Goal: Obtain resource: Download file/media

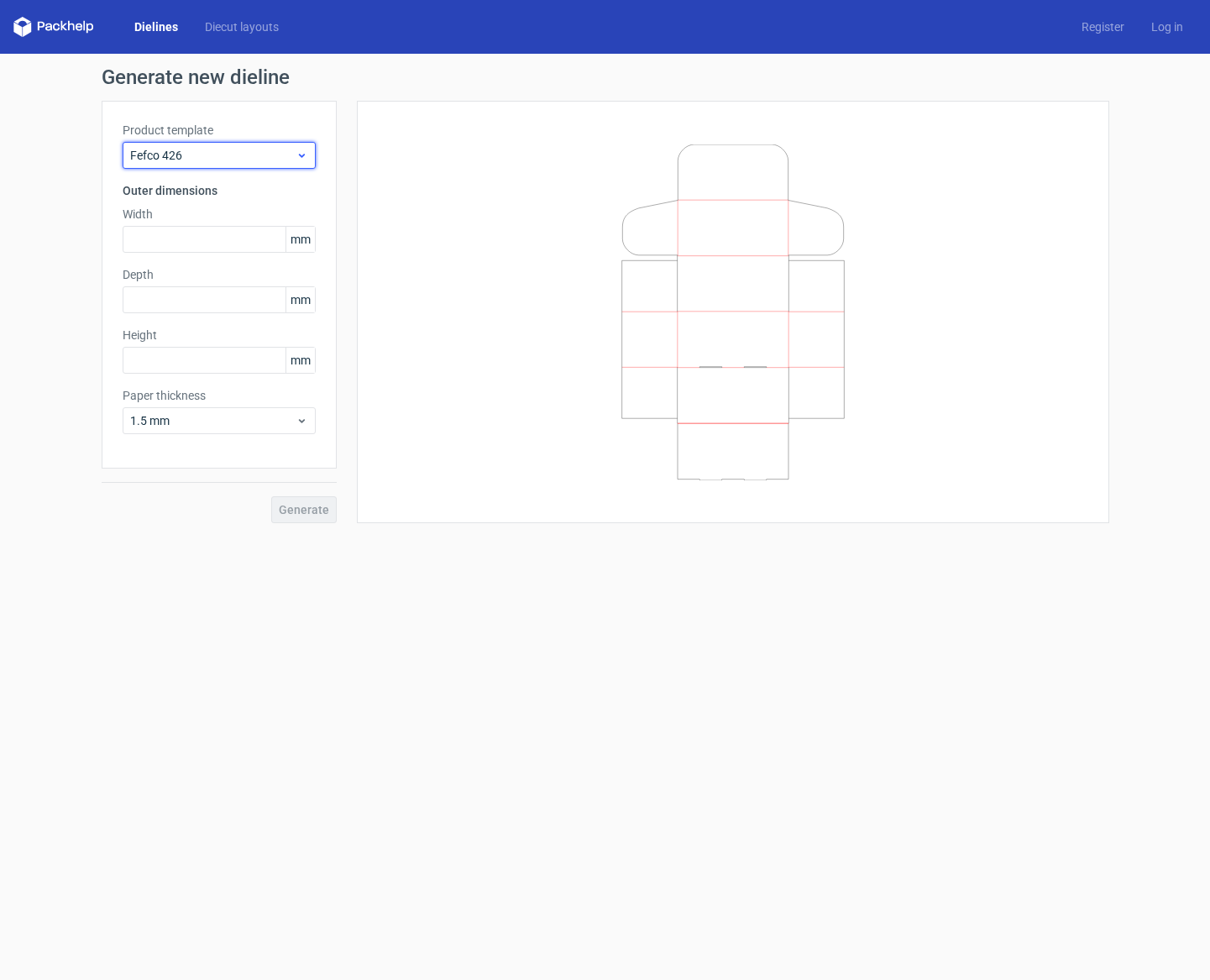
click at [224, 142] on div "Fefco 426" at bounding box center [219, 155] width 193 height 27
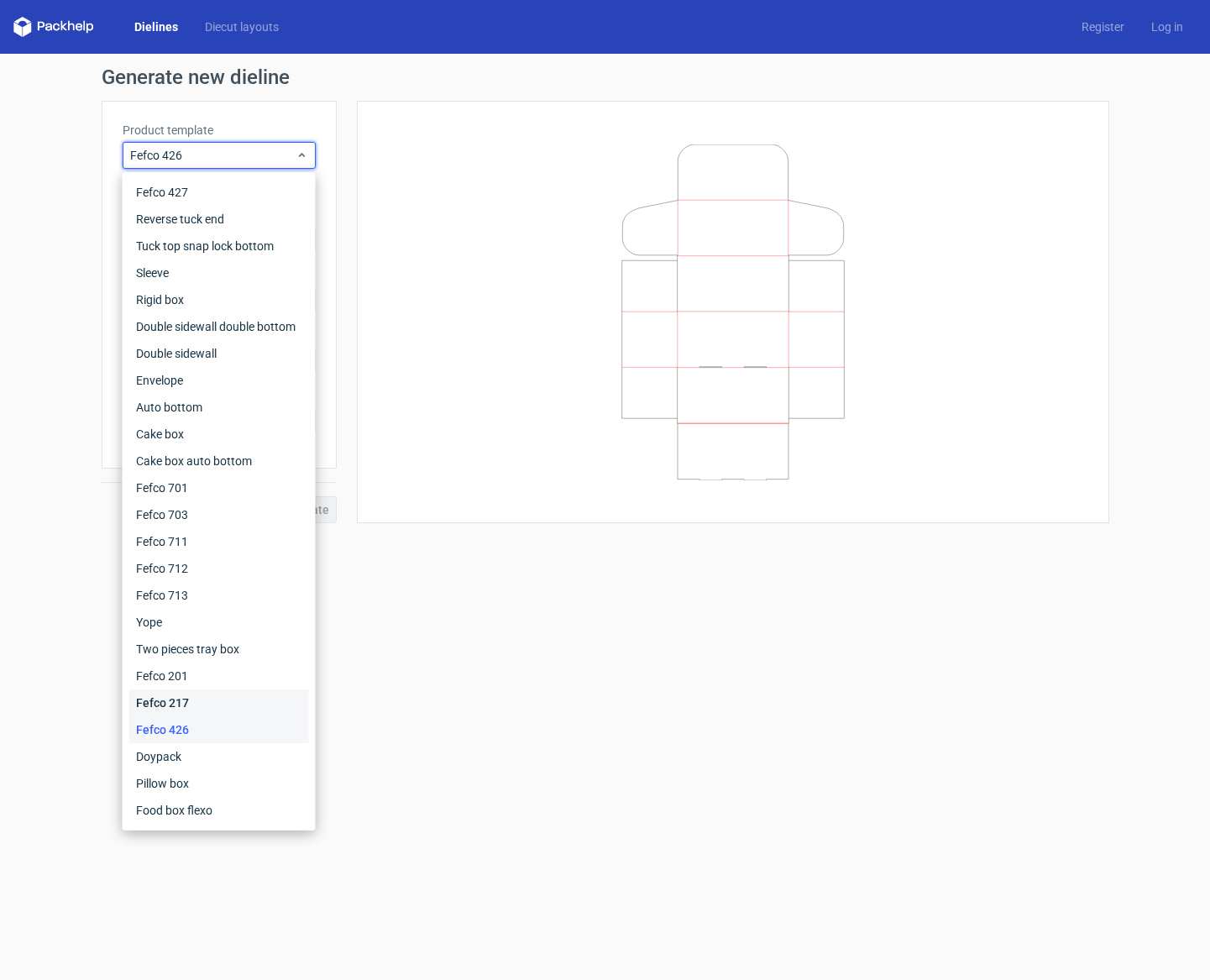
click at [206, 692] on div "Fefco 217" at bounding box center [219, 702] width 180 height 27
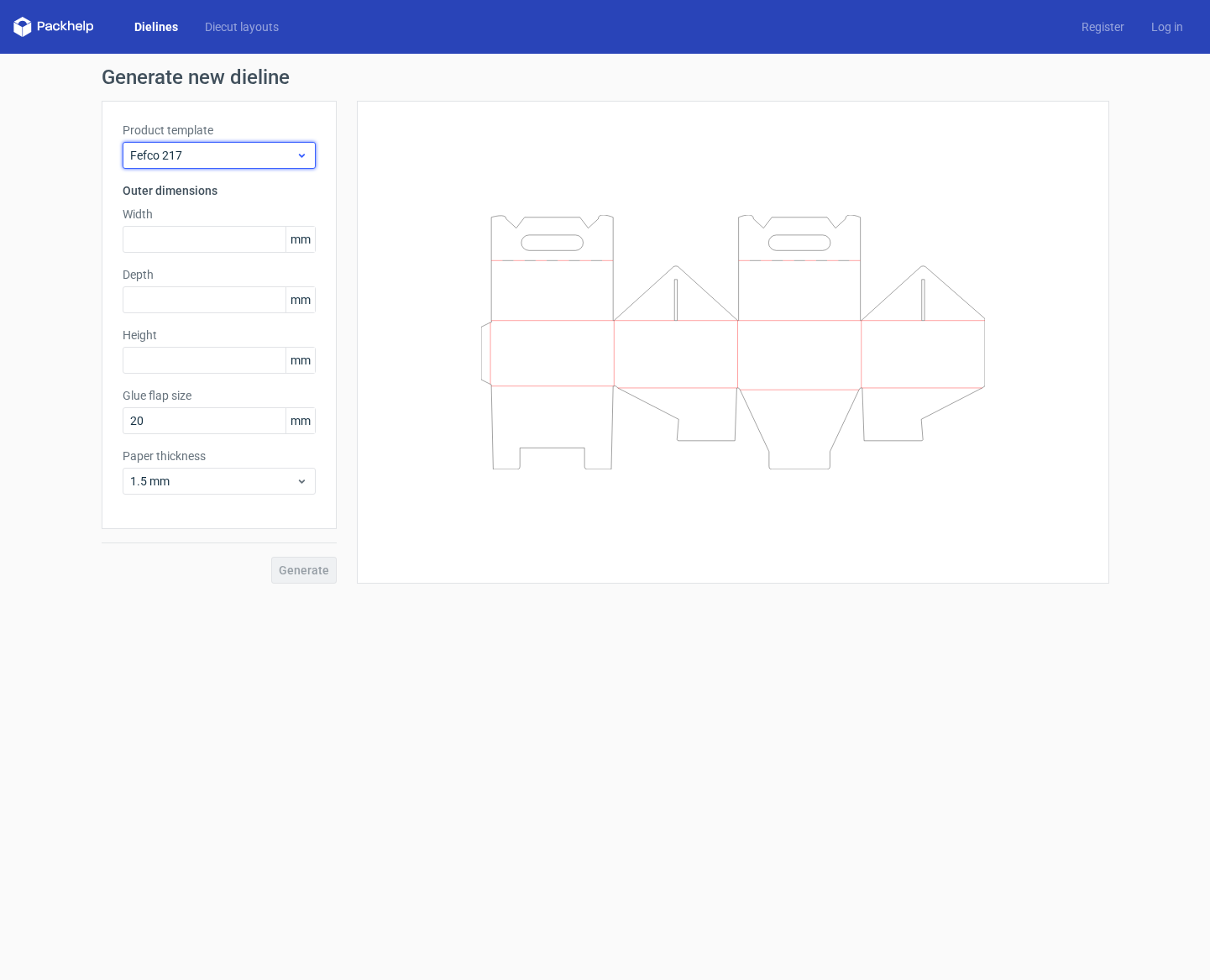
click at [208, 153] on span "Fefco 217" at bounding box center [212, 155] width 165 height 17
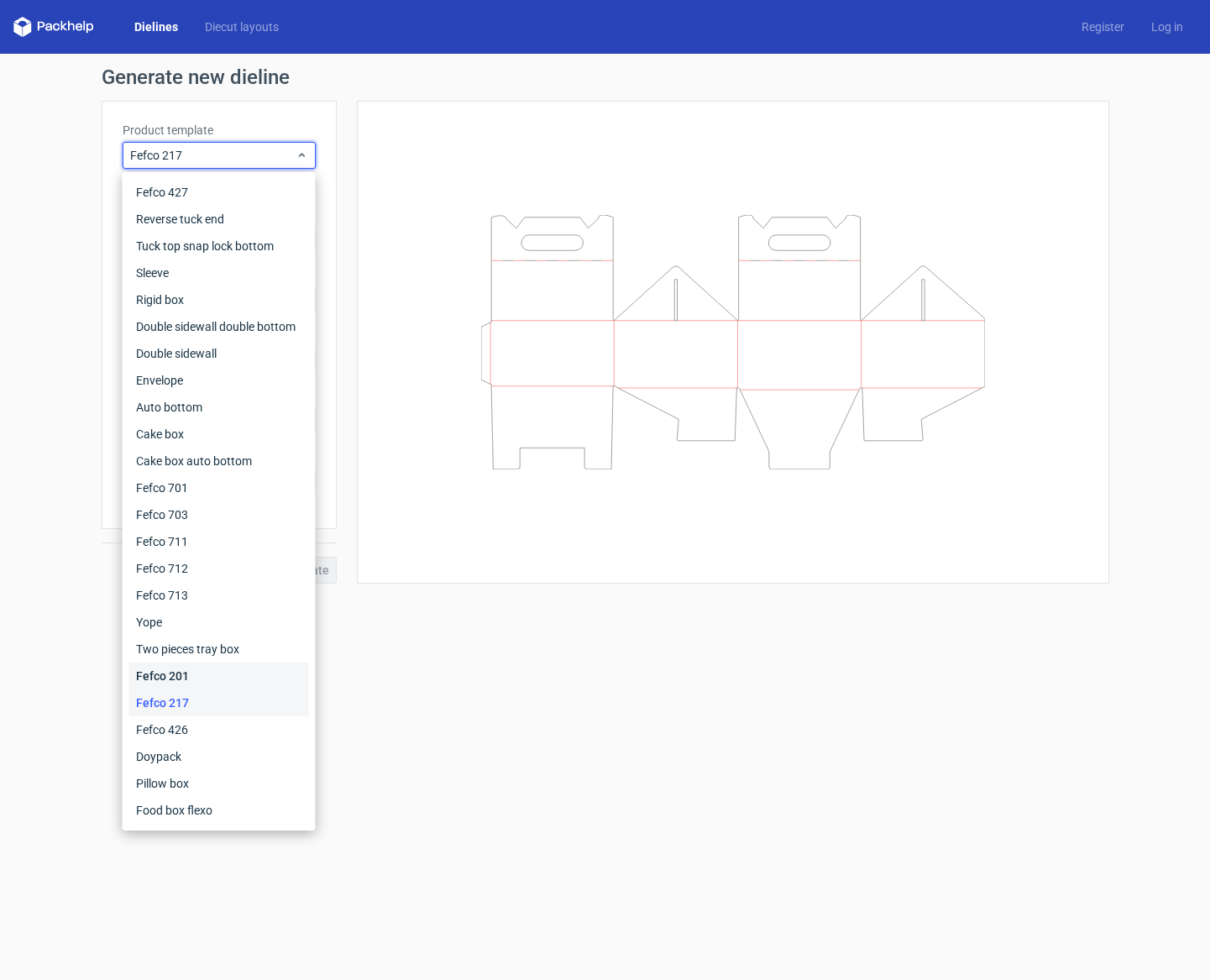
click at [197, 679] on div "Fefco 201" at bounding box center [219, 675] width 180 height 27
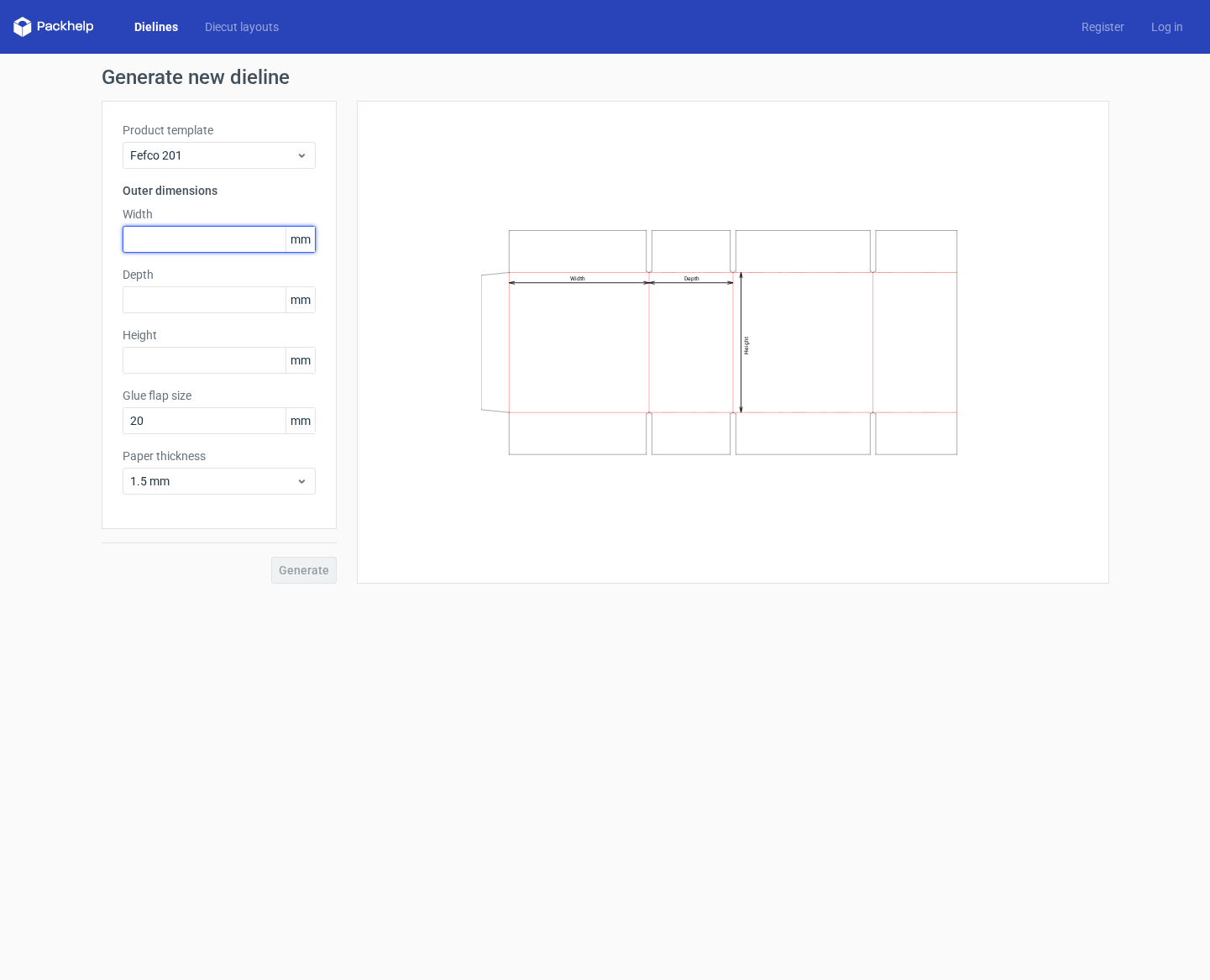
click at [199, 229] on input "text" at bounding box center [219, 239] width 193 height 27
type input "25"
click at [285, 566] on span "Generate" at bounding box center [304, 569] width 51 height 12
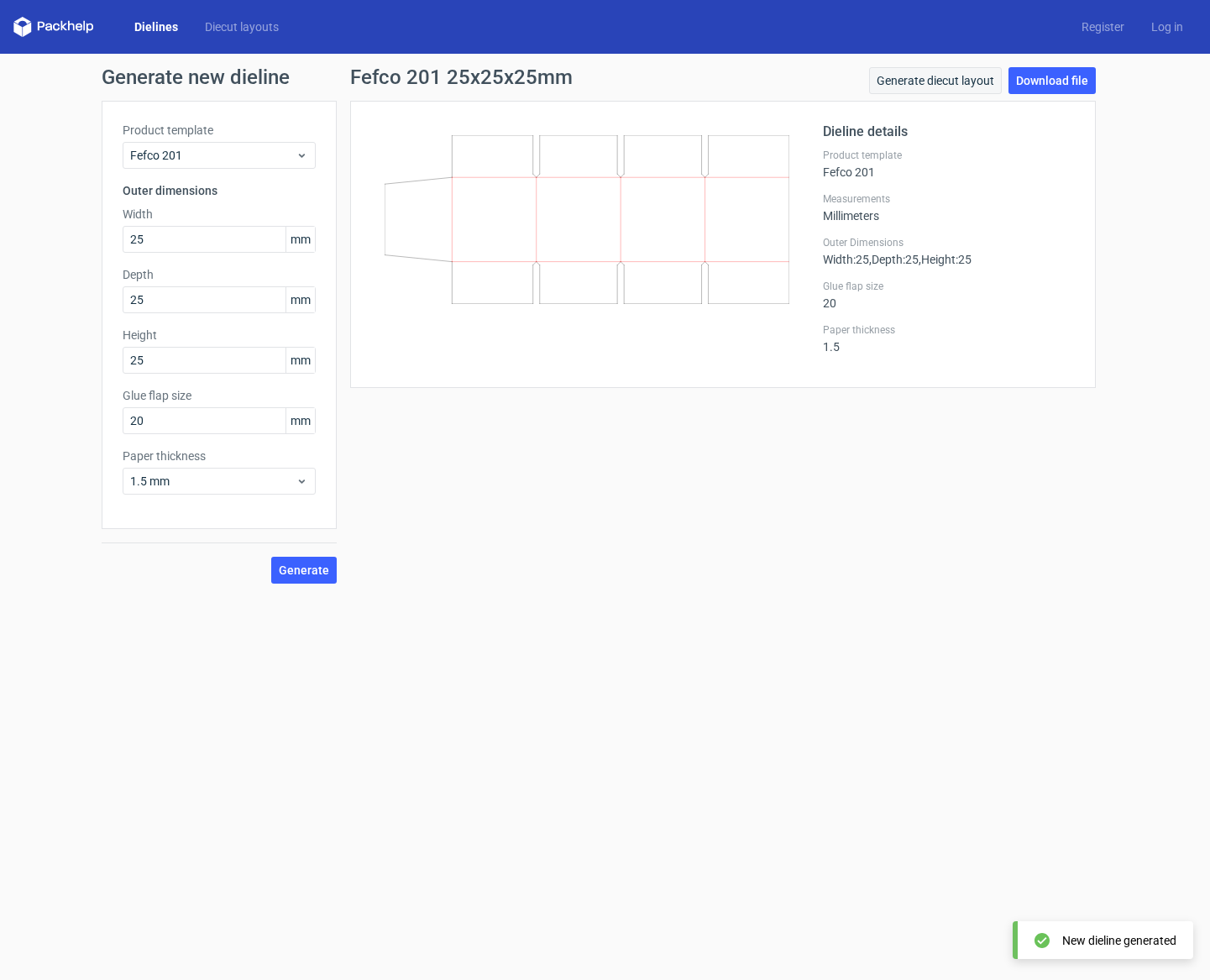
click at [941, 83] on link "Generate diecut layout" at bounding box center [935, 80] width 133 height 27
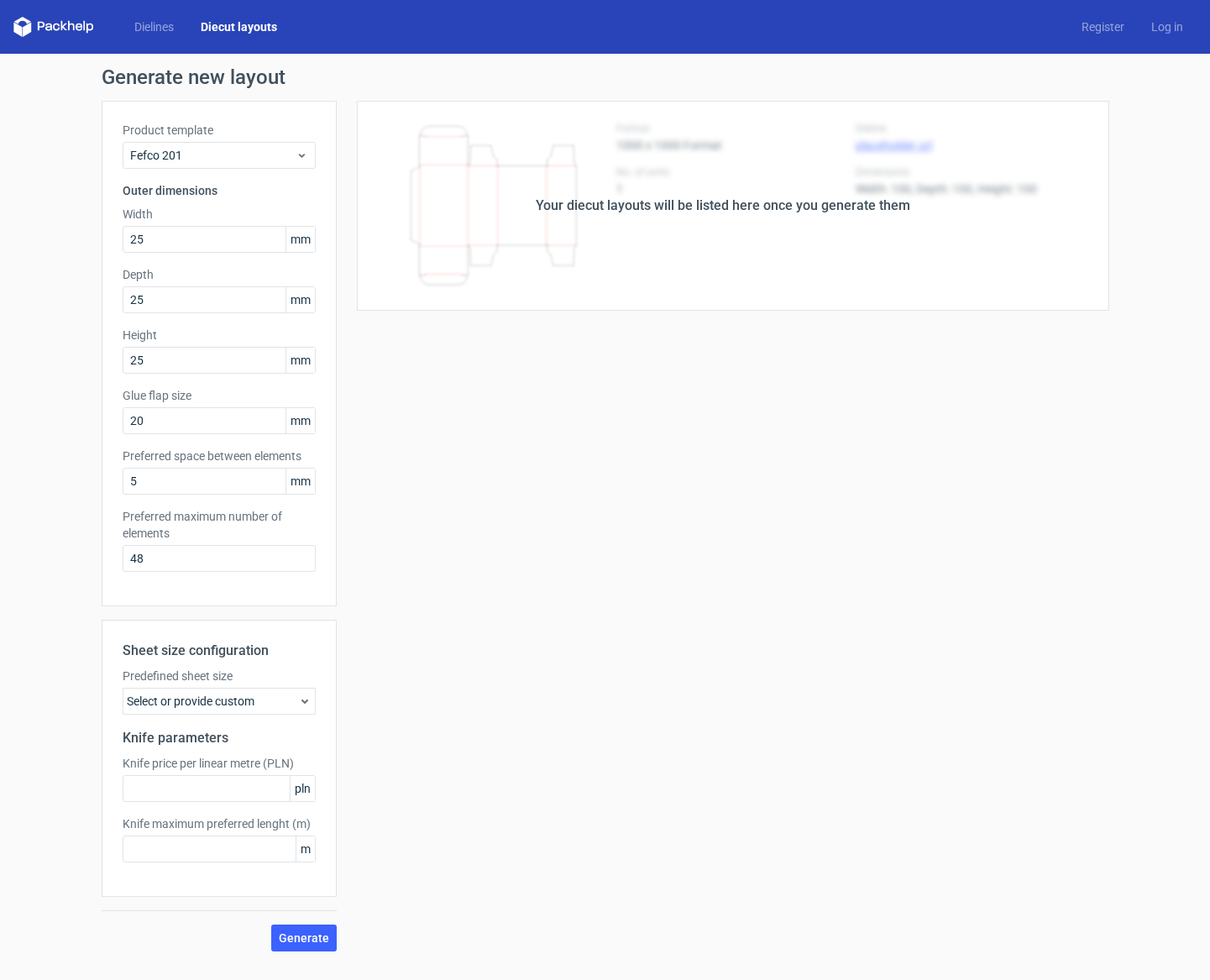
click at [271, 699] on div "Select or provide custom" at bounding box center [219, 700] width 193 height 27
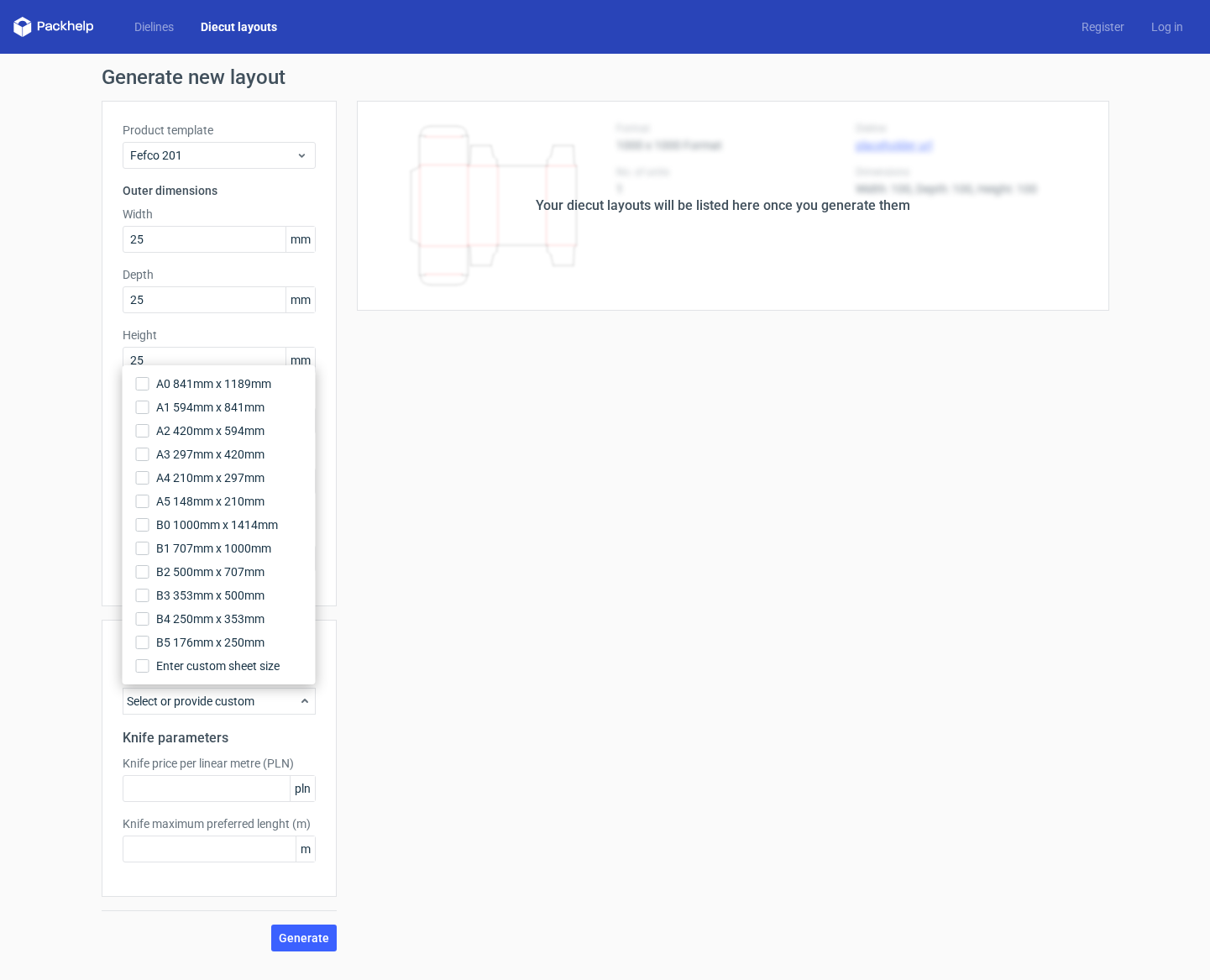
click at [272, 696] on div "Select or provide custom" at bounding box center [219, 700] width 193 height 27
click at [533, 711] on div "Your diecut layouts will be listed here once you generate them Height Depth Wid…" at bounding box center [723, 525] width 773 height 850
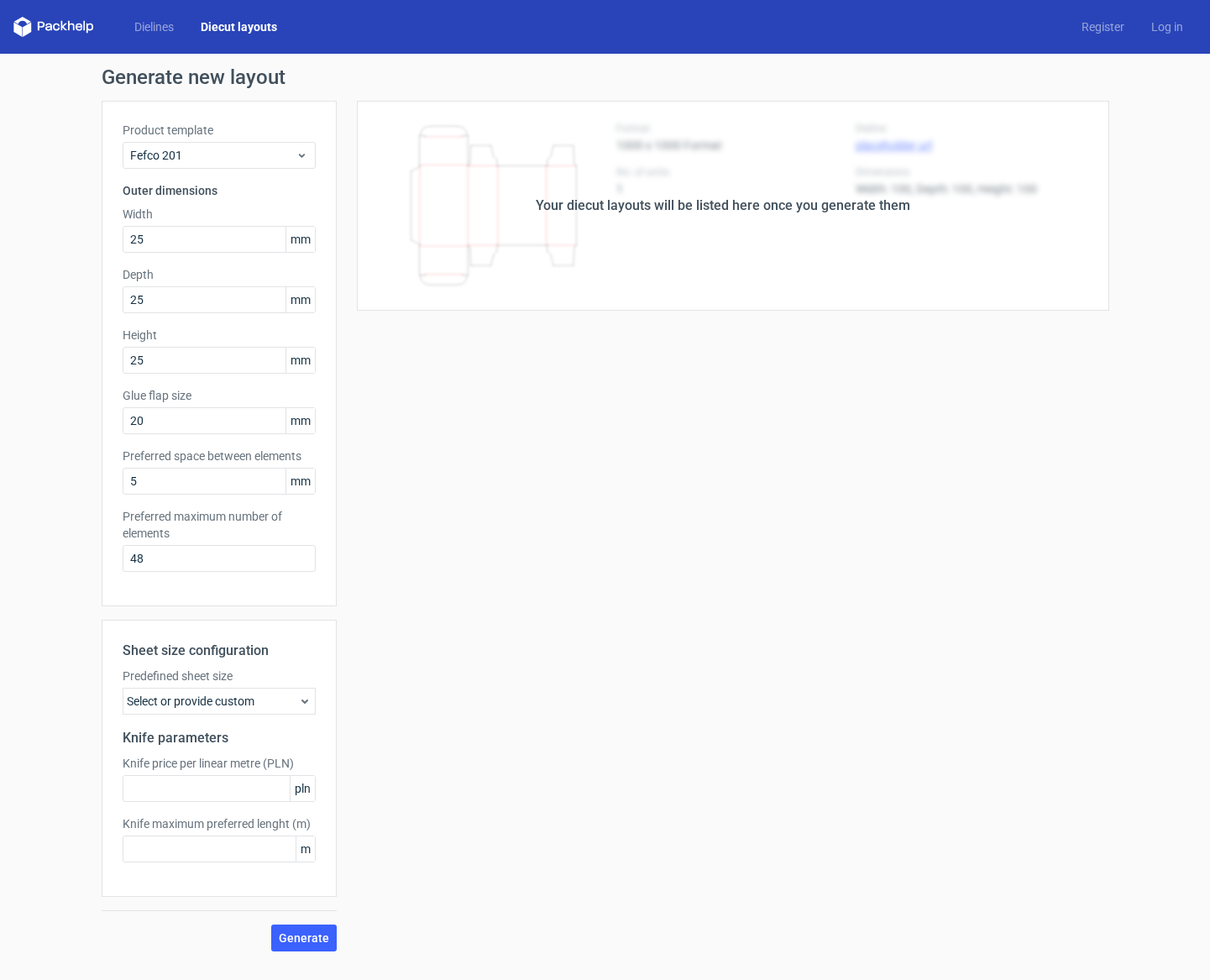
click at [786, 216] on div "Your diecut layouts will be listed here once you generate them" at bounding box center [723, 205] width 773 height 209
click at [322, 944] on button "Generate" at bounding box center [304, 937] width 66 height 27
click at [144, 24] on link "Dielines" at bounding box center [154, 27] width 66 height 17
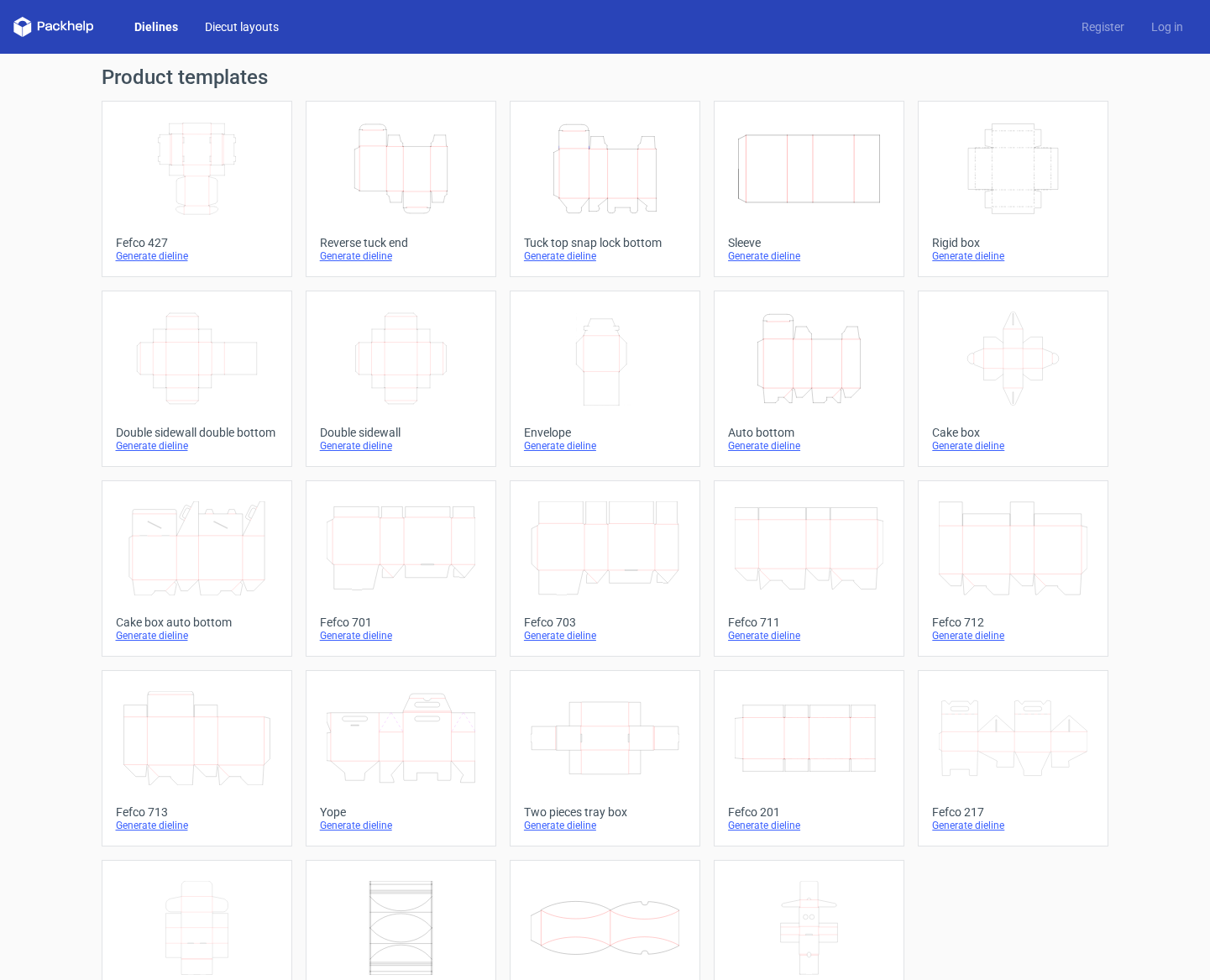
click at [247, 32] on link "Diecut layouts" at bounding box center [241, 27] width 101 height 17
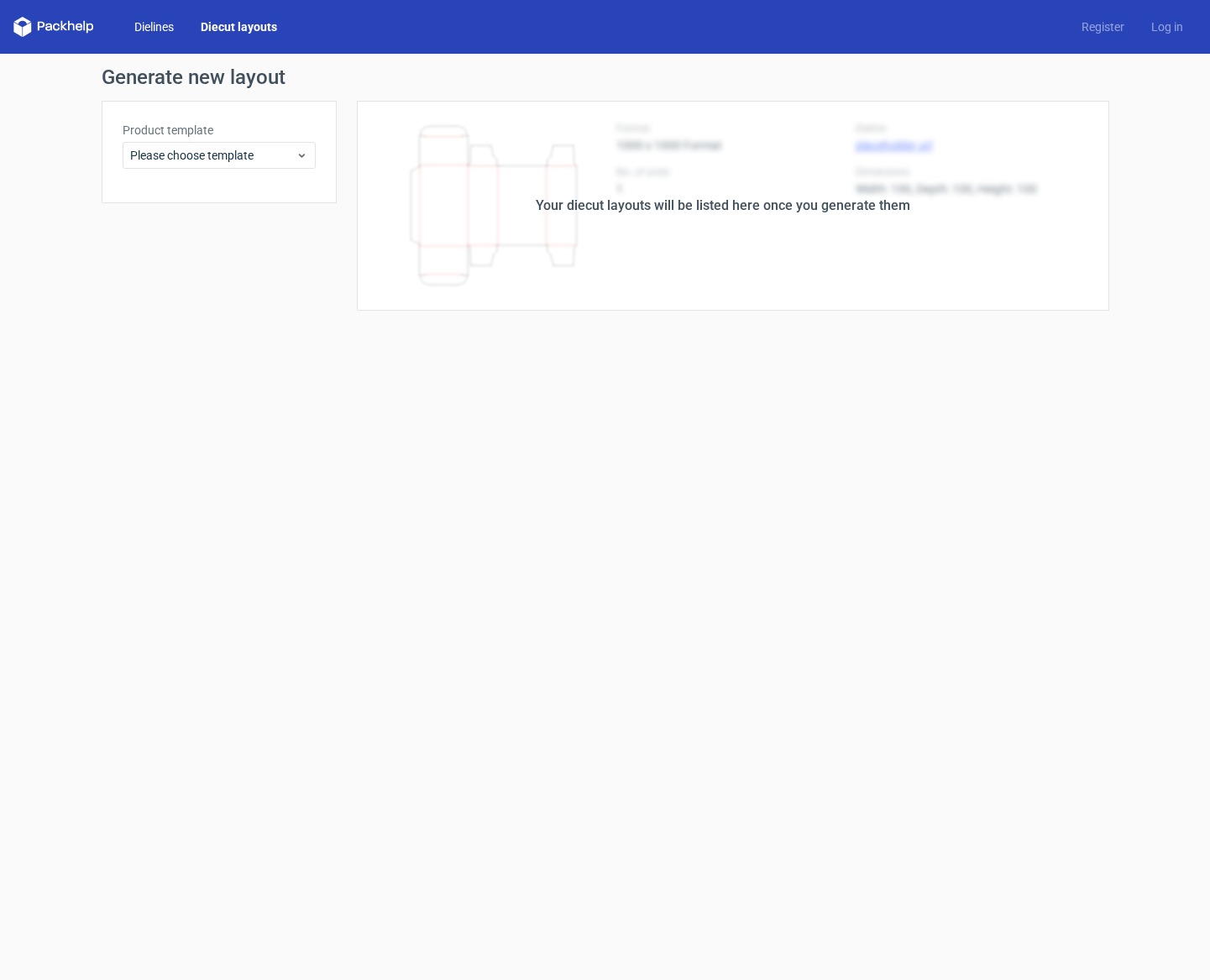
click at [124, 24] on link "Dielines" at bounding box center [154, 27] width 66 height 17
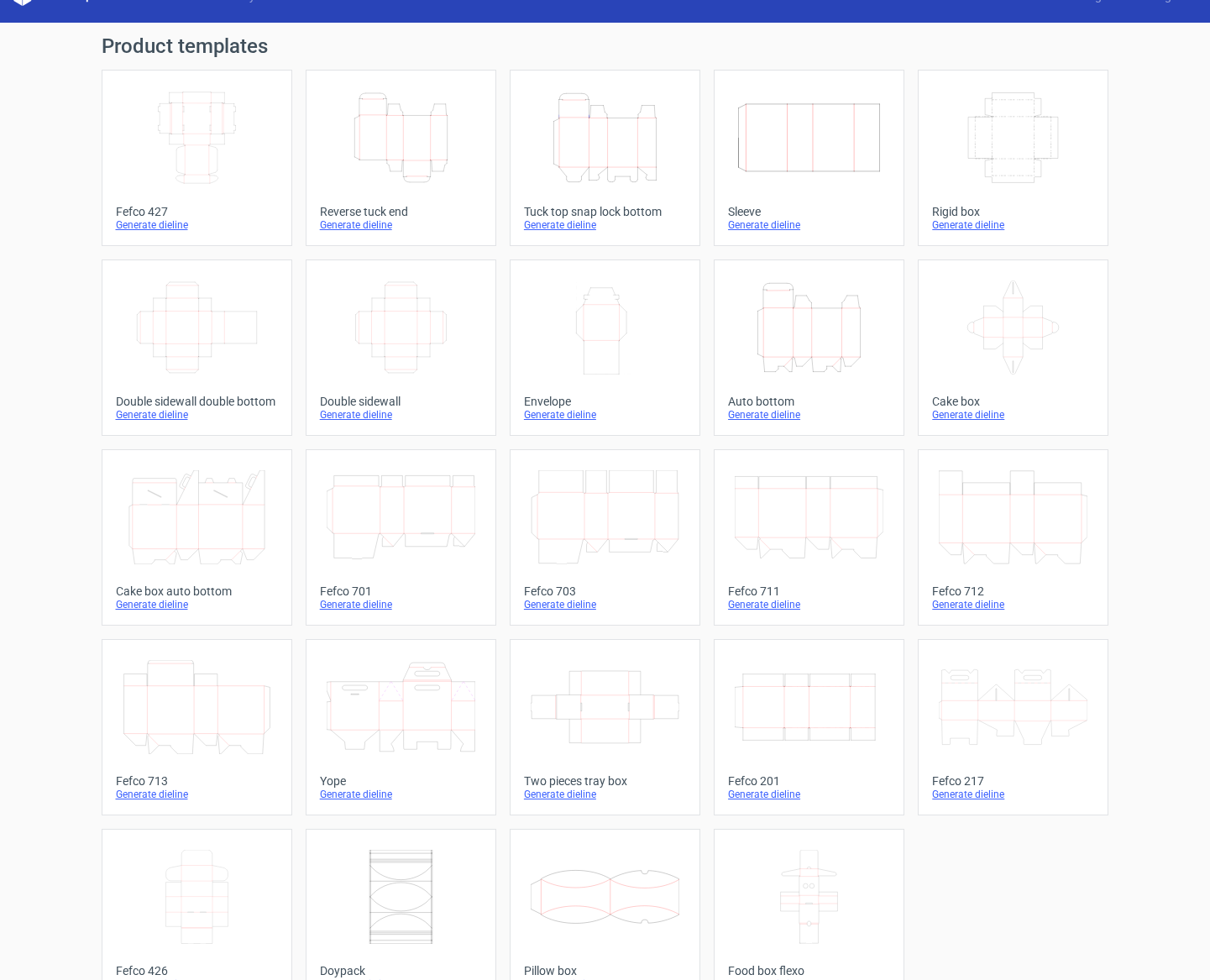
scroll to position [69, 0]
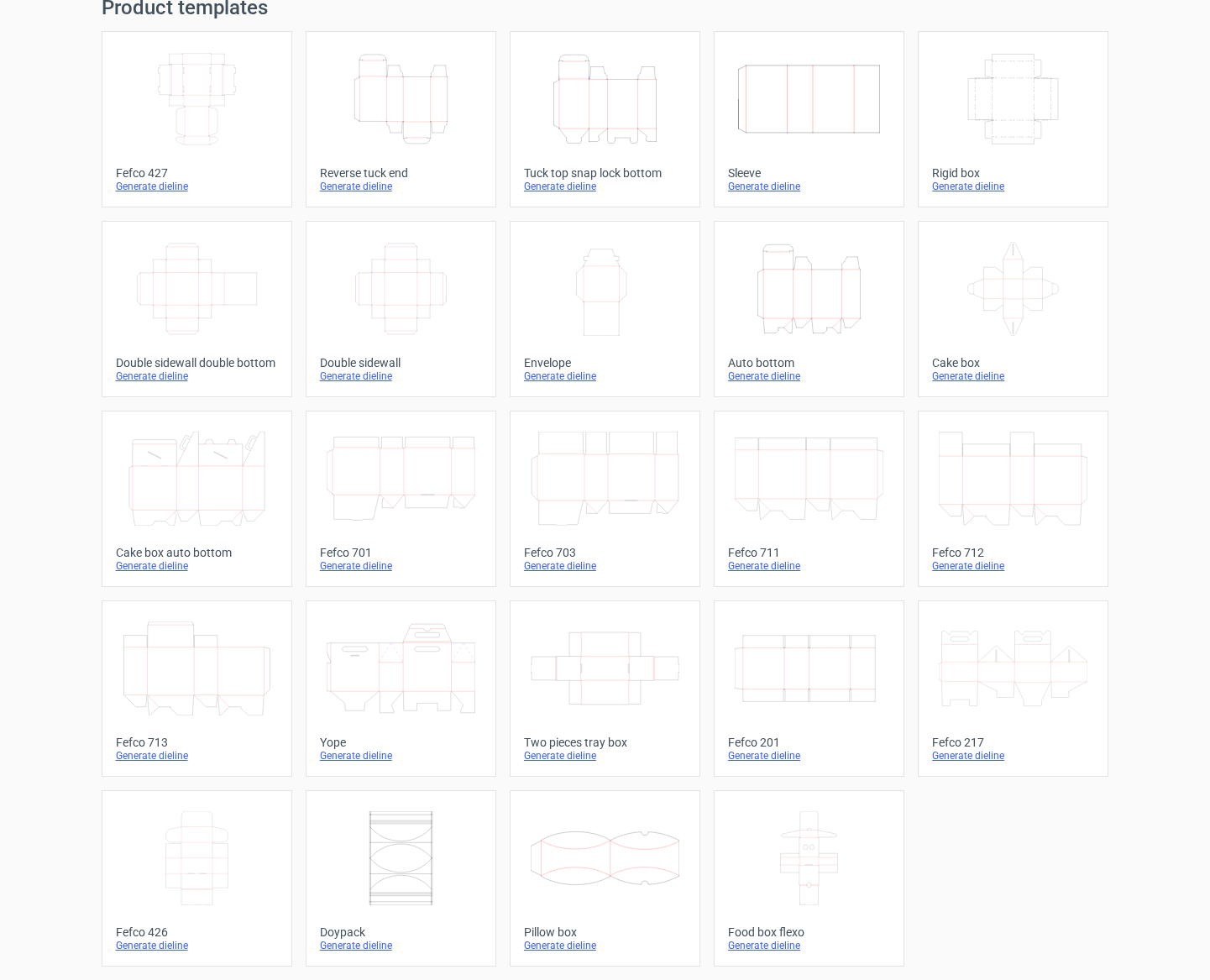
click at [766, 650] on icon "Width Depth Height" at bounding box center [809, 668] width 149 height 94
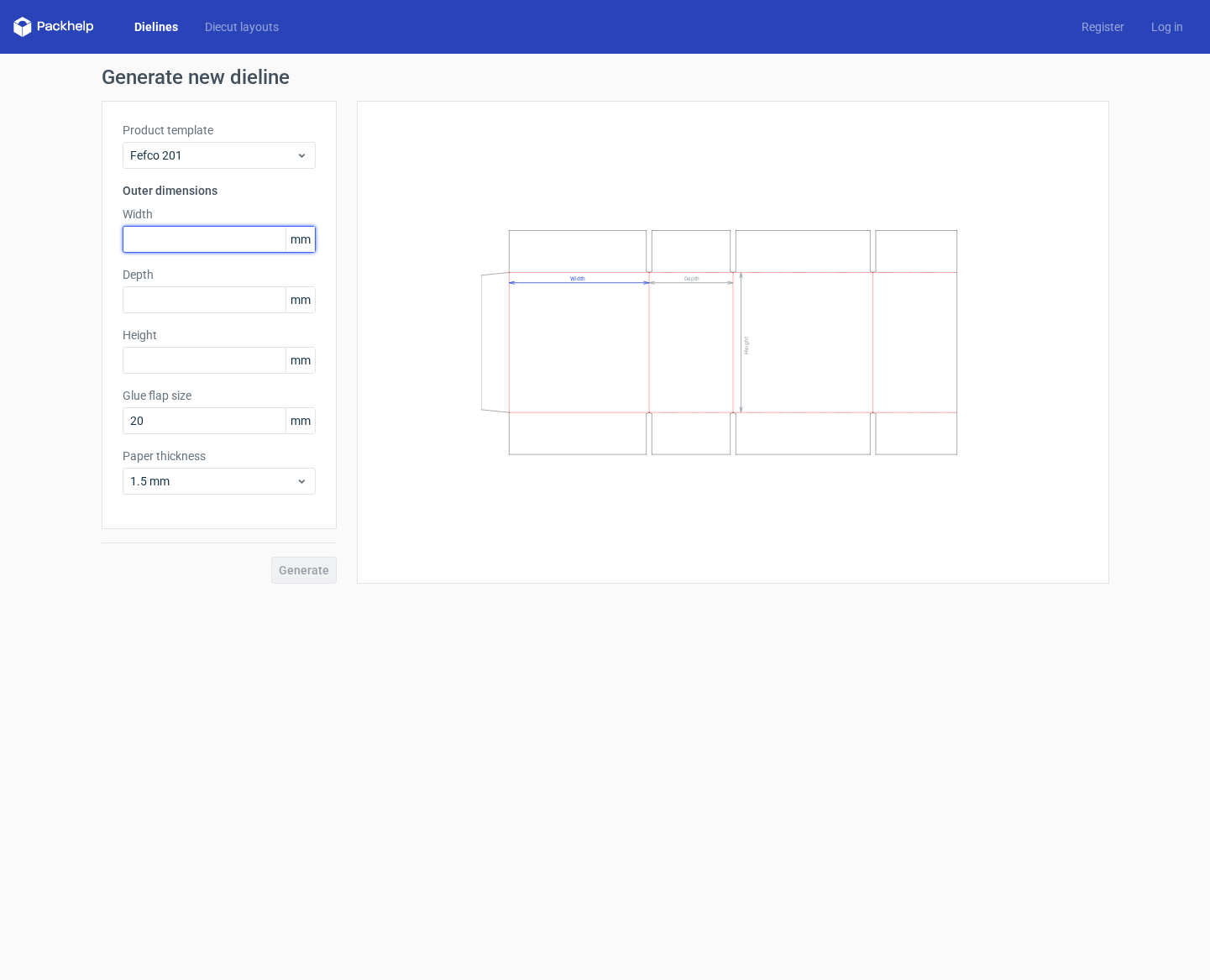
click at [191, 245] on input "text" at bounding box center [219, 239] width 193 height 27
type input "200"
type input "20"
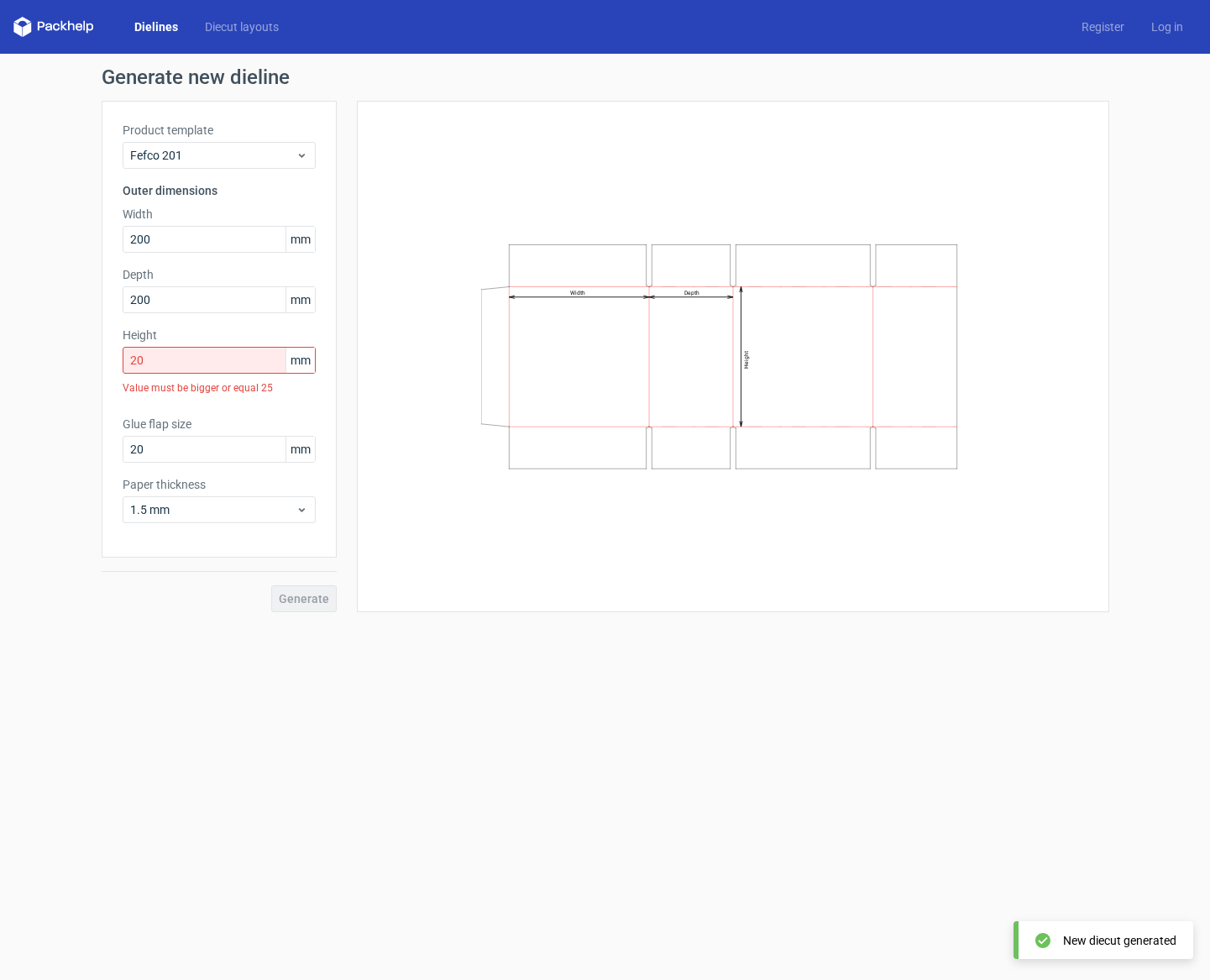
click at [408, 660] on form "Generate new dieline Product template Fefco 201 Outer dimensions Width 200 mm D…" at bounding box center [605, 516] width 1210 height 926
click at [234, 23] on link "Diecut layouts" at bounding box center [241, 27] width 101 height 17
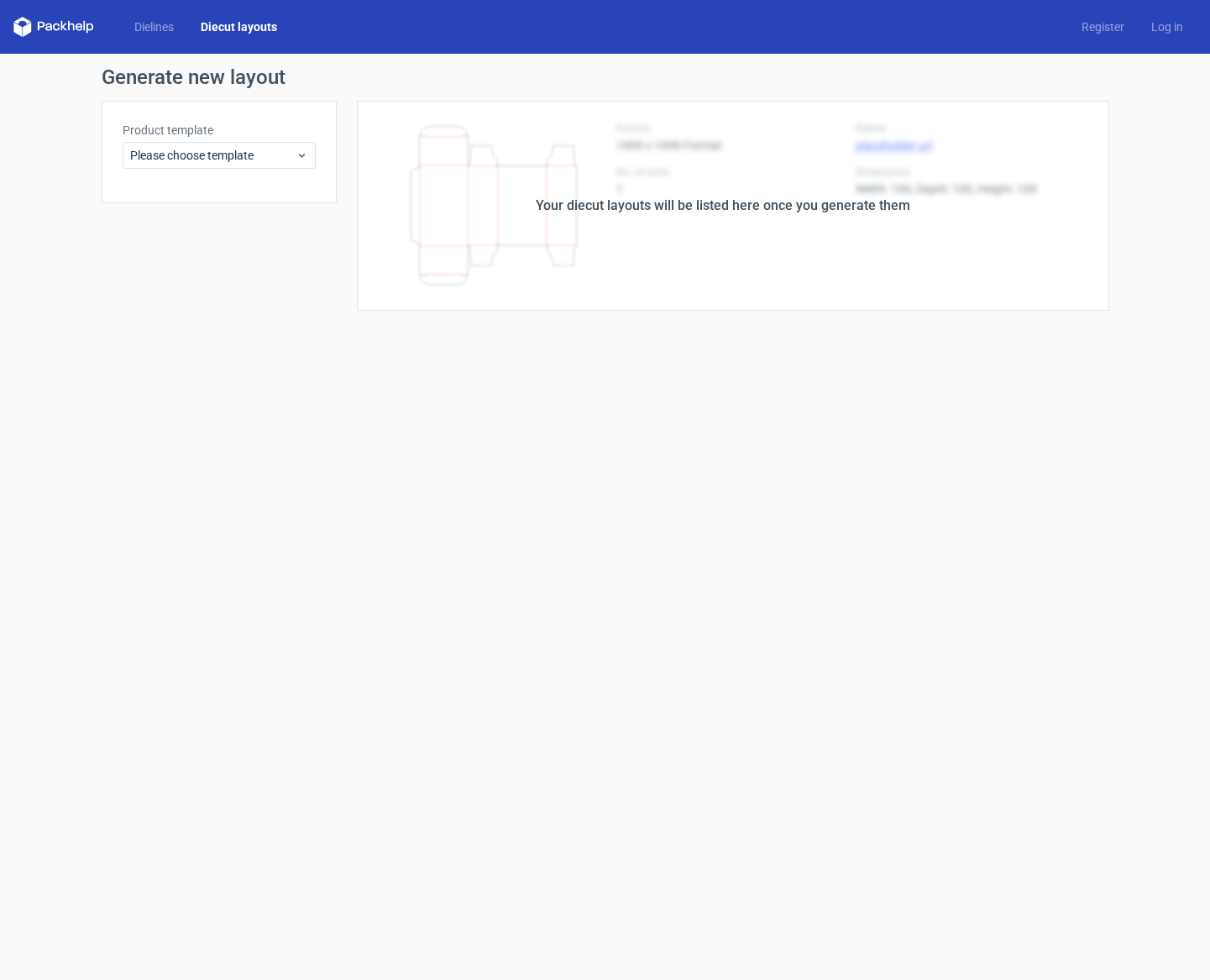
click at [798, 209] on div "Your diecut layouts will be listed here once you generate them" at bounding box center [723, 206] width 375 height 20
click at [145, 30] on link "Dielines" at bounding box center [154, 27] width 66 height 17
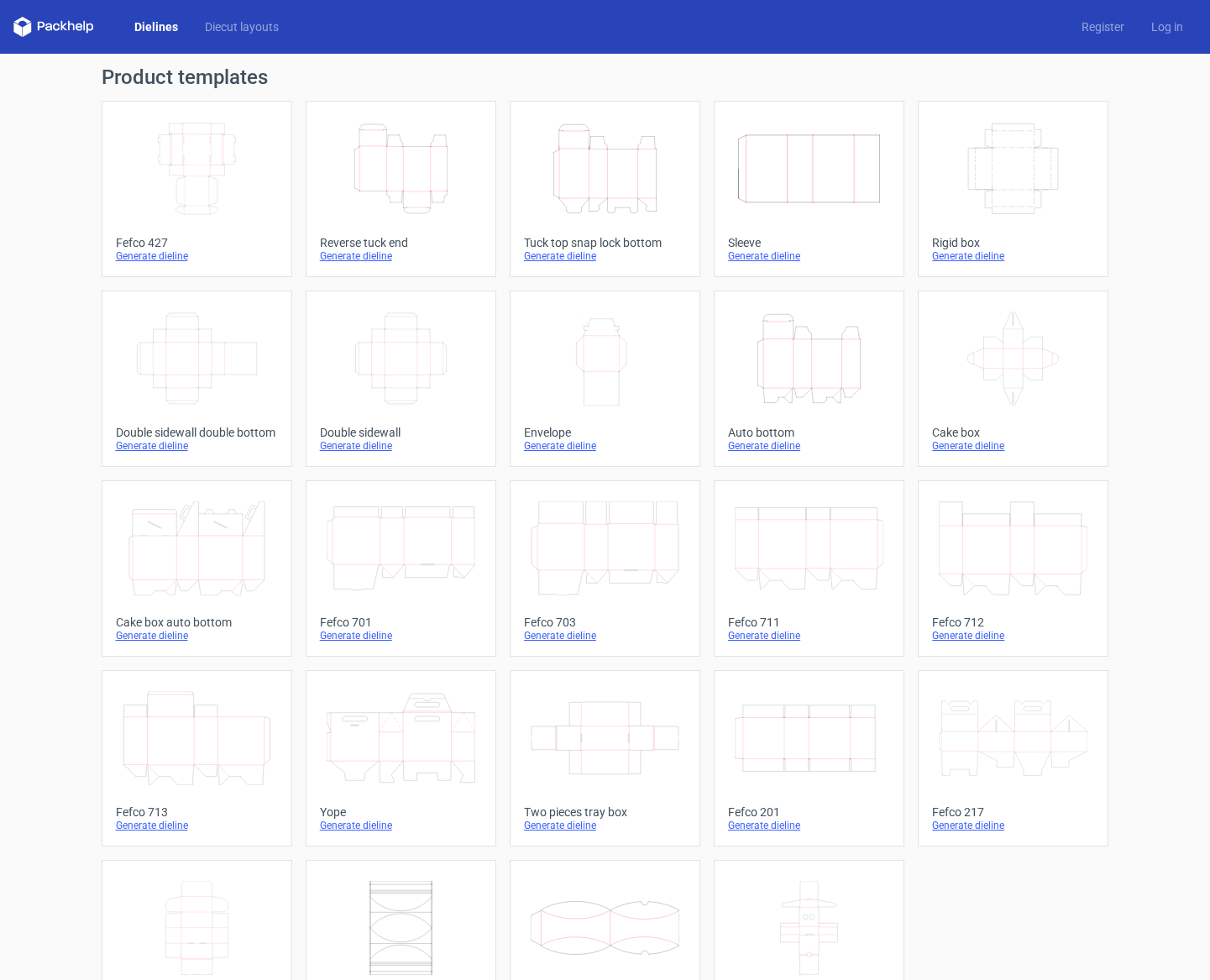
click at [51, 38] on div "Dielines Diecut layouts Register Log in" at bounding box center [605, 27] width 1210 height 54
click at [53, 28] on icon at bounding box center [54, 27] width 80 height 20
click at [167, 32] on link "Dielines" at bounding box center [156, 27] width 70 height 17
click at [224, 28] on link "Diecut layouts" at bounding box center [241, 27] width 101 height 17
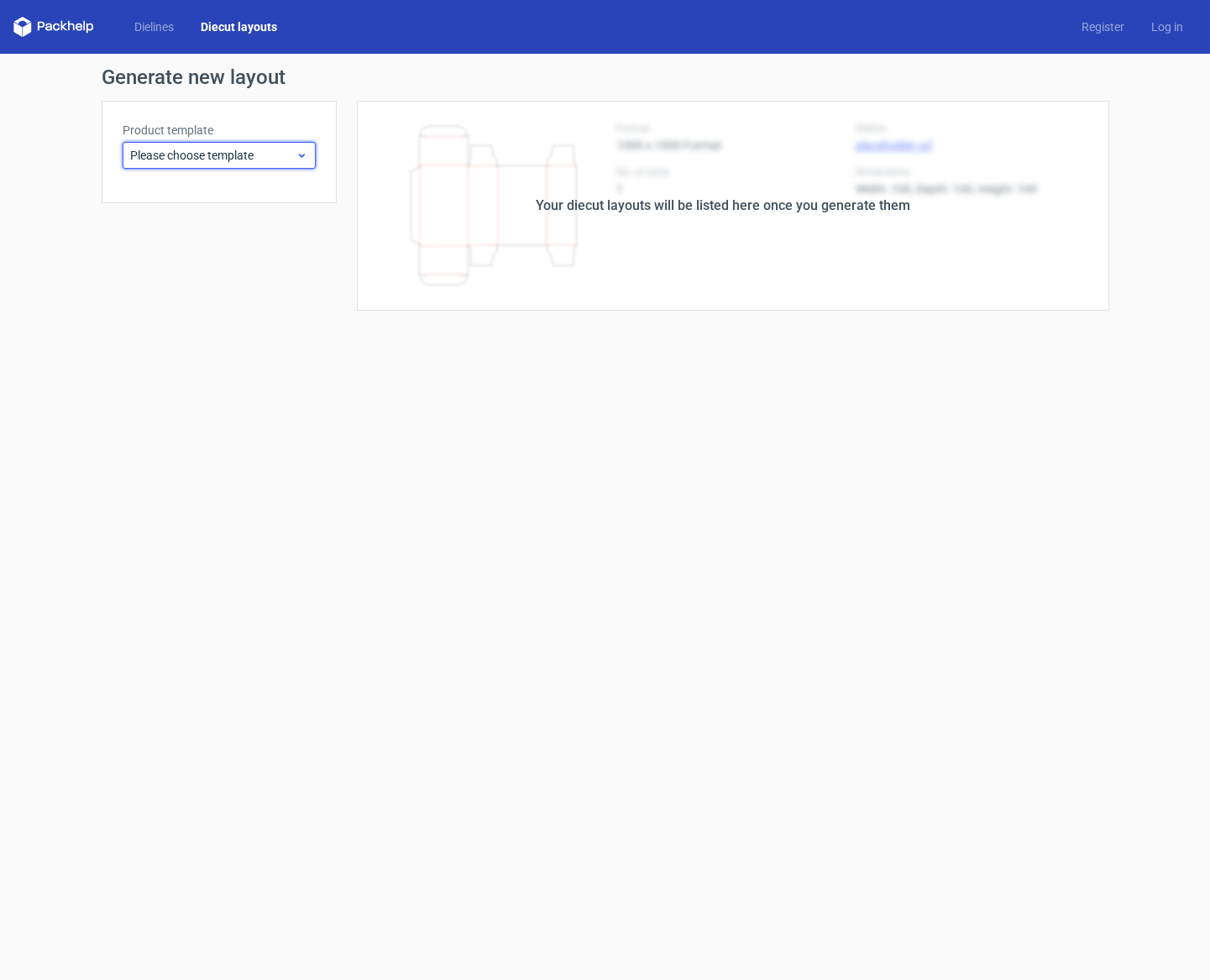
click at [240, 156] on span "Please choose template" at bounding box center [212, 155] width 165 height 17
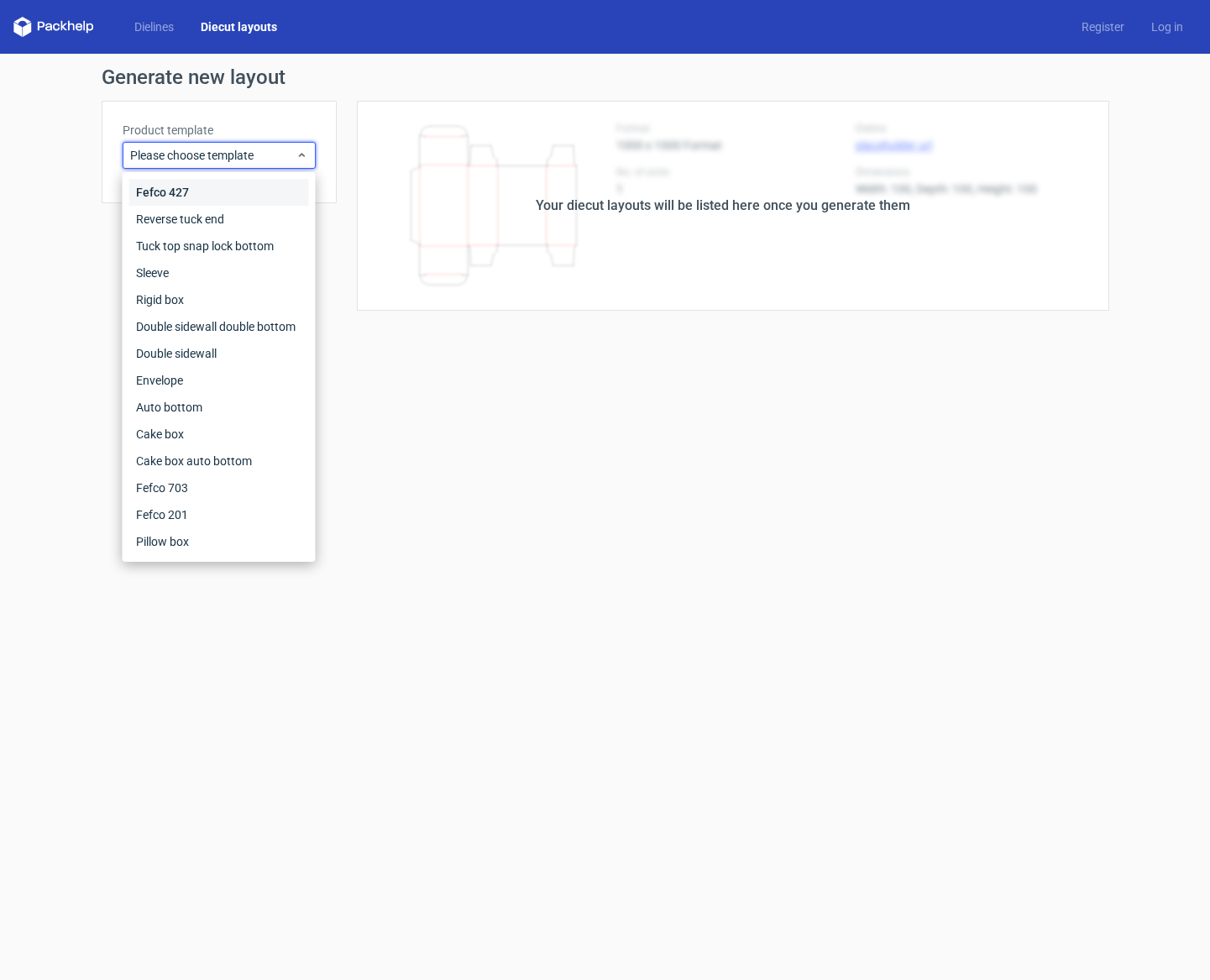
click at [195, 191] on div "Fefco 427" at bounding box center [219, 192] width 180 height 27
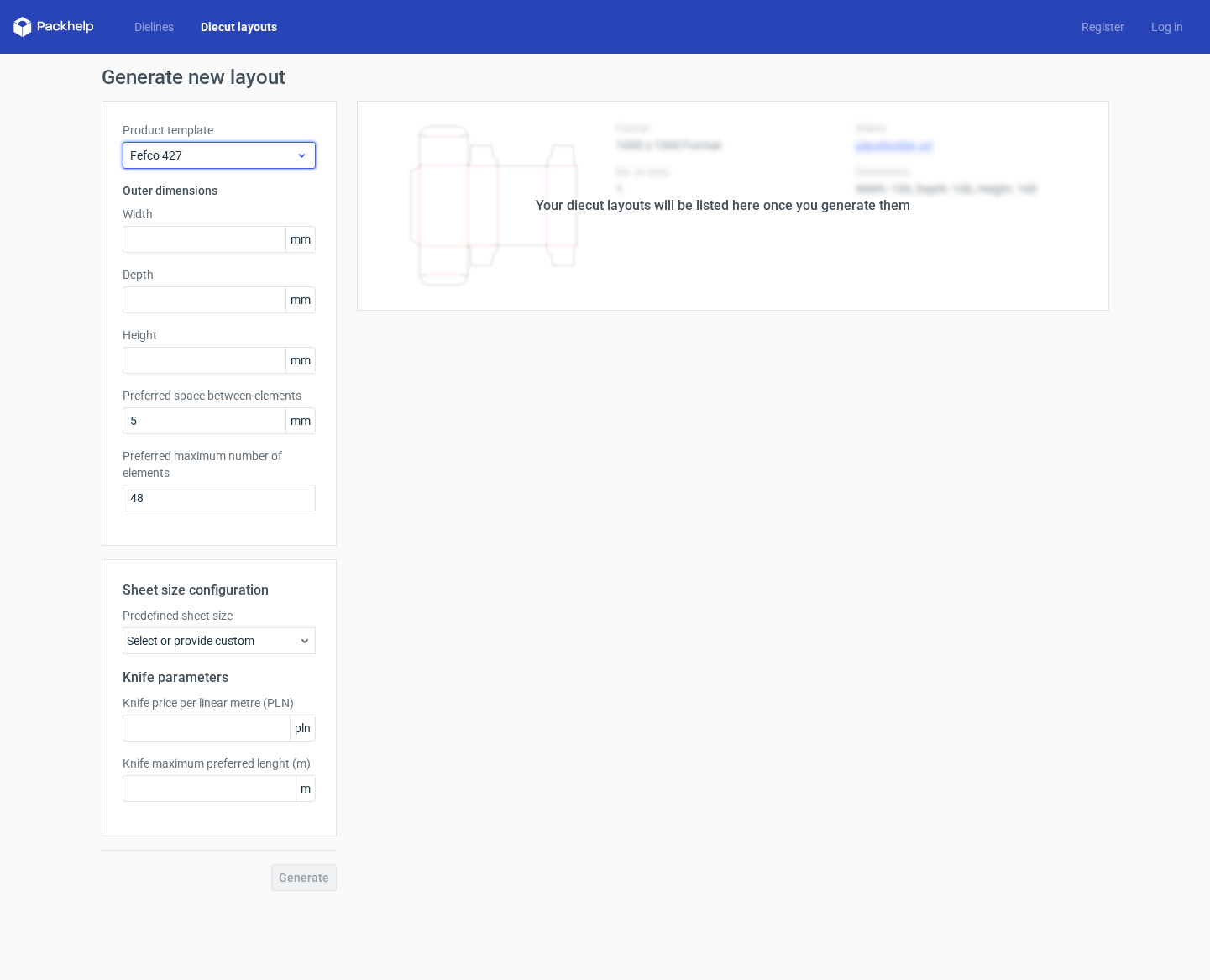
click at [225, 151] on span "Fefco 427" at bounding box center [212, 155] width 165 height 17
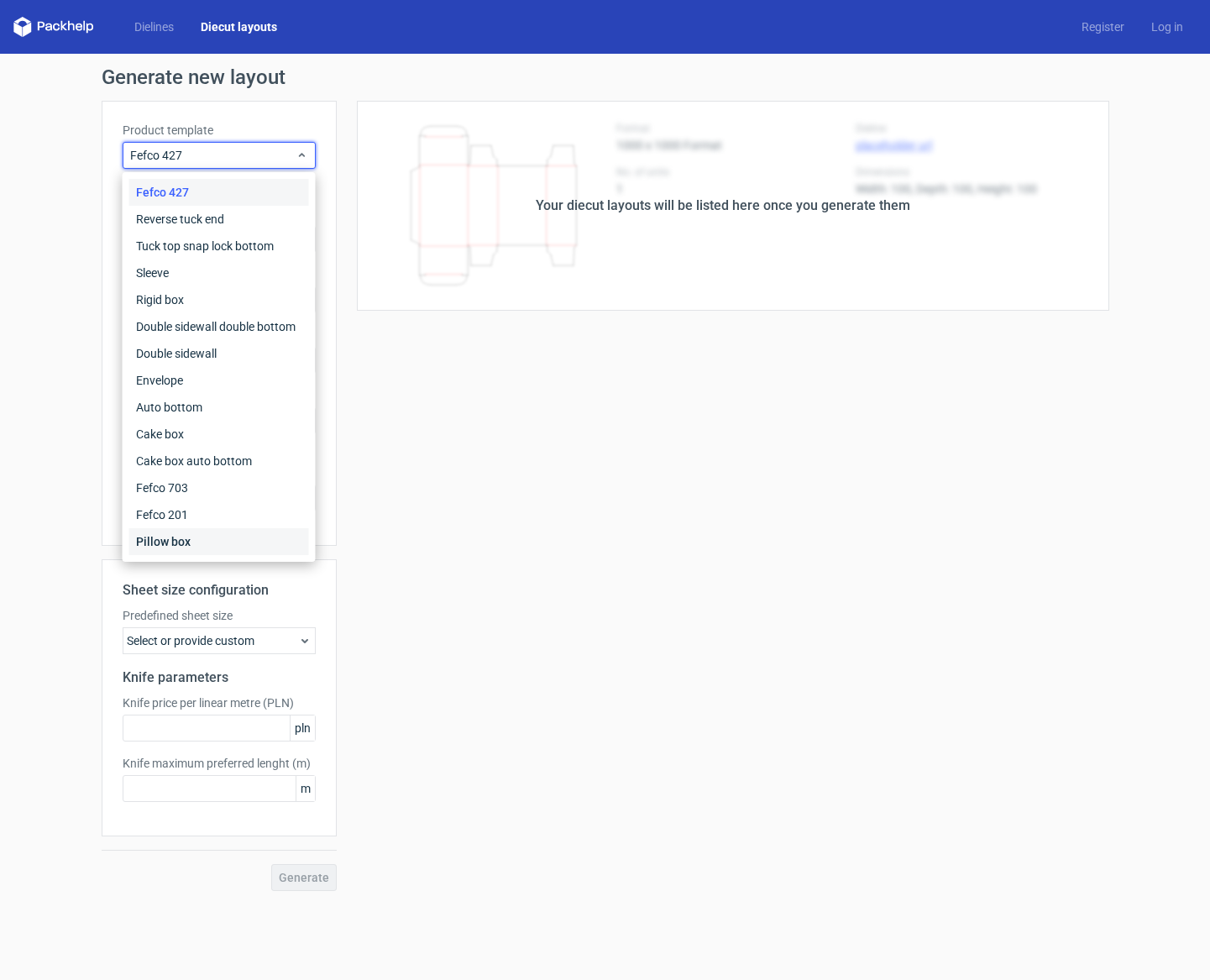
click at [207, 545] on div "Pillow box" at bounding box center [219, 541] width 180 height 27
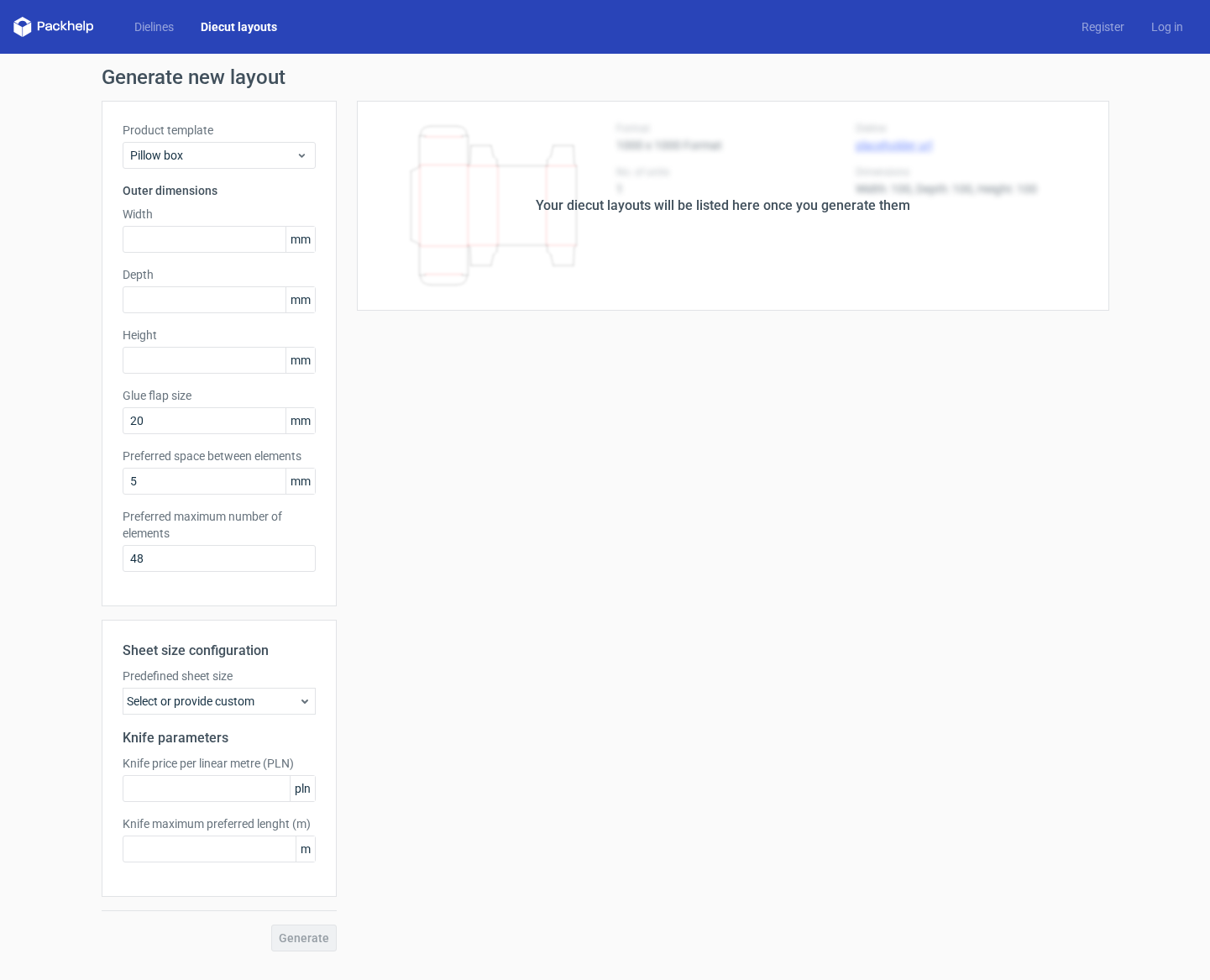
click at [245, 141] on div "Product template Pillow box" at bounding box center [219, 145] width 193 height 47
click at [578, 233] on div "Your diecut layouts will be listed here once you generate them" at bounding box center [723, 205] width 773 height 209
click at [1108, 30] on link "Register" at bounding box center [1102, 27] width 69 height 17
click at [1156, 32] on link "Log in" at bounding box center [1168, 27] width 59 height 17
click at [244, 141] on div "Product template Pillow box" at bounding box center [219, 145] width 193 height 47
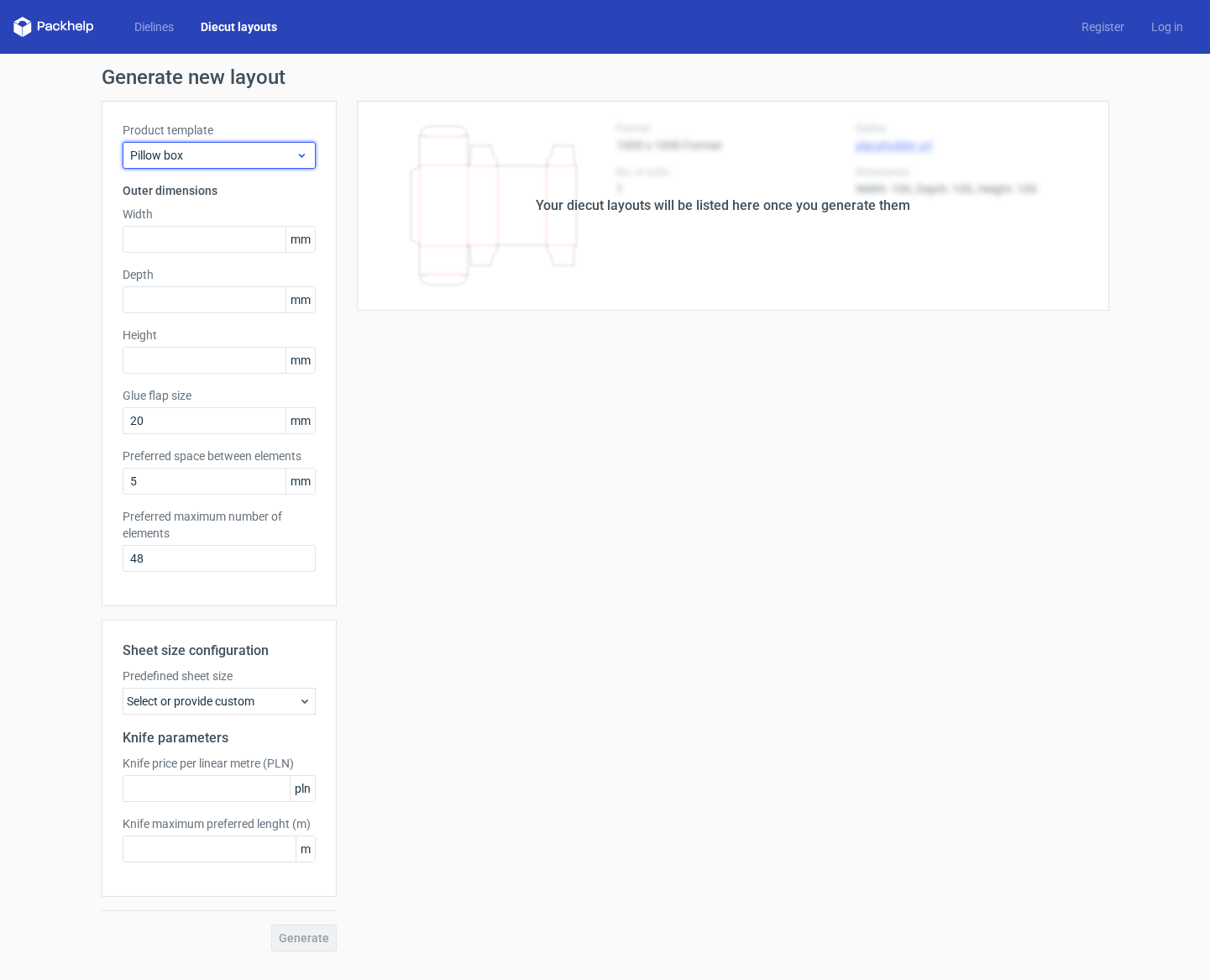
click at [242, 165] on div "Pillow box" at bounding box center [219, 155] width 193 height 27
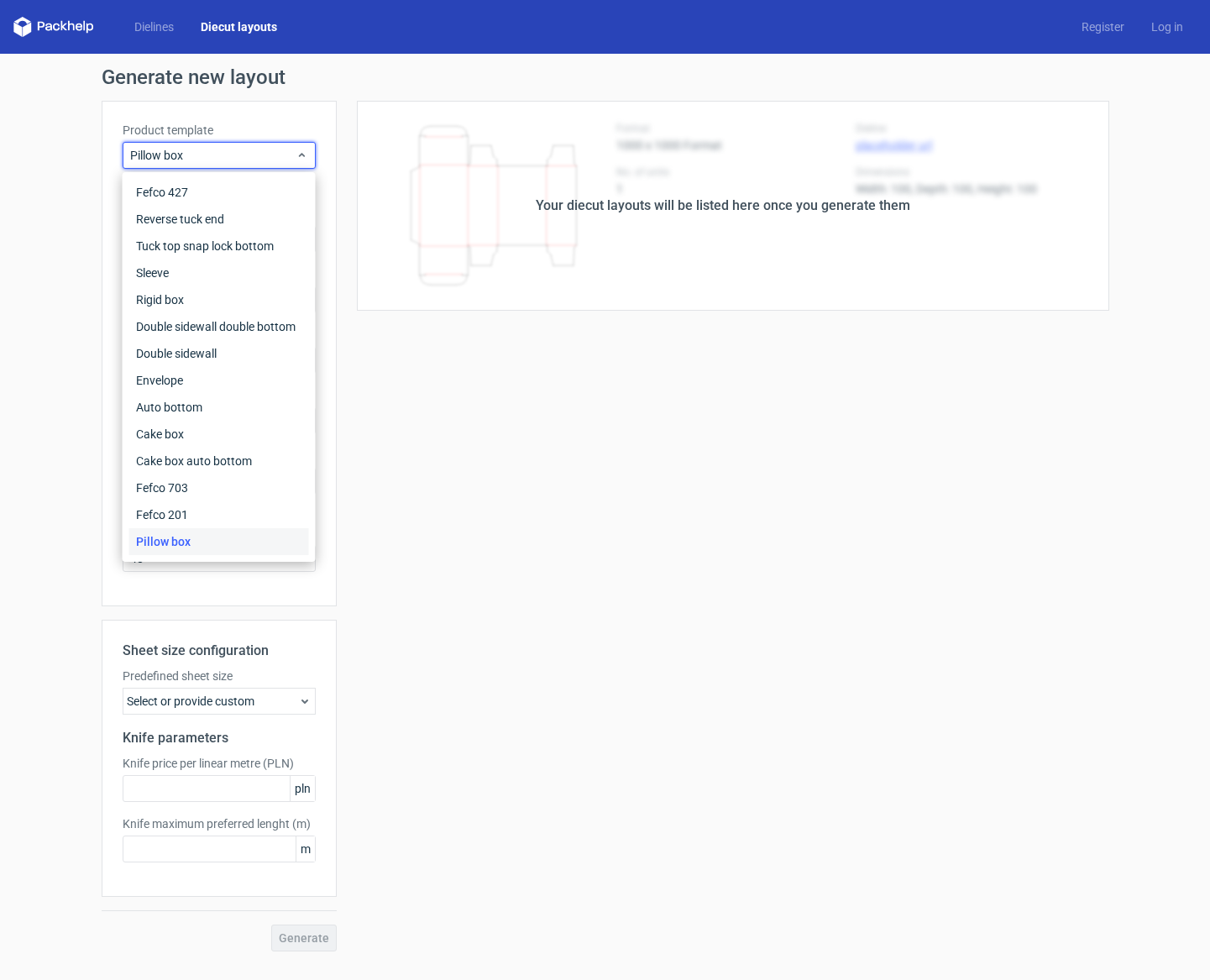
click at [493, 418] on div "Your diecut layouts will be listed here once you generate them Height Depth Wid…" at bounding box center [723, 525] width 773 height 850
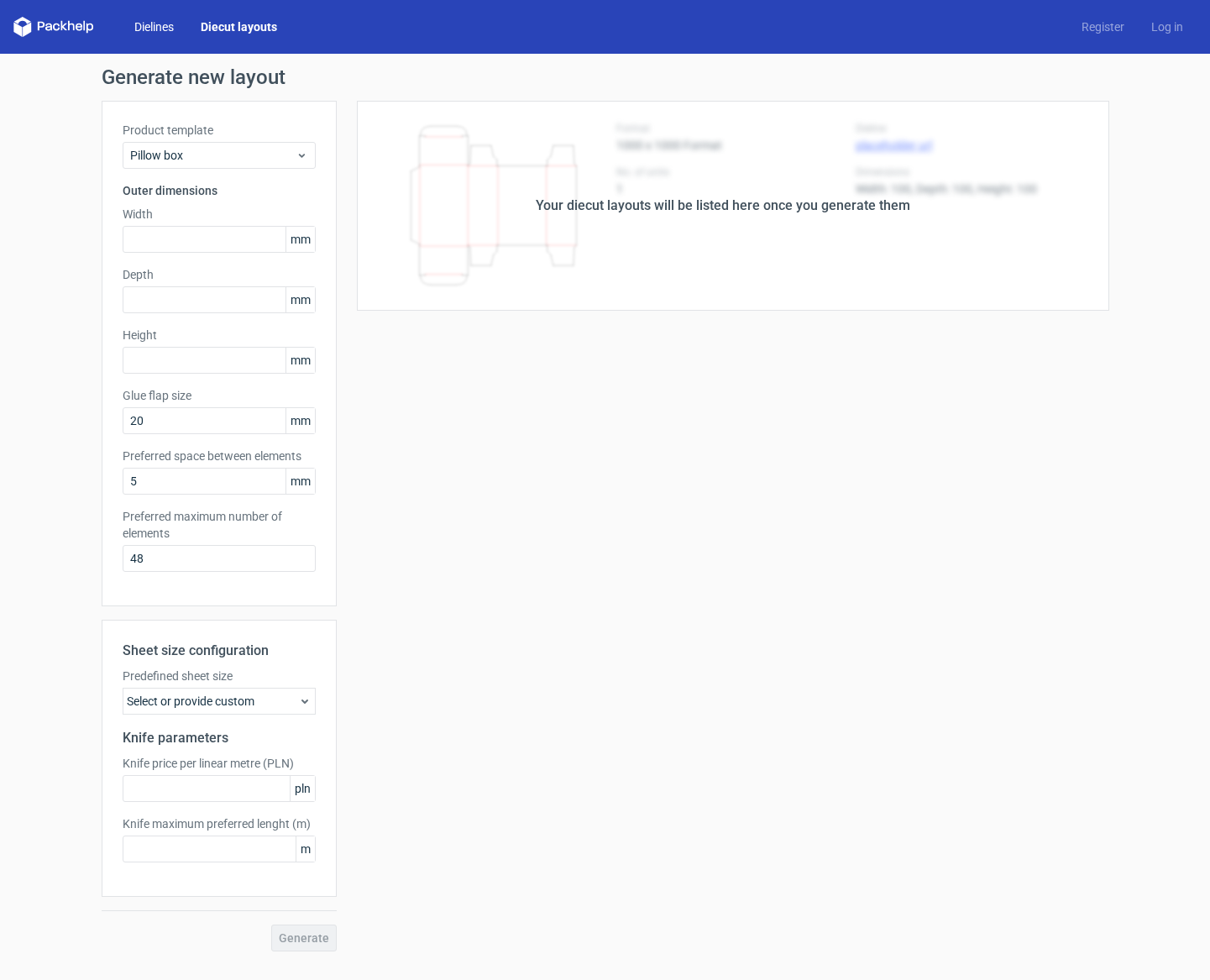
click at [167, 23] on link "Dielines" at bounding box center [154, 27] width 66 height 17
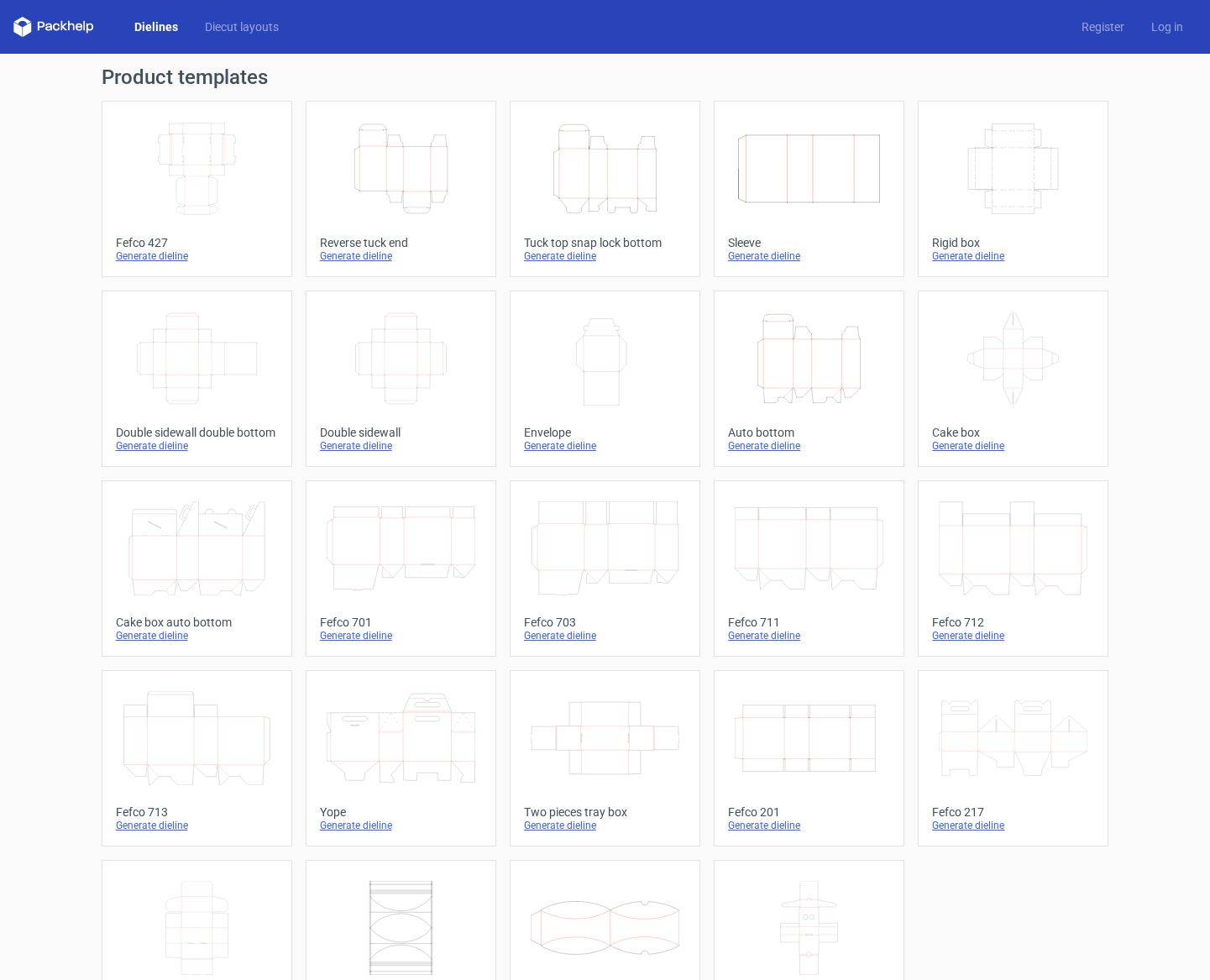
scroll to position [69, 0]
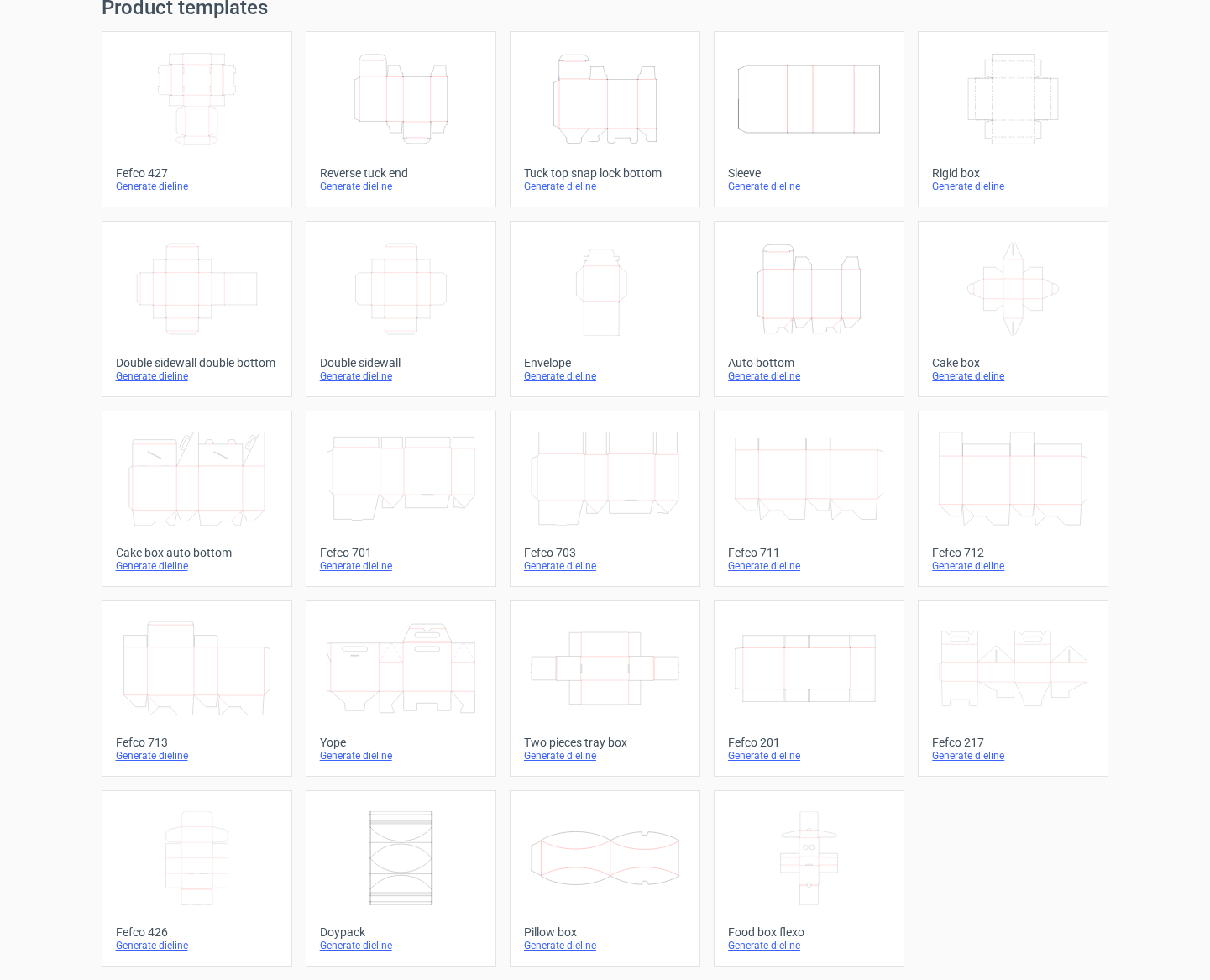
click at [776, 668] on icon "Width Depth Height" at bounding box center [809, 668] width 149 height 94
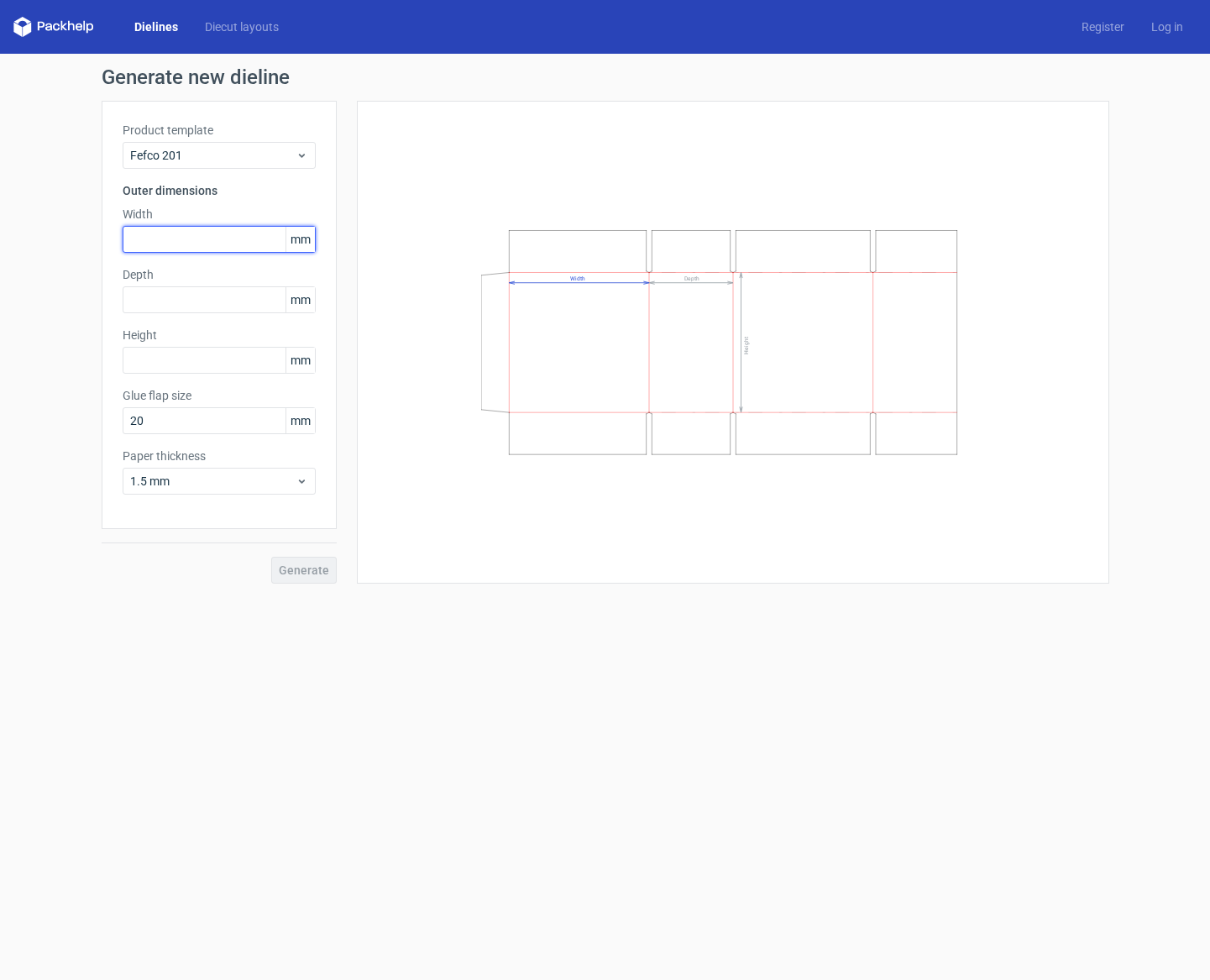
click at [197, 241] on input "text" at bounding box center [219, 239] width 193 height 27
type input "200"
type input "50"
click at [298, 559] on button "Generate" at bounding box center [304, 569] width 66 height 27
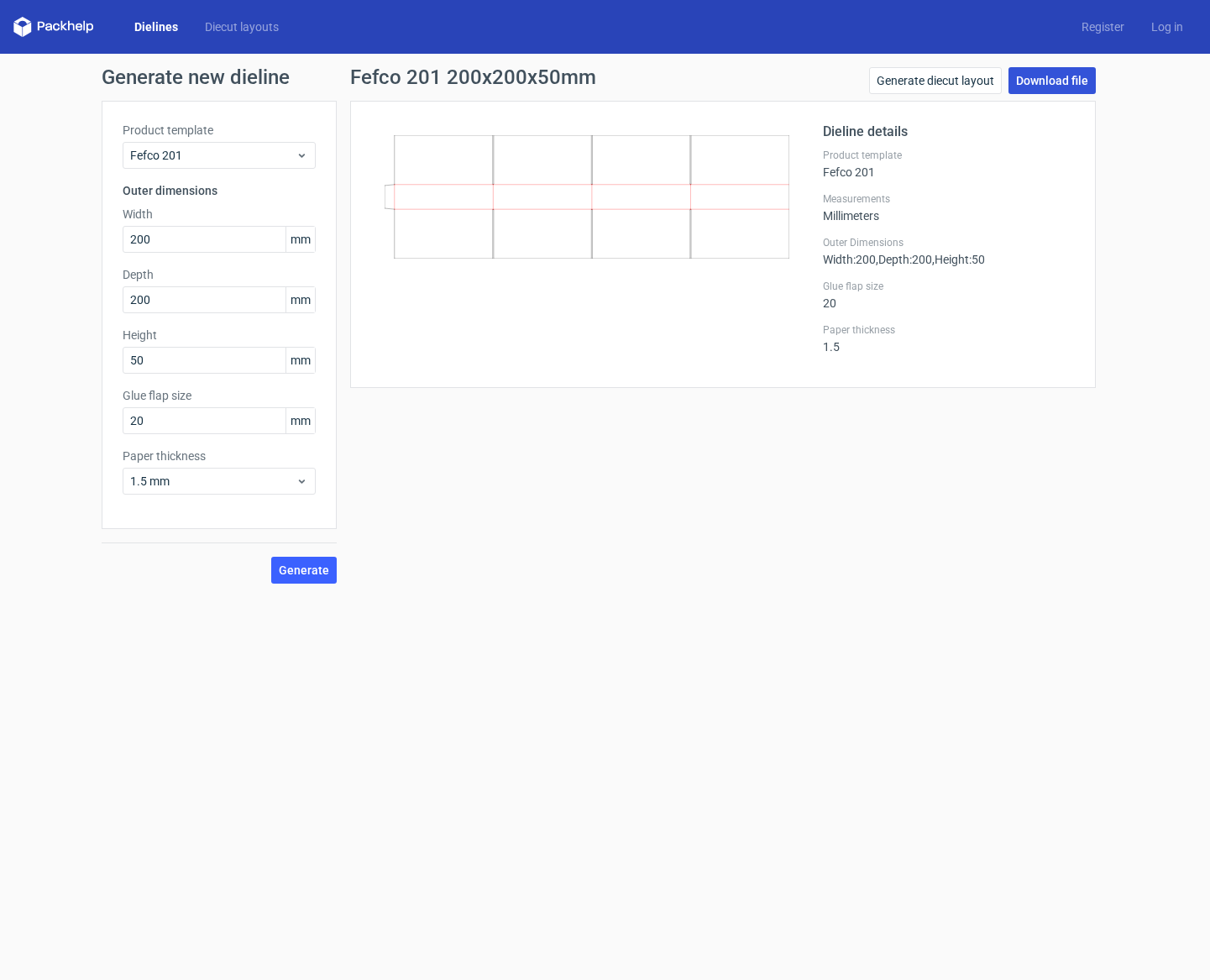
click at [1074, 88] on link "Download file" at bounding box center [1051, 80] width 88 height 27
click at [69, 32] on icon at bounding box center [54, 27] width 80 height 20
click at [68, 26] on icon at bounding box center [71, 26] width 6 height 10
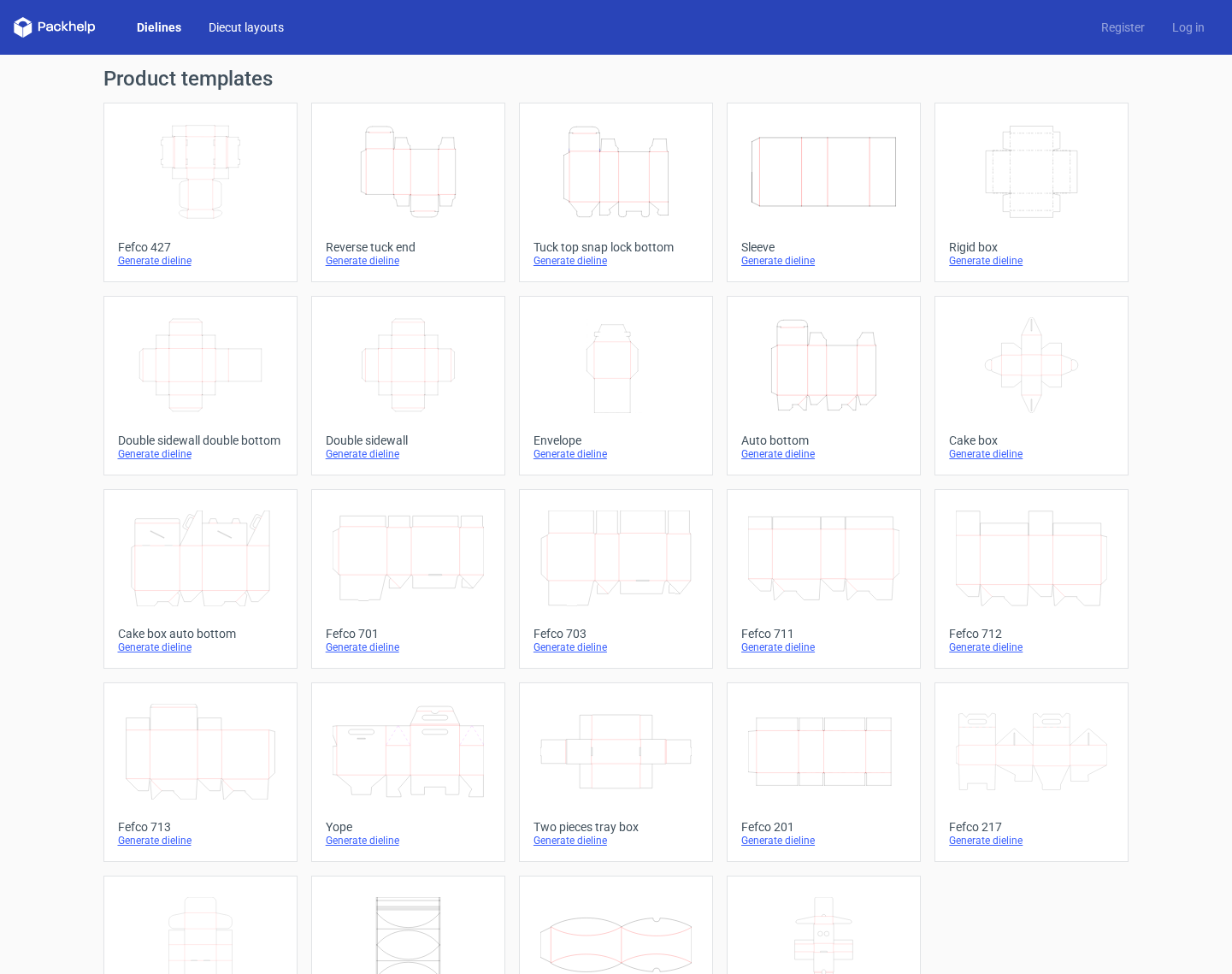
click at [246, 23] on link "Diecut layouts" at bounding box center [245, 27] width 102 height 17
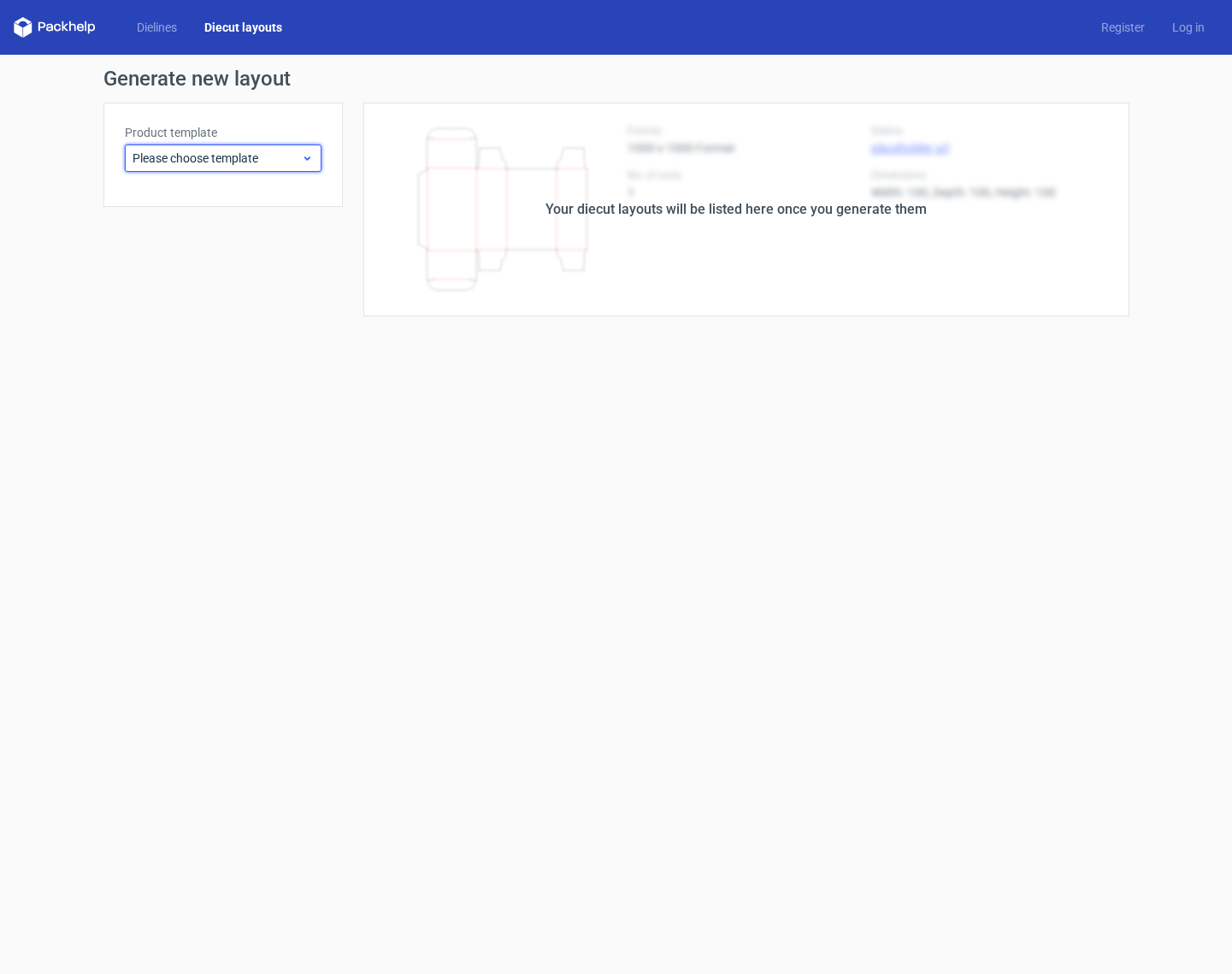
click at [262, 165] on span "Please choose template" at bounding box center [216, 158] width 168 height 17
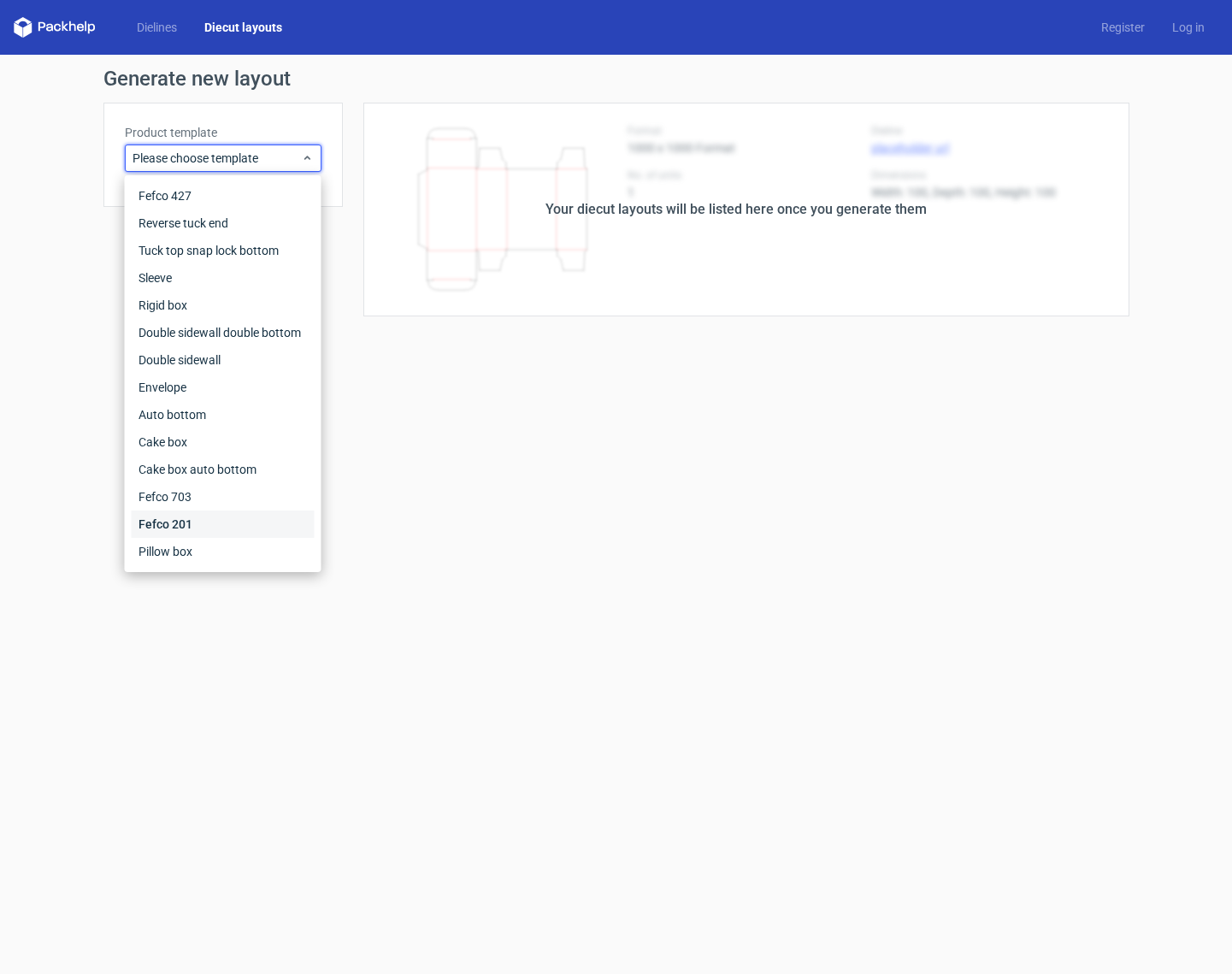
click at [201, 528] on div "Fefco 201" at bounding box center [223, 524] width 183 height 27
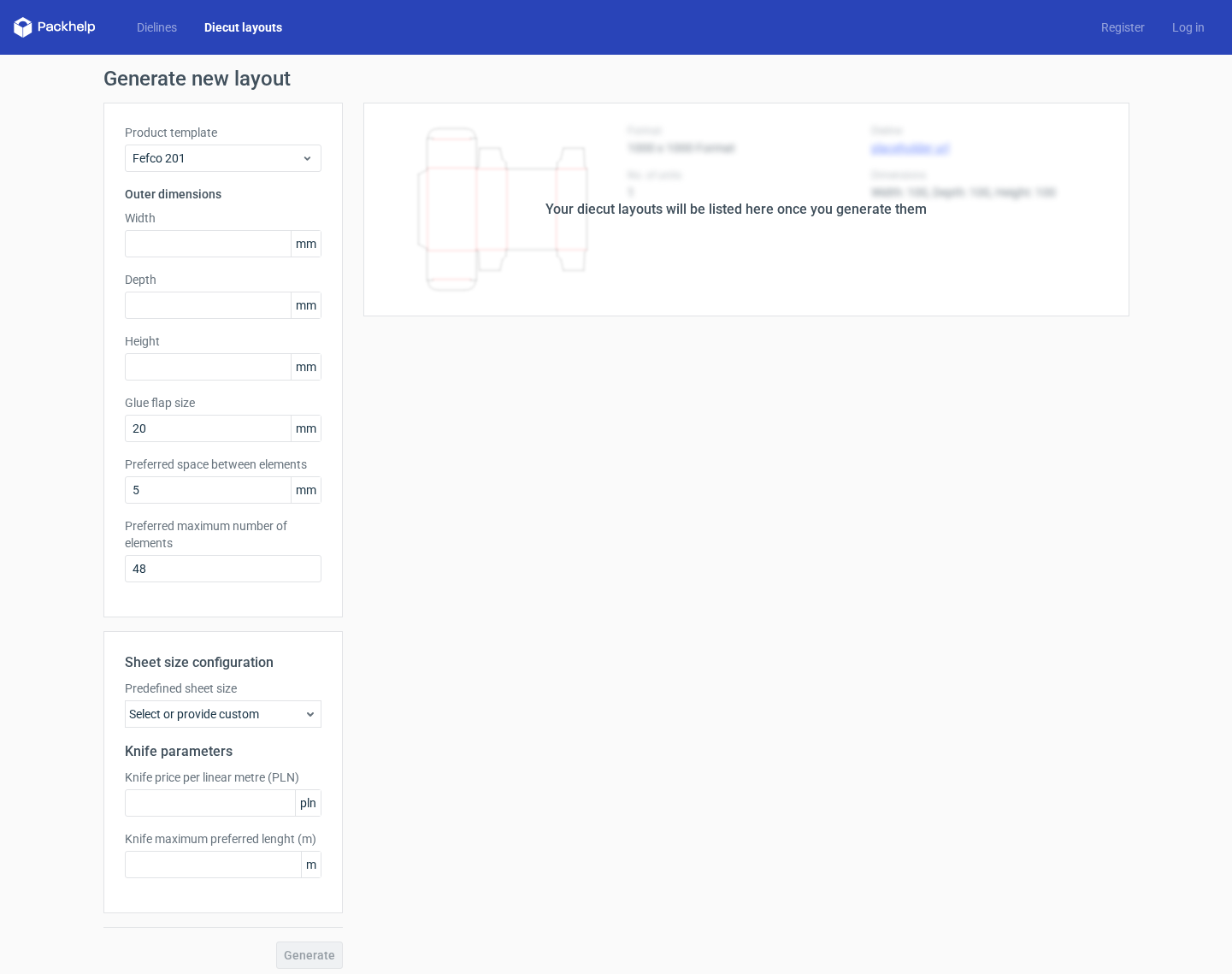
click at [691, 149] on div "Your diecut layouts will be listed here once you generate them" at bounding box center [736, 209] width 787 height 213
click at [159, 23] on link "Dielines" at bounding box center [157, 27] width 68 height 17
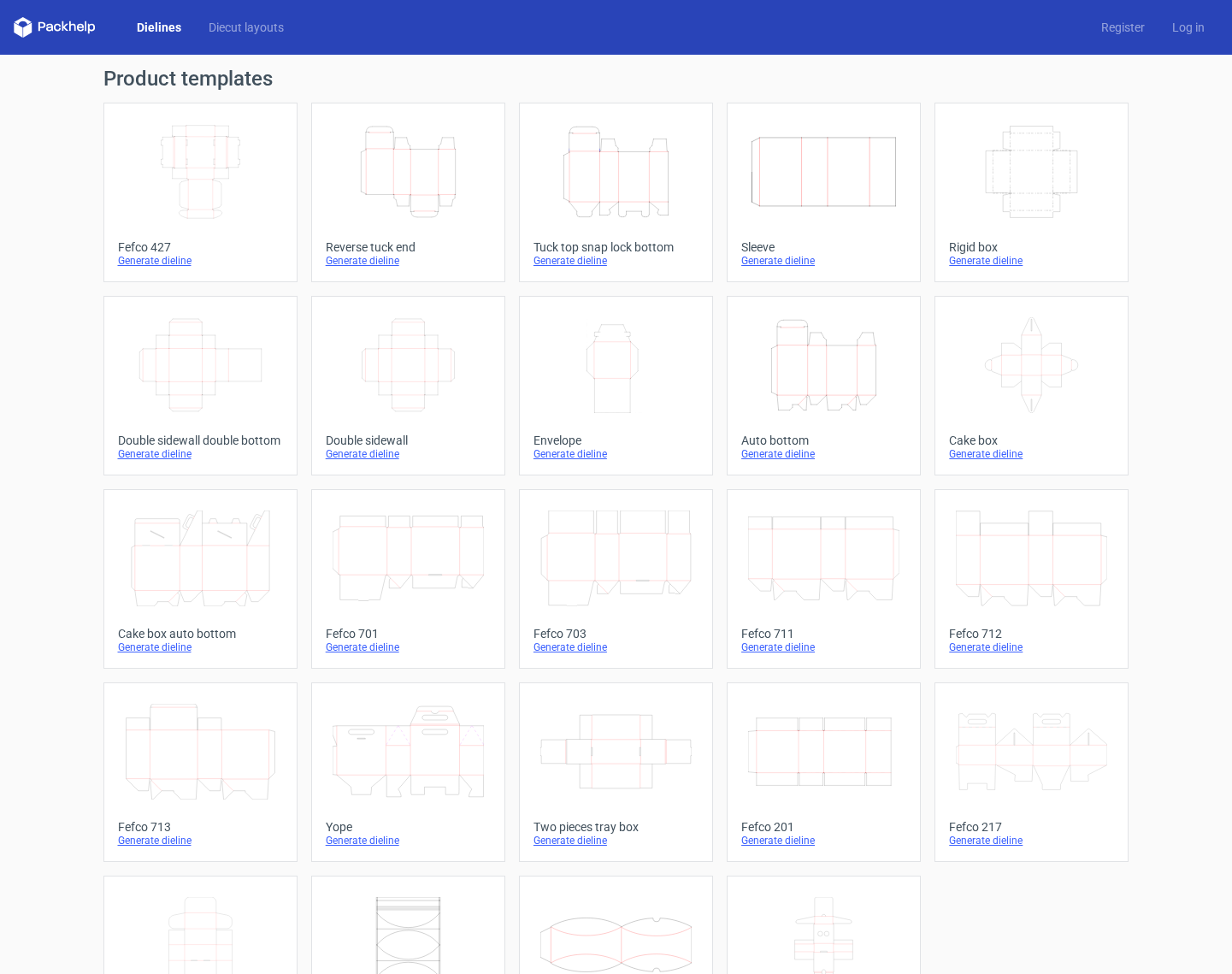
click at [159, 24] on link "Dielines" at bounding box center [159, 27] width 71 height 17
click at [260, 30] on link "Diecut layouts" at bounding box center [245, 27] width 102 height 17
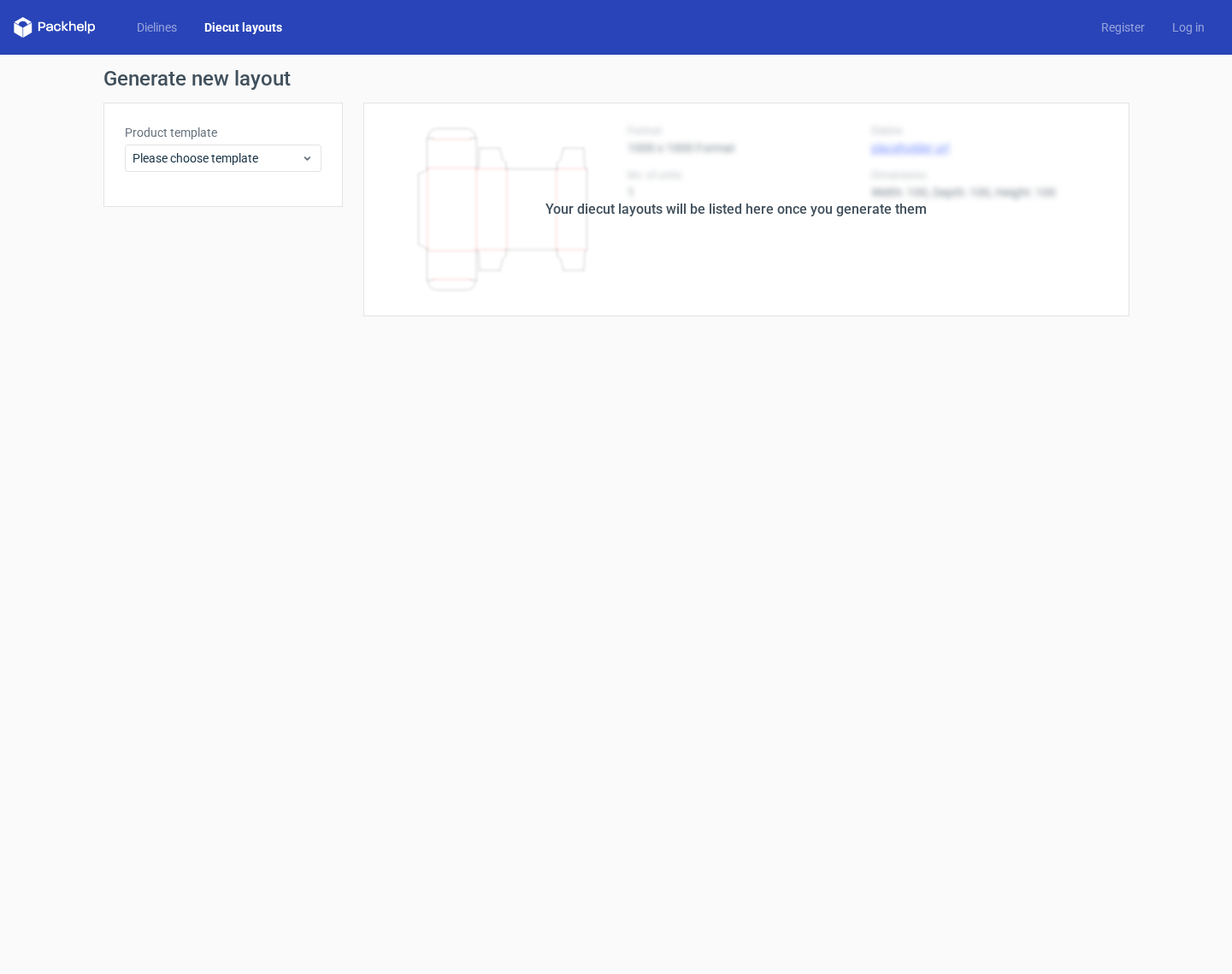
click at [260, 30] on link "Diecut layouts" at bounding box center [243, 27] width 105 height 17
click at [264, 22] on link "Diecut layouts" at bounding box center [243, 27] width 105 height 17
click at [220, 148] on div "Please choose template" at bounding box center [223, 158] width 196 height 27
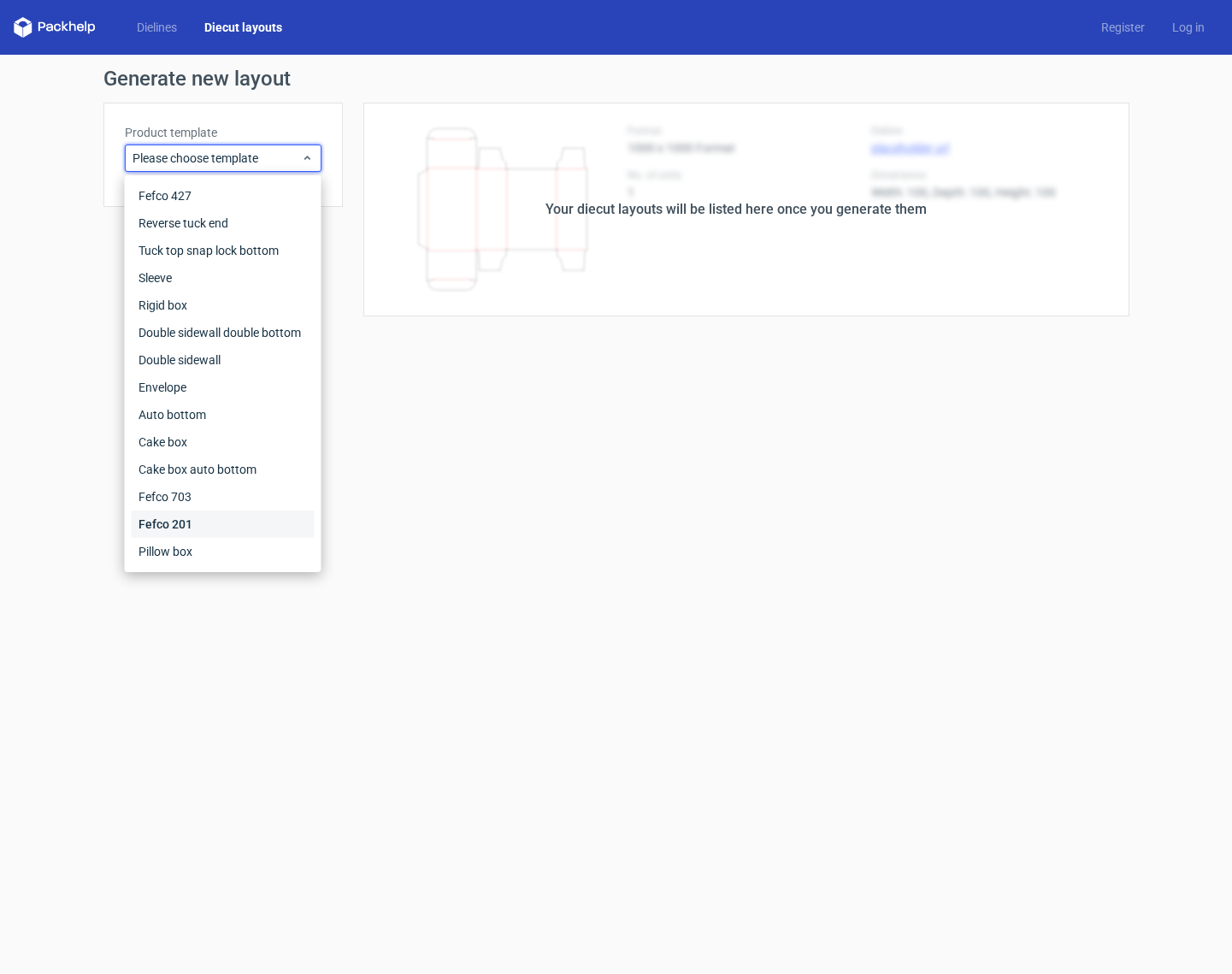
click at [223, 512] on div "Fefco 201" at bounding box center [223, 524] width 183 height 27
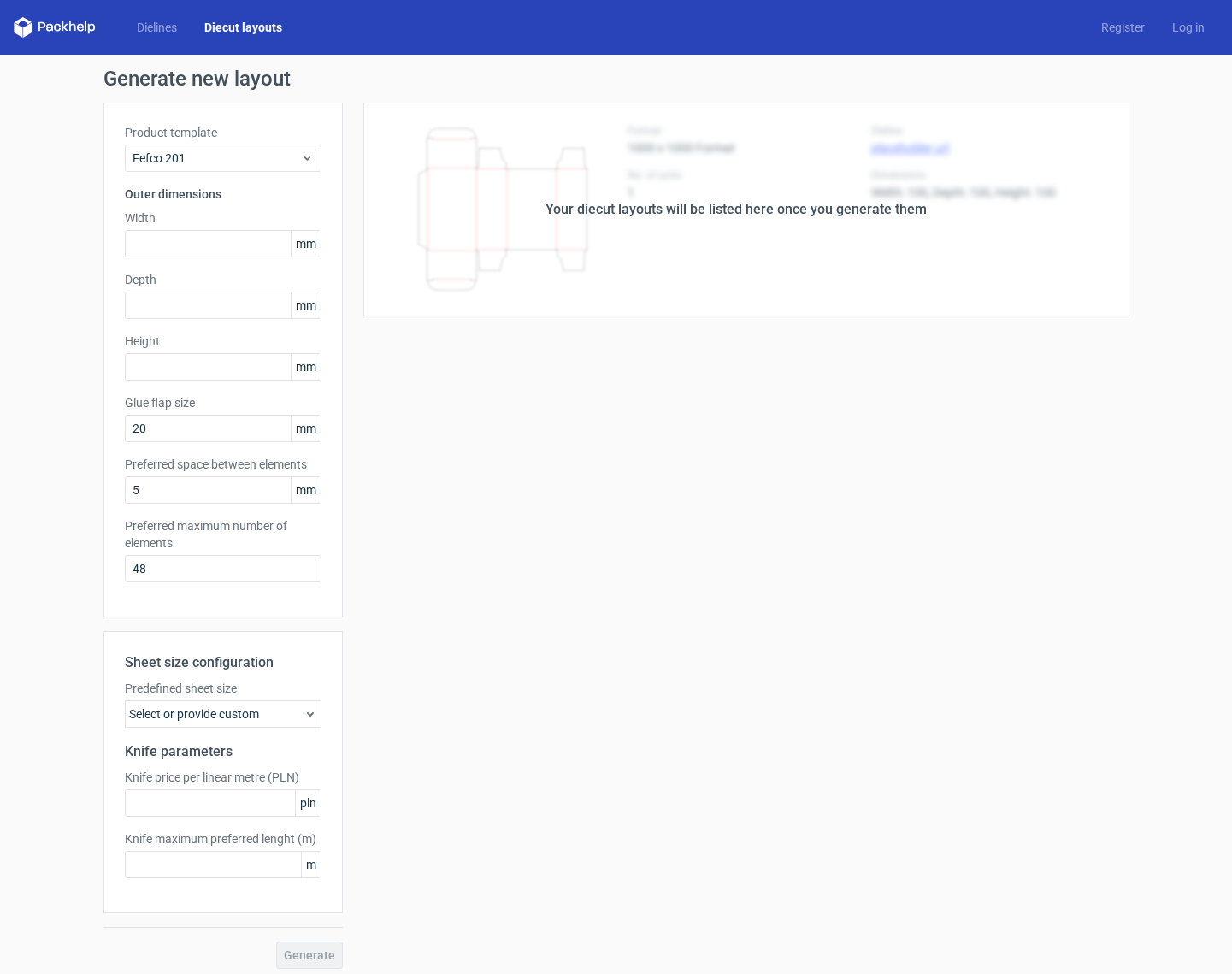
click at [596, 296] on div "Your diecut layouts will be listed here once you generate them" at bounding box center [736, 209] width 787 height 213
click at [731, 130] on div "Your diecut layouts will be listed here once you generate them" at bounding box center [736, 209] width 787 height 213
click at [228, 157] on span "Fefco 201" at bounding box center [216, 158] width 168 height 17
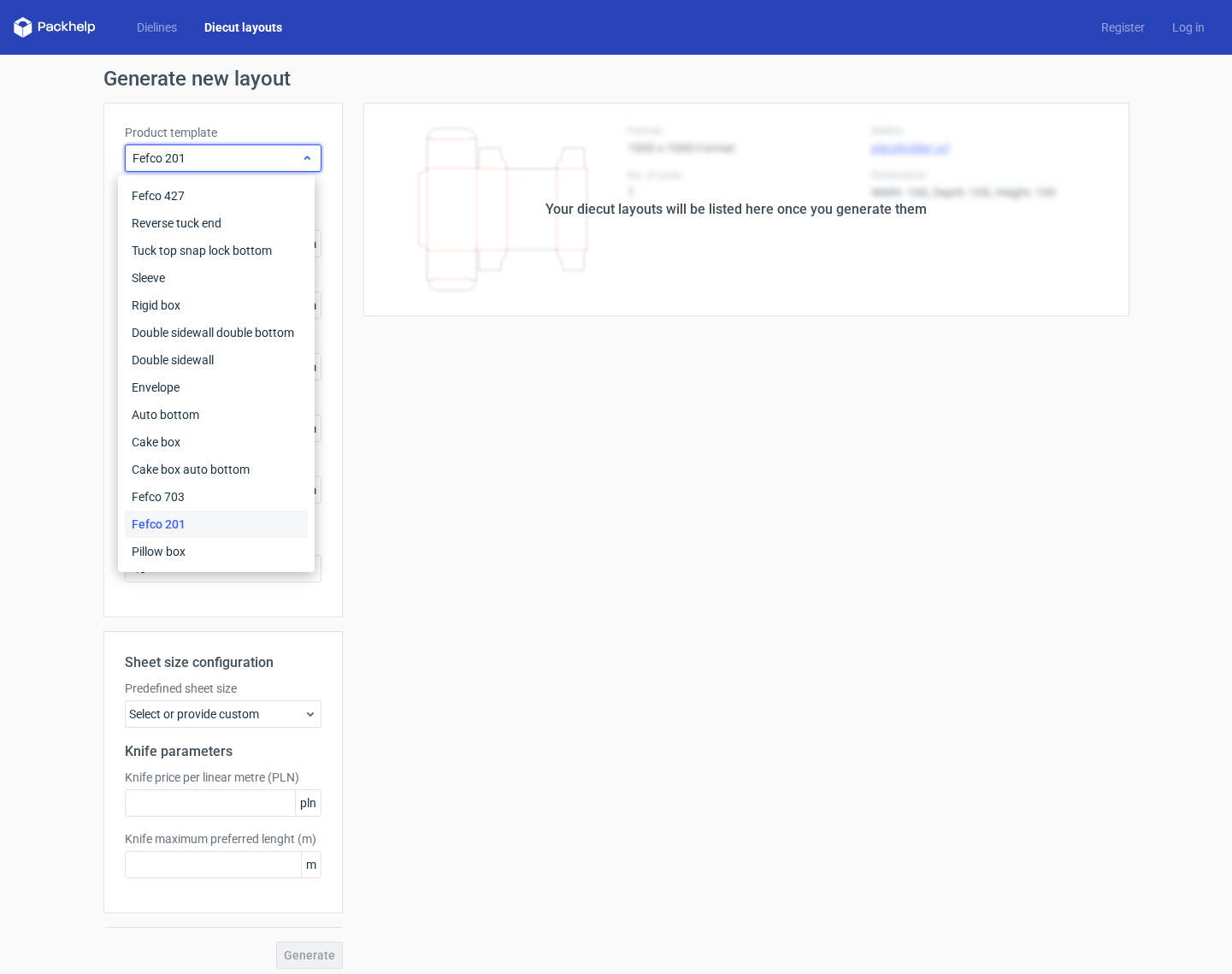
click at [228, 157] on span "Fefco 201" at bounding box center [216, 158] width 168 height 17
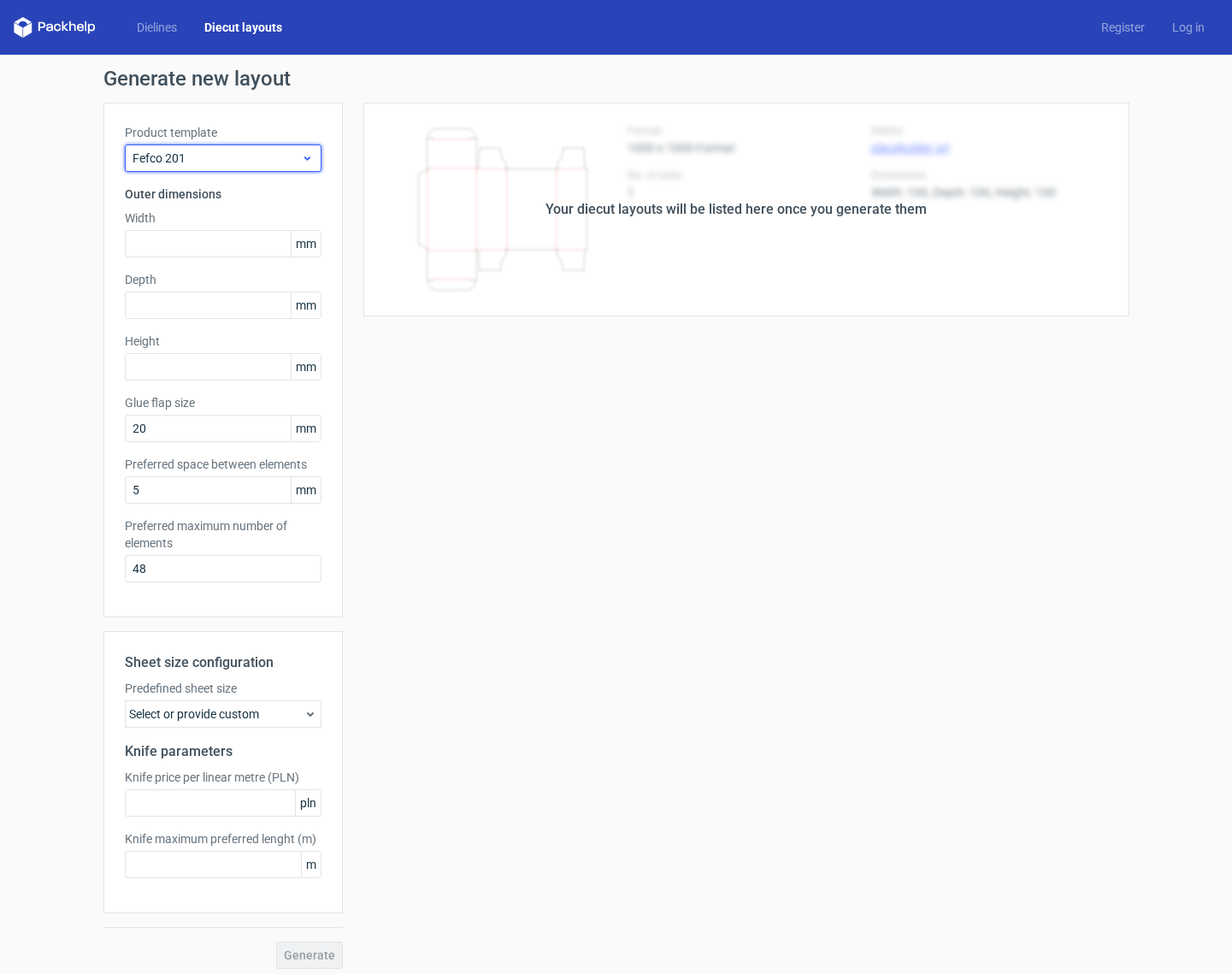
click at [236, 159] on span "Fefco 201" at bounding box center [216, 158] width 168 height 17
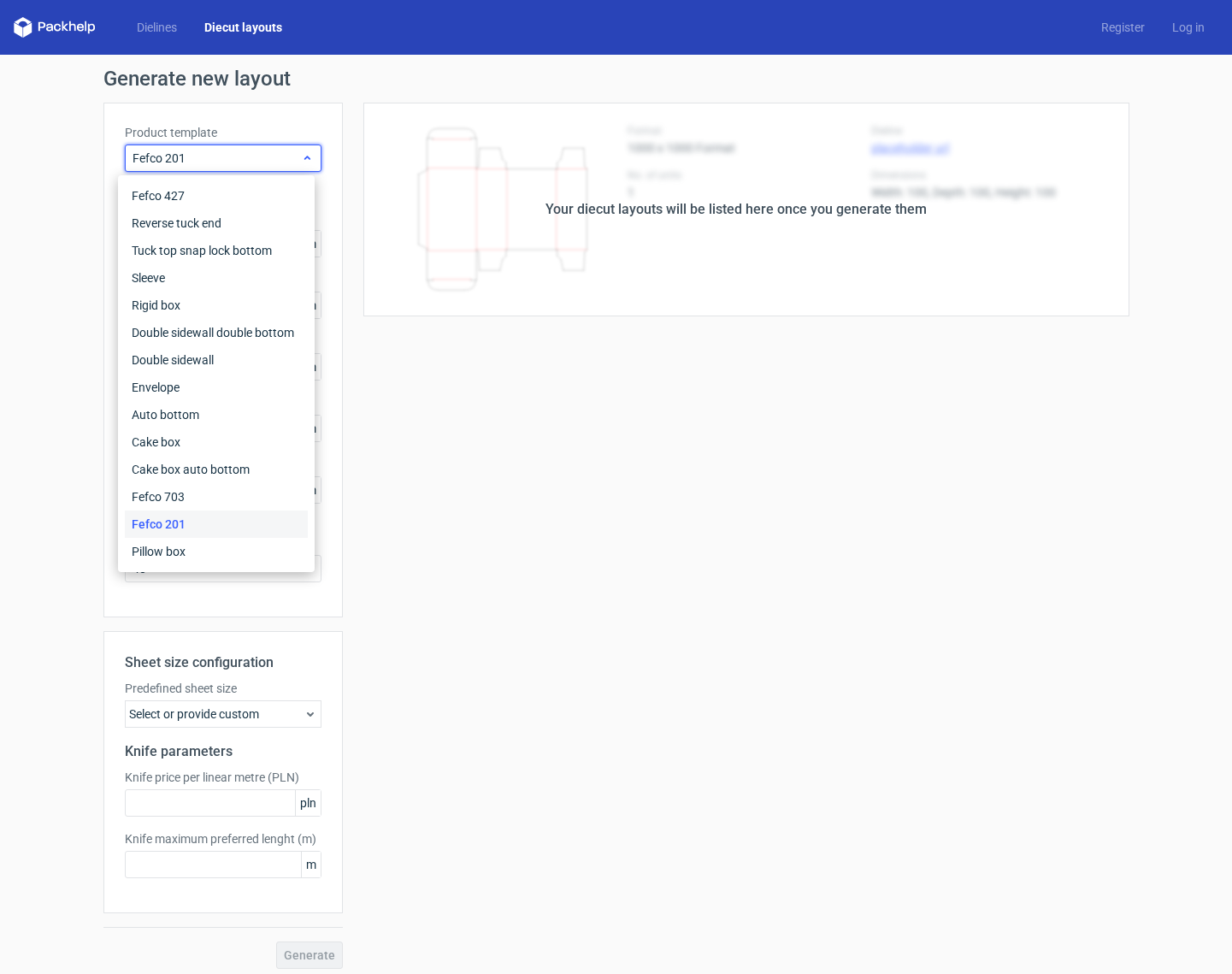
click at [236, 159] on span "Fefco 201" at bounding box center [216, 158] width 168 height 17
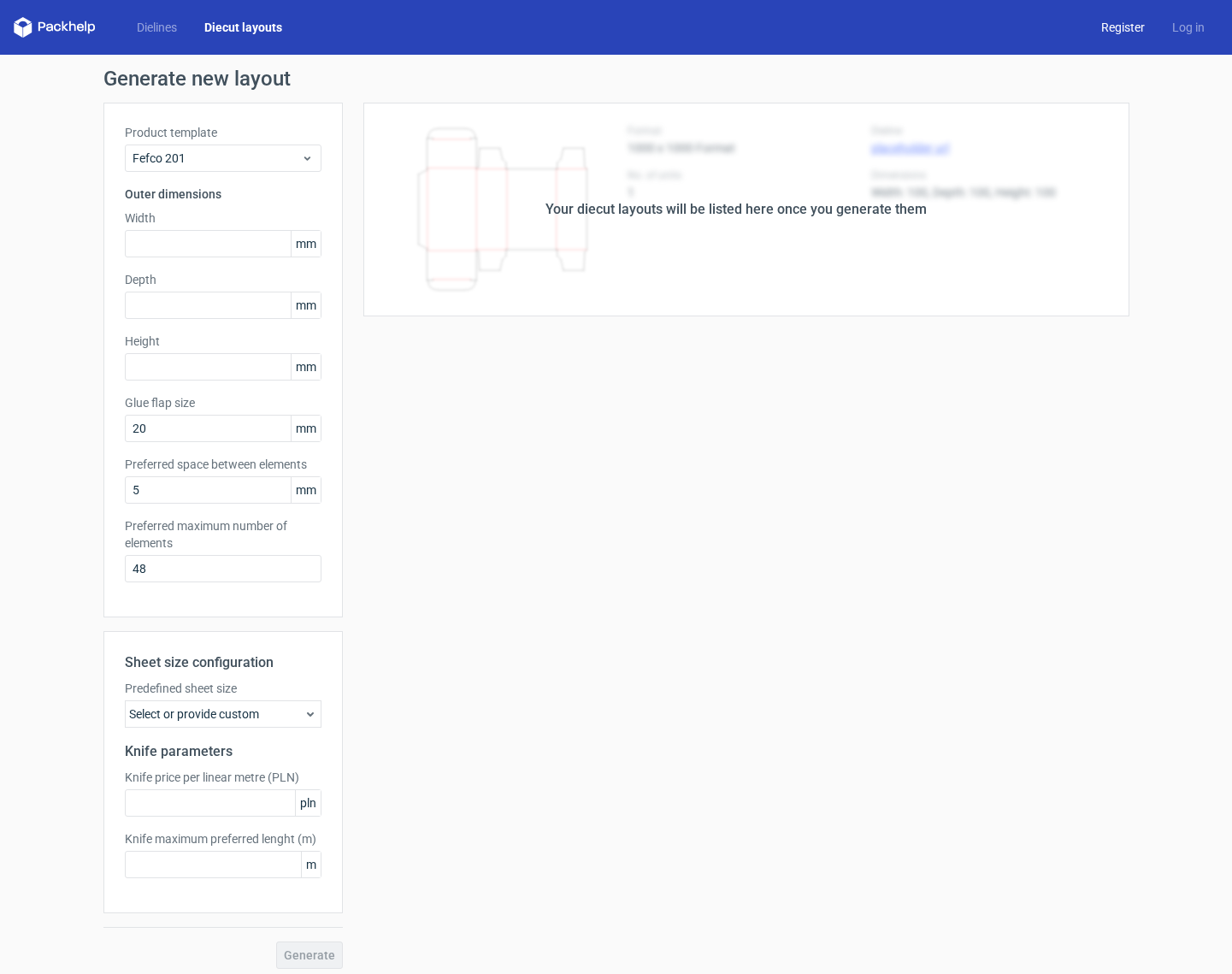
click at [1125, 24] on link "Register" at bounding box center [1122, 27] width 70 height 17
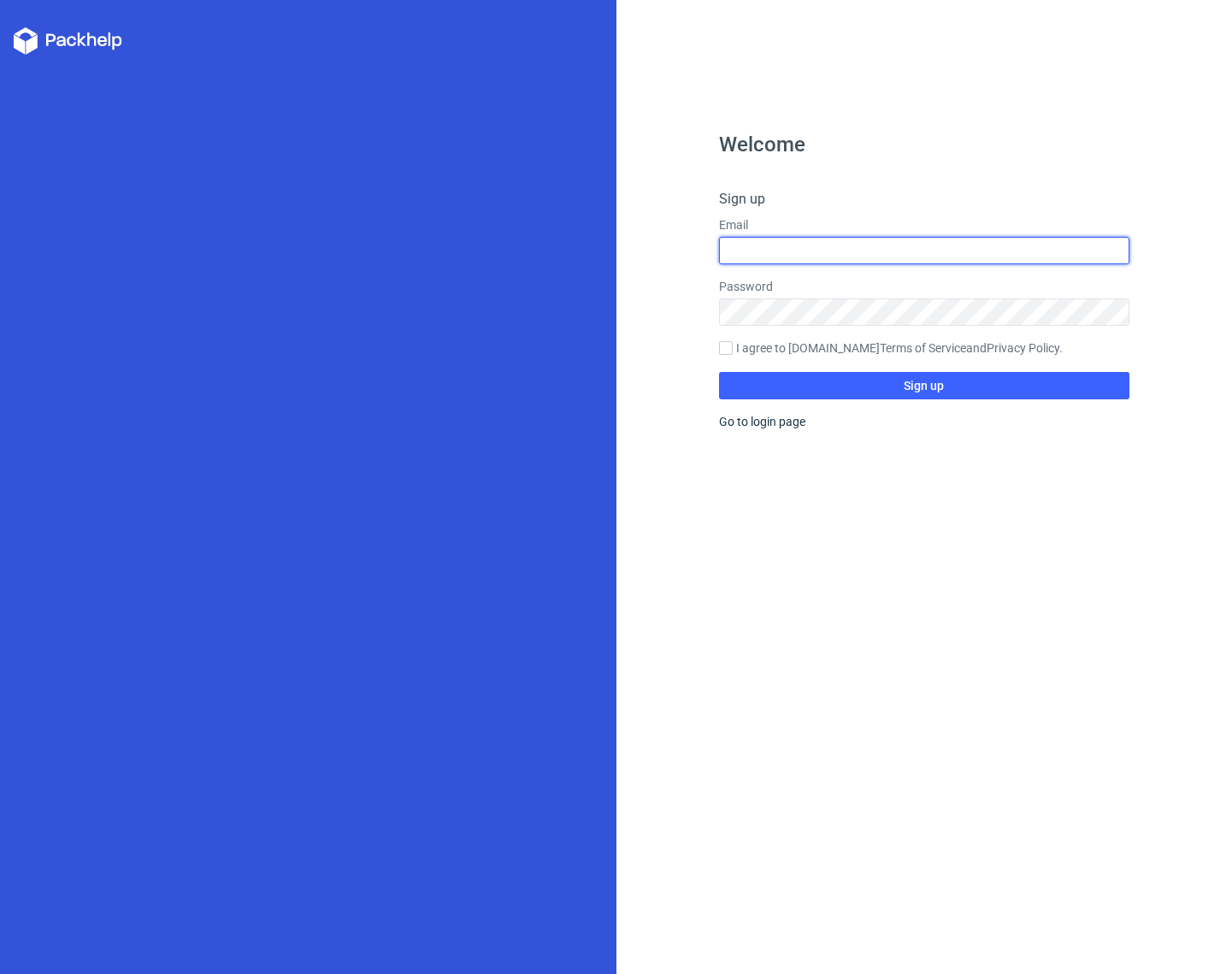
click at [857, 247] on input "text" at bounding box center [924, 250] width 411 height 27
type input "[EMAIL_ADDRESS][DOMAIN_NAME]"
click at [731, 348] on input "I agree to [DOMAIN_NAME] Terms of Service and Privacy Policy ." at bounding box center [725, 348] width 14 height 14
checkbox input "true"
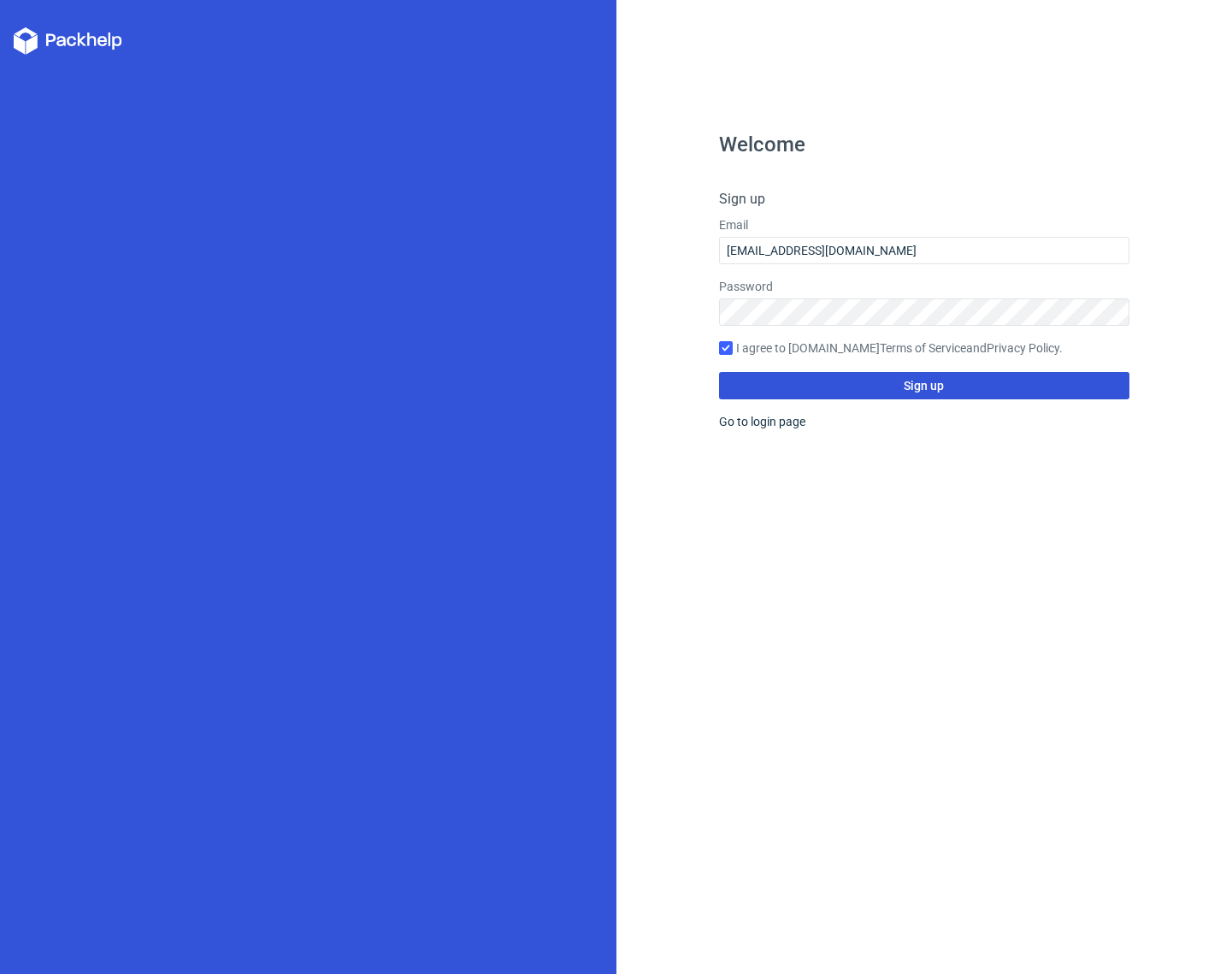
click at [772, 377] on button "Sign up" at bounding box center [924, 385] width 411 height 27
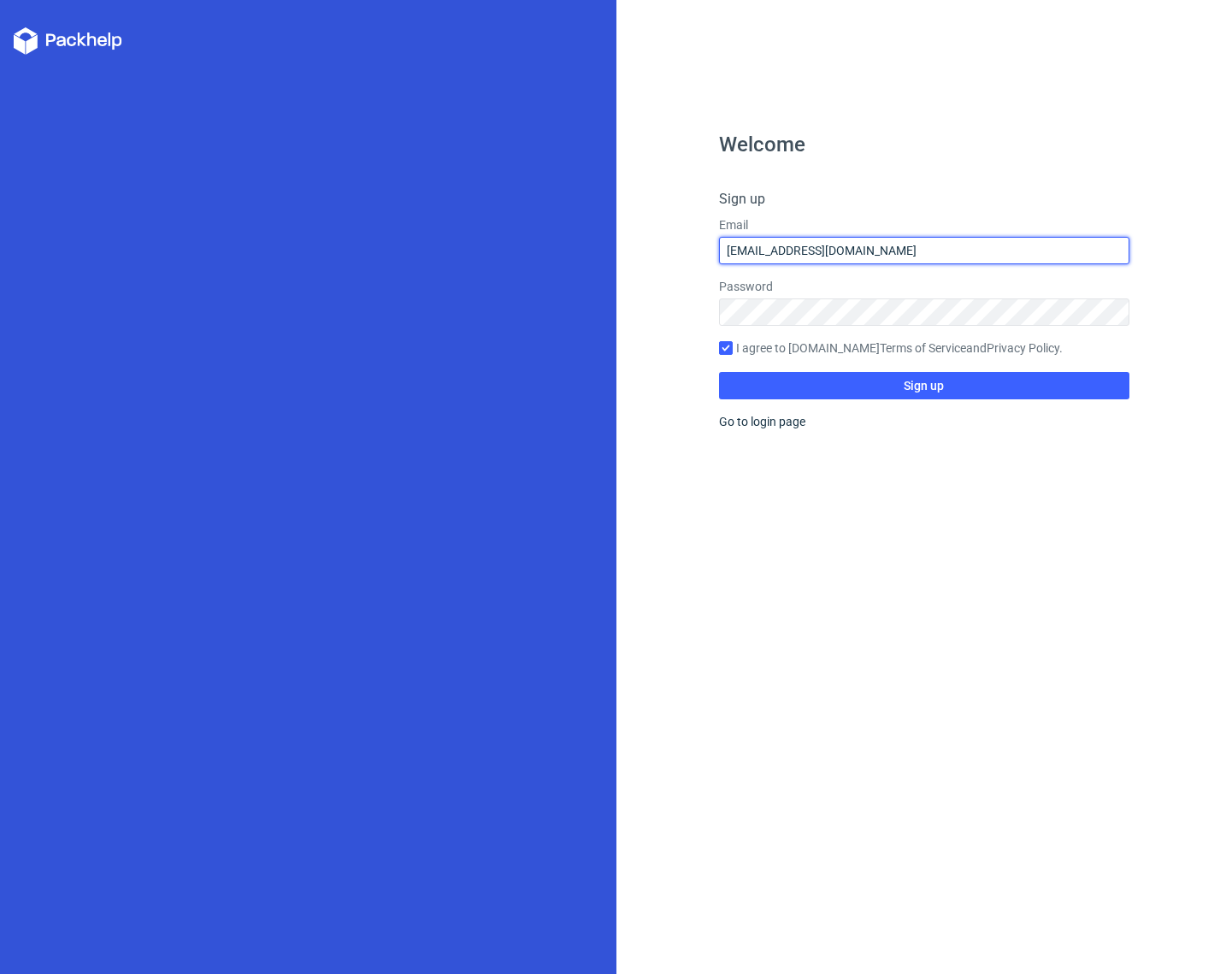
click at [861, 251] on input "[EMAIL_ADDRESS][DOMAIN_NAME]" at bounding box center [924, 250] width 411 height 27
drag, startPoint x: 802, startPoint y: 248, endPoint x: 899, endPoint y: 251, distance: 97.0
click at [899, 251] on input "[EMAIL_ADDRESS][DOMAIN_NAME]" at bounding box center [924, 250] width 411 height 27
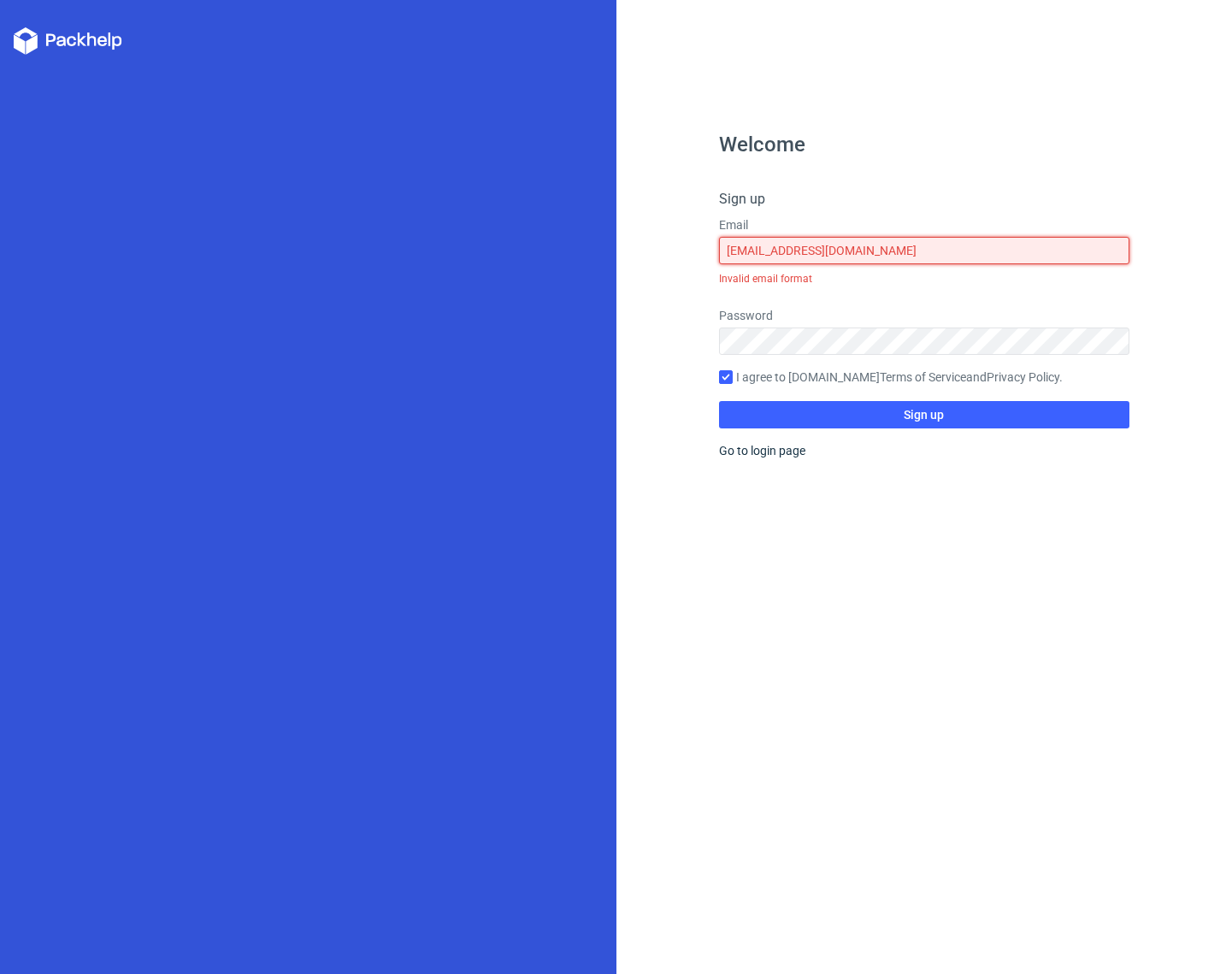
type input "[EMAIL_ADDRESS][DOMAIN_NAME]"
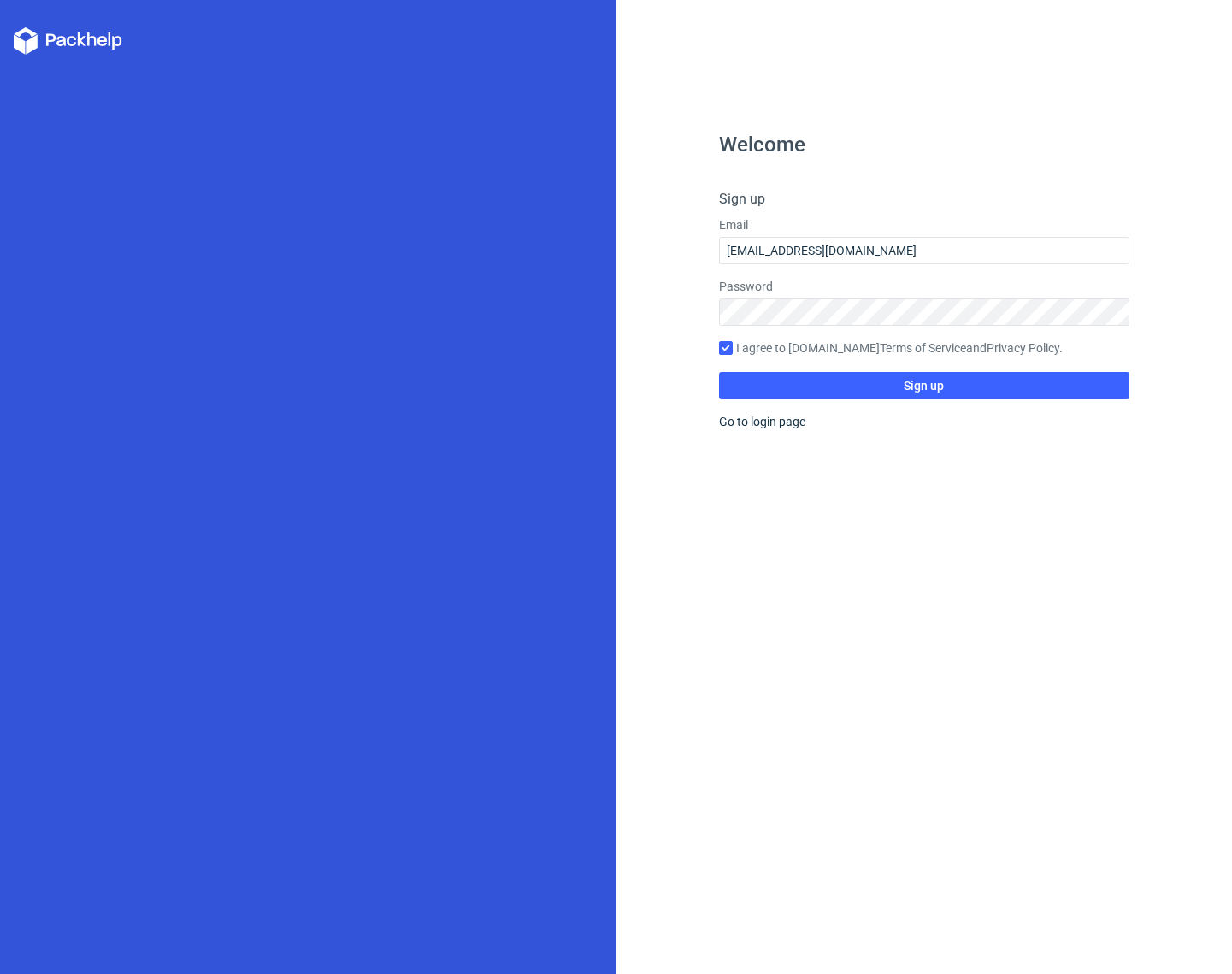
click at [924, 418] on div "Go to login page" at bounding box center [924, 421] width 411 height 17
click at [921, 400] on div "Welcome Sign up Email [EMAIL_ADDRESS][DOMAIN_NAME] Password I agree to [DOMAIN_…" at bounding box center [924, 554] width 411 height 840
click at [919, 397] on button "Sign up" at bounding box center [924, 385] width 411 height 27
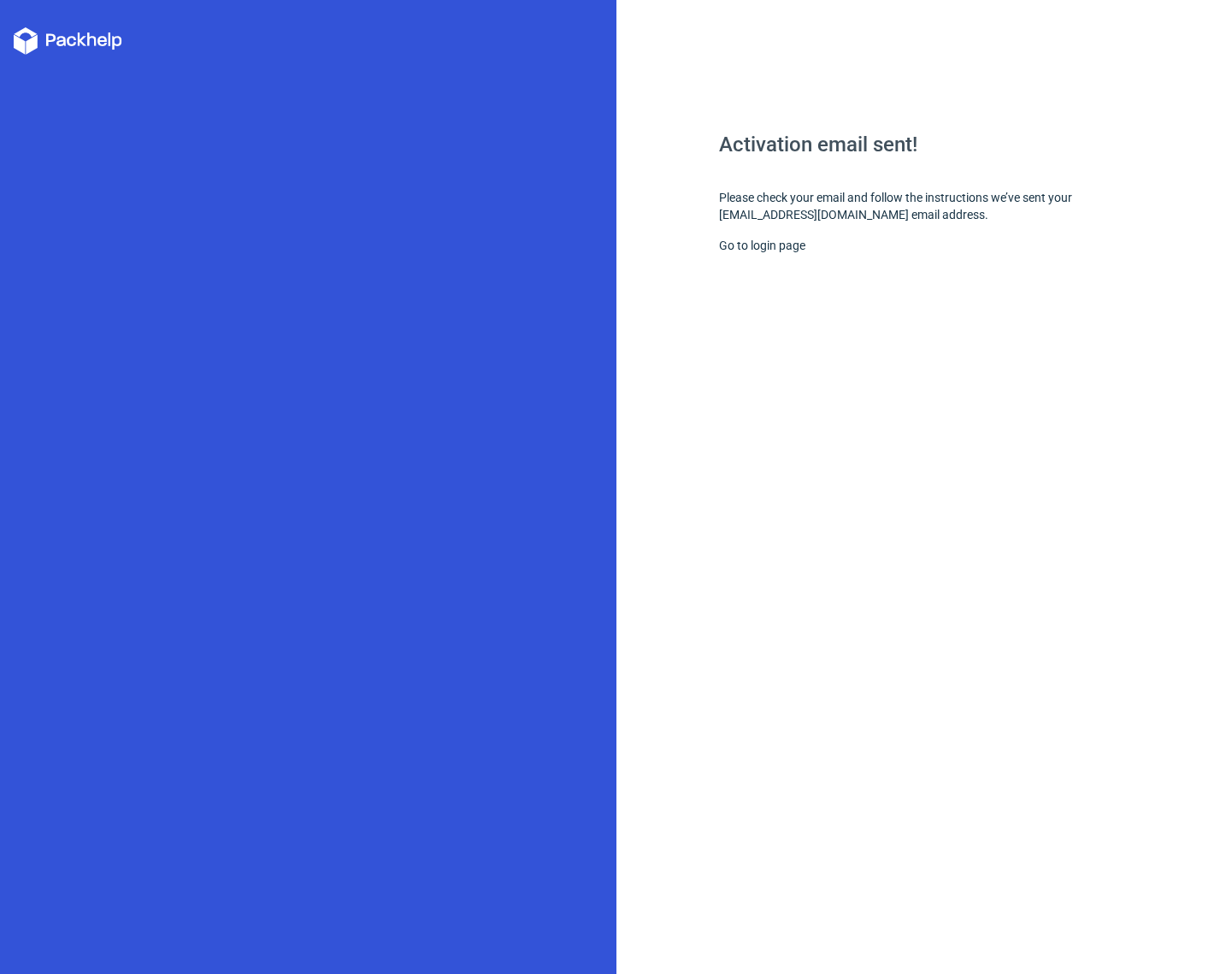
click at [44, 44] on icon at bounding box center [69, 40] width 109 height 27
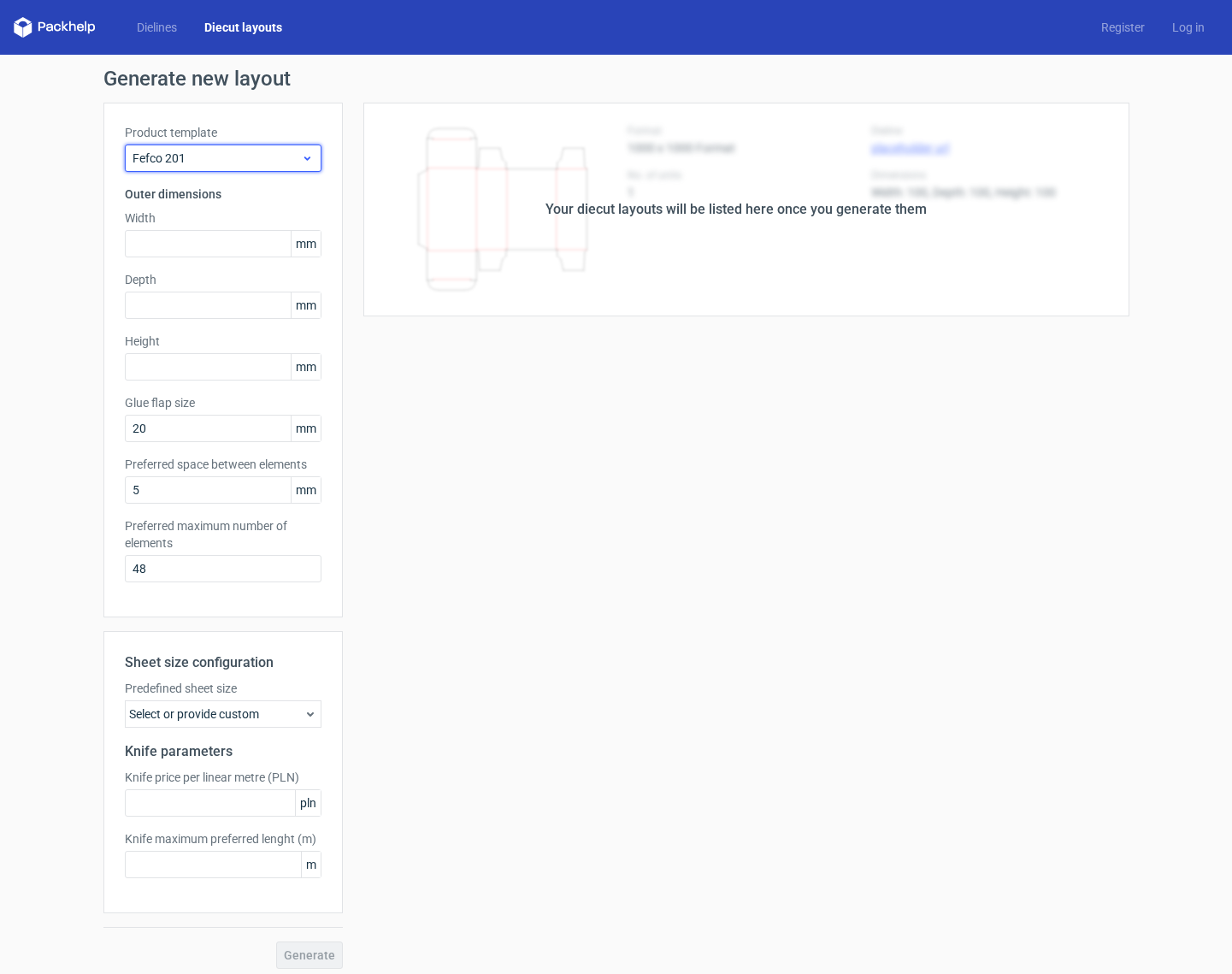
click at [190, 166] on div "Fefco 201" at bounding box center [223, 158] width 196 height 27
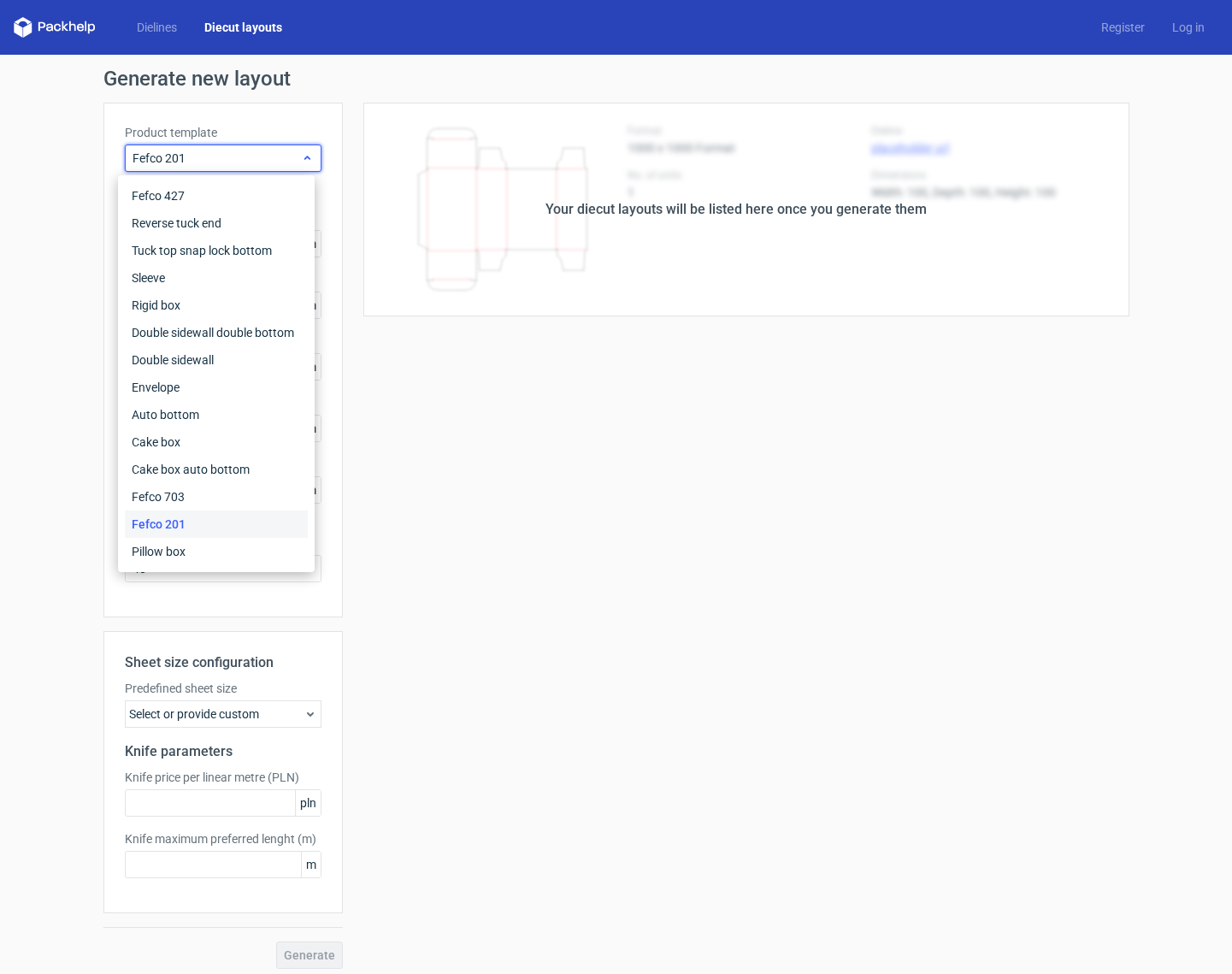
click at [190, 166] on div "Fefco 201" at bounding box center [223, 158] width 196 height 27
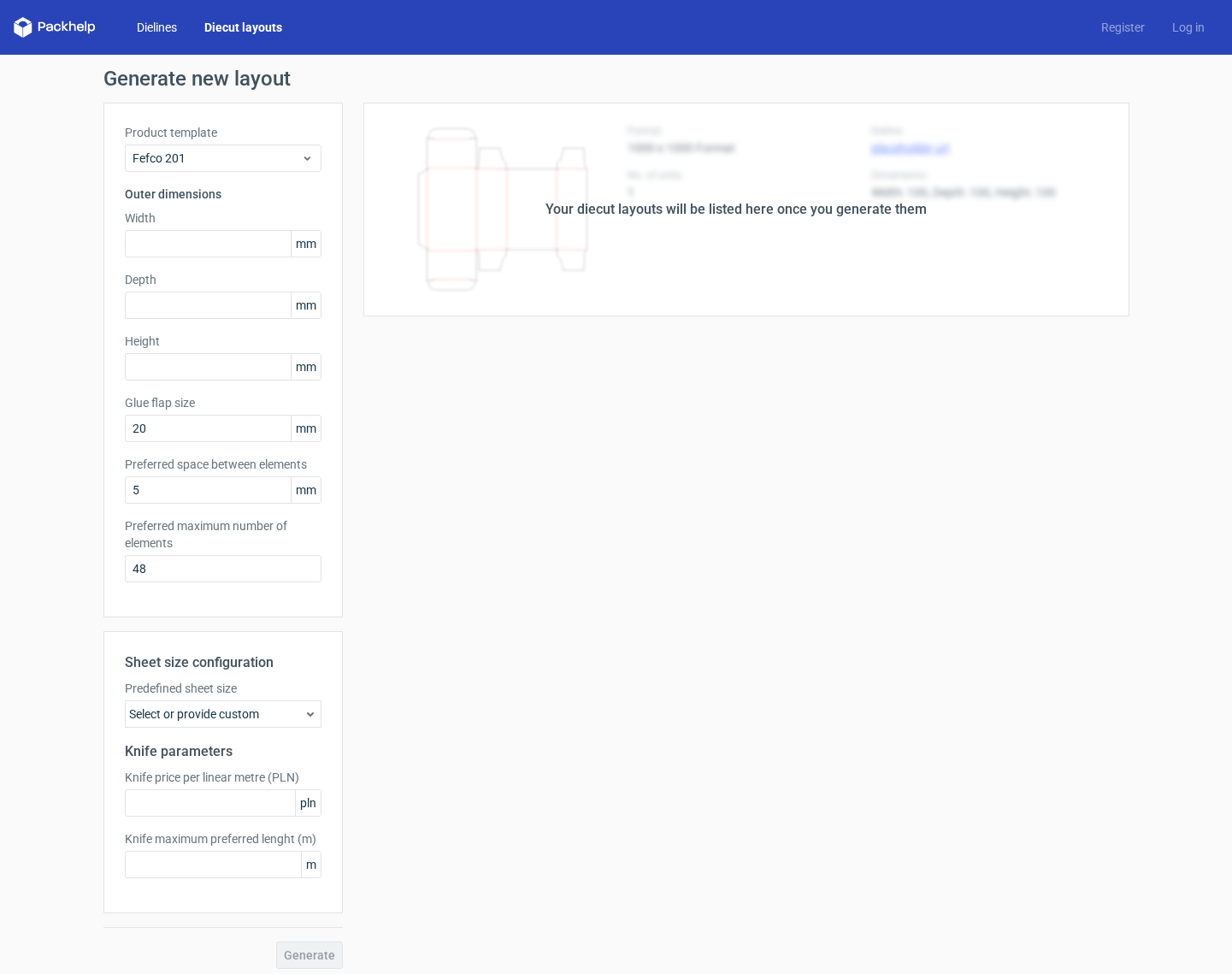
click at [159, 25] on link "Dielines" at bounding box center [157, 27] width 68 height 17
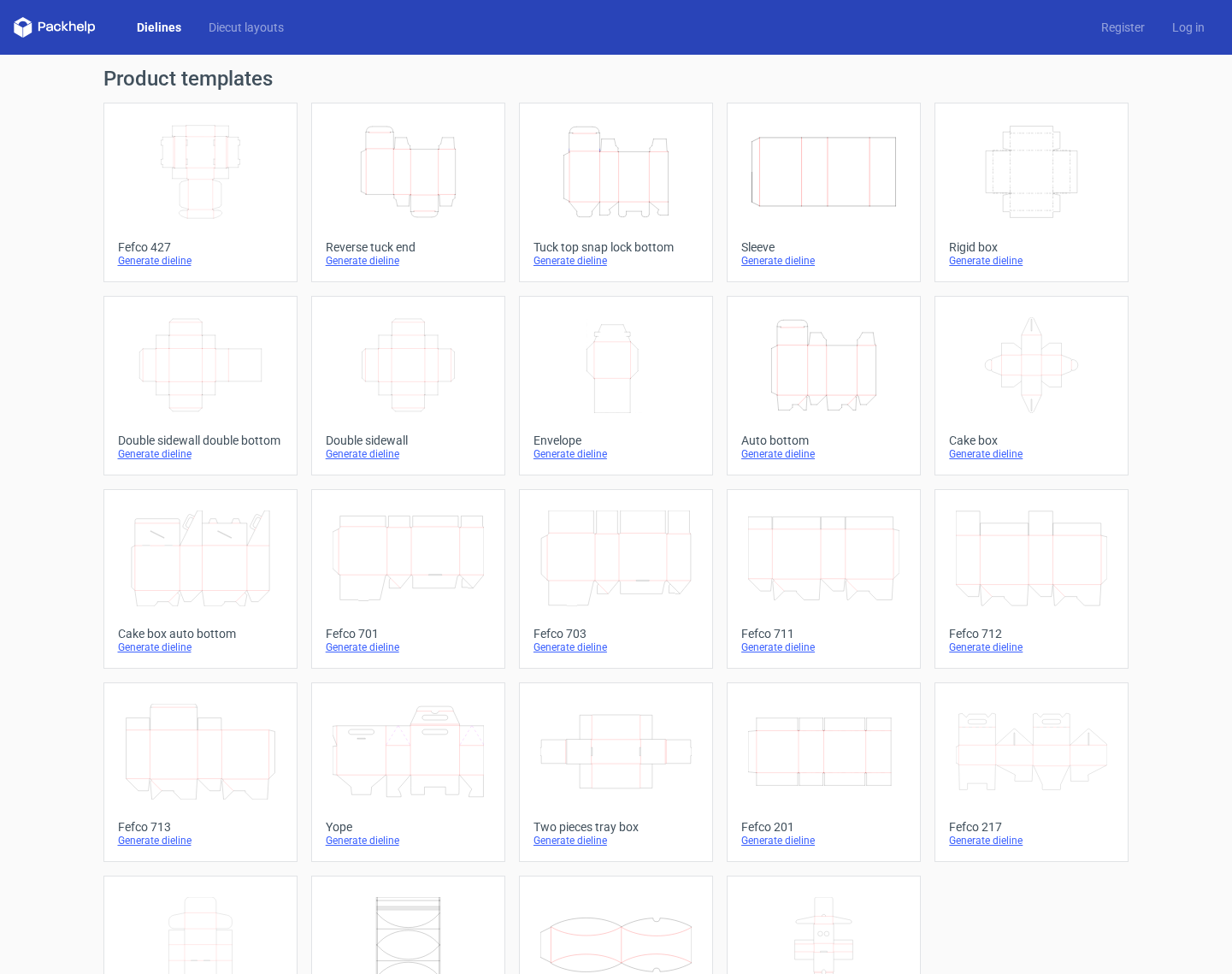
click at [992, 188] on icon "Width Depth Height" at bounding box center [1031, 172] width 151 height 96
click at [211, 20] on link "Diecut layouts" at bounding box center [245, 27] width 102 height 17
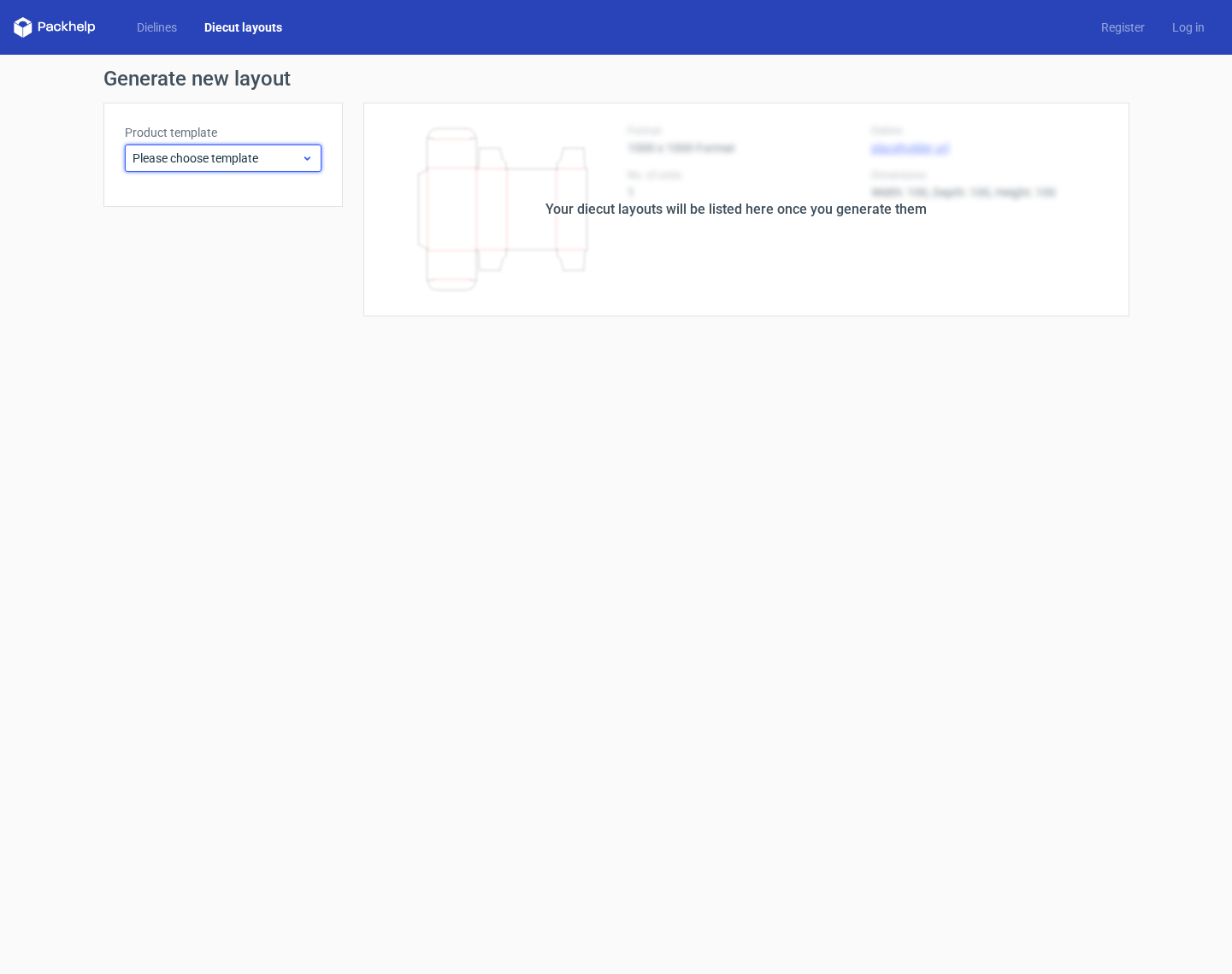
click at [203, 154] on span "Please choose template" at bounding box center [216, 158] width 168 height 17
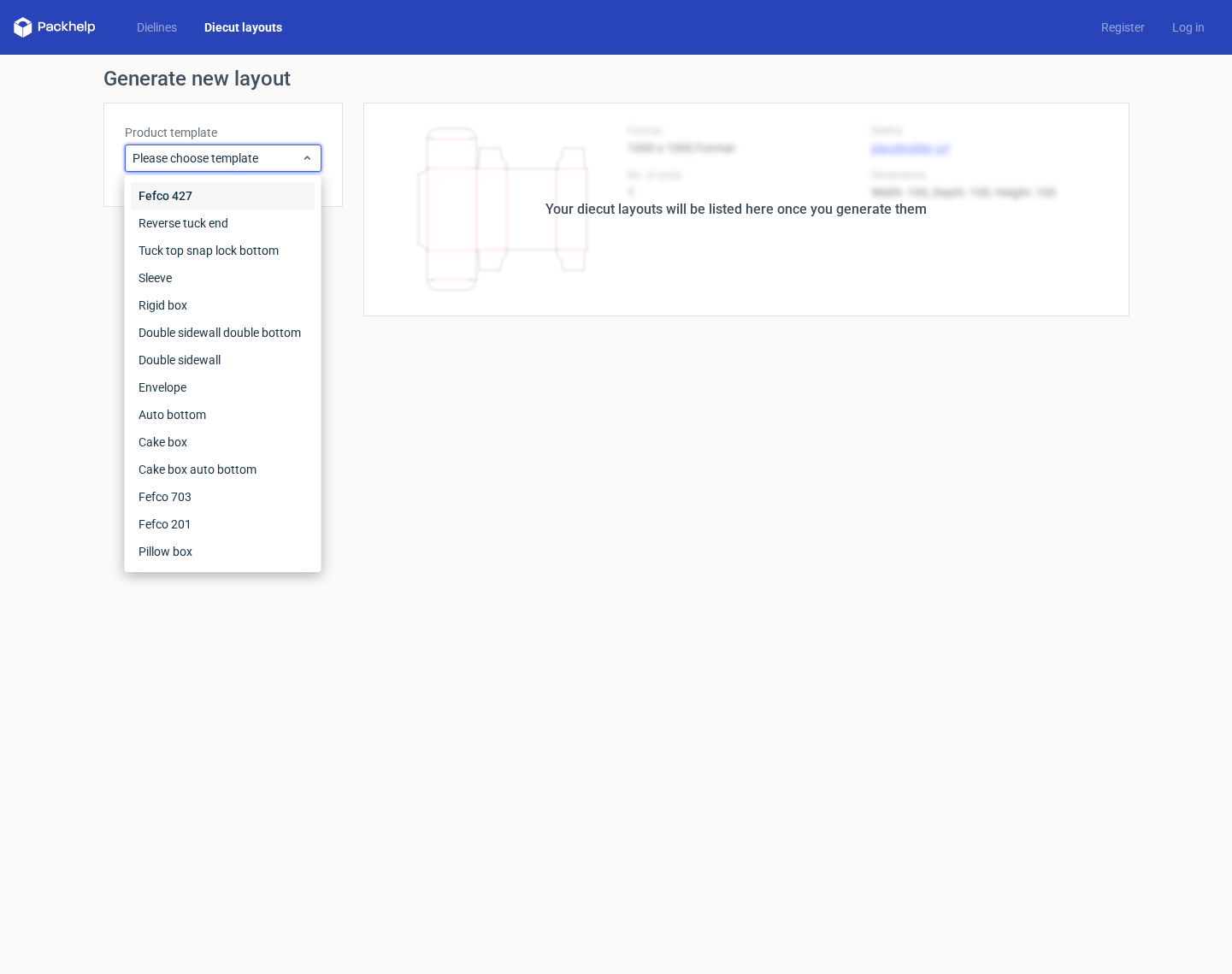
click at [192, 198] on div "Fefco 427" at bounding box center [223, 196] width 183 height 27
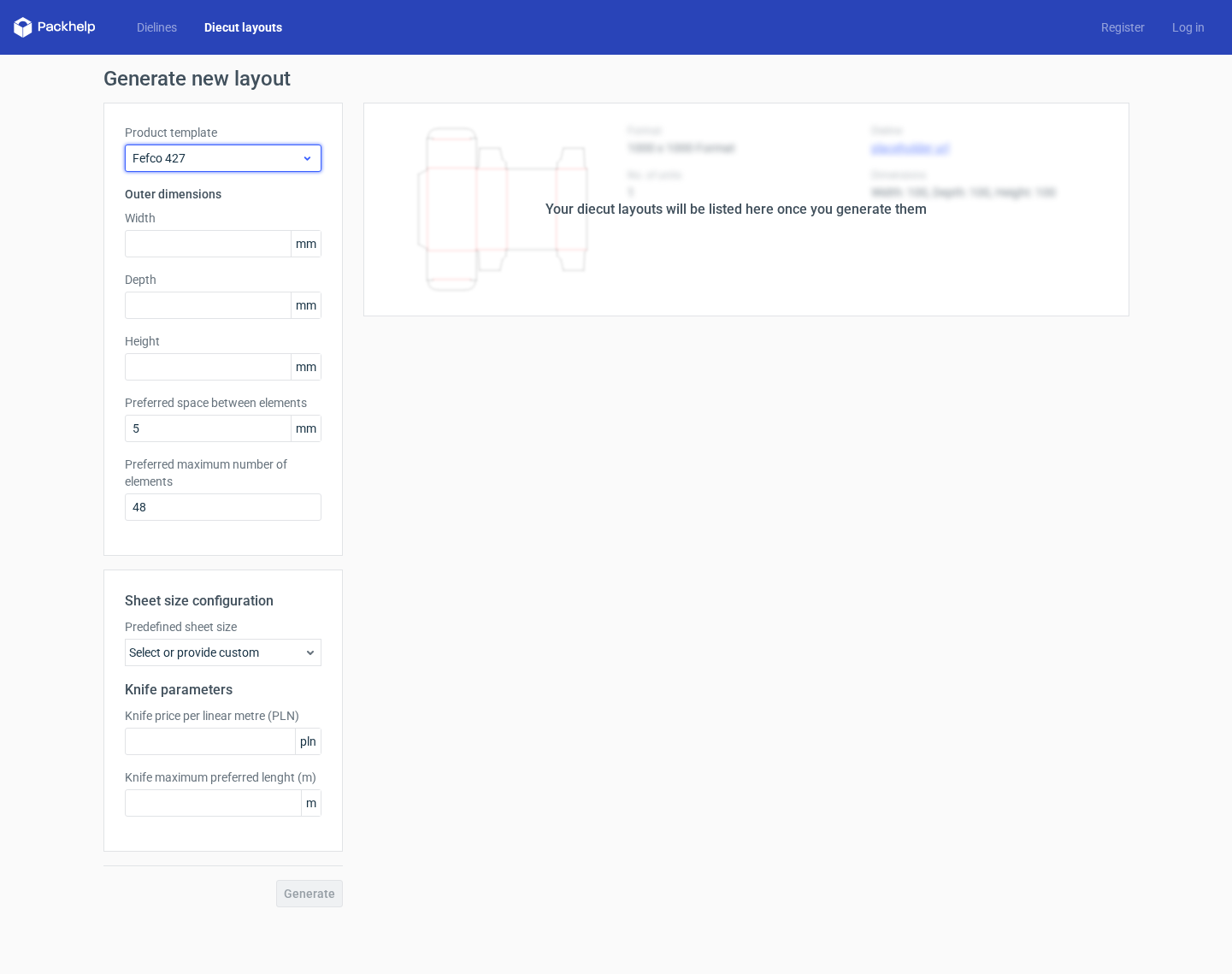
click at [251, 167] on div "Fefco 427" at bounding box center [223, 158] width 196 height 27
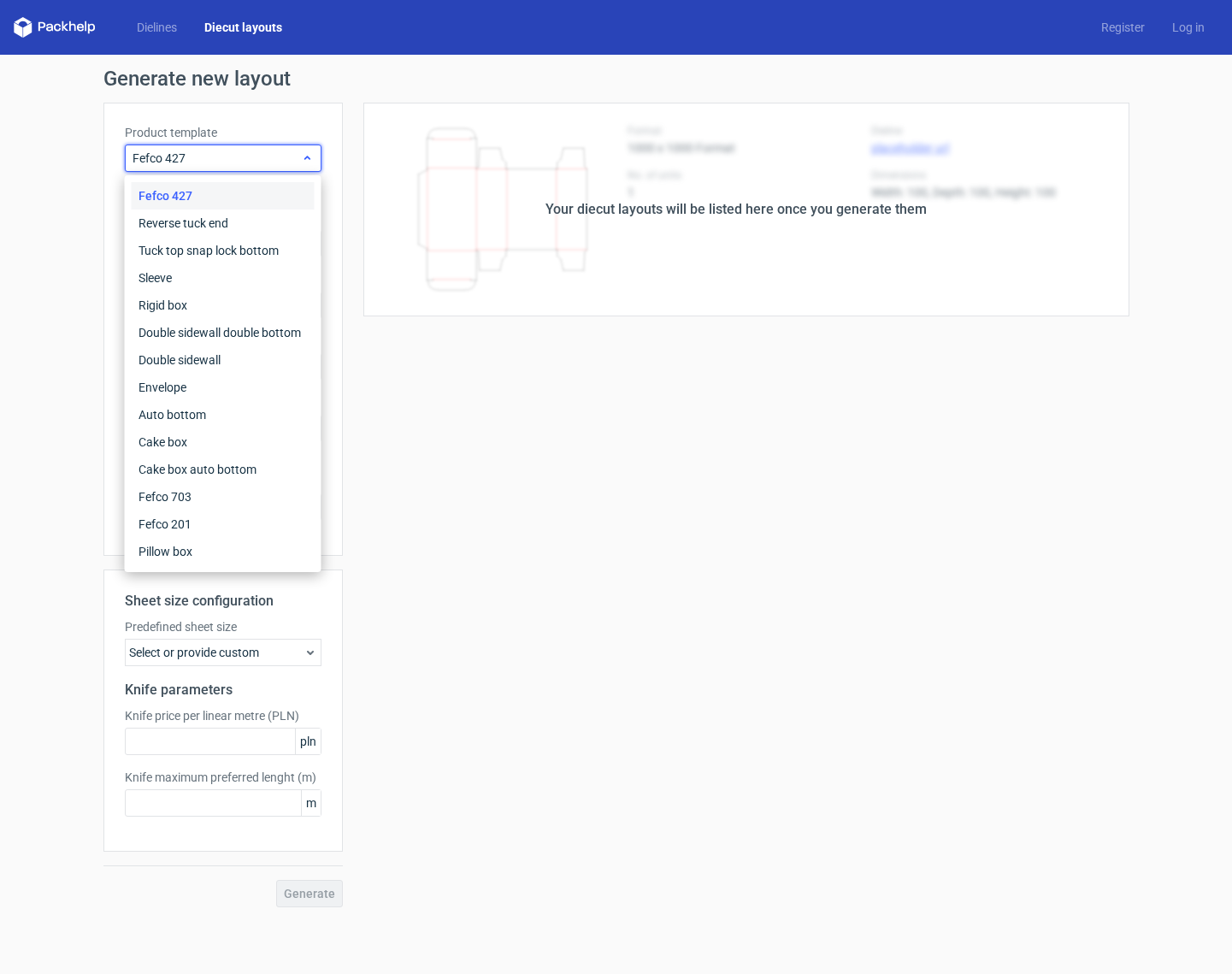
click at [251, 167] on div "Fefco 427" at bounding box center [223, 158] width 196 height 27
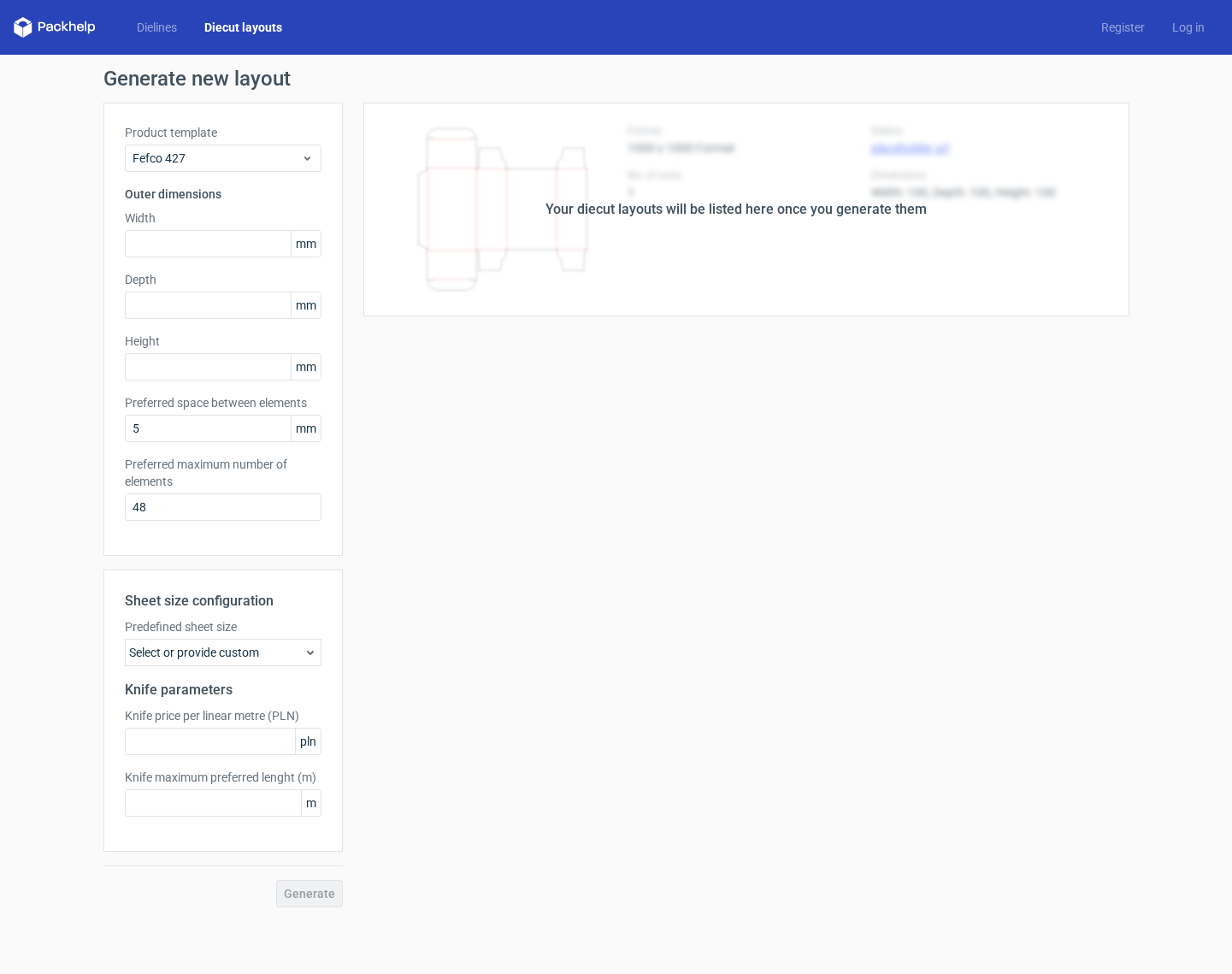
click at [240, 653] on div "Select or provide custom" at bounding box center [223, 652] width 196 height 27
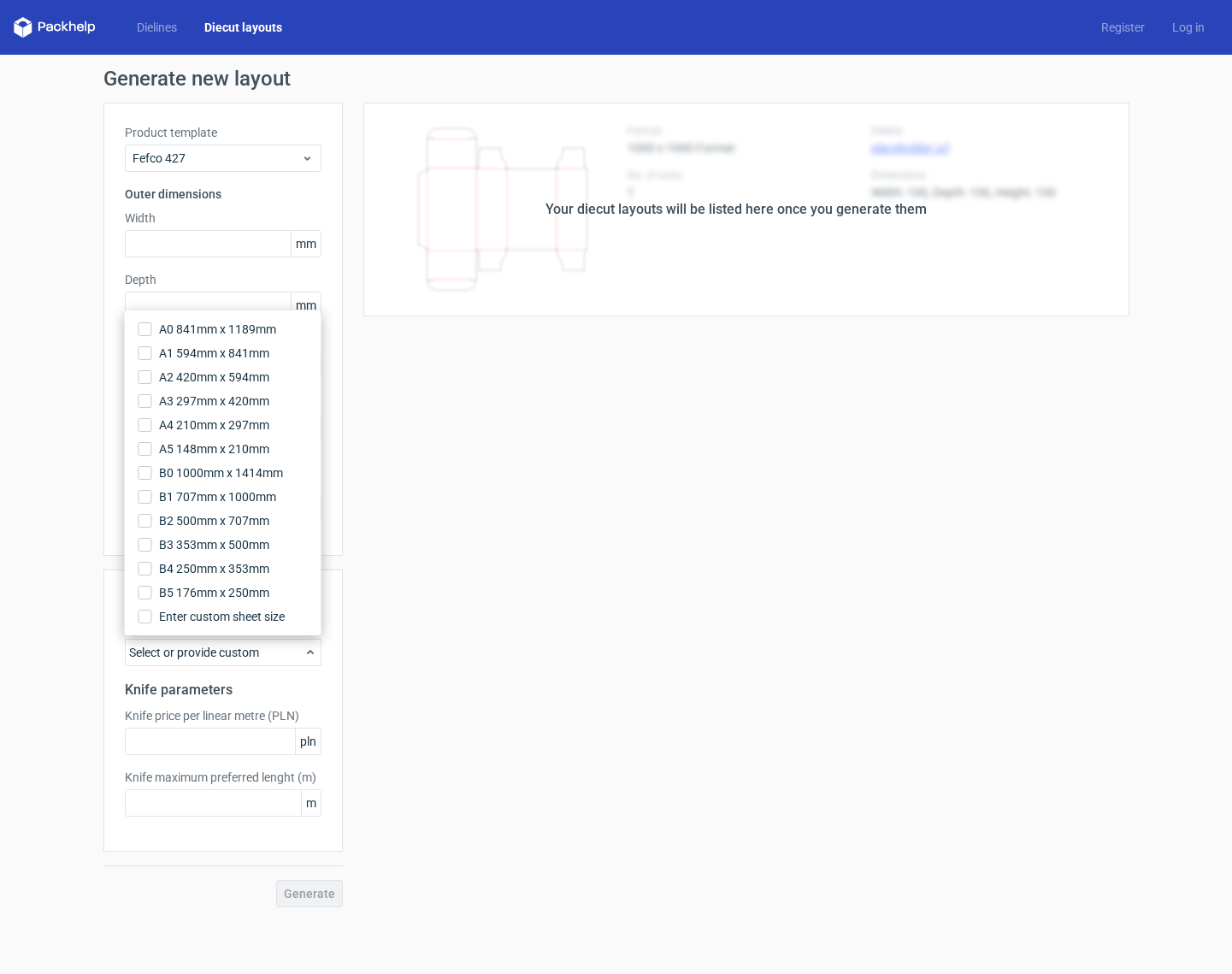
click at [240, 653] on div "Select or provide custom" at bounding box center [223, 652] width 196 height 27
click at [383, 666] on div "Your diecut layouts will be listed here once you generate them Height Depth Wid…" at bounding box center [736, 505] width 787 height 805
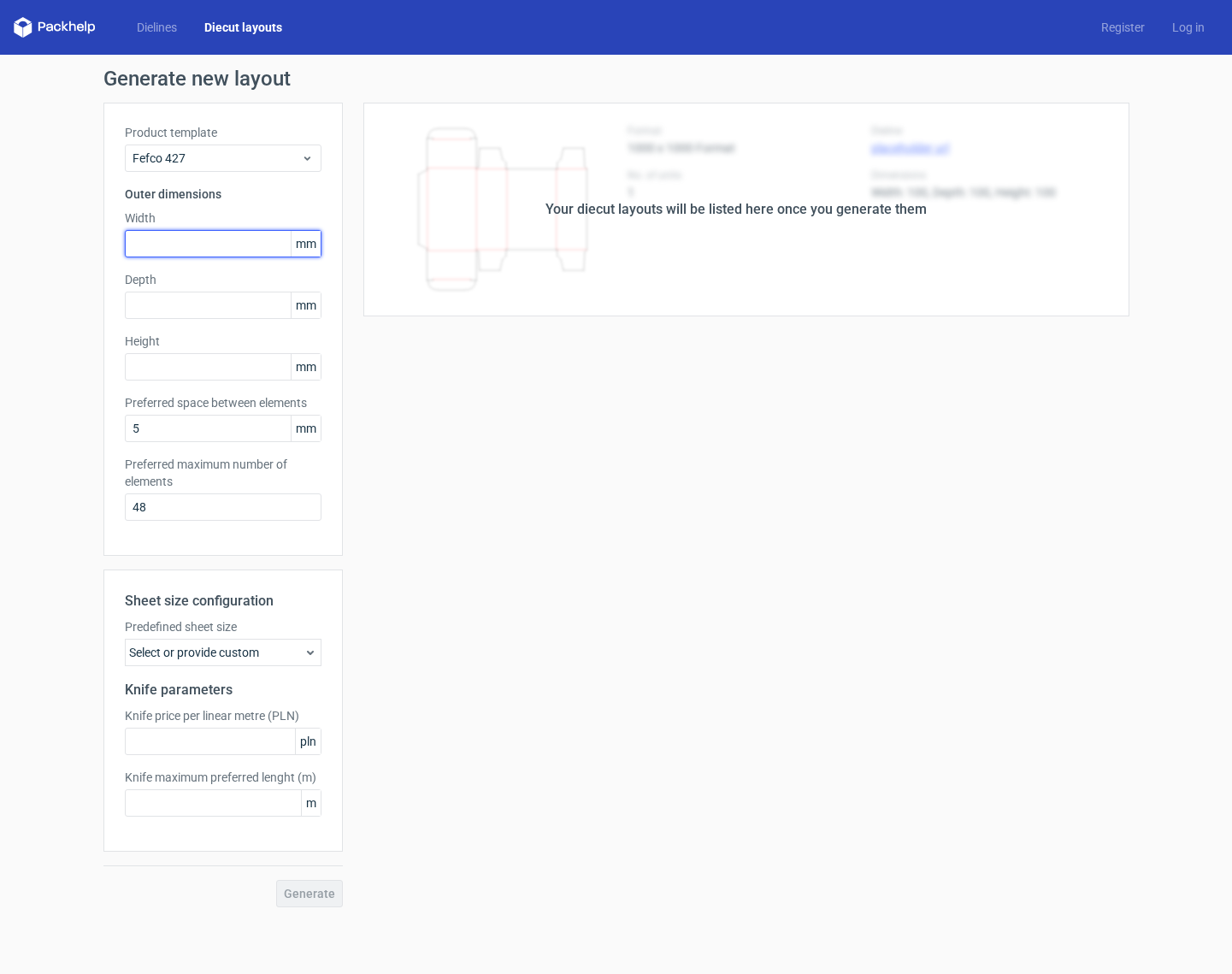
click at [210, 242] on input "text" at bounding box center [223, 244] width 196 height 27
click at [186, 369] on input "text" at bounding box center [223, 367] width 196 height 27
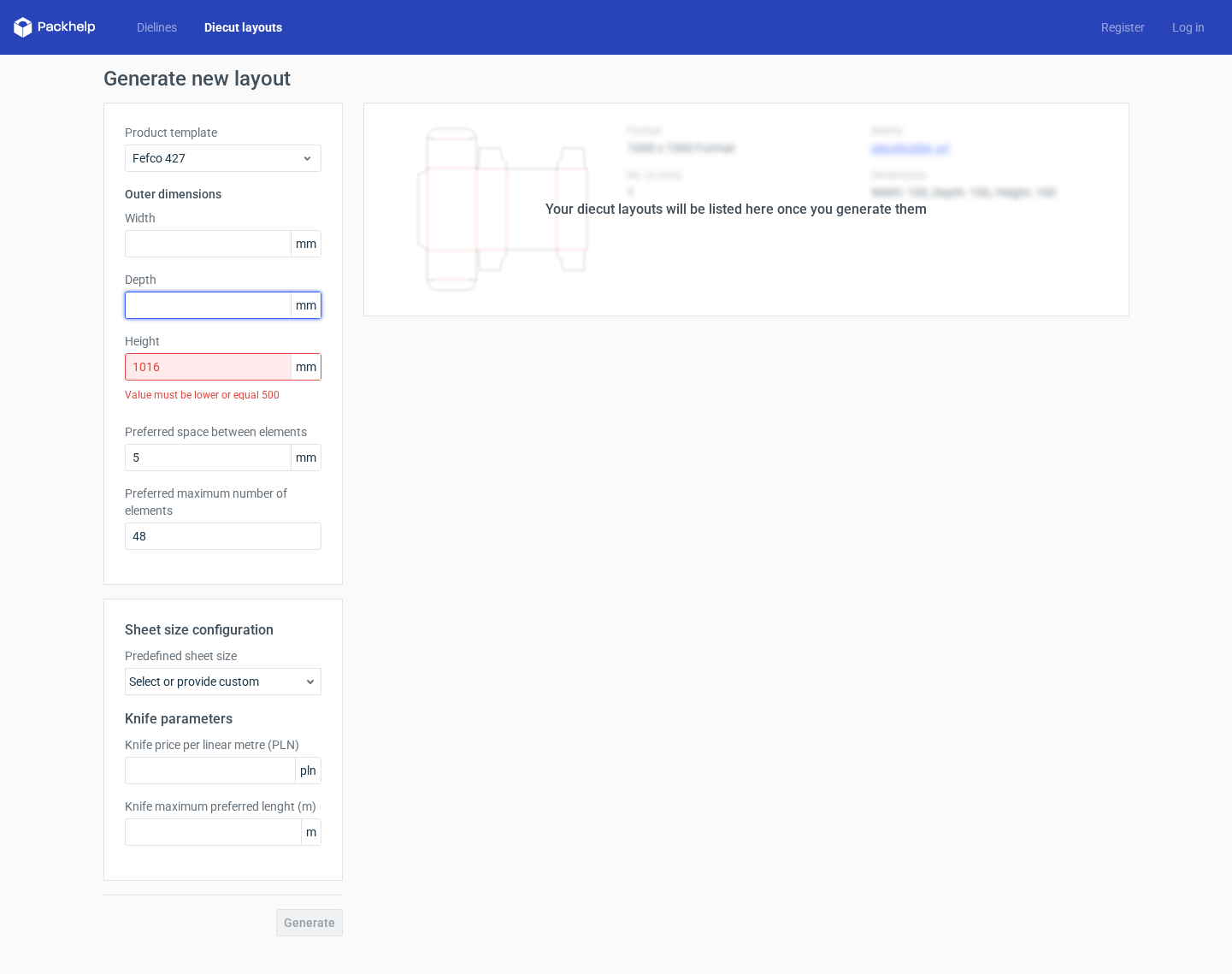
click at [216, 297] on input "text" at bounding box center [223, 305] width 196 height 27
click at [203, 364] on input "1016" at bounding box center [223, 367] width 196 height 27
click at [151, 367] on input "1016" at bounding box center [223, 367] width 196 height 27
type input "1016"
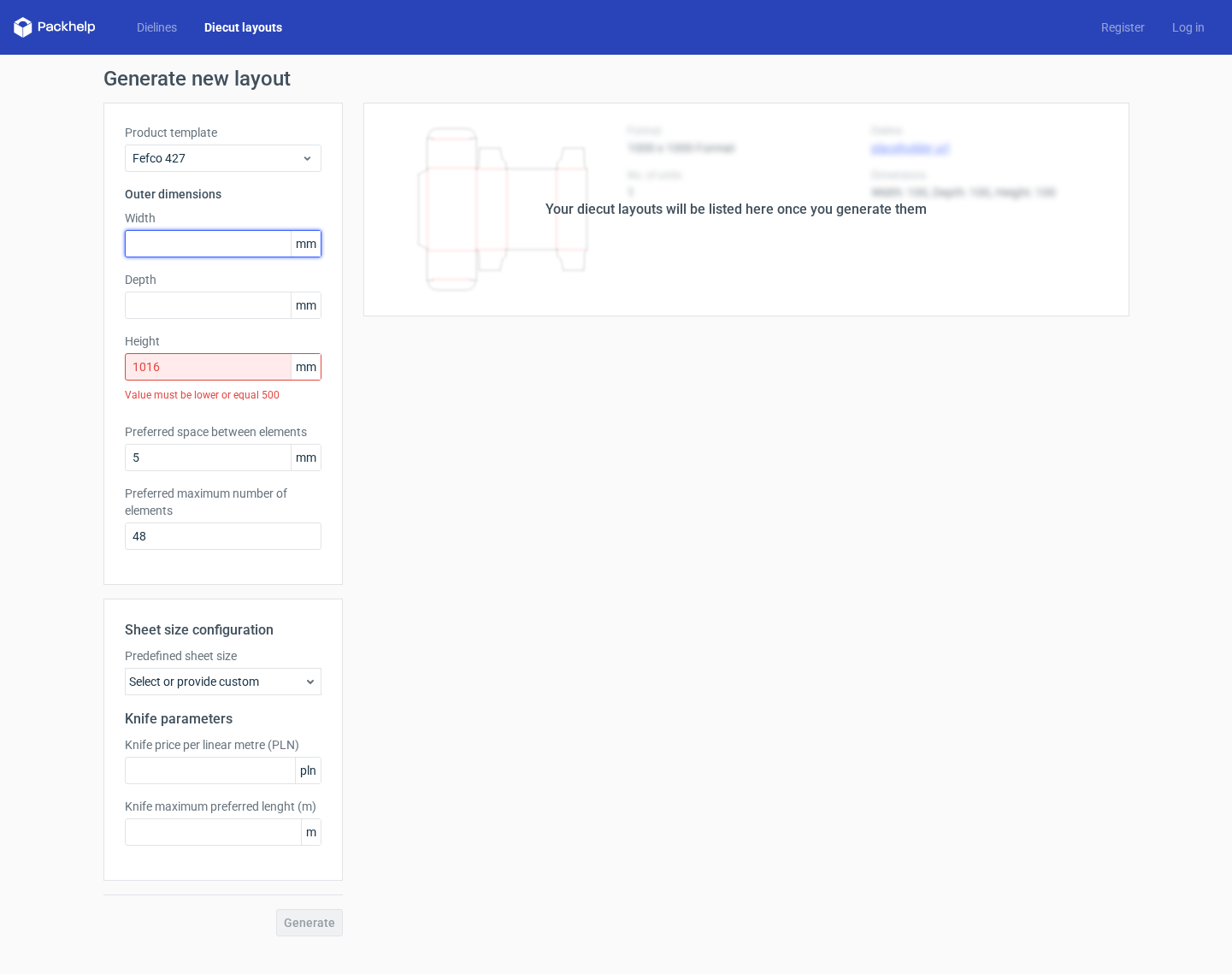
click at [190, 245] on input "text" at bounding box center [223, 244] width 196 height 27
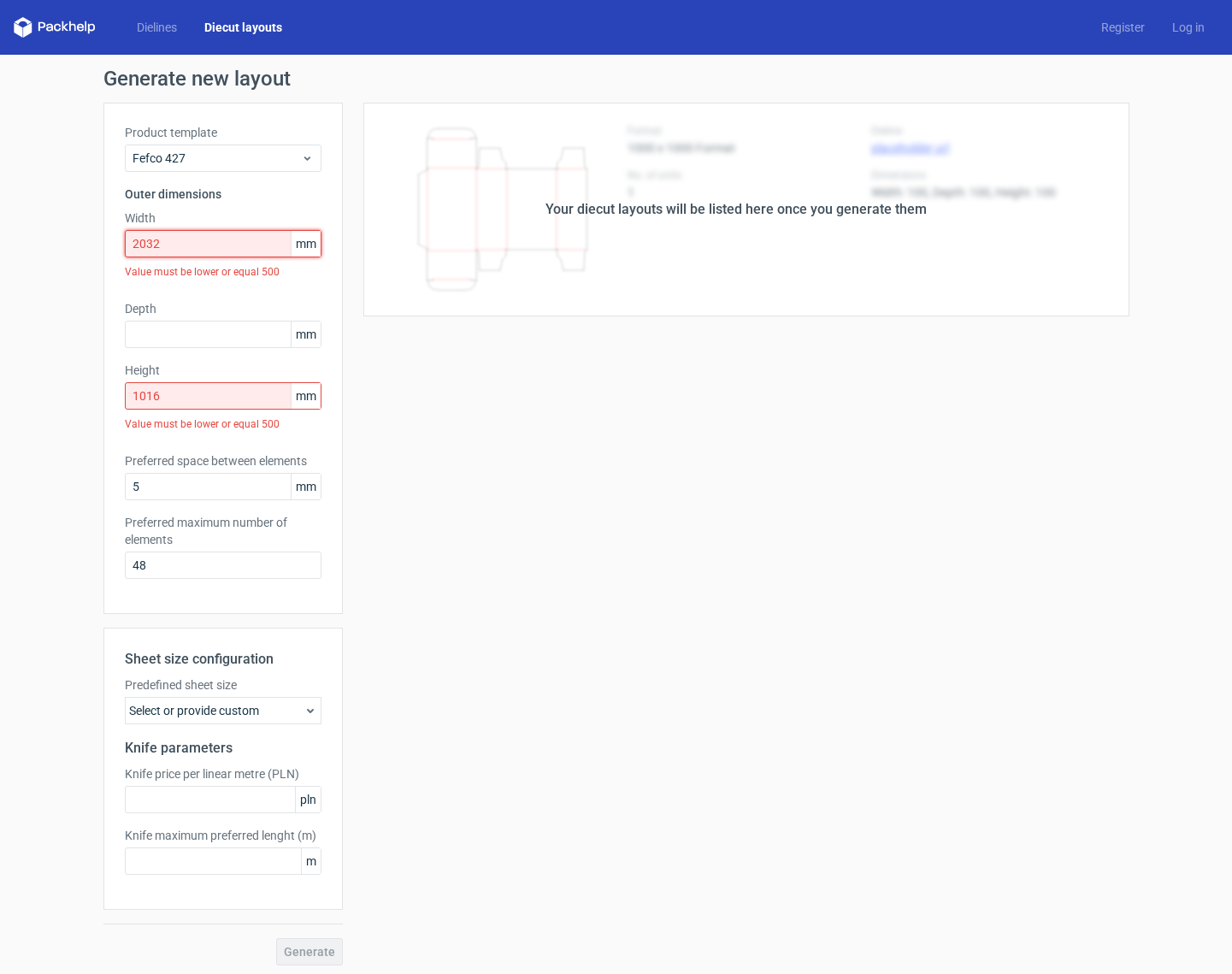
click at [171, 244] on input "2032" at bounding box center [223, 244] width 196 height 27
click at [147, 243] on input "20" at bounding box center [223, 244] width 196 height 27
type input "203"
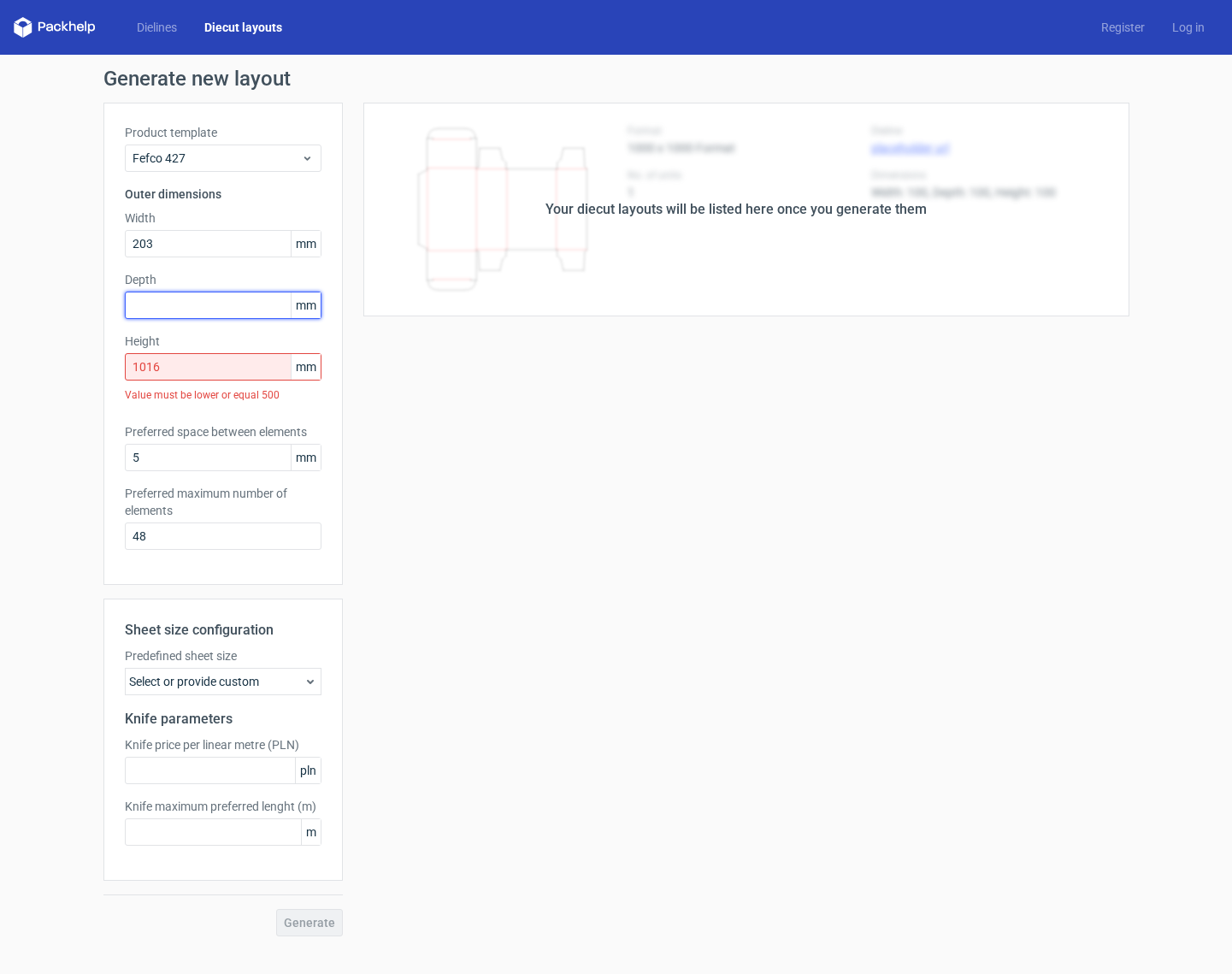
click at [151, 316] on input "text" at bounding box center [223, 305] width 196 height 27
type input "203"
click at [174, 366] on input "1016" at bounding box center [223, 367] width 196 height 27
type input "101"
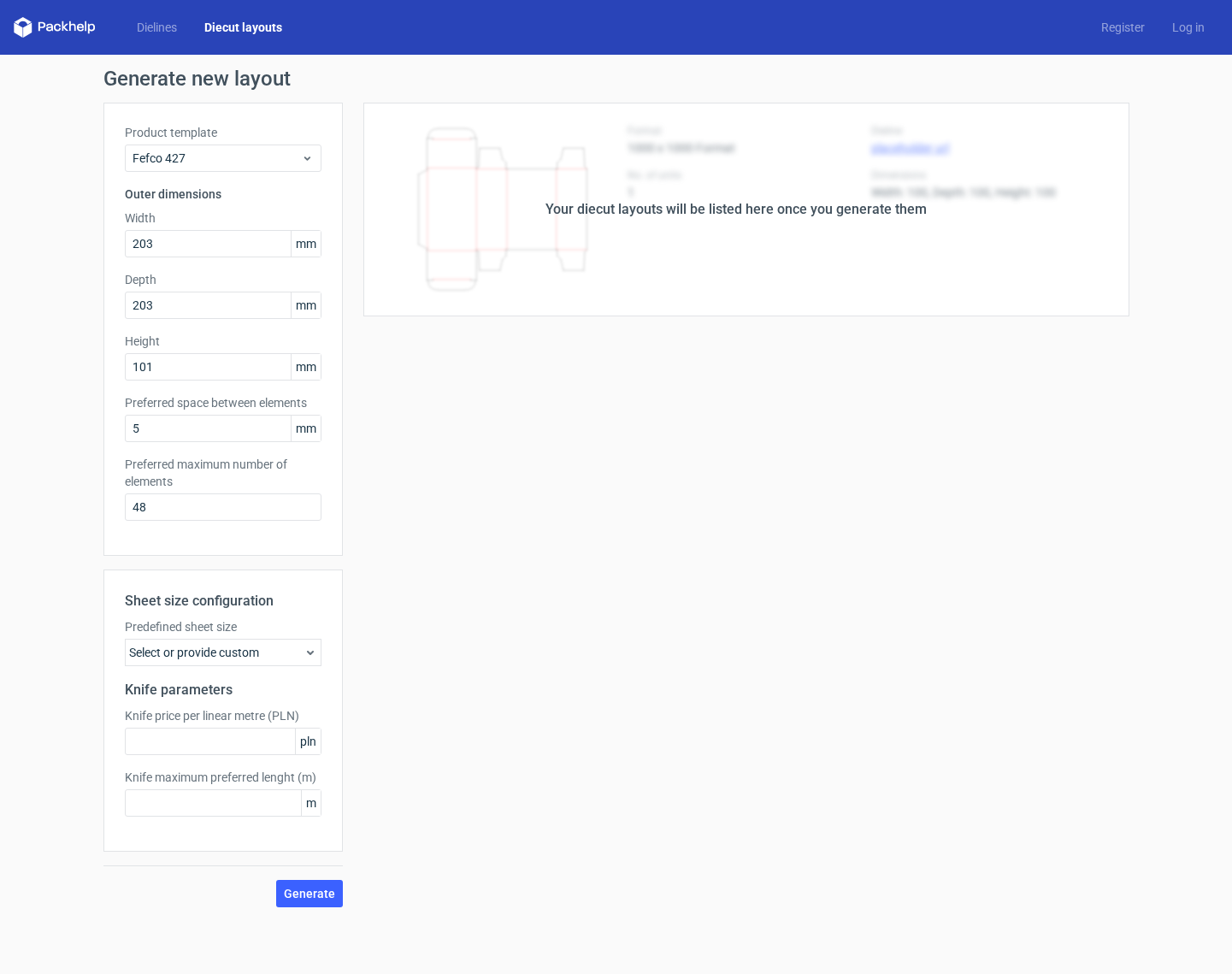
click at [394, 479] on div "Your diecut layouts will be listed here once you generate them Height Depth Wid…" at bounding box center [736, 505] width 787 height 805
click at [307, 428] on span "mm" at bounding box center [305, 428] width 30 height 25
click at [317, 370] on span "mm" at bounding box center [305, 367] width 30 height 25
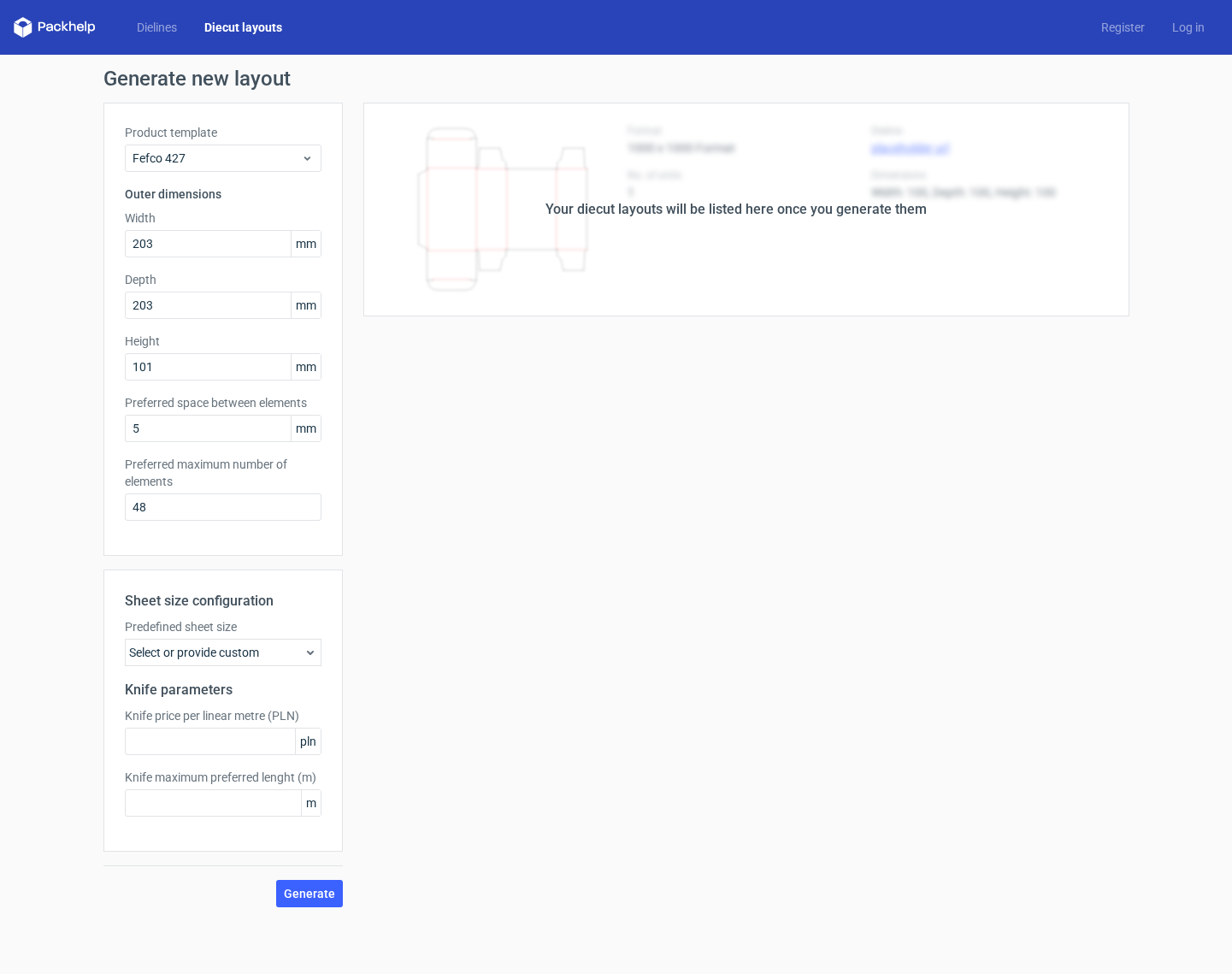
click at [304, 369] on span "mm" at bounding box center [305, 367] width 30 height 25
click at [438, 501] on div "Your diecut layouts will be listed here once you generate them Height Depth Wid…" at bounding box center [736, 505] width 787 height 805
click at [328, 889] on span "Generate" at bounding box center [309, 893] width 52 height 12
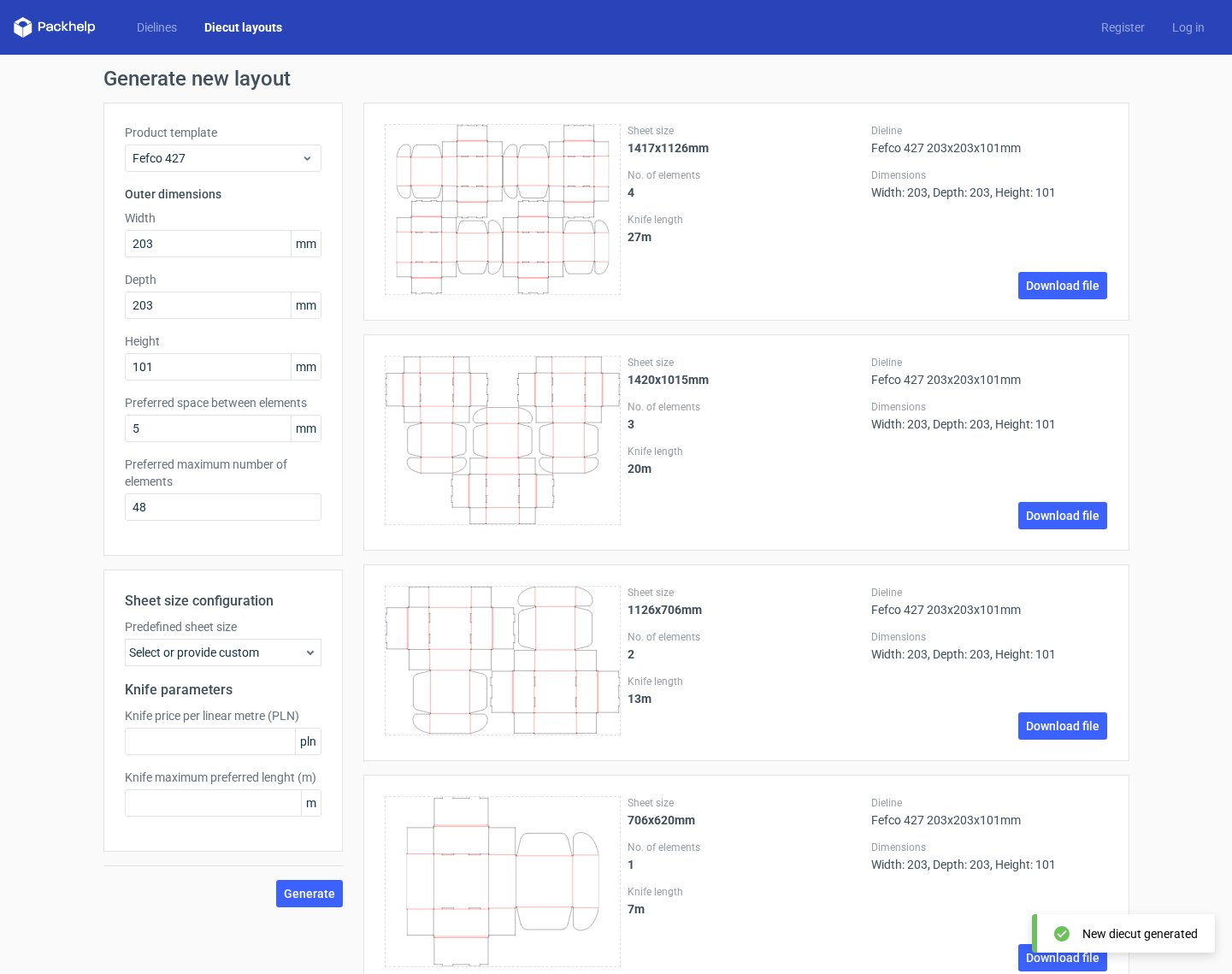
scroll to position [45, 0]
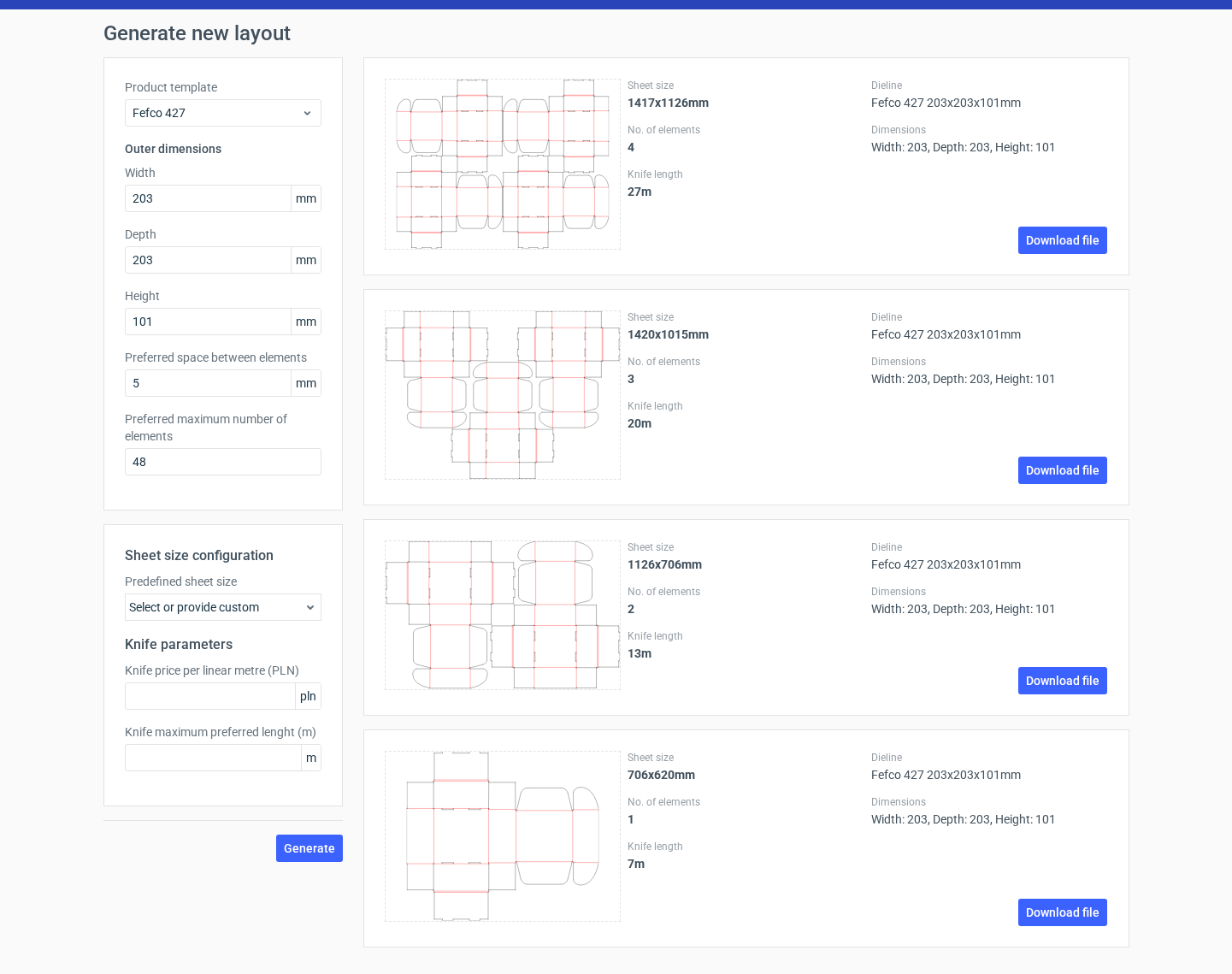
click at [246, 606] on div "Select or provide custom" at bounding box center [223, 606] width 196 height 27
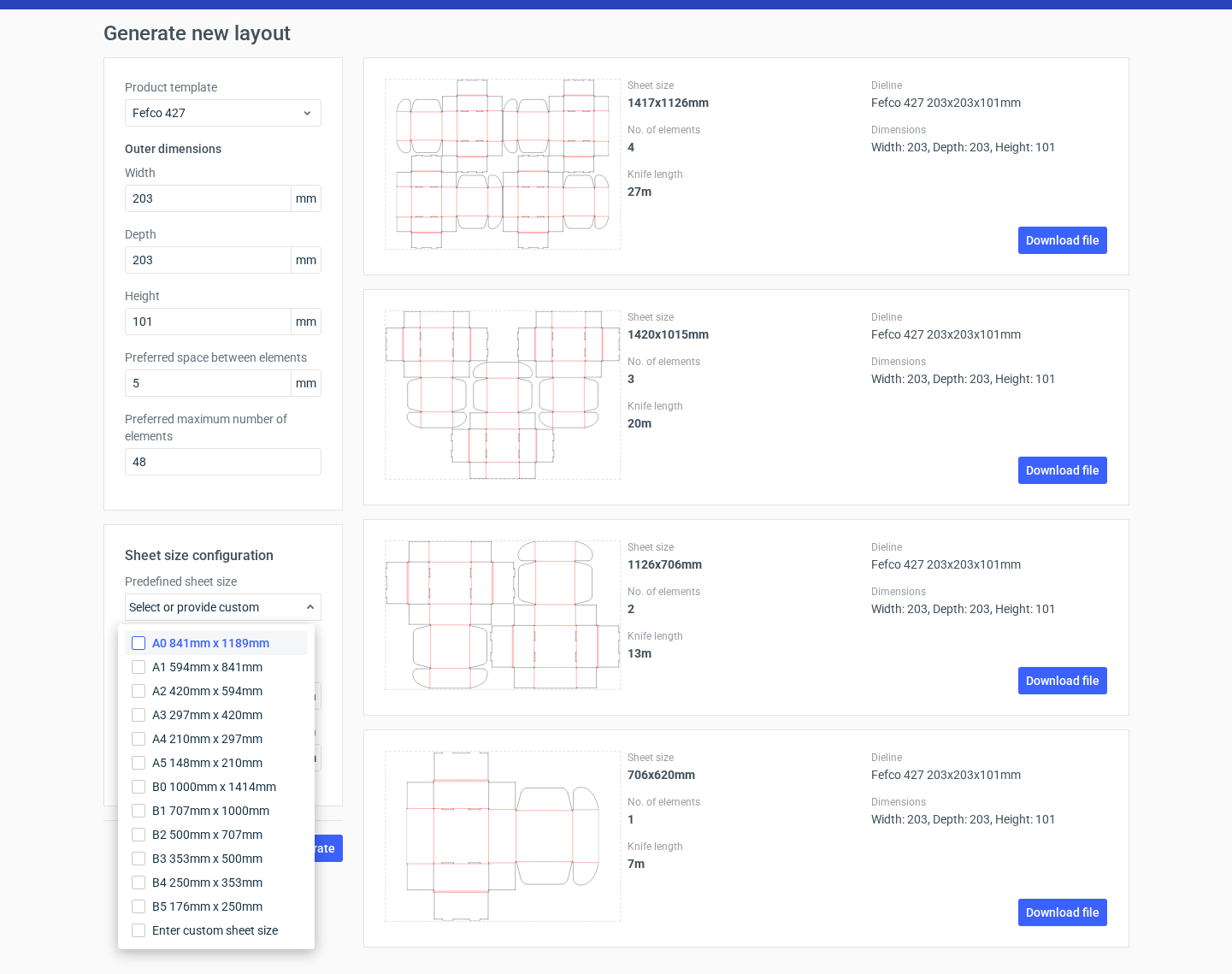
click at [137, 639] on input "A0 841mm x 1189mm" at bounding box center [138, 643] width 14 height 14
click at [255, 514] on div "Product template Fefco 427 Outer dimensions Width 203 mm Depth 203 mm Height 10…" at bounding box center [223, 509] width 240 height 903
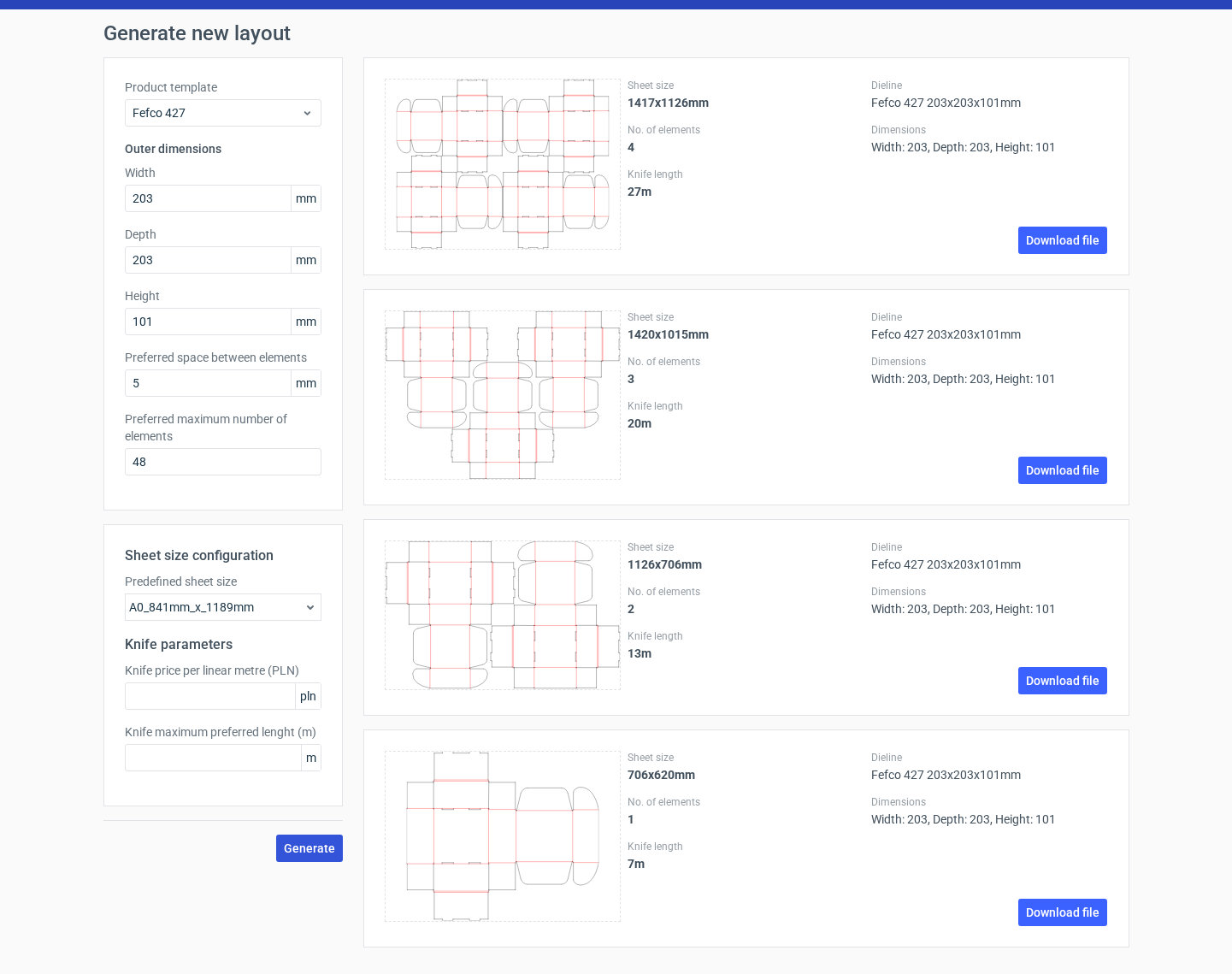
click at [308, 853] on span "Generate" at bounding box center [309, 848] width 52 height 12
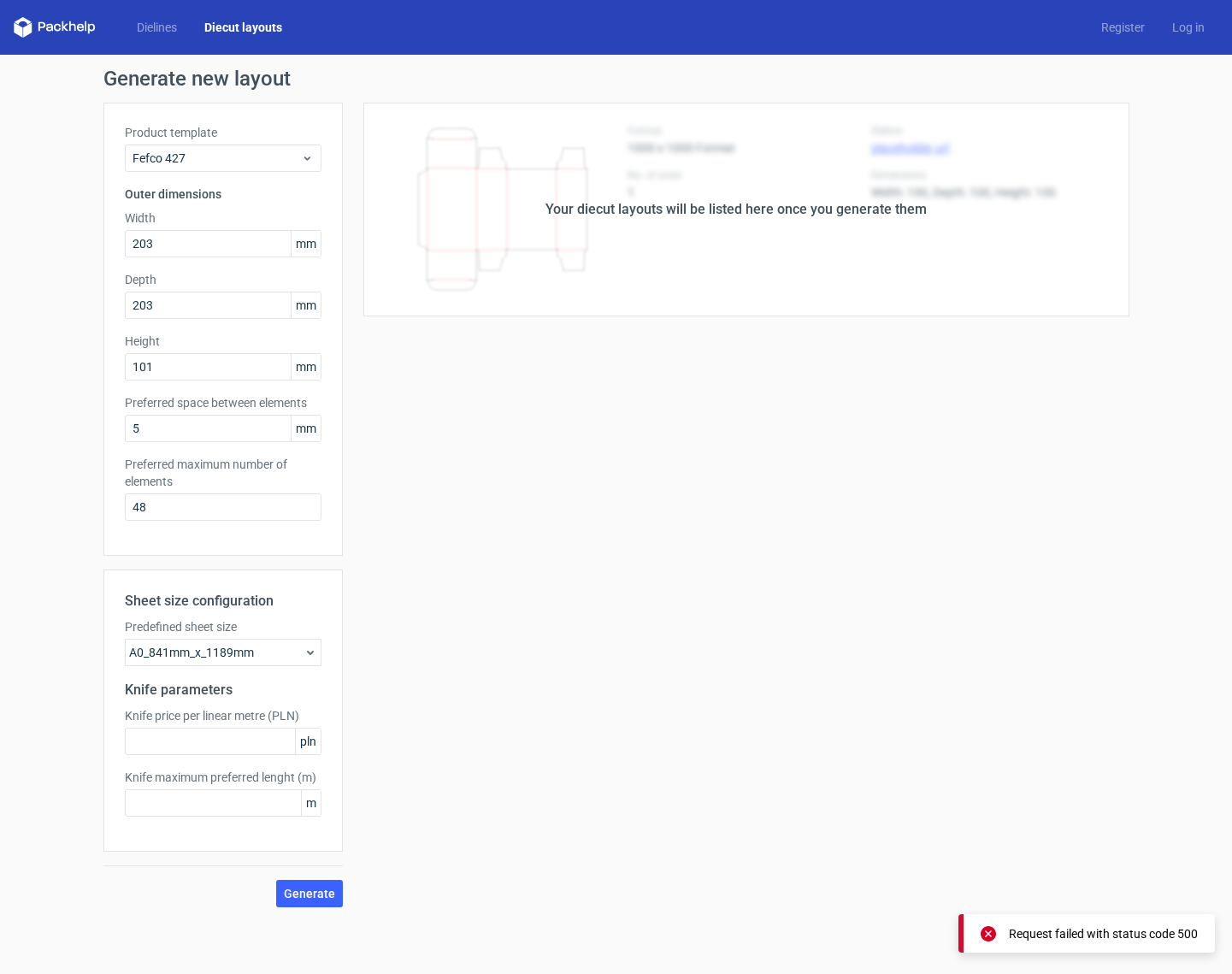
click at [301, 648] on div "A0_841mm_x_1189mm" at bounding box center [223, 652] width 196 height 27
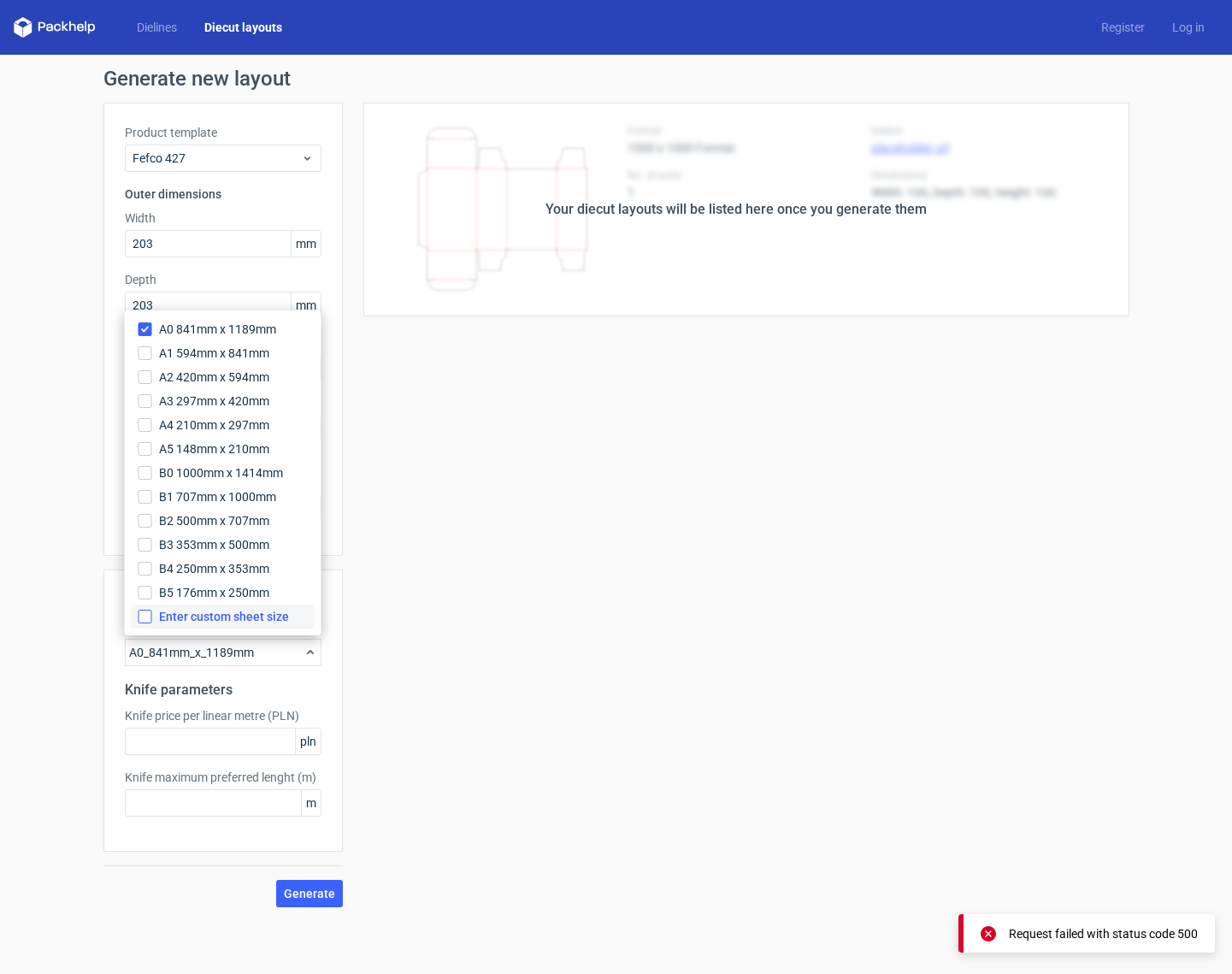
click at [143, 619] on input "Enter custom sheet size" at bounding box center [145, 617] width 14 height 14
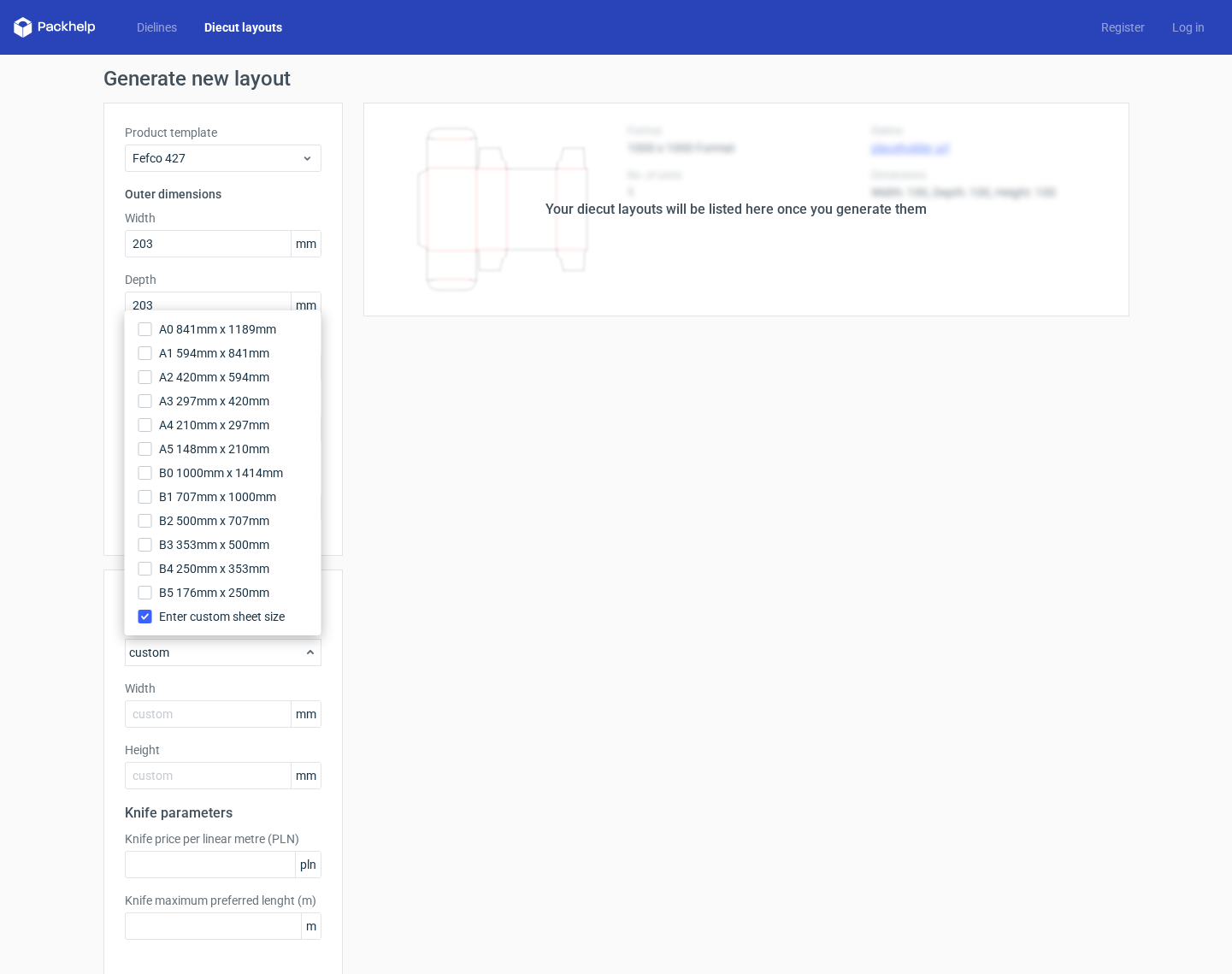
click at [348, 708] on div "Your diecut layouts will be listed here once you generate them Height Depth Wid…" at bounding box center [736, 566] width 787 height 928
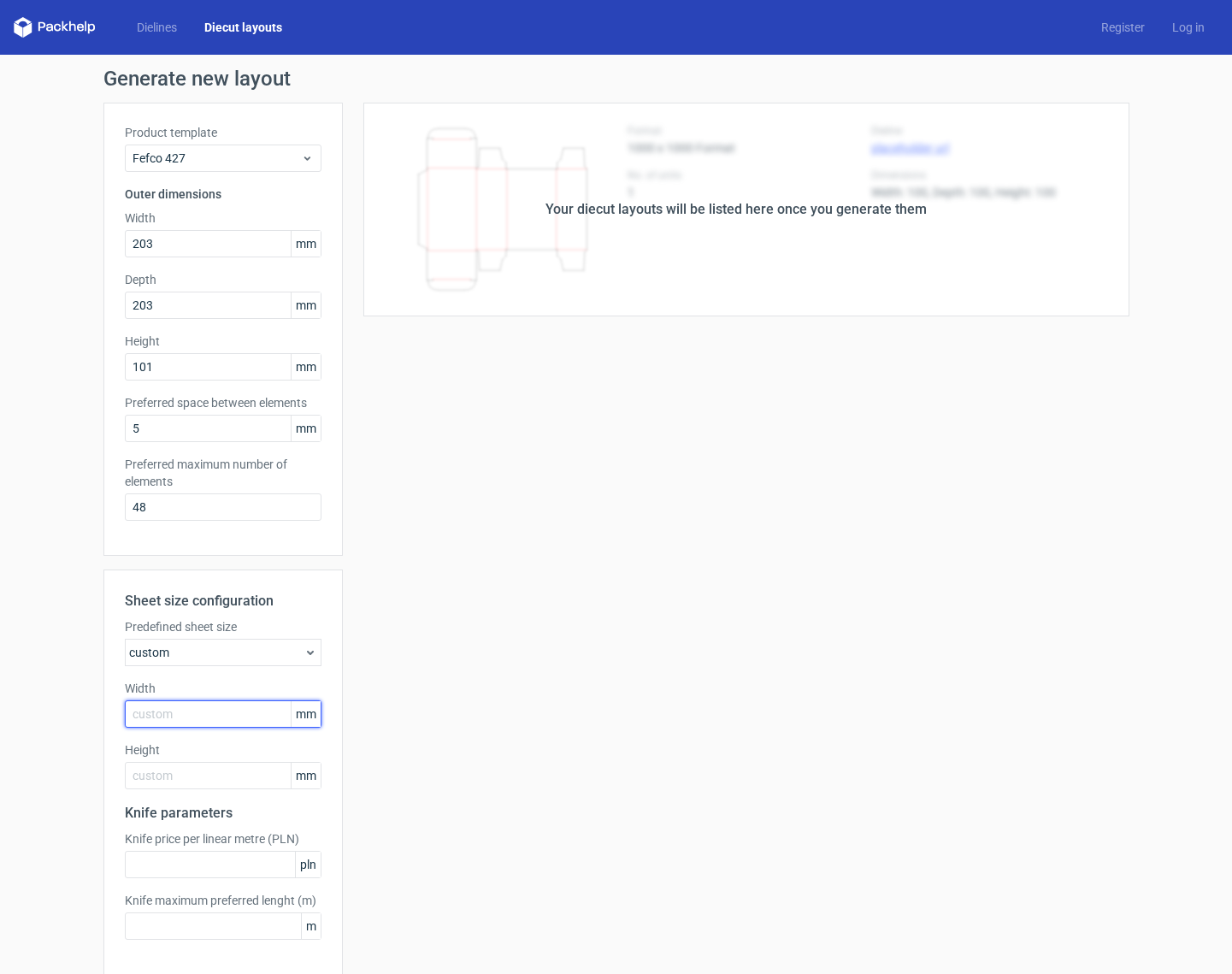
click at [216, 718] on input "text" at bounding box center [223, 714] width 196 height 27
type input "889"
type input "1219"
click at [446, 754] on div "Your diecut layouts will be listed here once you generate them Height Depth Wid…" at bounding box center [736, 566] width 787 height 928
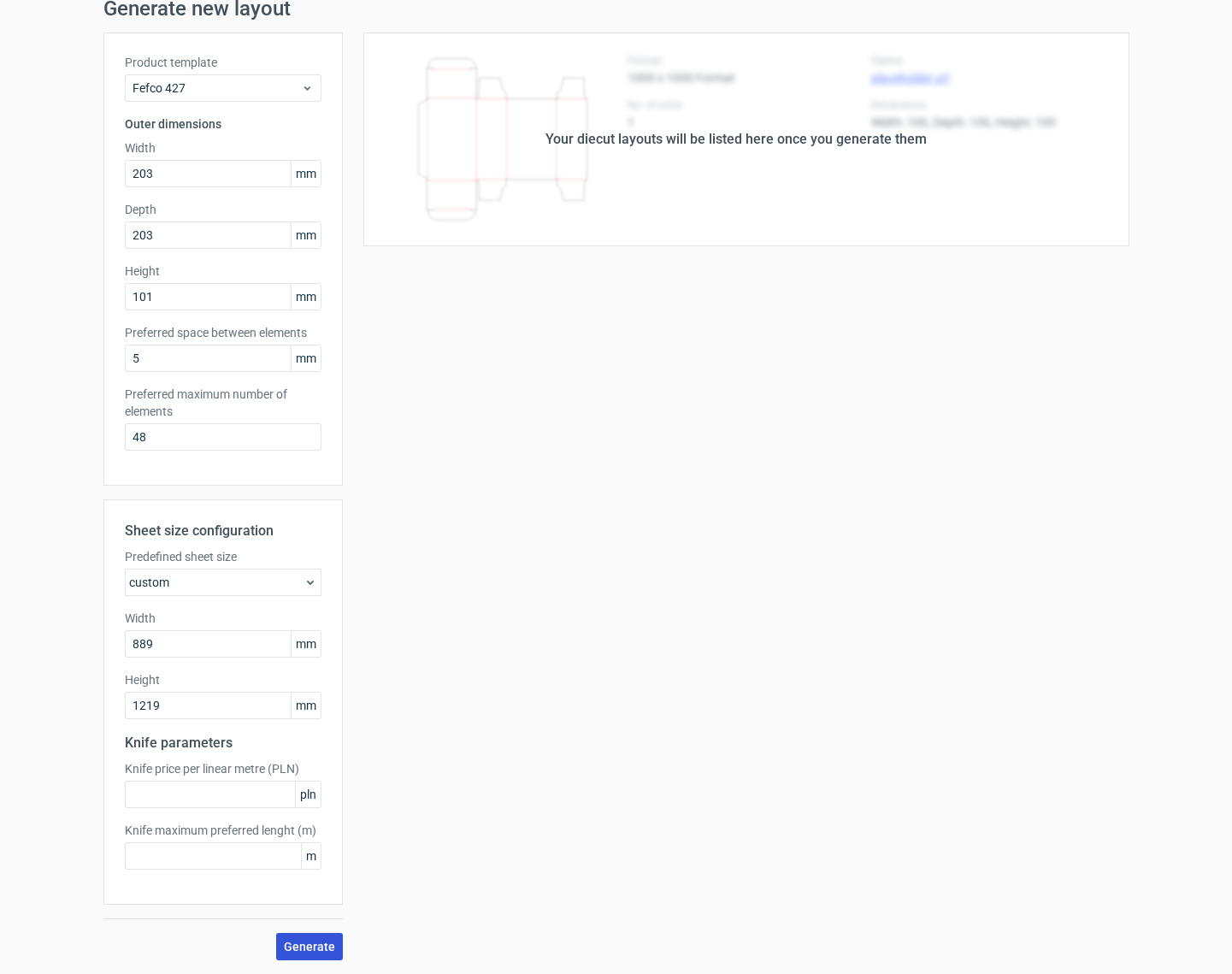
click at [306, 935] on button "Generate" at bounding box center [309, 946] width 67 height 27
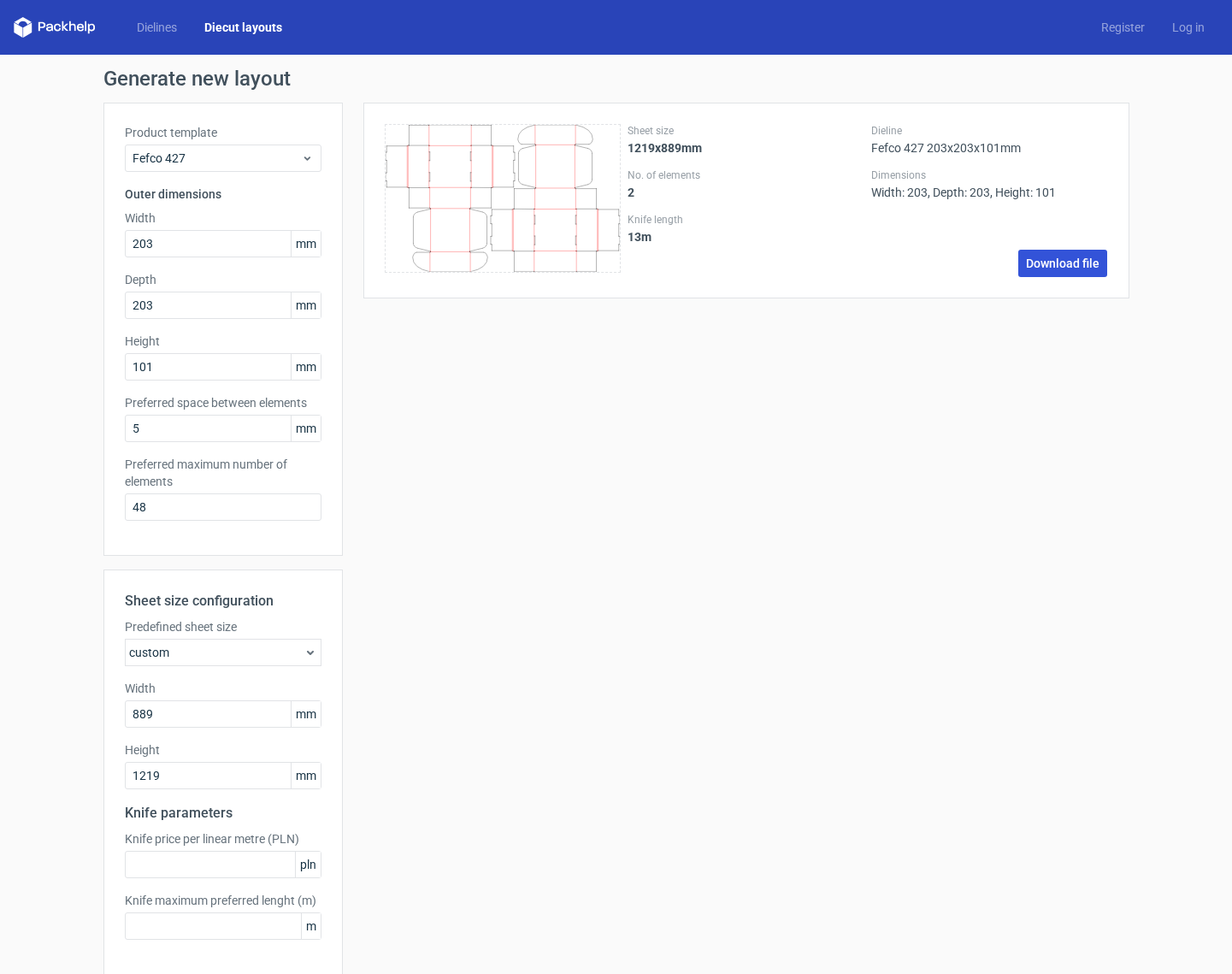
click at [1060, 268] on link "Download file" at bounding box center [1062, 263] width 89 height 27
click at [384, 15] on div "Dielines Diecut layouts Register Log in" at bounding box center [616, 27] width 1232 height 55
click at [542, 488] on div "Sheet size 1219x889mm No. of elements 2 Knife length 13 m Dieline Fefco 427 203…" at bounding box center [736, 566] width 787 height 928
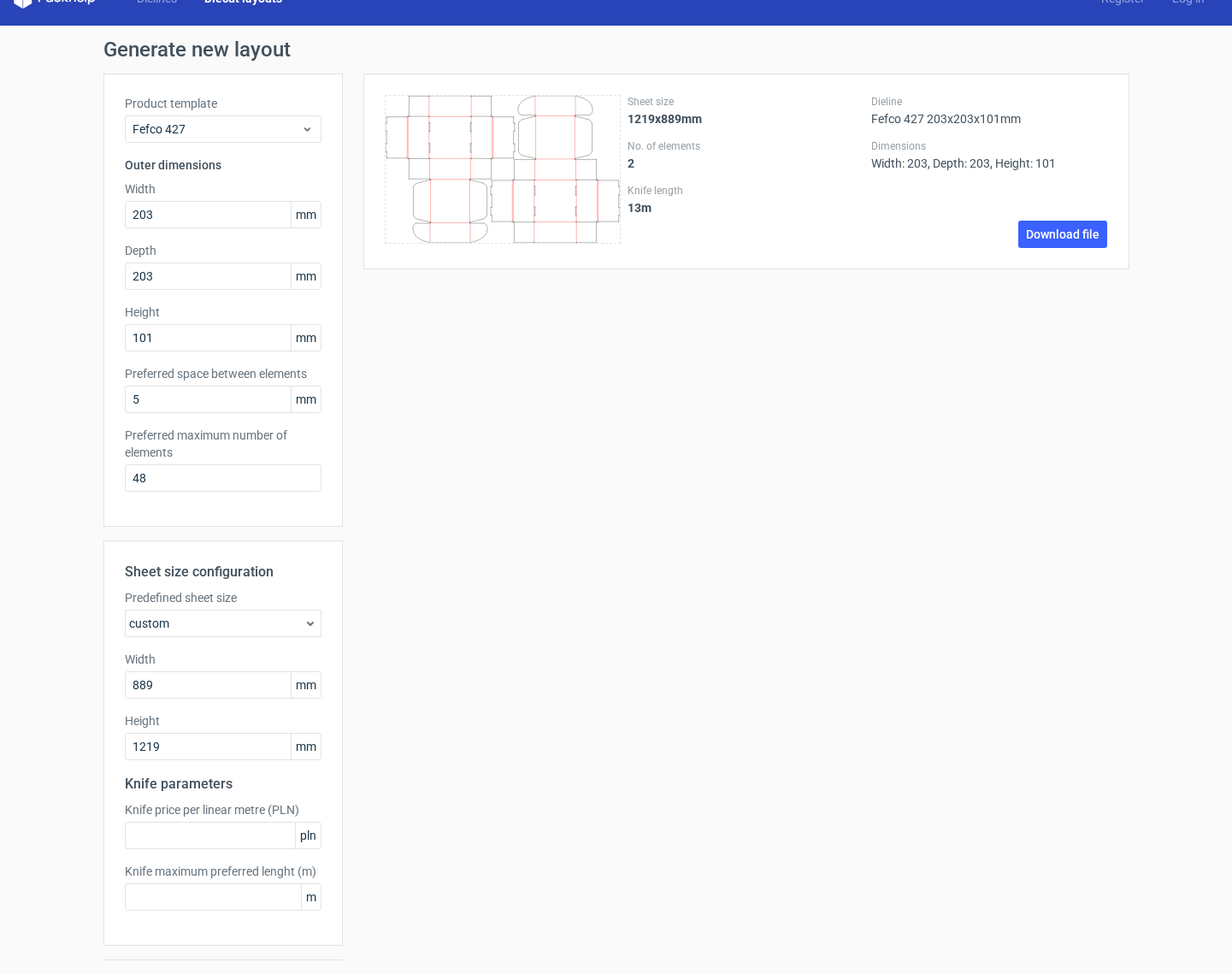
scroll to position [71, 0]
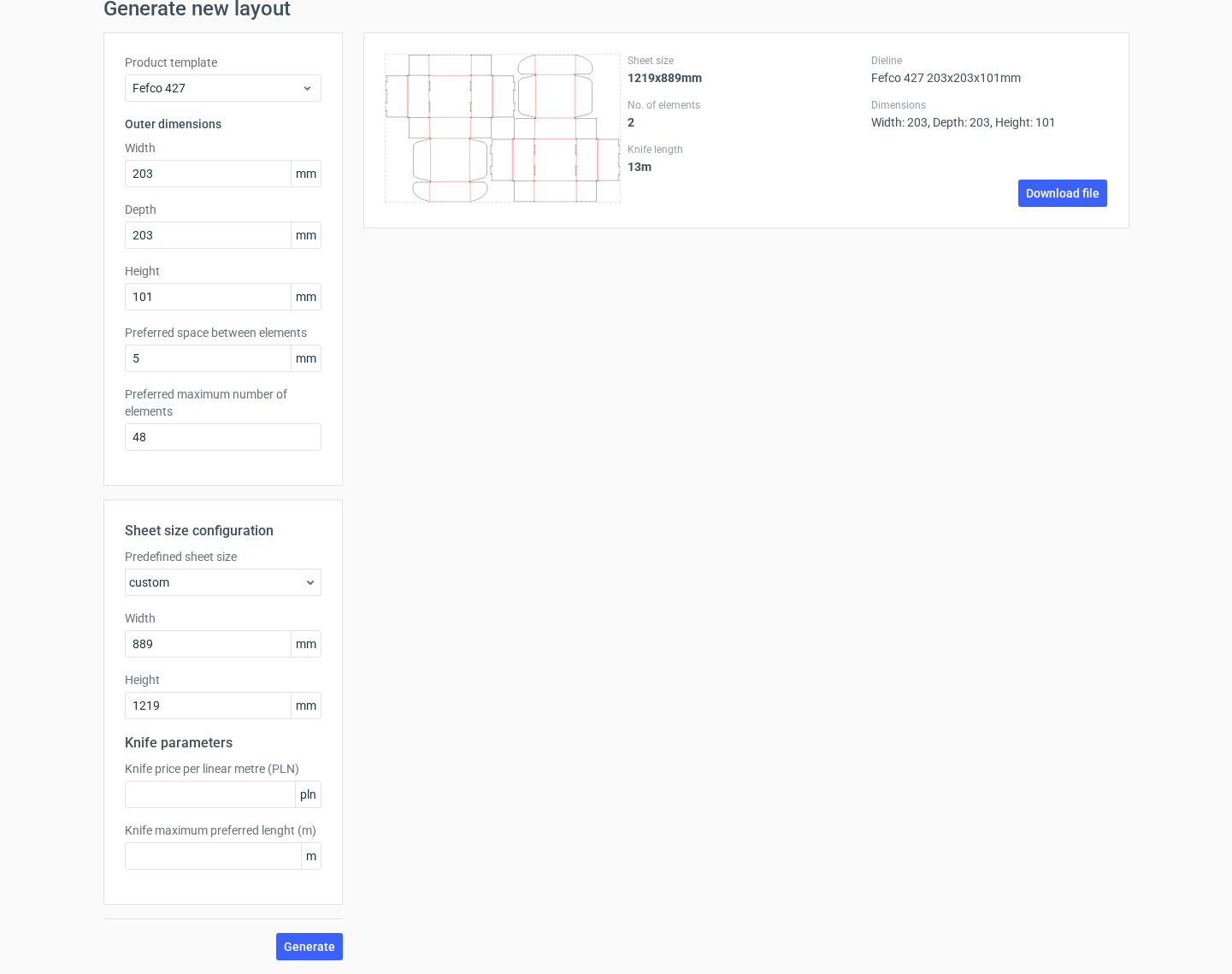
click at [146, 743] on h2 "Knife parameters" at bounding box center [223, 744] width 196 height 21
click at [394, 731] on div "Sheet size 1219x889mm No. of elements 2 Knife length 13 m Dieline Fefco 427 203…" at bounding box center [736, 496] width 787 height 928
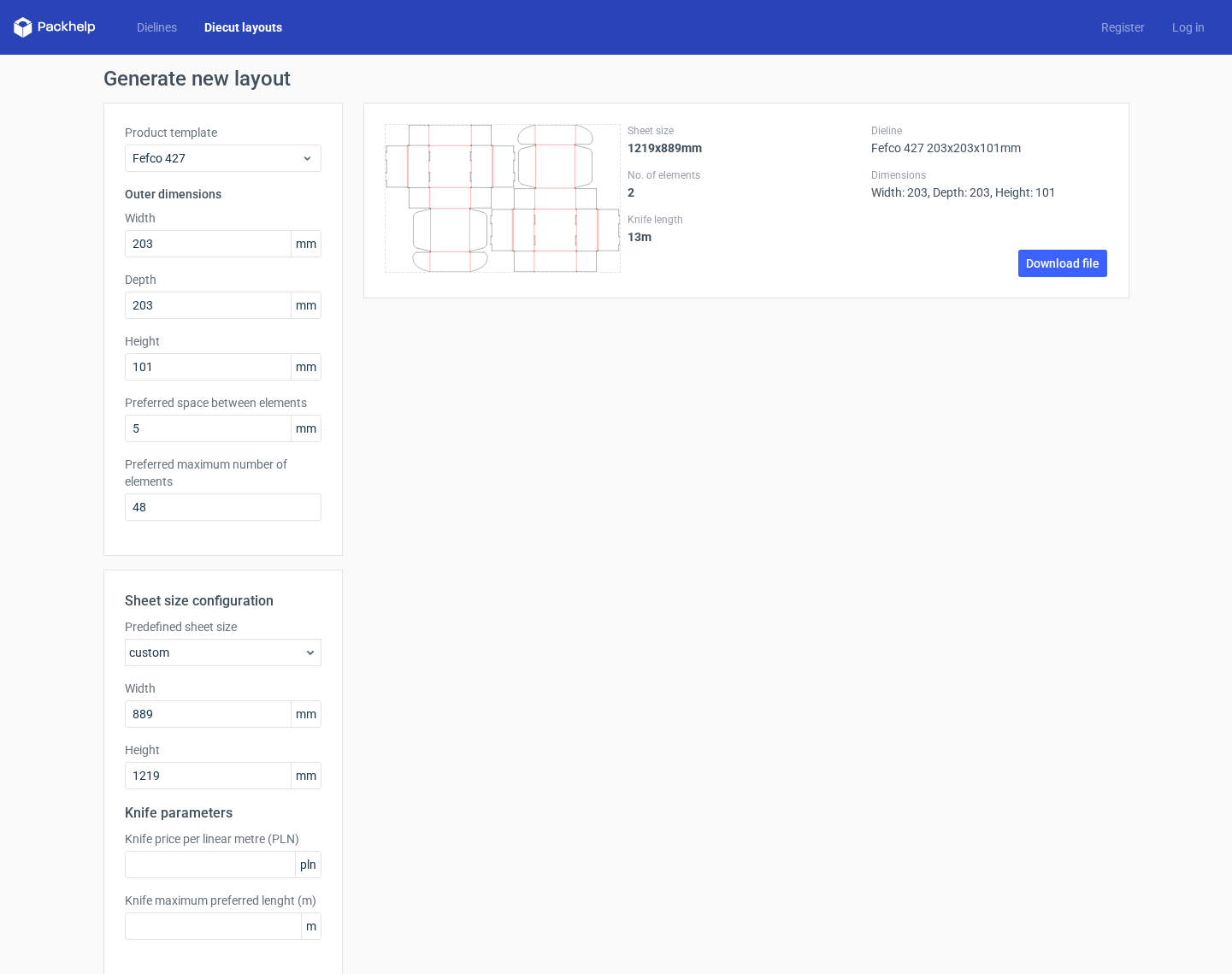
click at [134, 405] on label "Preferred space between elements" at bounding box center [223, 402] width 196 height 17
click at [212, 164] on span "Fefco 427" at bounding box center [216, 158] width 168 height 17
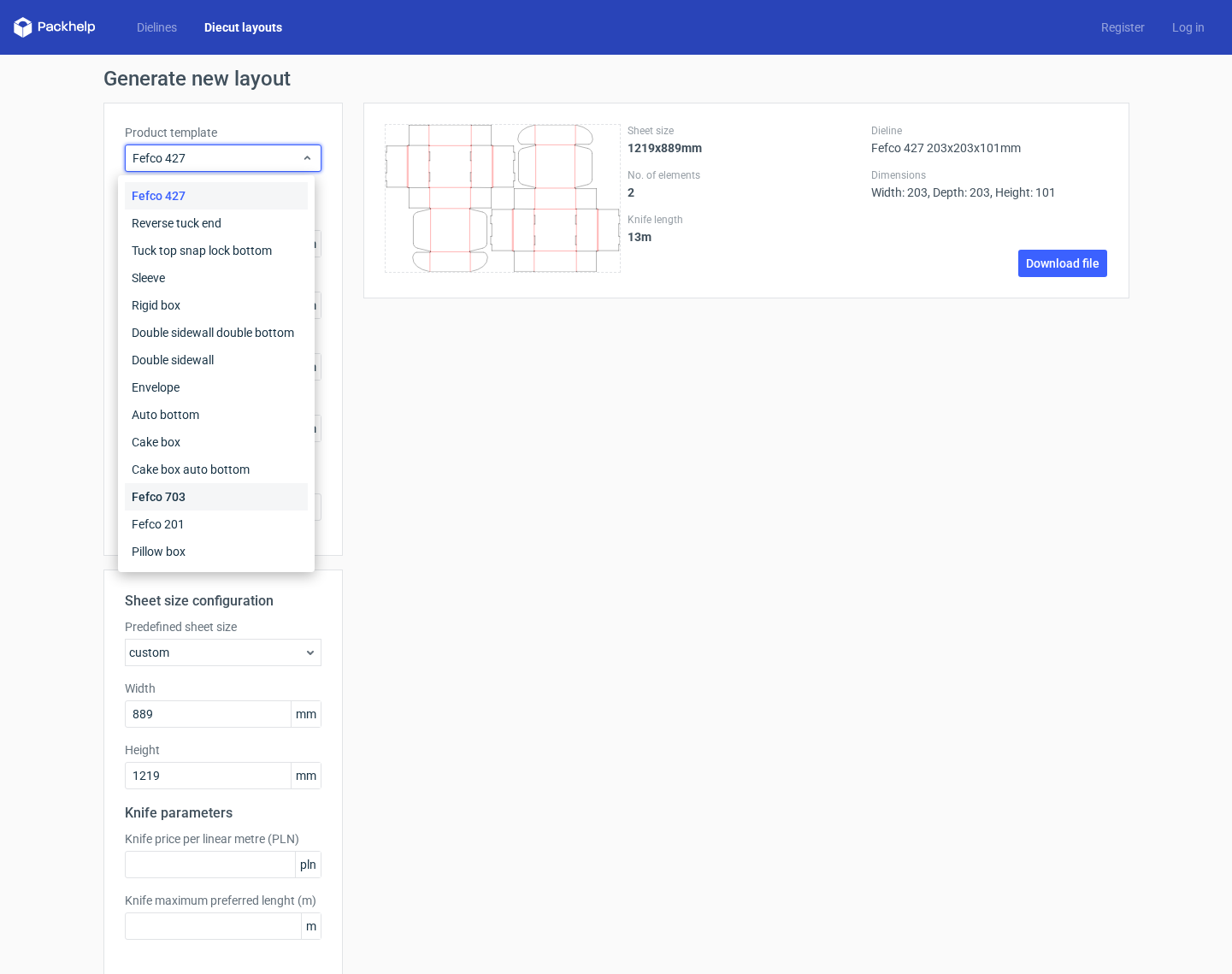
click at [255, 487] on div "Fefco 703" at bounding box center [216, 496] width 183 height 27
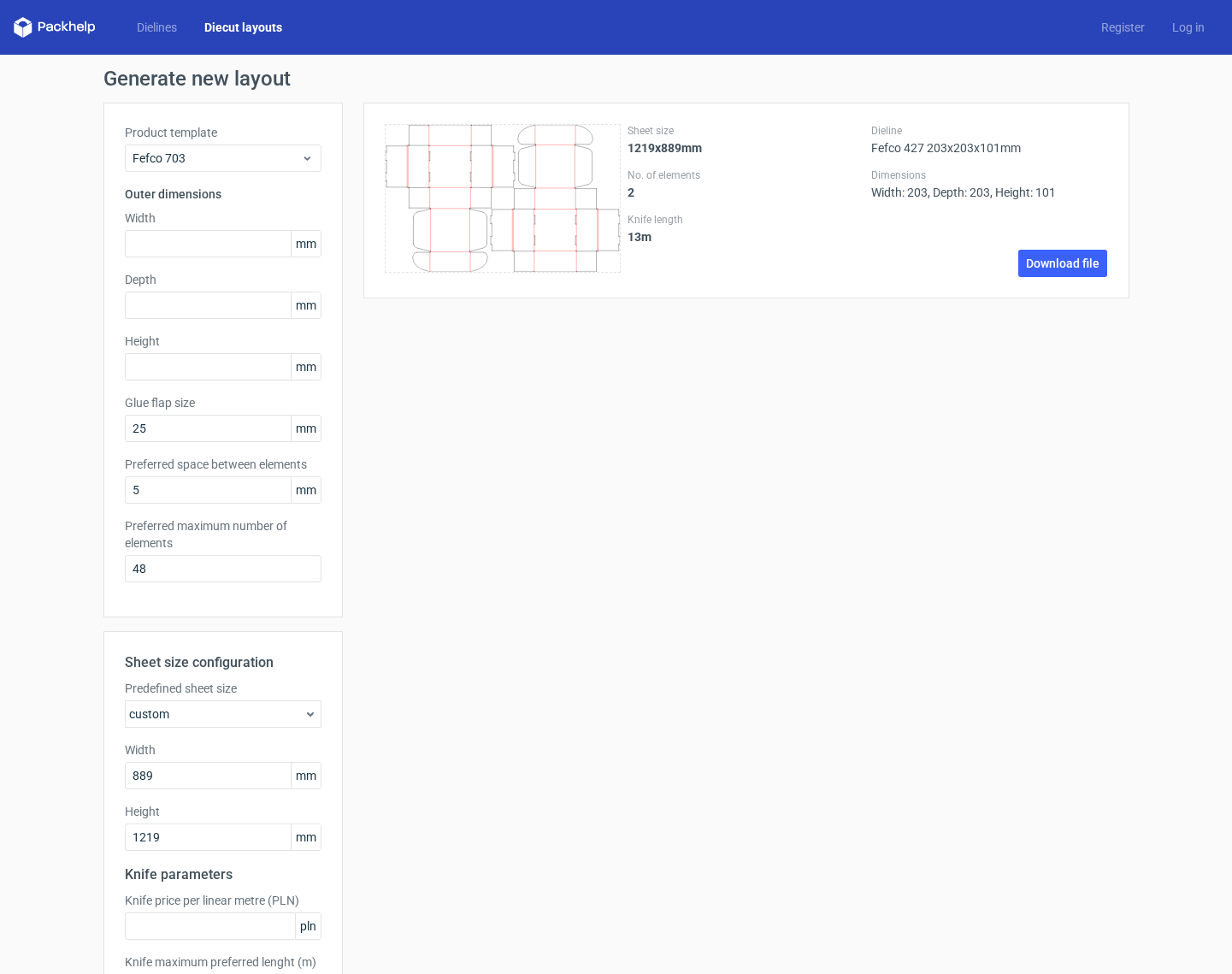
click at [215, 33] on link "Diecut layouts" at bounding box center [243, 27] width 105 height 17
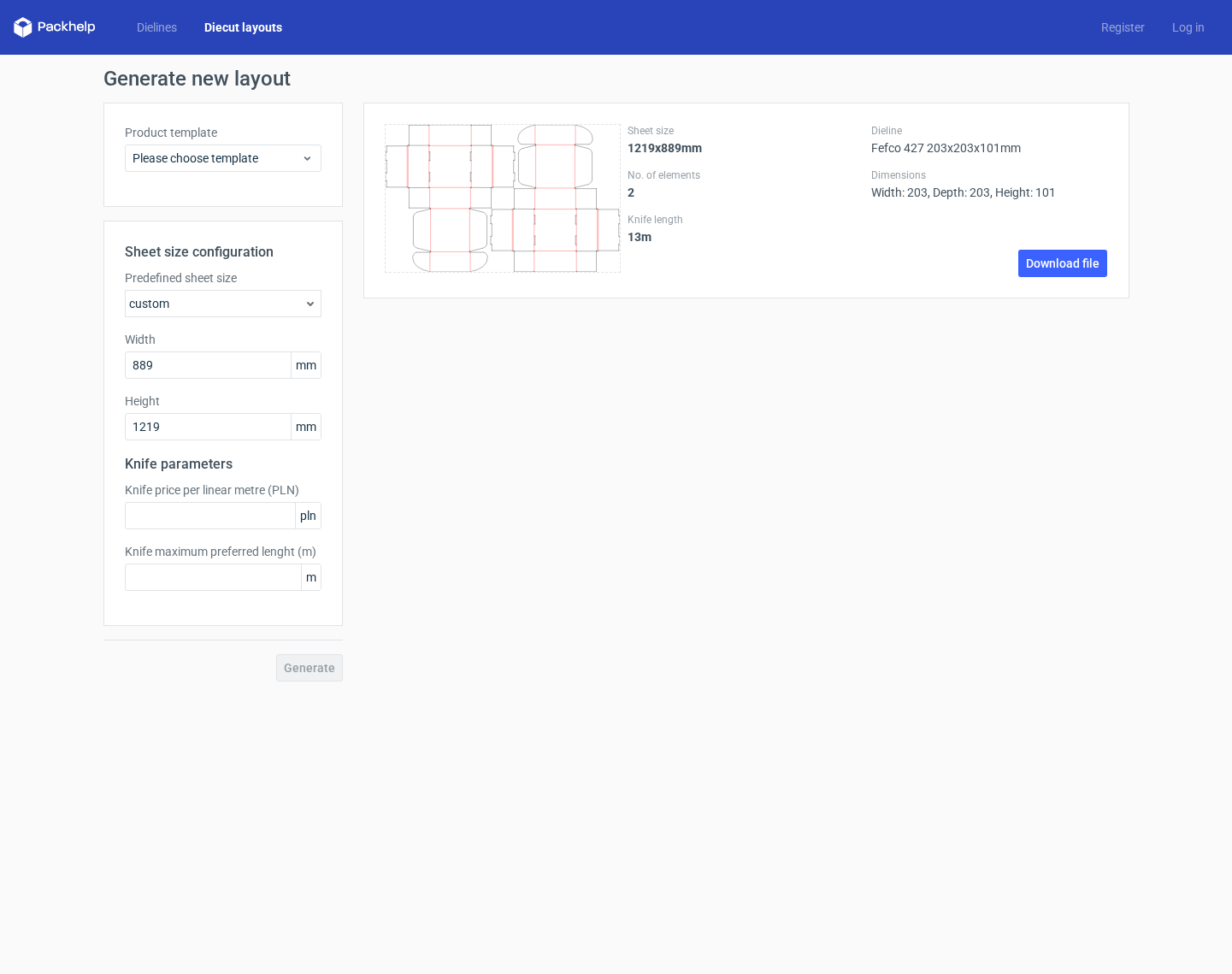
click at [229, 25] on link "Diecut layouts" at bounding box center [243, 27] width 105 height 17
click at [294, 306] on div "custom" at bounding box center [223, 303] width 196 height 27
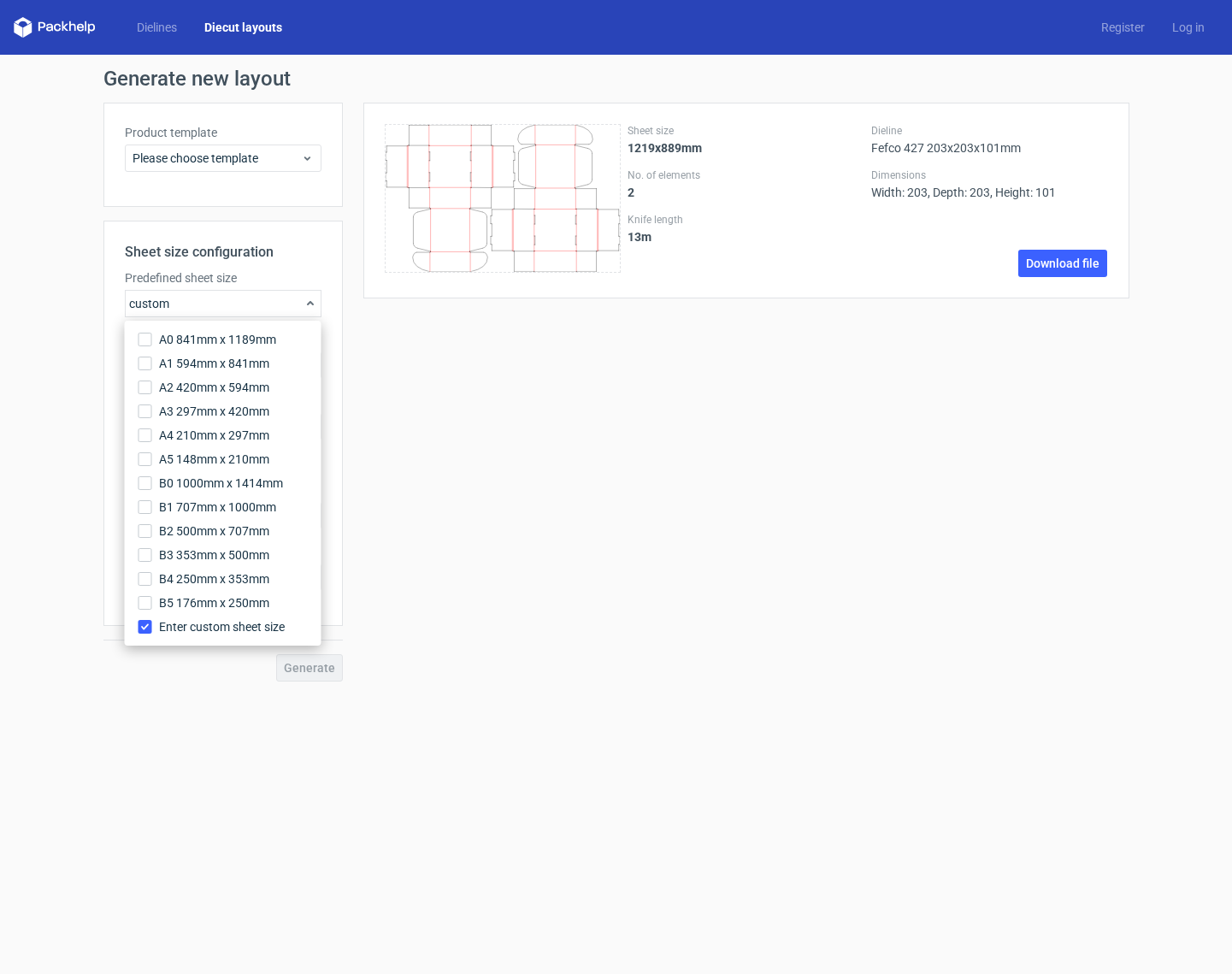
click at [294, 306] on div "custom" at bounding box center [223, 303] width 196 height 27
click at [301, 303] on div "custom" at bounding box center [223, 303] width 196 height 27
click at [256, 153] on span "Please choose template" at bounding box center [216, 158] width 168 height 17
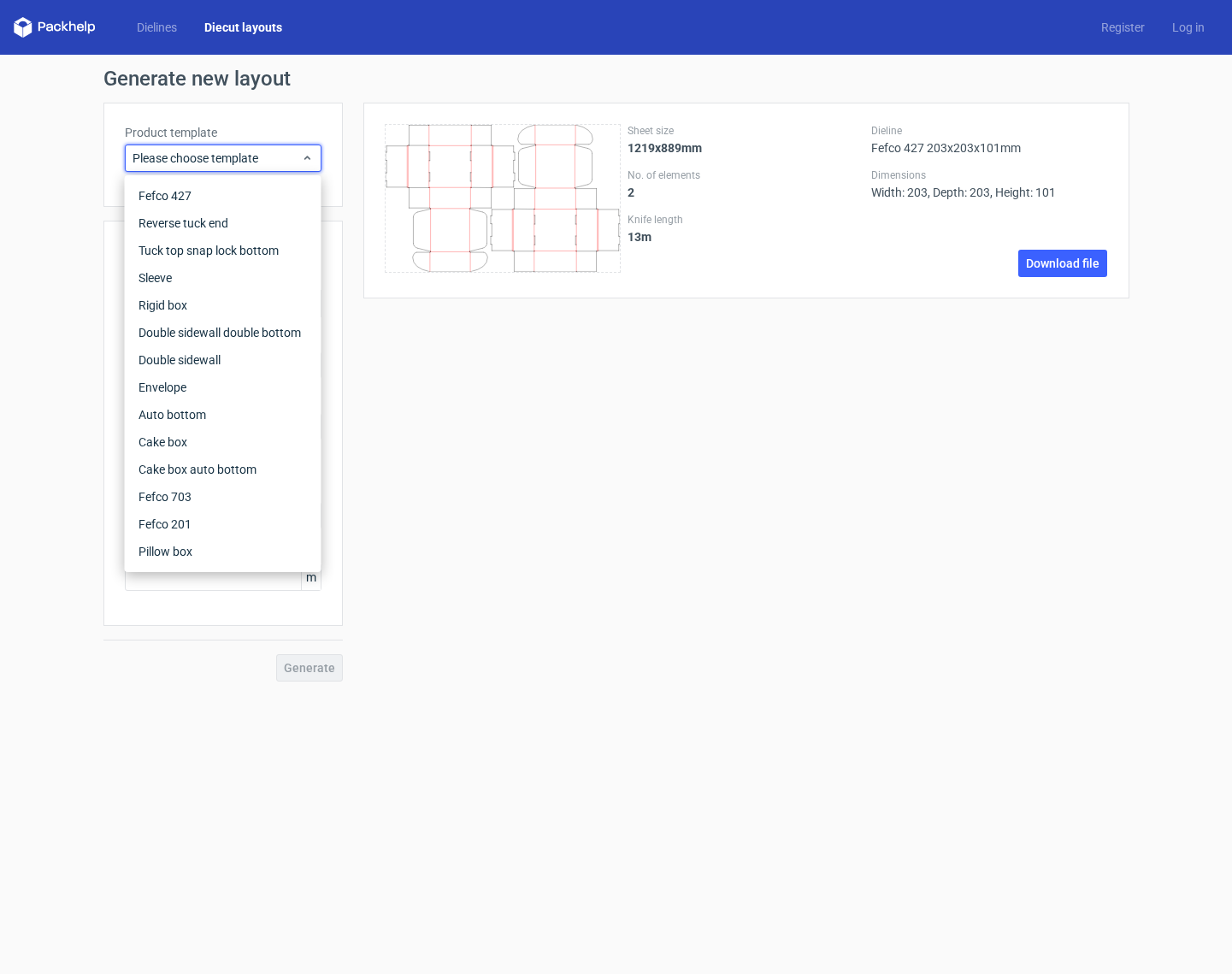
click at [169, 107] on div "Product template Please choose template" at bounding box center [223, 154] width 240 height 104
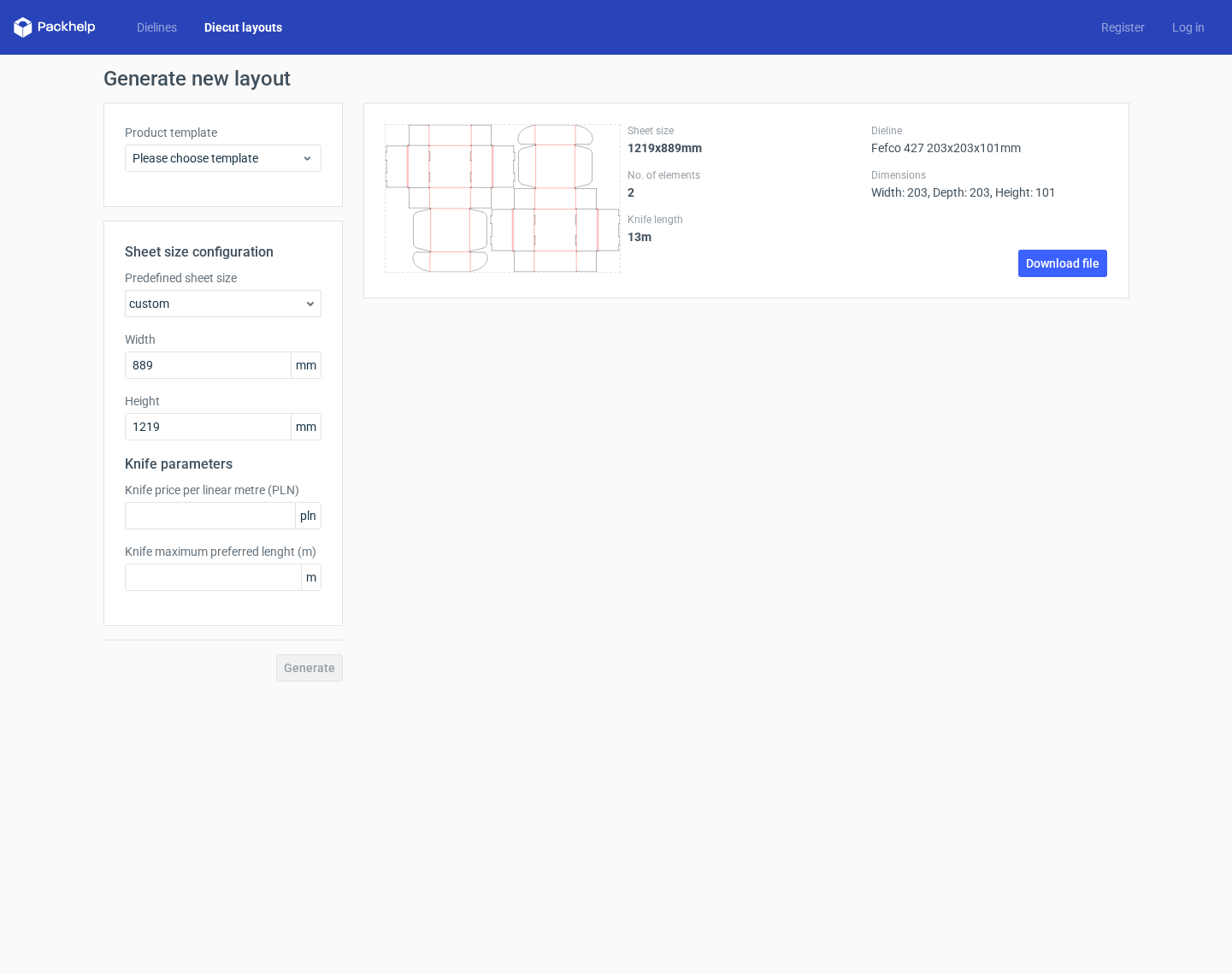
click at [153, 38] on div "Dielines Diecut layouts Register Log in" at bounding box center [616, 27] width 1232 height 55
click at [149, 27] on link "Dielines" at bounding box center [157, 27] width 68 height 17
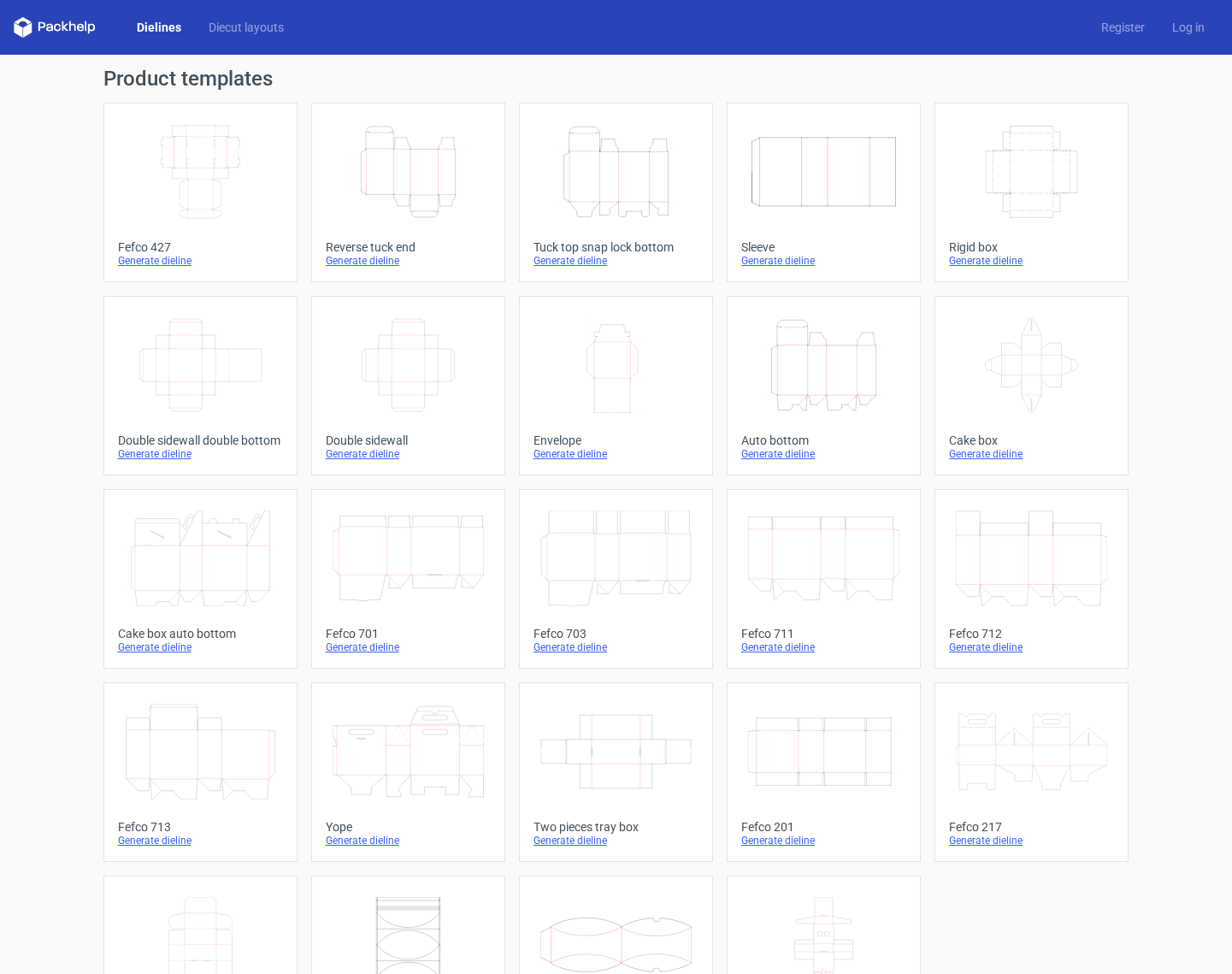
click at [149, 27] on link "Dielines" at bounding box center [159, 27] width 71 height 17
click at [783, 798] on icon "Width Depth Height" at bounding box center [823, 752] width 151 height 96
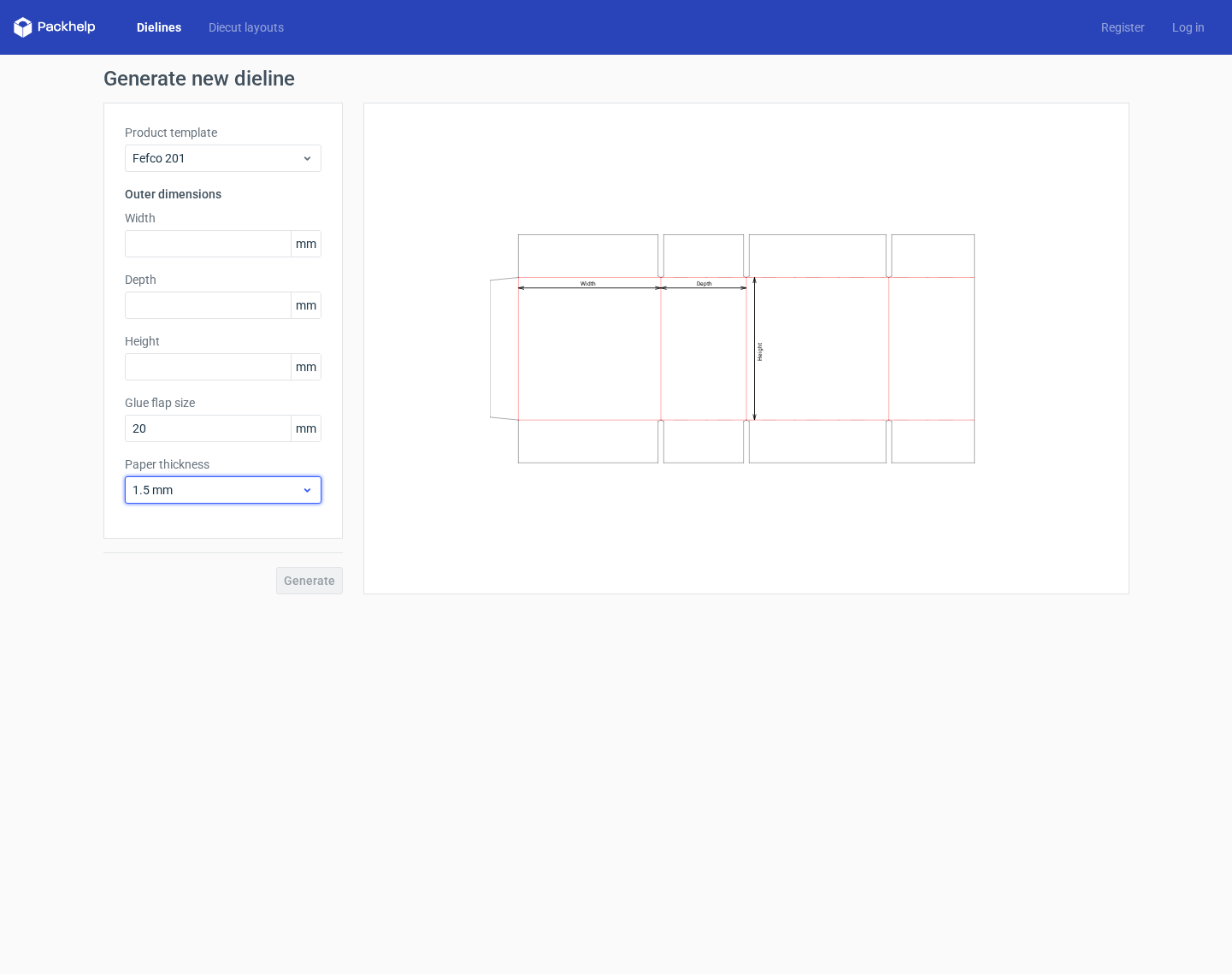
click at [303, 481] on div "1.5 mm" at bounding box center [223, 490] width 196 height 27
click at [156, 667] on div "4 mm" at bounding box center [223, 664] width 183 height 27
click at [481, 516] on div "Width Depth Height" at bounding box center [746, 349] width 724 height 449
click at [198, 245] on input "text" at bounding box center [223, 244] width 196 height 27
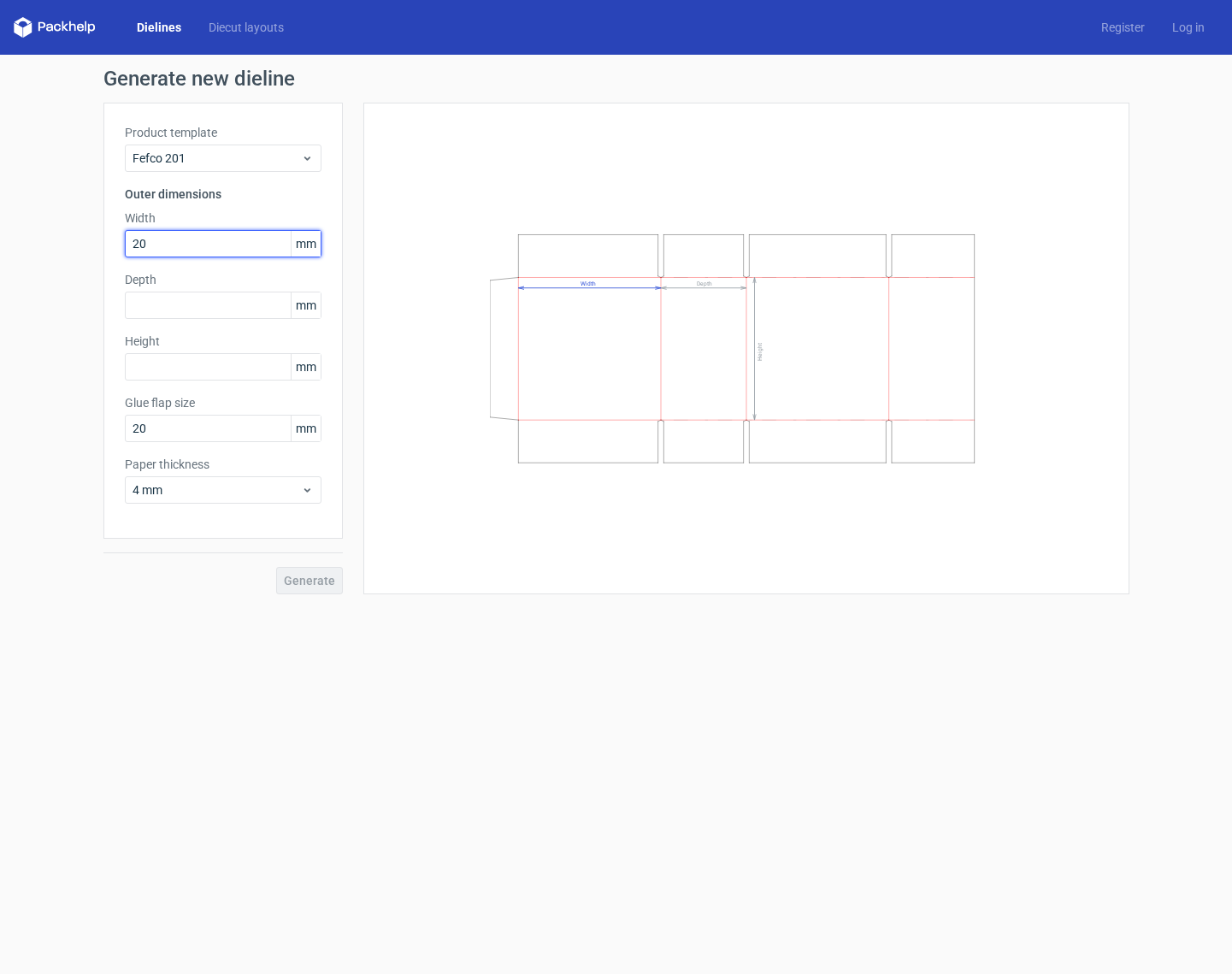
type input "203"
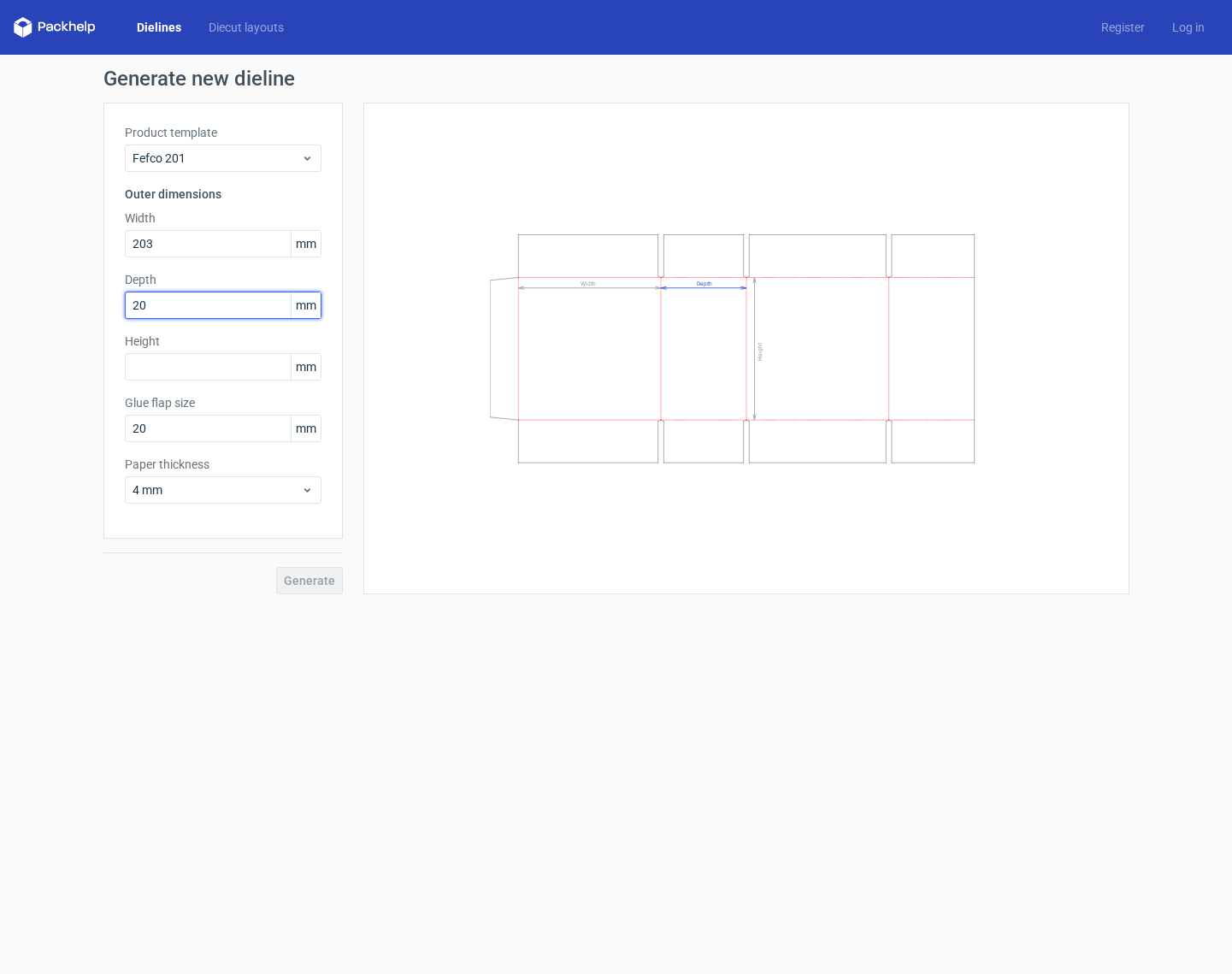
type input "203"
type input "101"
click at [290, 620] on form "Generate new dieline Product template Fefco 201 Outer dimensions Width 203 mm D…" at bounding box center [616, 514] width 1232 height 919
click at [297, 582] on span "Generate" at bounding box center [309, 580] width 52 height 12
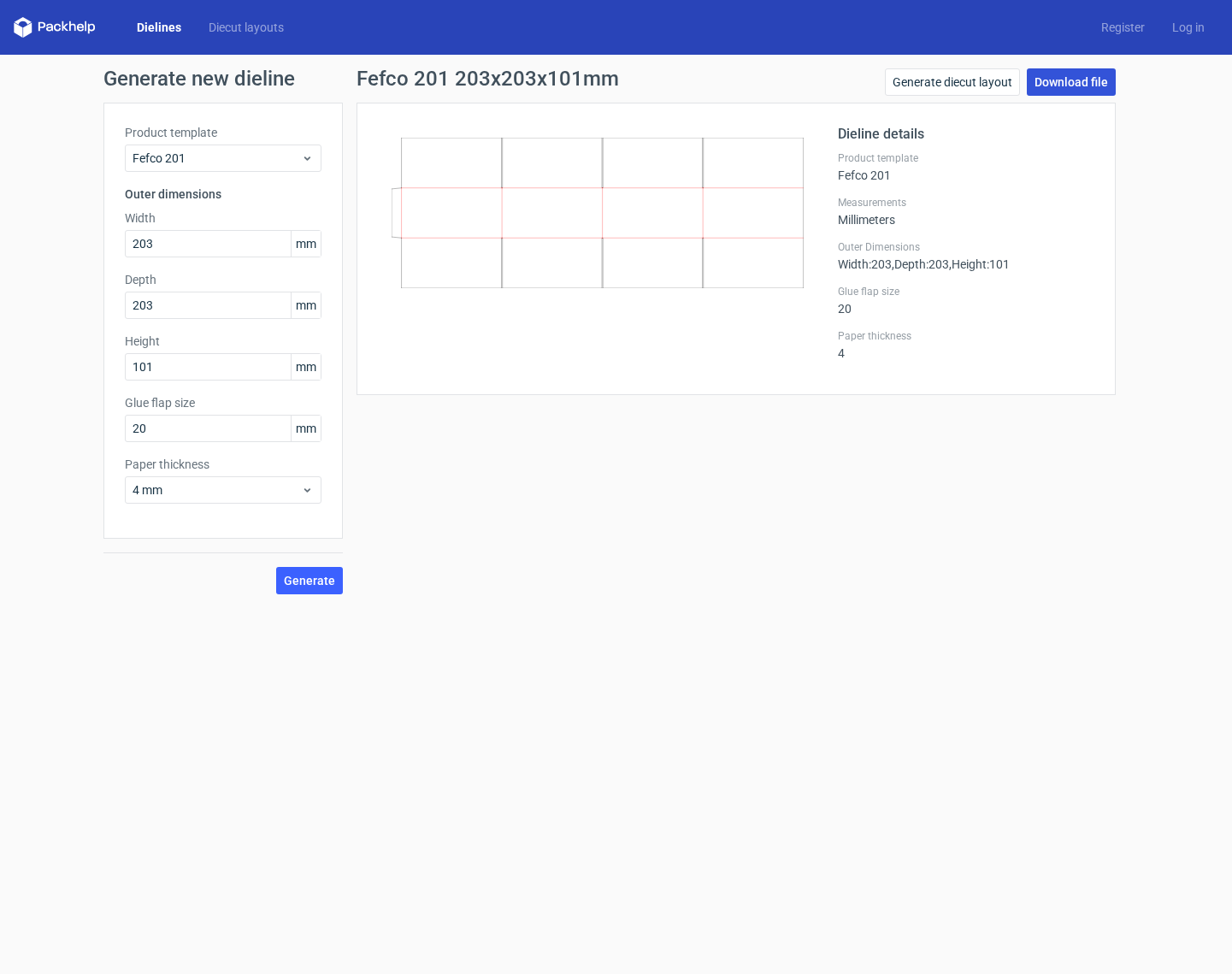
click at [1085, 76] on link "Download file" at bounding box center [1070, 82] width 89 height 27
click at [973, 86] on link "Generate diecut layout" at bounding box center [952, 82] width 135 height 27
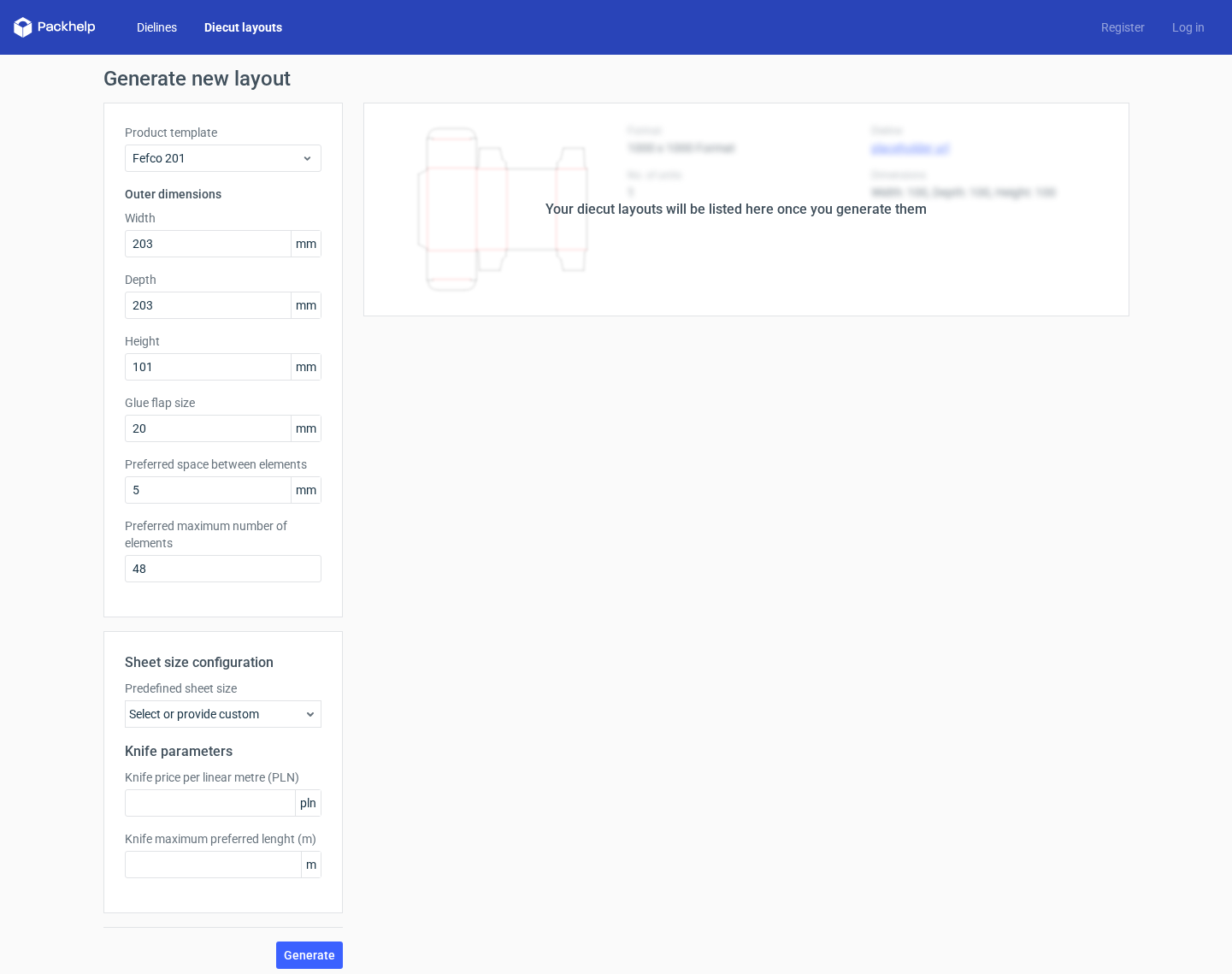
click at [171, 24] on link "Dielines" at bounding box center [157, 27] width 68 height 17
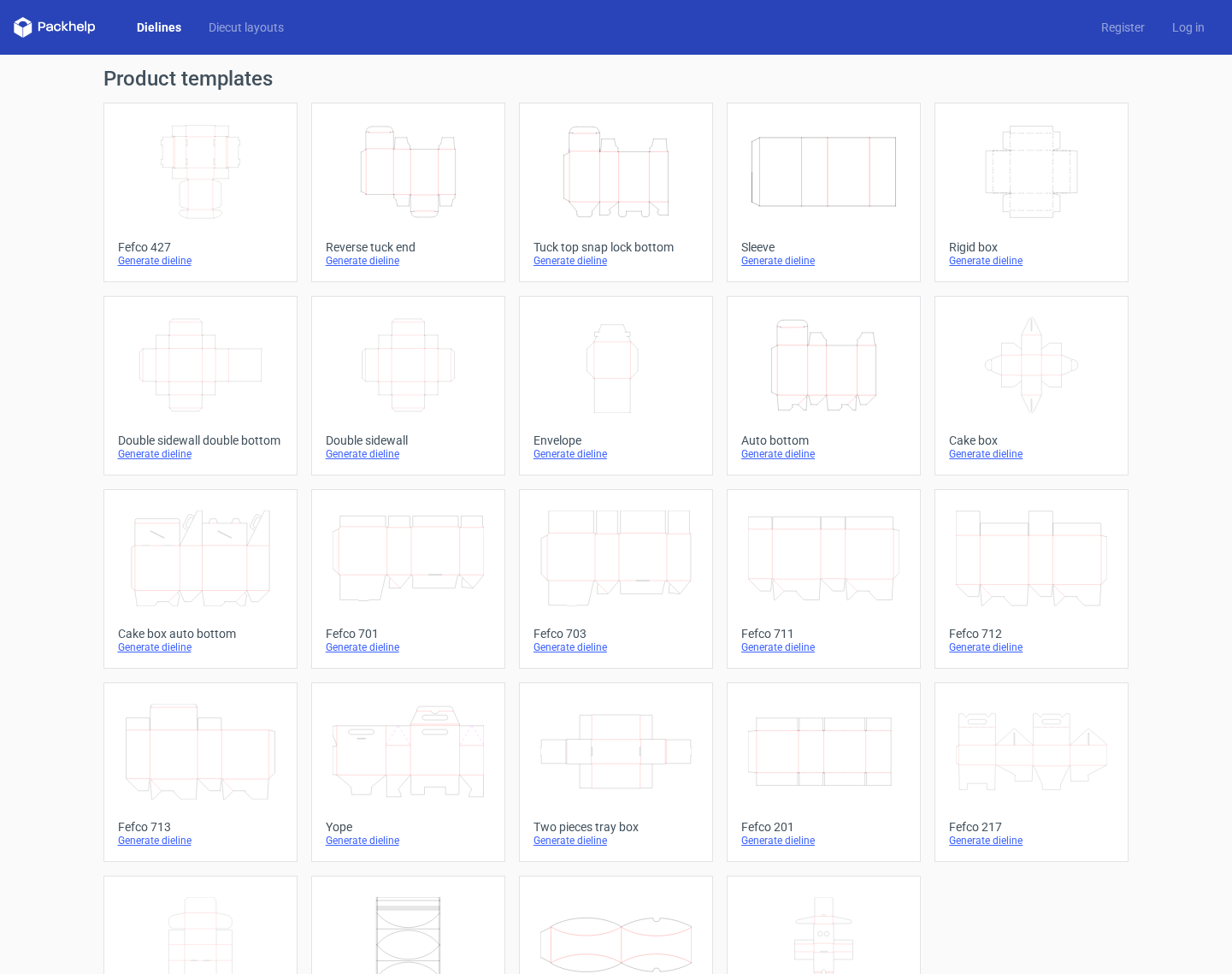
click at [187, 177] on icon "Width Depth Height" at bounding box center [200, 172] width 151 height 96
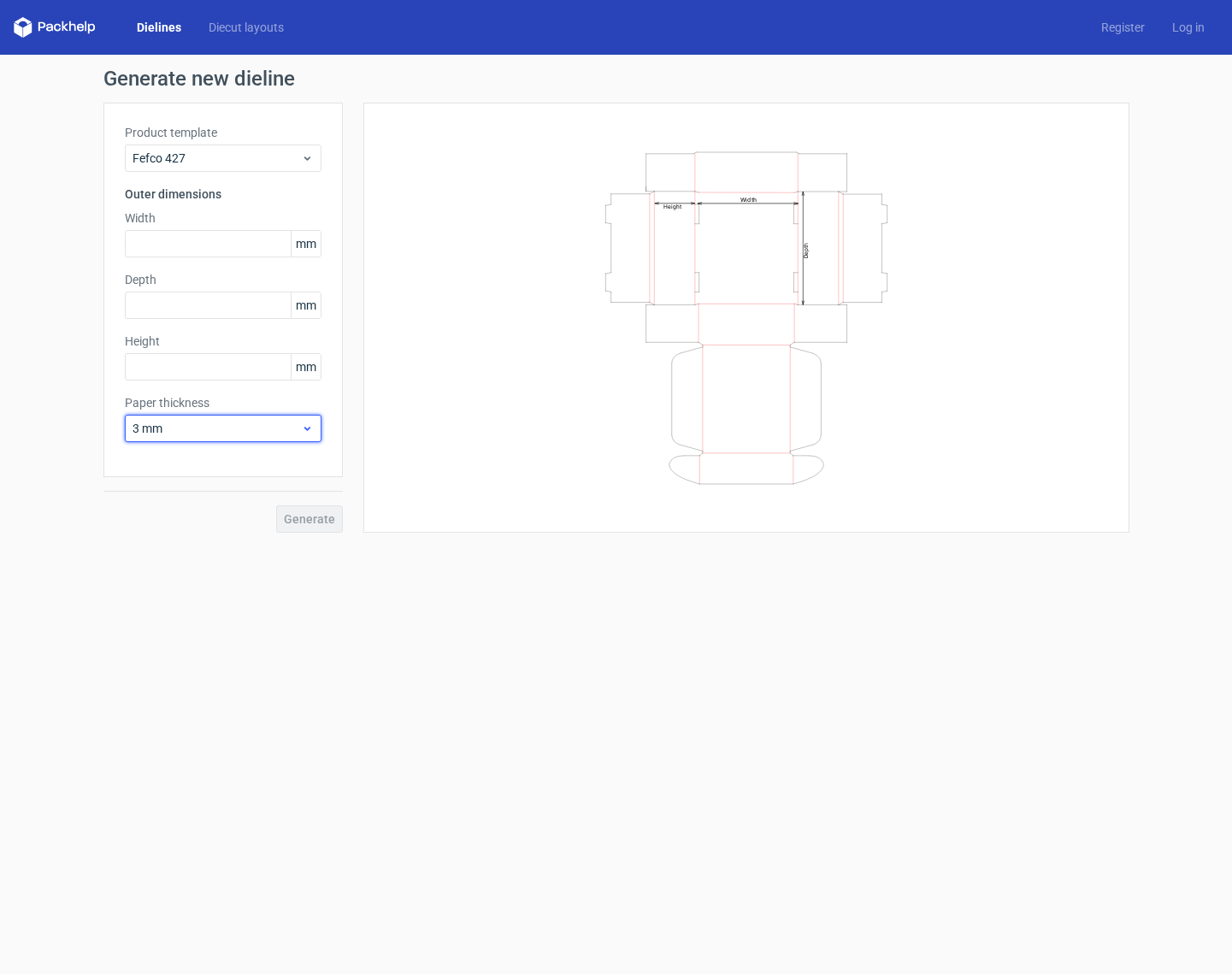
click at [200, 436] on span "3 mm" at bounding box center [216, 429] width 168 height 17
click at [194, 463] on div "0.4 mm" at bounding box center [223, 465] width 183 height 27
click at [376, 699] on form "Generate new dieline Product template Fefco 427 Outer dimensions Width mm Depth…" at bounding box center [616, 514] width 1232 height 919
click at [187, 250] on input "text" at bounding box center [223, 244] width 196 height 27
type input "203"
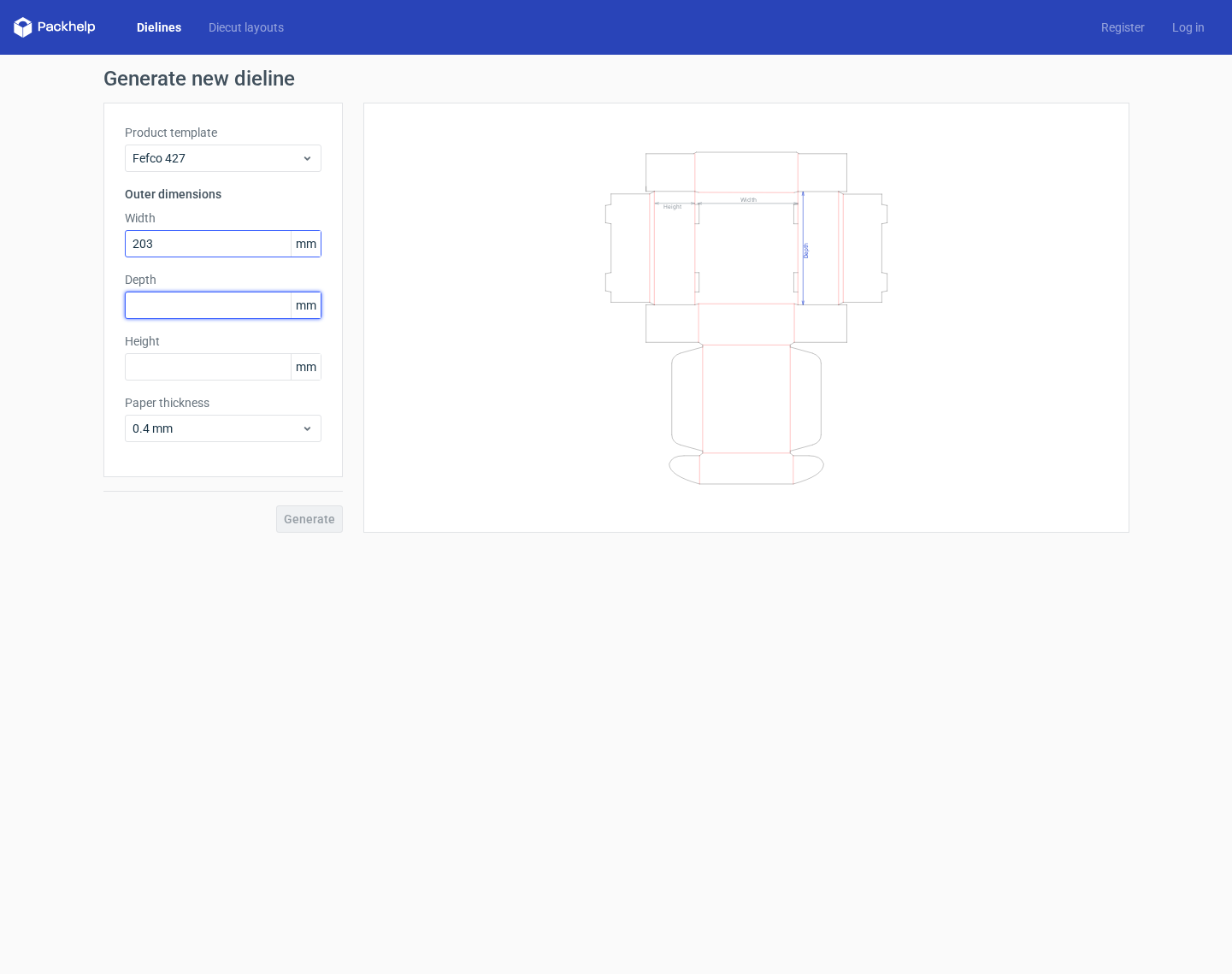
type input "3"
type input "203"
type input "101"
click at [224, 498] on div "Generate" at bounding box center [223, 505] width 240 height 55
click at [624, 267] on icon "Width Depth Height" at bounding box center [746, 318] width 513 height 342
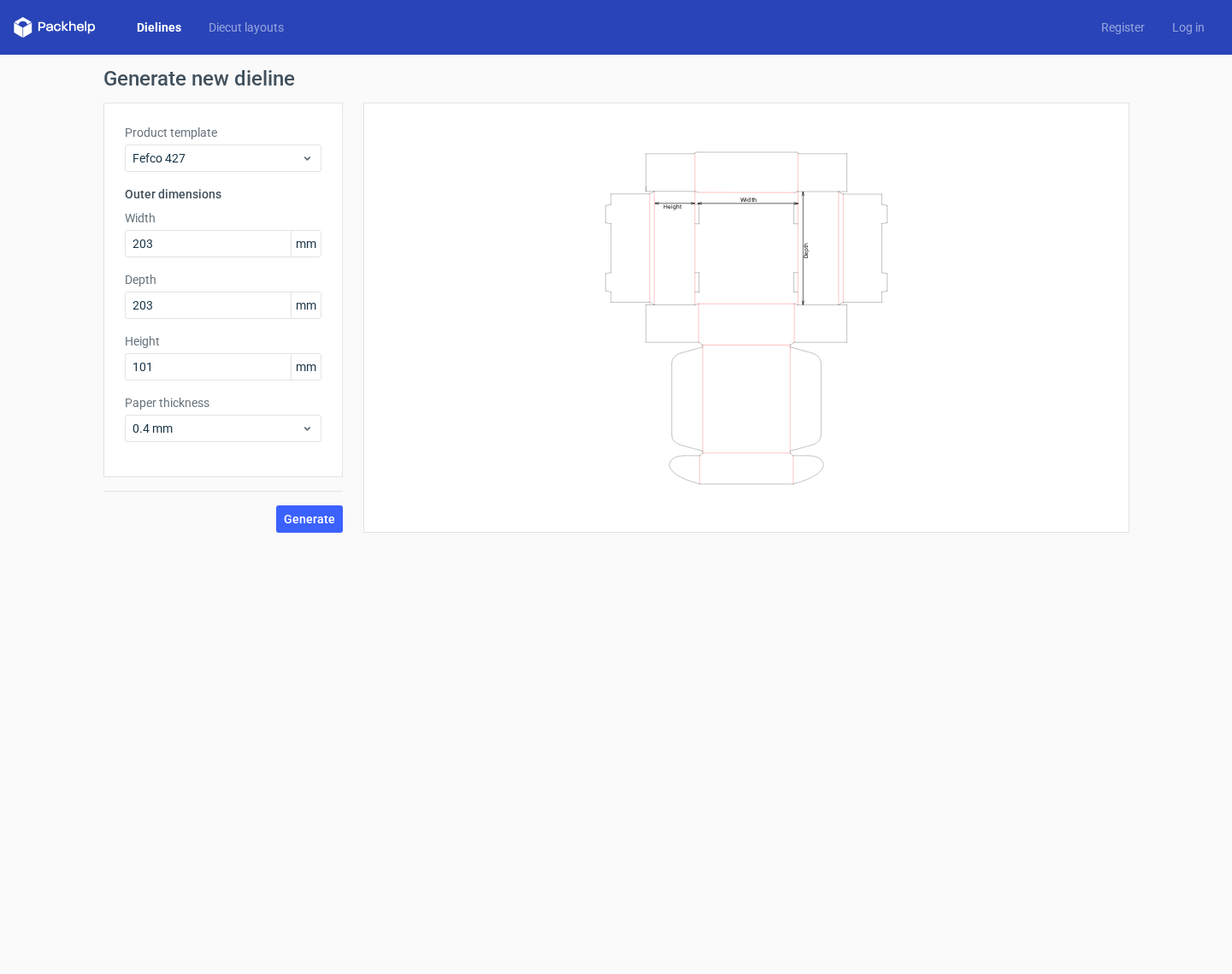
click at [556, 339] on icon "Width Depth Height" at bounding box center [746, 318] width 513 height 342
click at [127, 491] on div at bounding box center [223, 491] width 240 height 1
click at [304, 517] on span "Generate" at bounding box center [309, 519] width 52 height 12
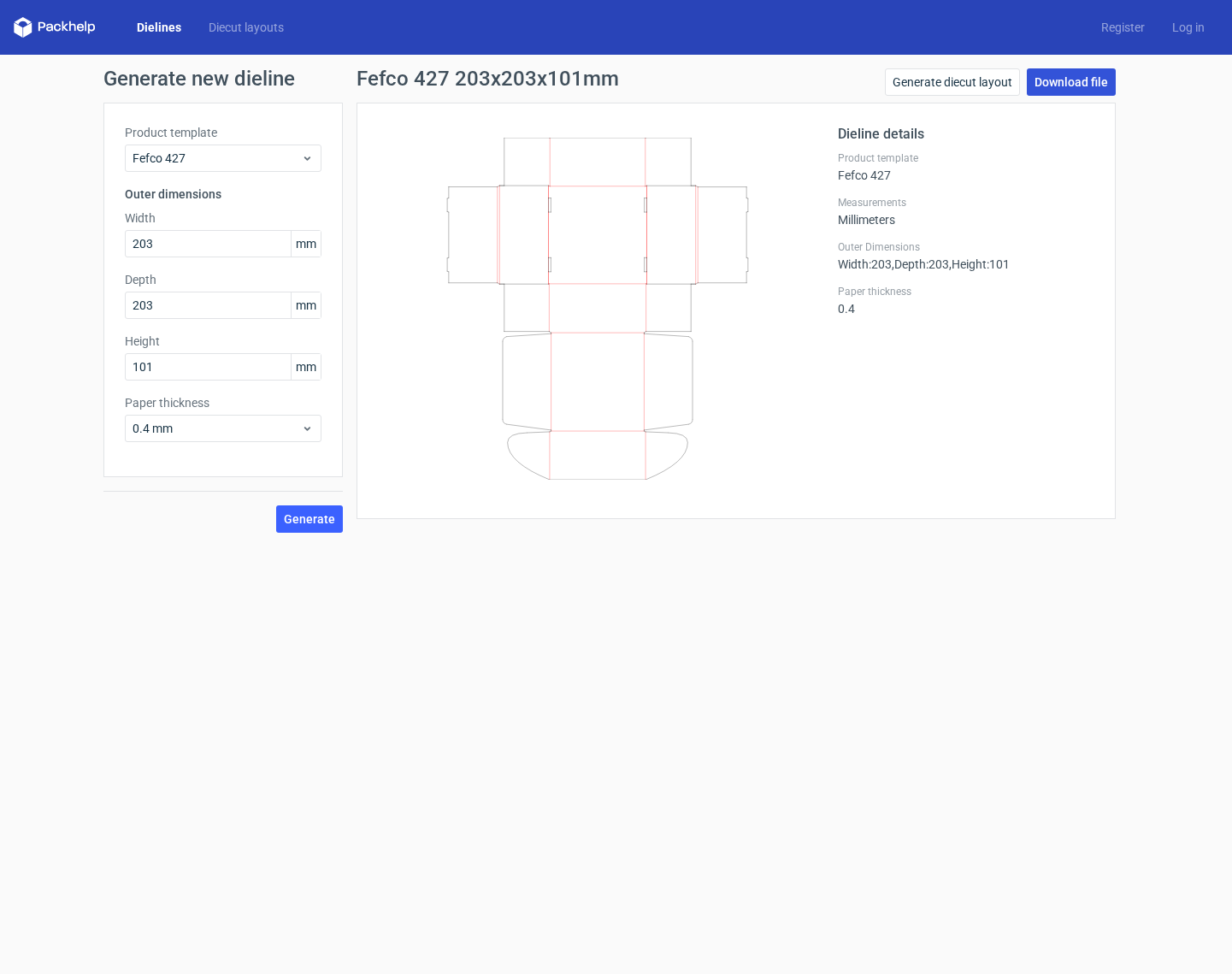
click at [1079, 80] on link "Download file" at bounding box center [1070, 82] width 89 height 27
click at [949, 81] on link "Generate diecut layout" at bounding box center [952, 82] width 135 height 27
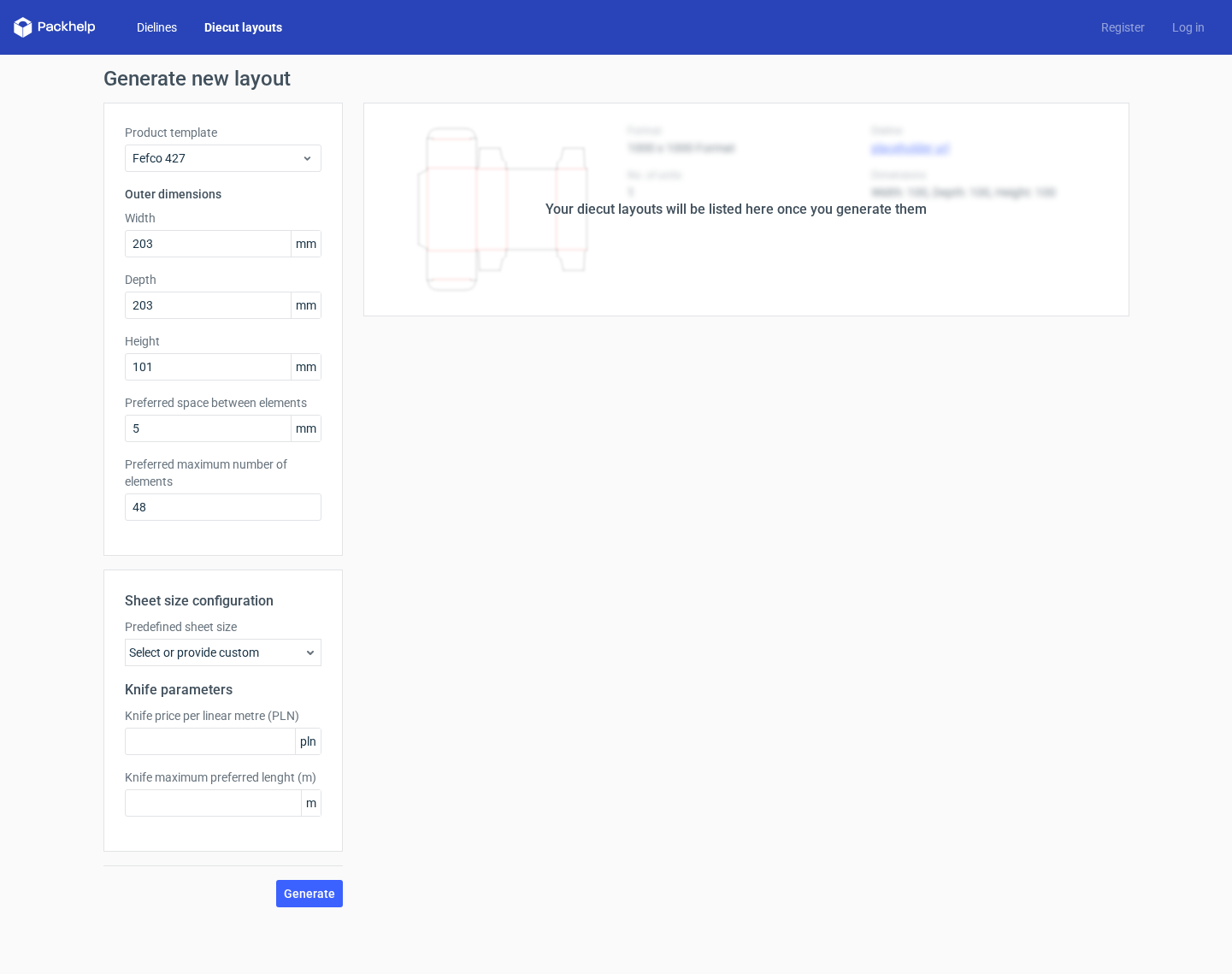
click at [172, 24] on link "Dielines" at bounding box center [157, 27] width 68 height 17
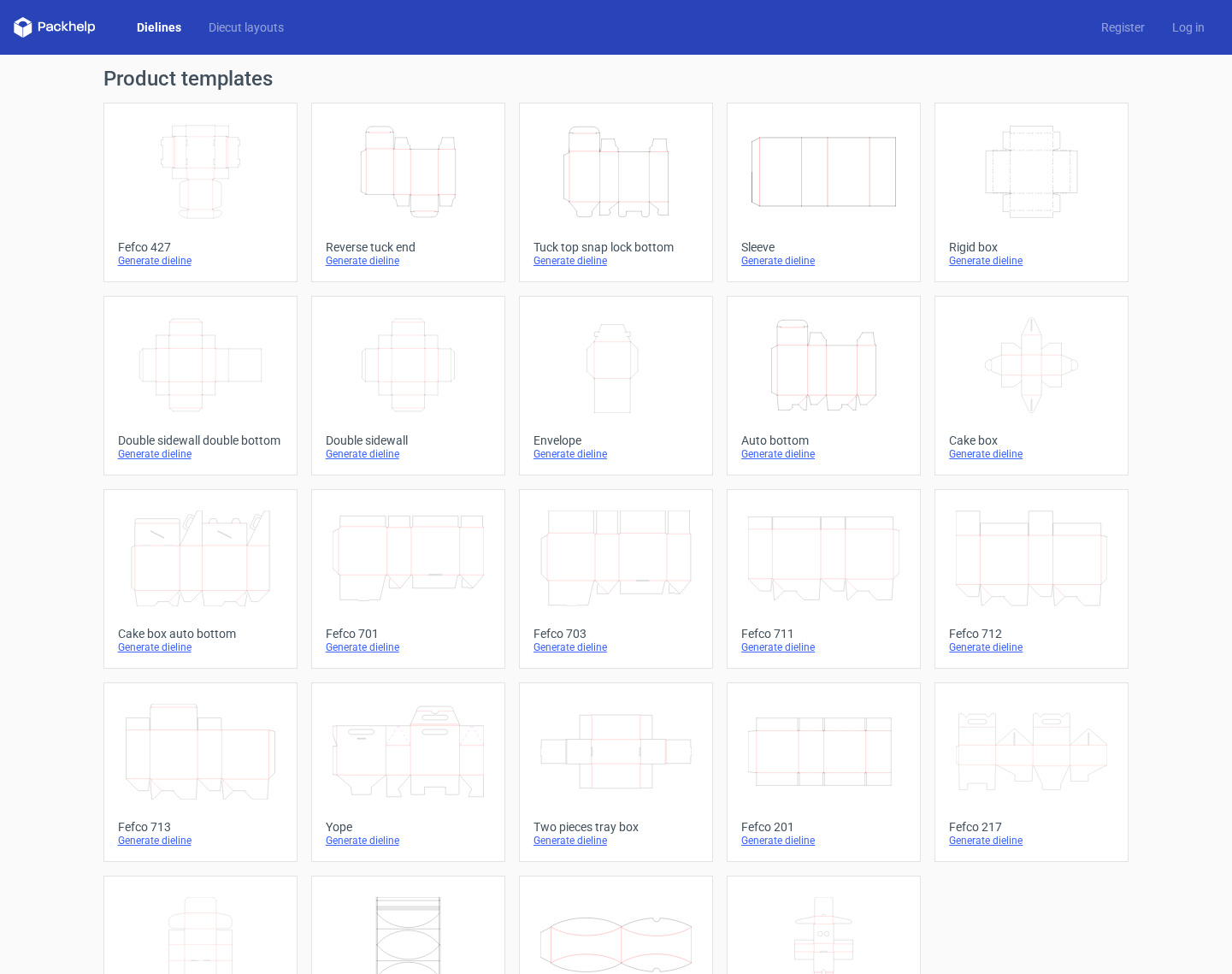
click at [215, 190] on icon "Width Depth Height" at bounding box center [200, 172] width 151 height 96
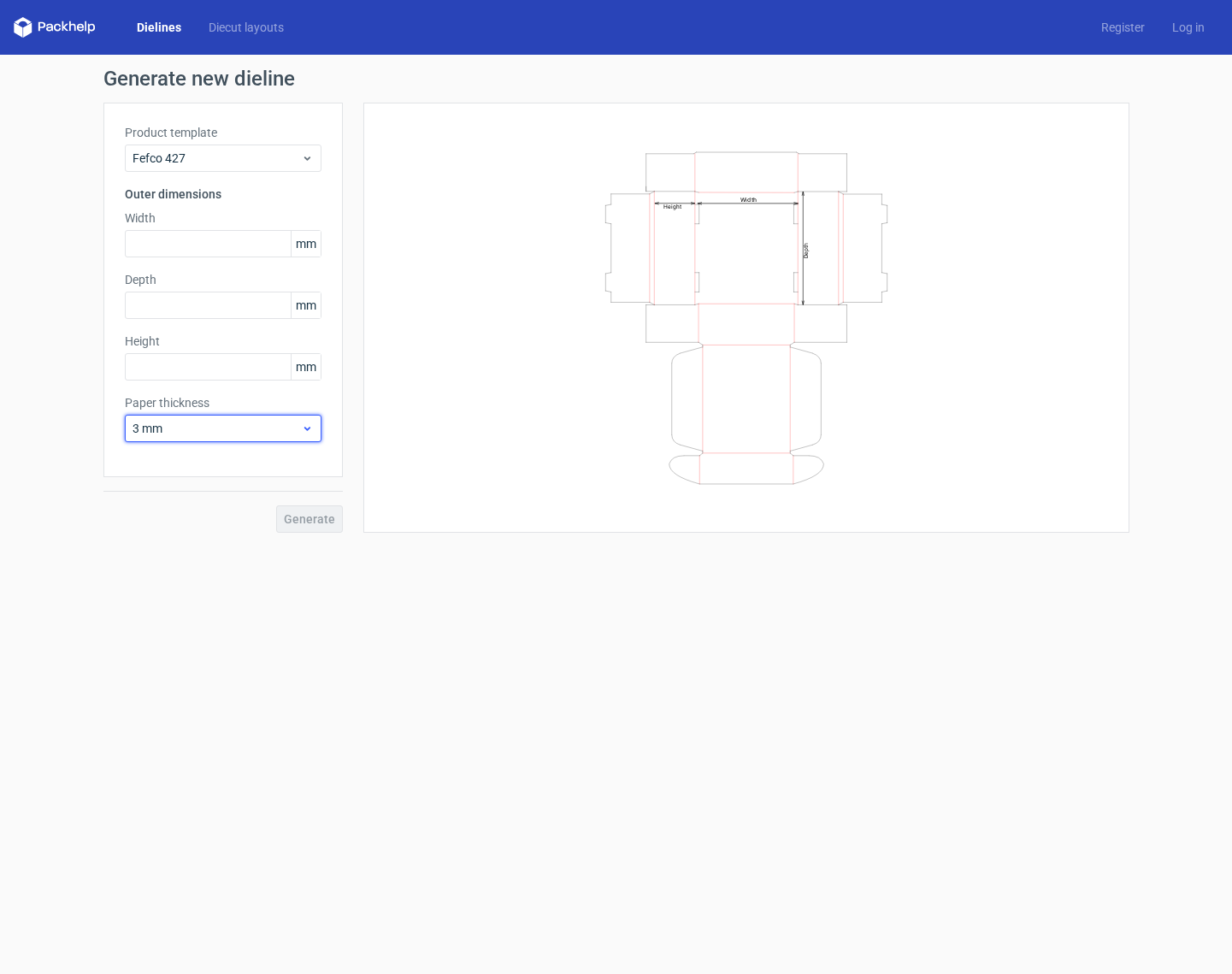
click at [306, 424] on icon at bounding box center [307, 428] width 13 height 14
click at [238, 604] on div "4 mm" at bounding box center [223, 603] width 183 height 27
click at [211, 235] on input "text" at bounding box center [223, 244] width 196 height 27
click at [203, 374] on input "text" at bounding box center [223, 367] width 196 height 27
type input "101"
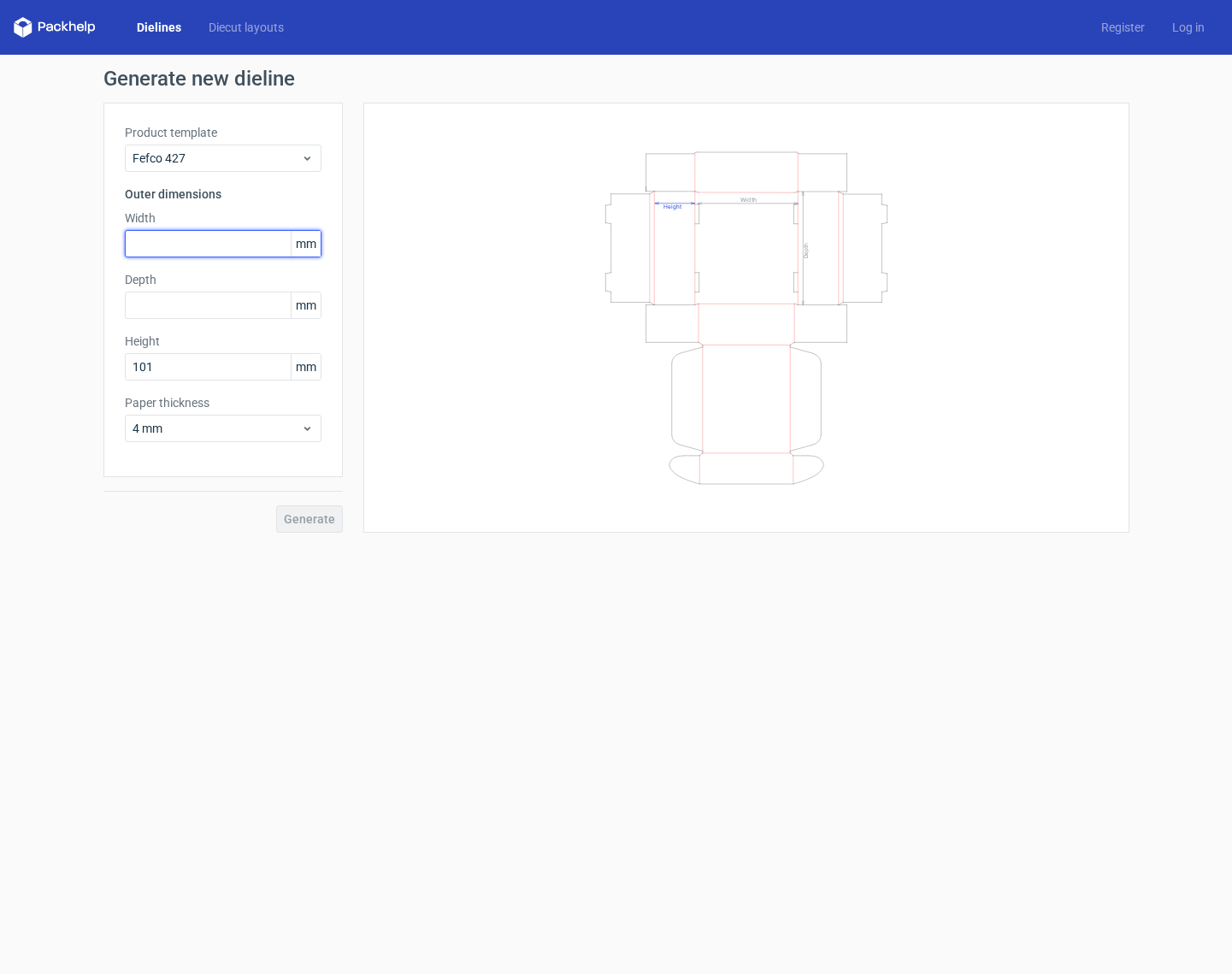
click at [190, 238] on input "text" at bounding box center [223, 244] width 196 height 27
type input "203"
type input "3"
type input "203"
click at [368, 621] on form "Generate new dieline Product template Fefco 427 Outer dimensions Width 203 mm D…" at bounding box center [616, 514] width 1232 height 919
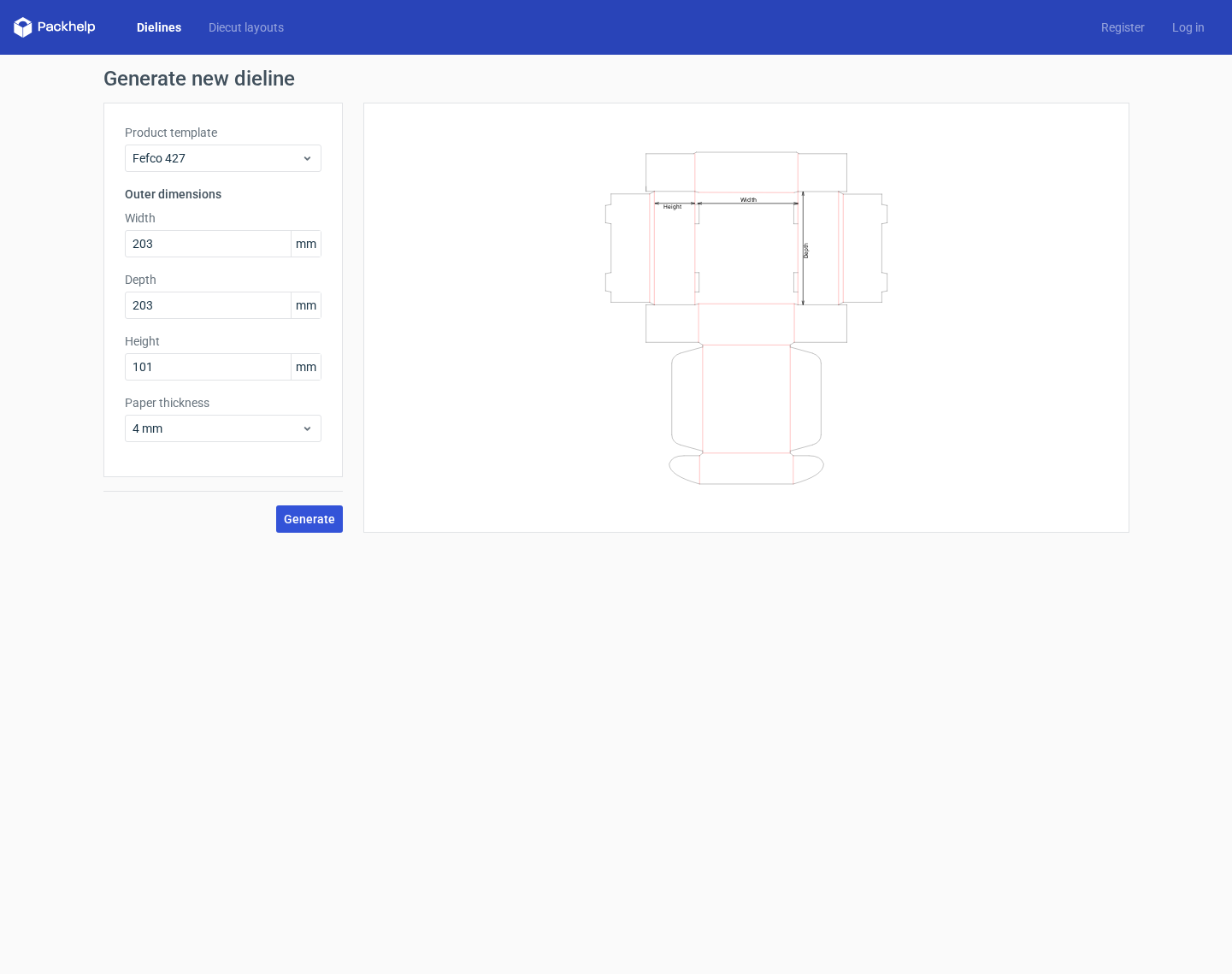
click at [316, 515] on span "Generate" at bounding box center [309, 519] width 52 height 12
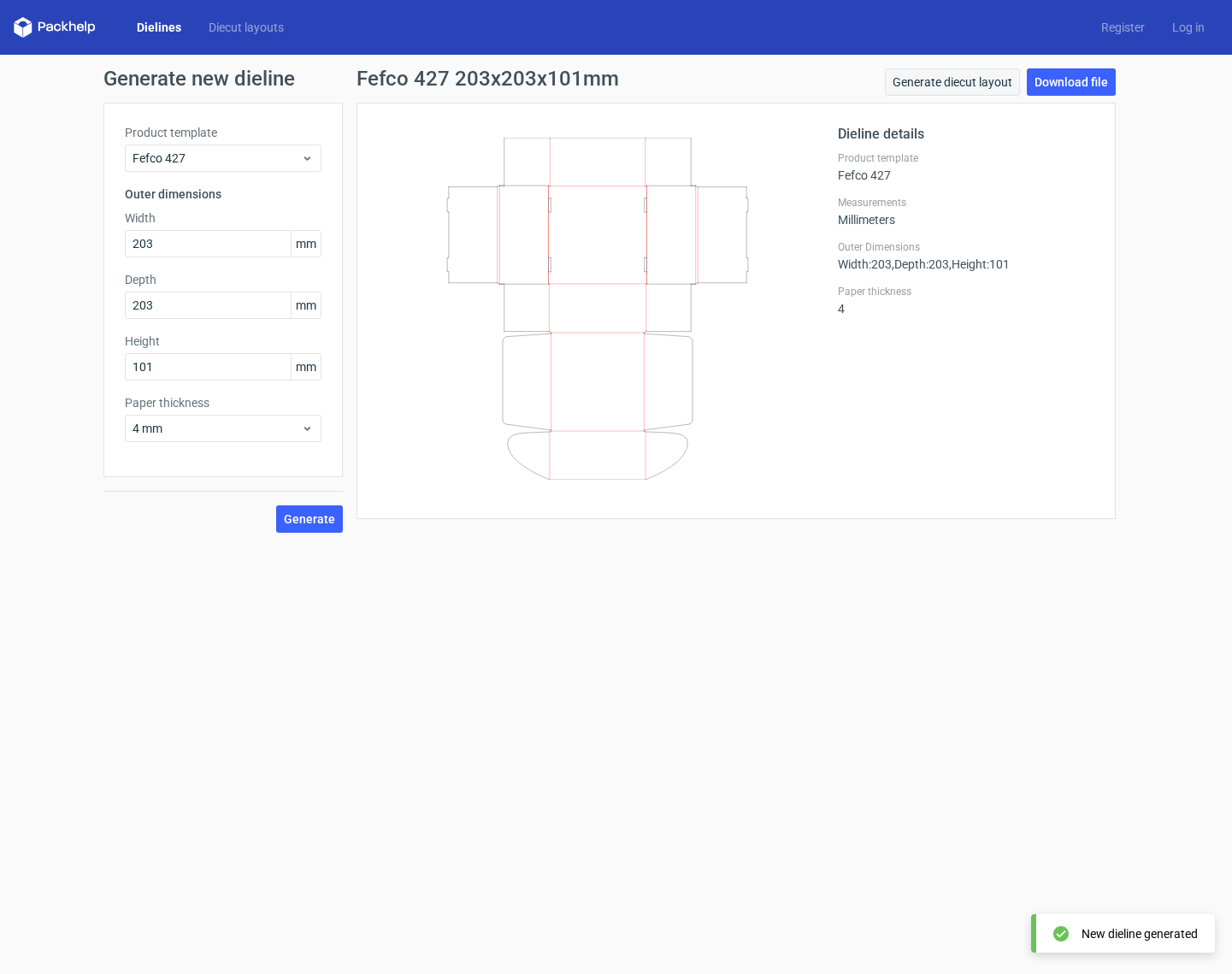
click at [977, 84] on link "Generate diecut layout" at bounding box center [952, 82] width 135 height 27
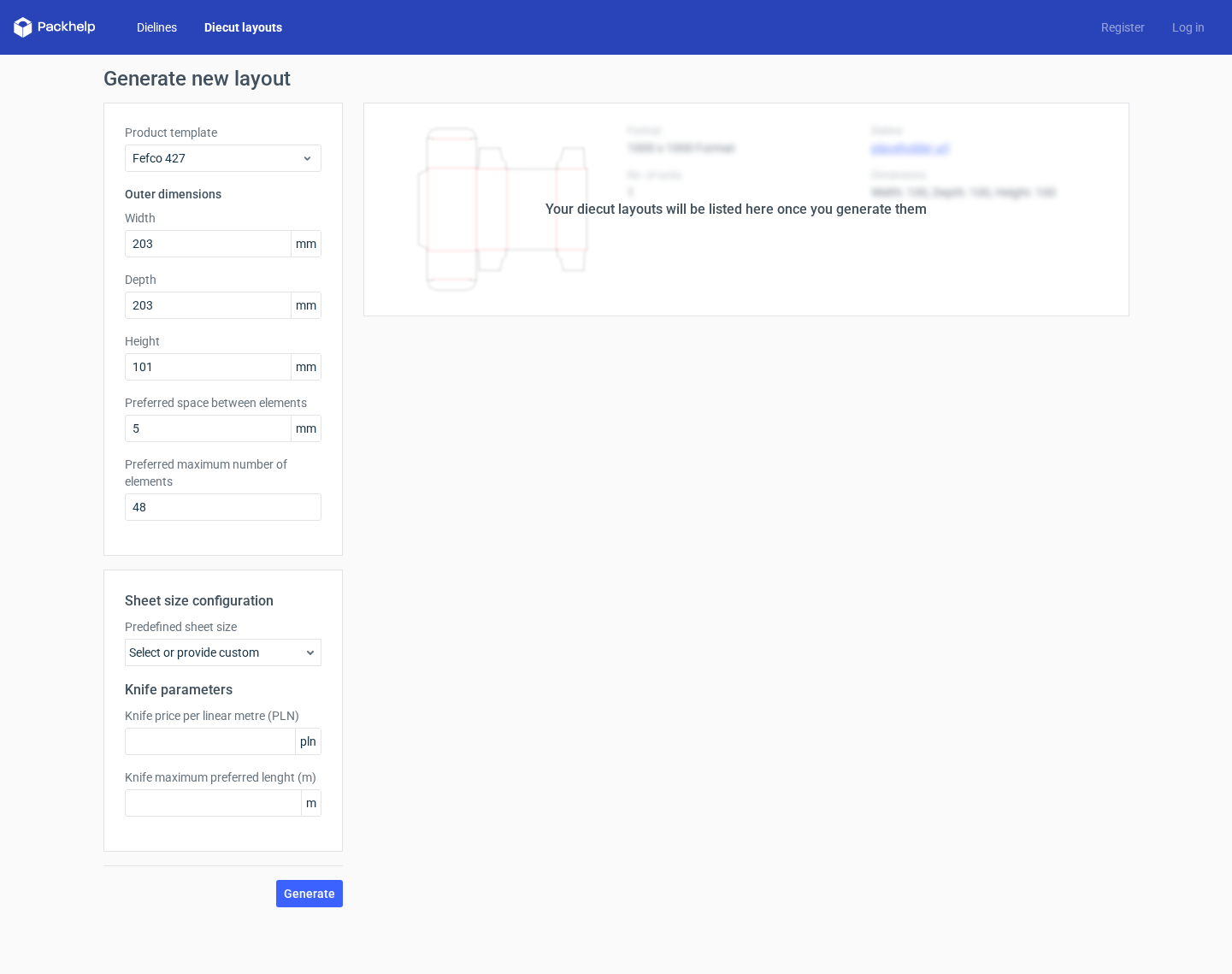
click at [155, 27] on link "Dielines" at bounding box center [157, 27] width 68 height 17
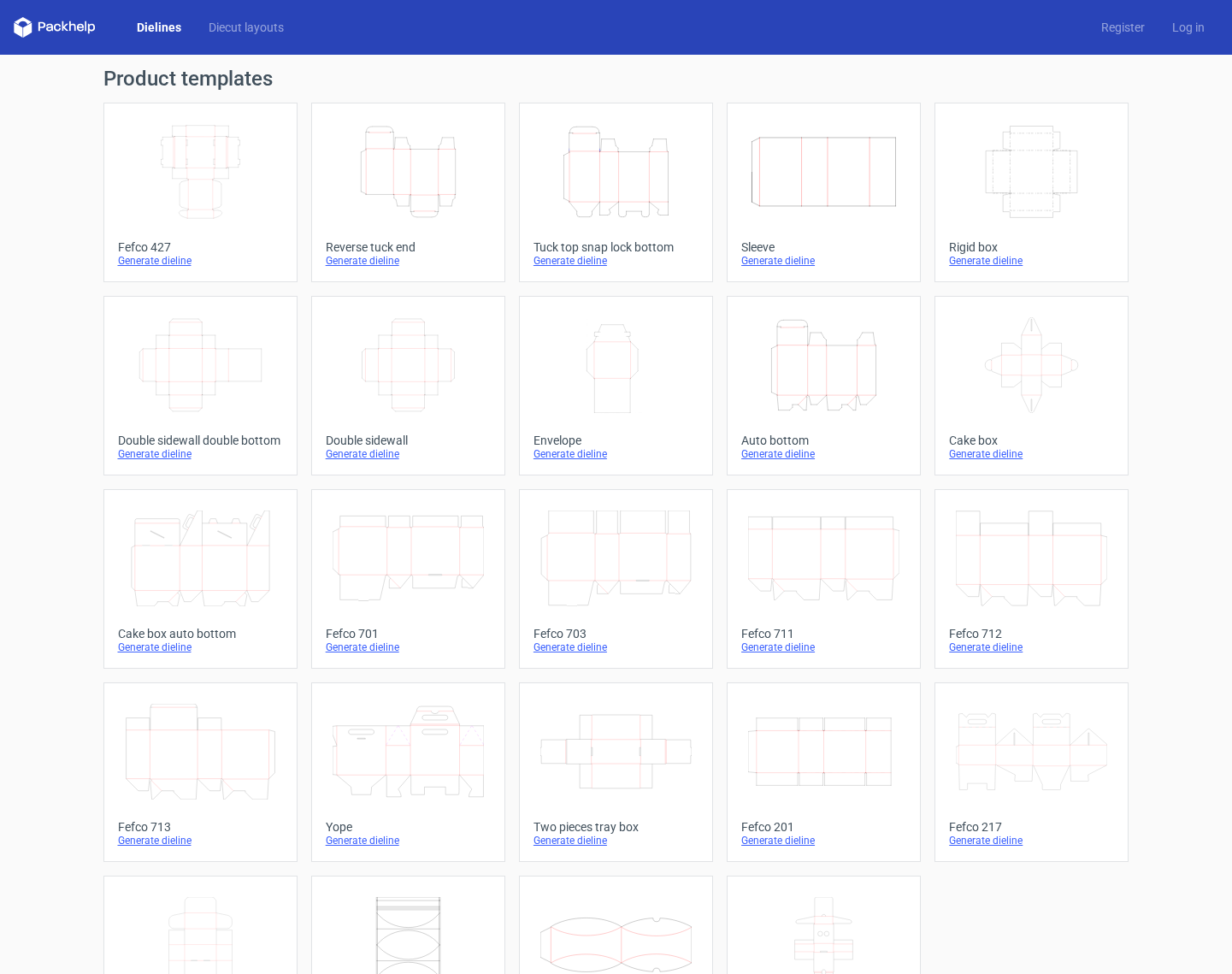
click at [195, 147] on icon "Width Depth Height" at bounding box center [200, 172] width 151 height 96
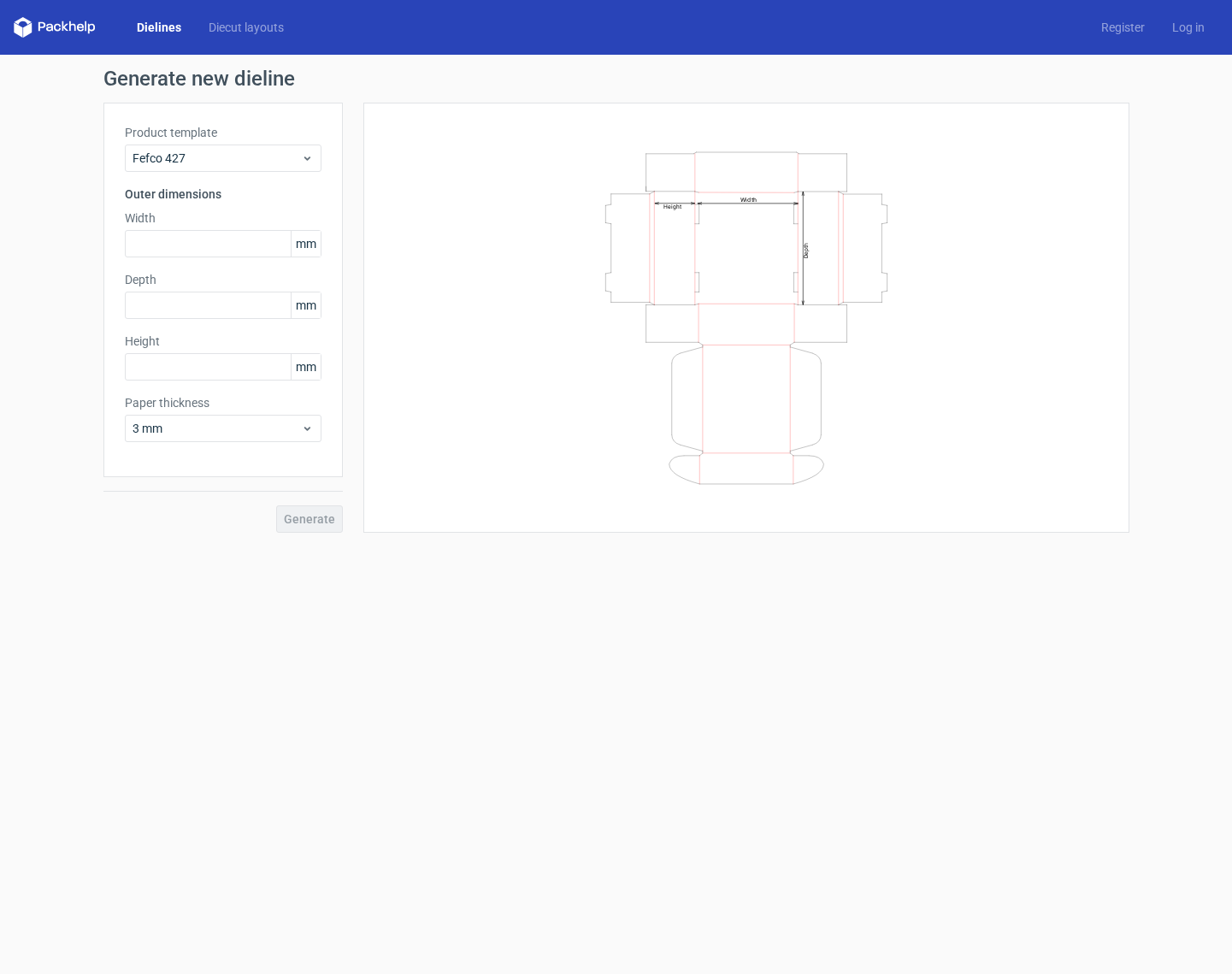
click at [188, 228] on div "Width mm" at bounding box center [223, 233] width 196 height 48
click at [188, 241] on input "text" at bounding box center [223, 244] width 196 height 27
type input "203"
type input "3"
type input "203"
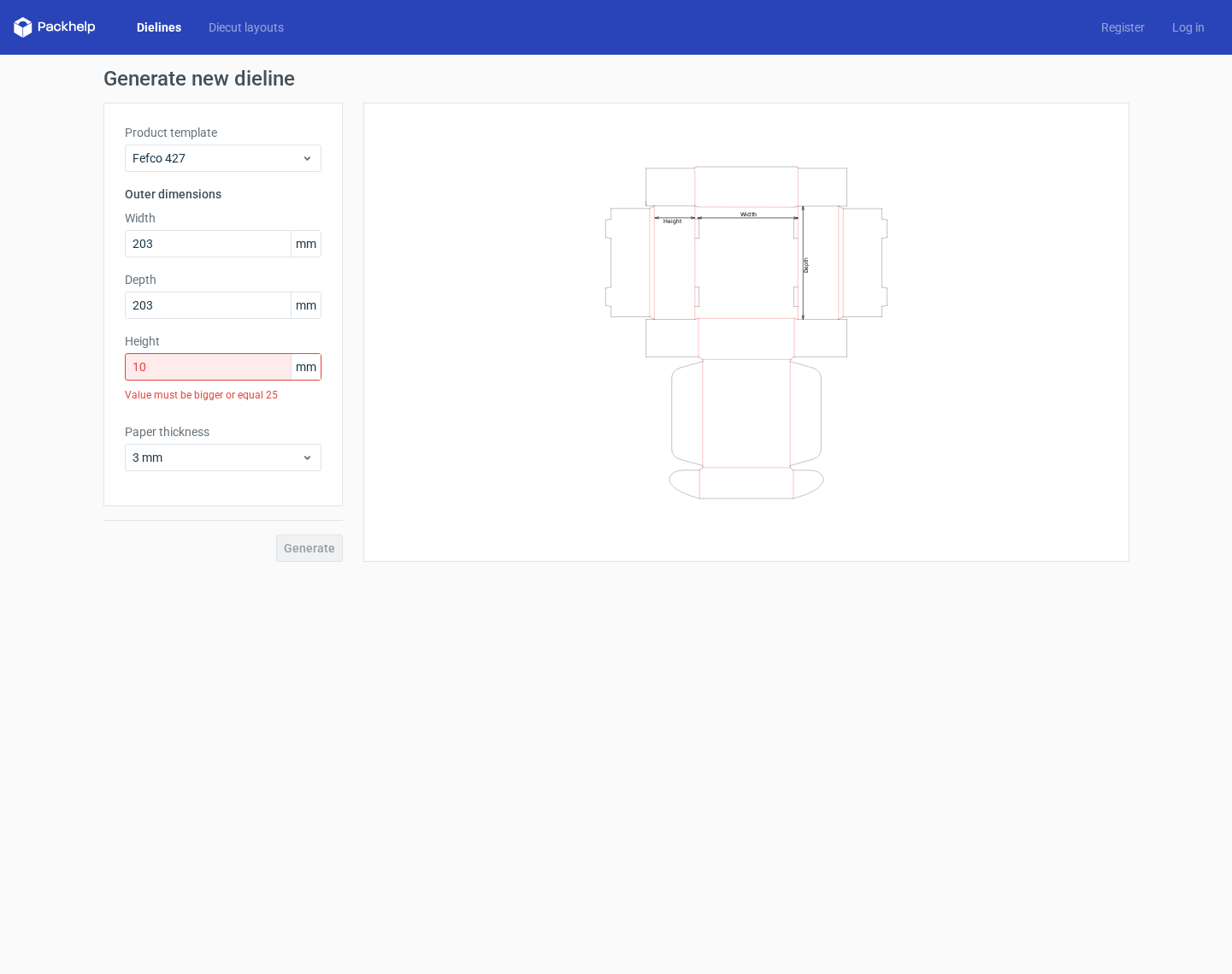
click at [191, 354] on div "Height 10 mm Value must be bigger or equal 25" at bounding box center [223, 371] width 196 height 77
click at [187, 358] on input "10" at bounding box center [223, 367] width 196 height 27
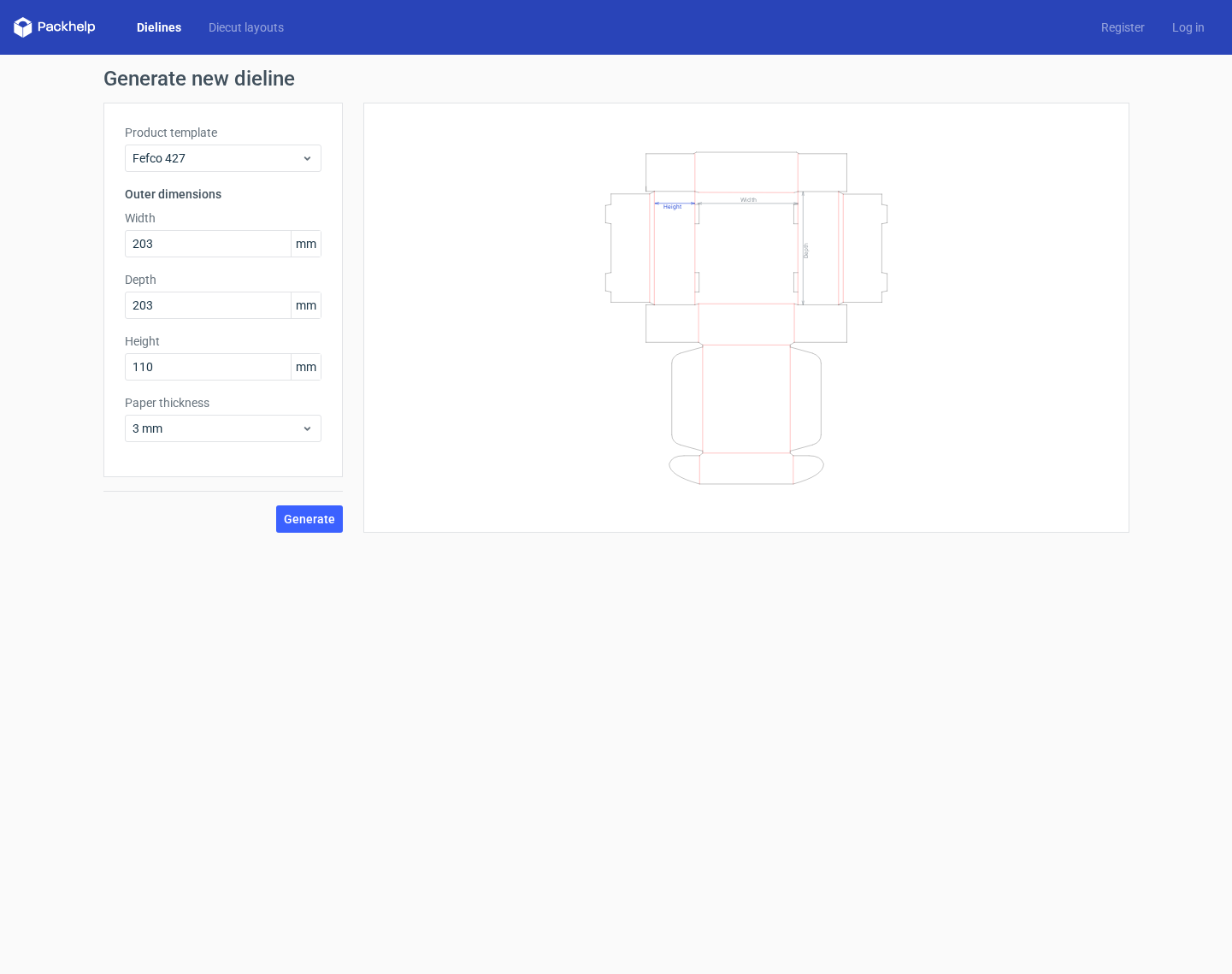
click at [188, 350] on div "Height 110 mm" at bounding box center [223, 356] width 196 height 48
click at [176, 373] on input "110" at bounding box center [223, 367] width 196 height 27
type input "101"
click at [184, 425] on span "3 mm" at bounding box center [216, 429] width 168 height 17
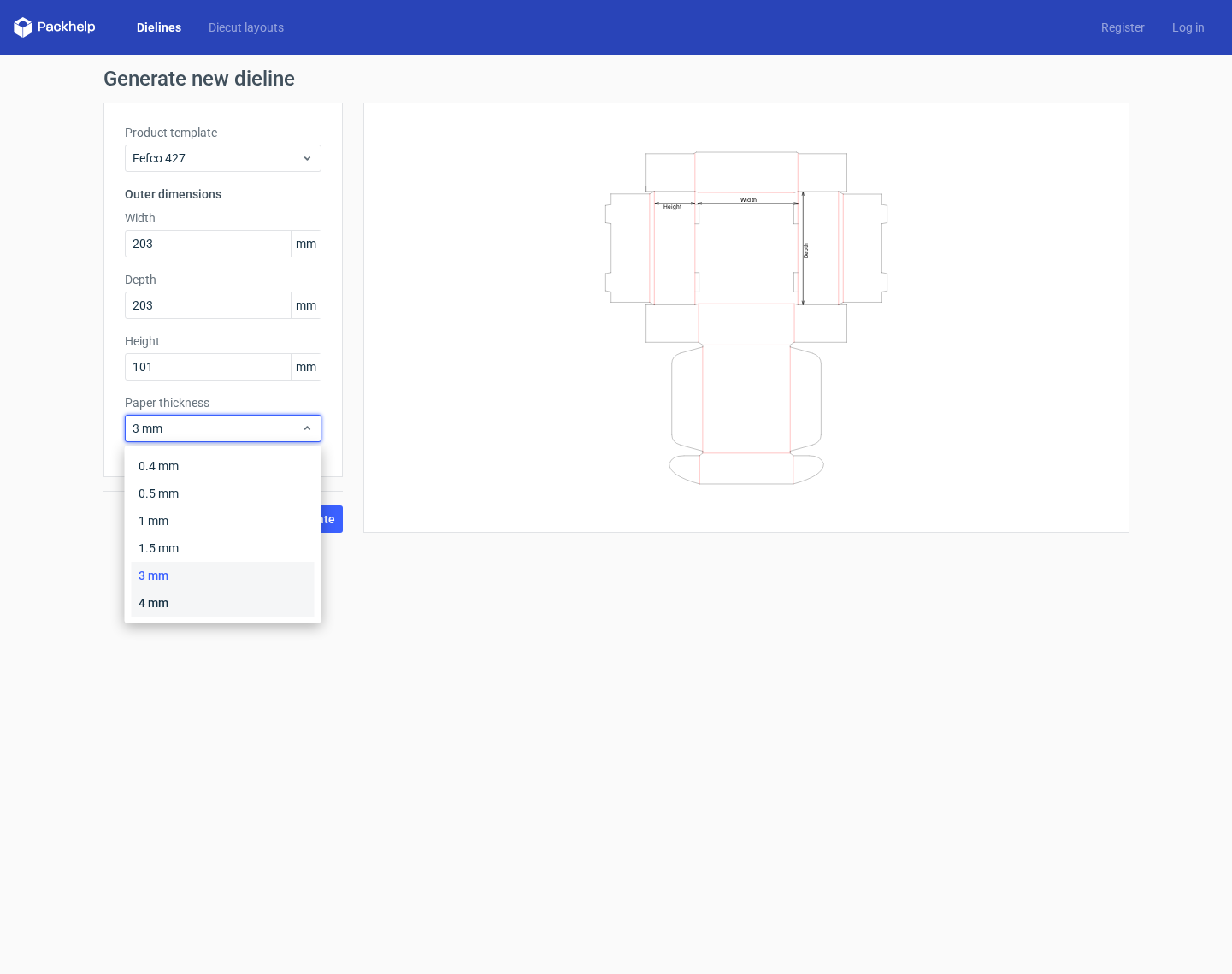
click at [161, 608] on div "4 mm" at bounding box center [223, 603] width 183 height 27
click at [172, 428] on span "4 mm" at bounding box center [216, 429] width 168 height 17
click at [171, 463] on div "0.4 mm" at bounding box center [223, 465] width 183 height 27
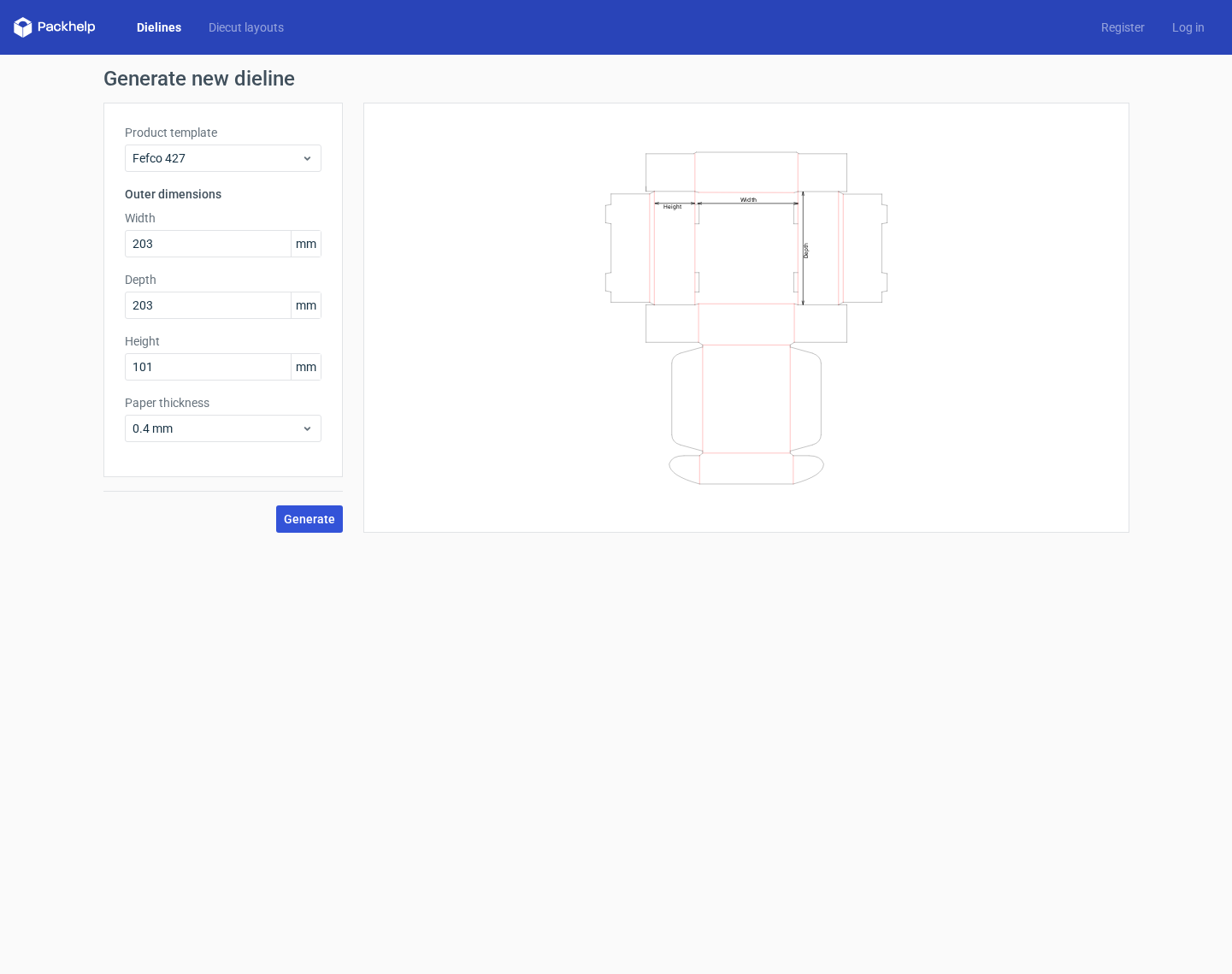
click at [306, 517] on span "Generate" at bounding box center [309, 519] width 52 height 12
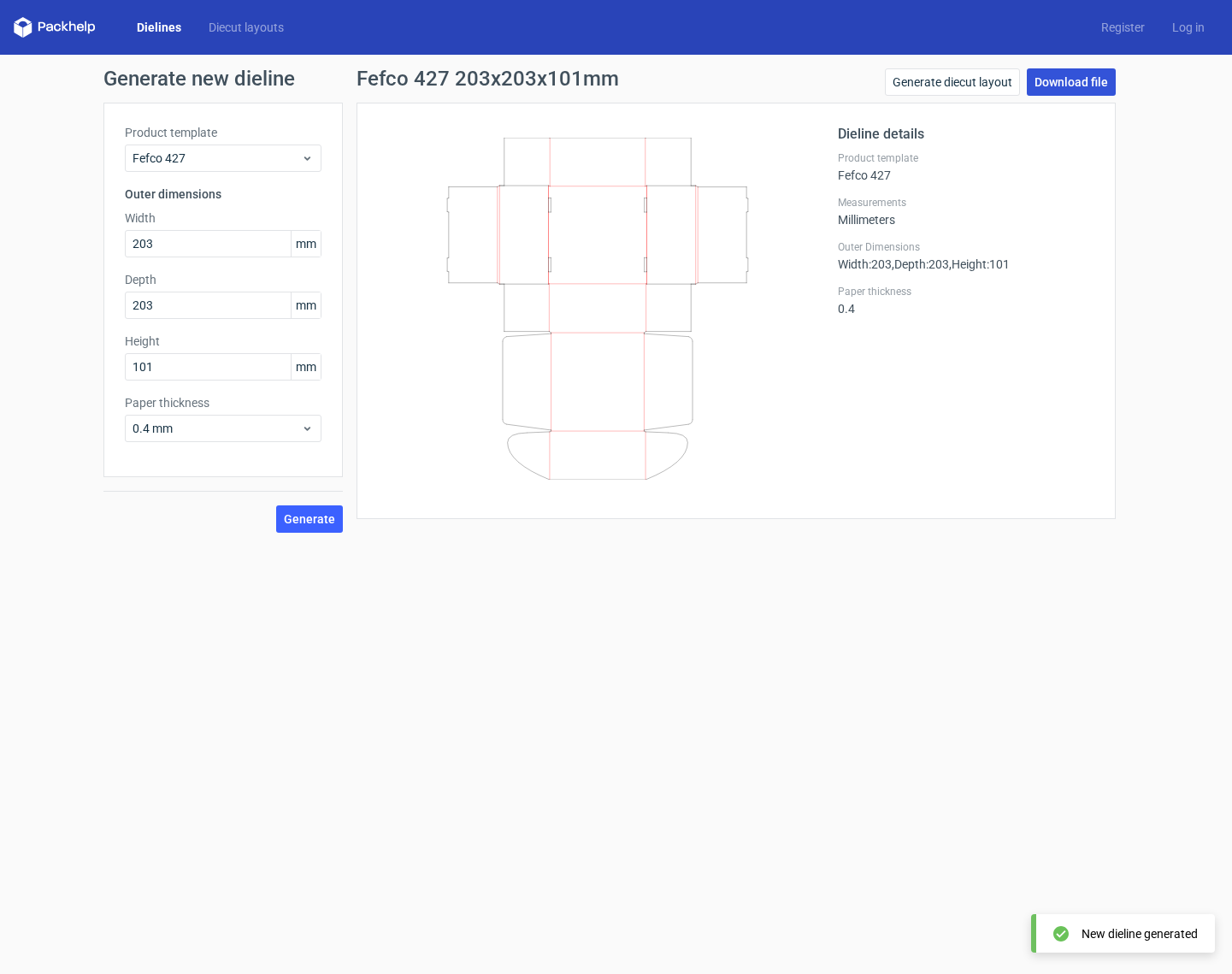
click at [1068, 94] on link "Download file" at bounding box center [1070, 82] width 89 height 27
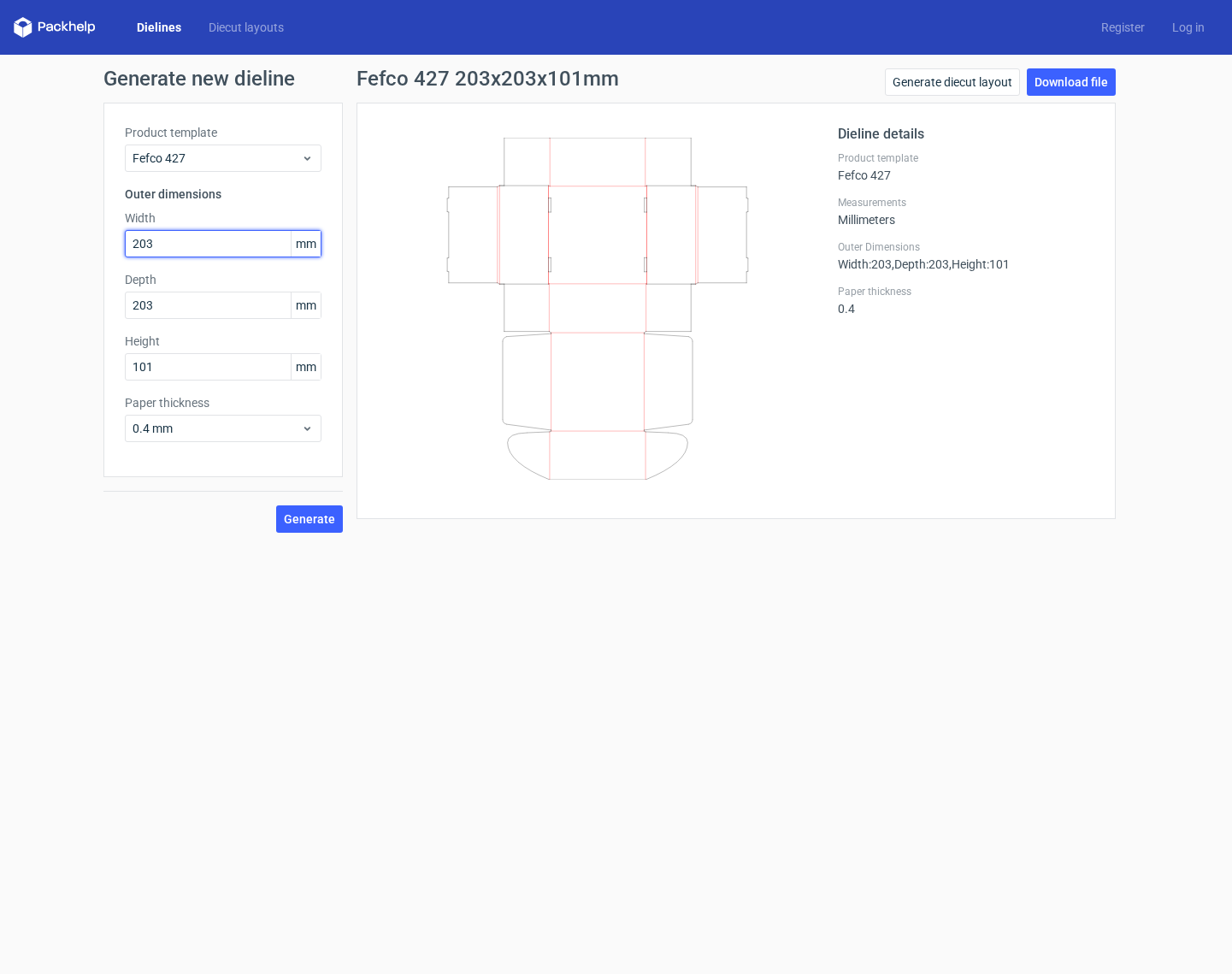
click at [261, 248] on input "203" at bounding box center [223, 244] width 196 height 27
click at [226, 431] on span "0.4 mm" at bounding box center [216, 429] width 168 height 17
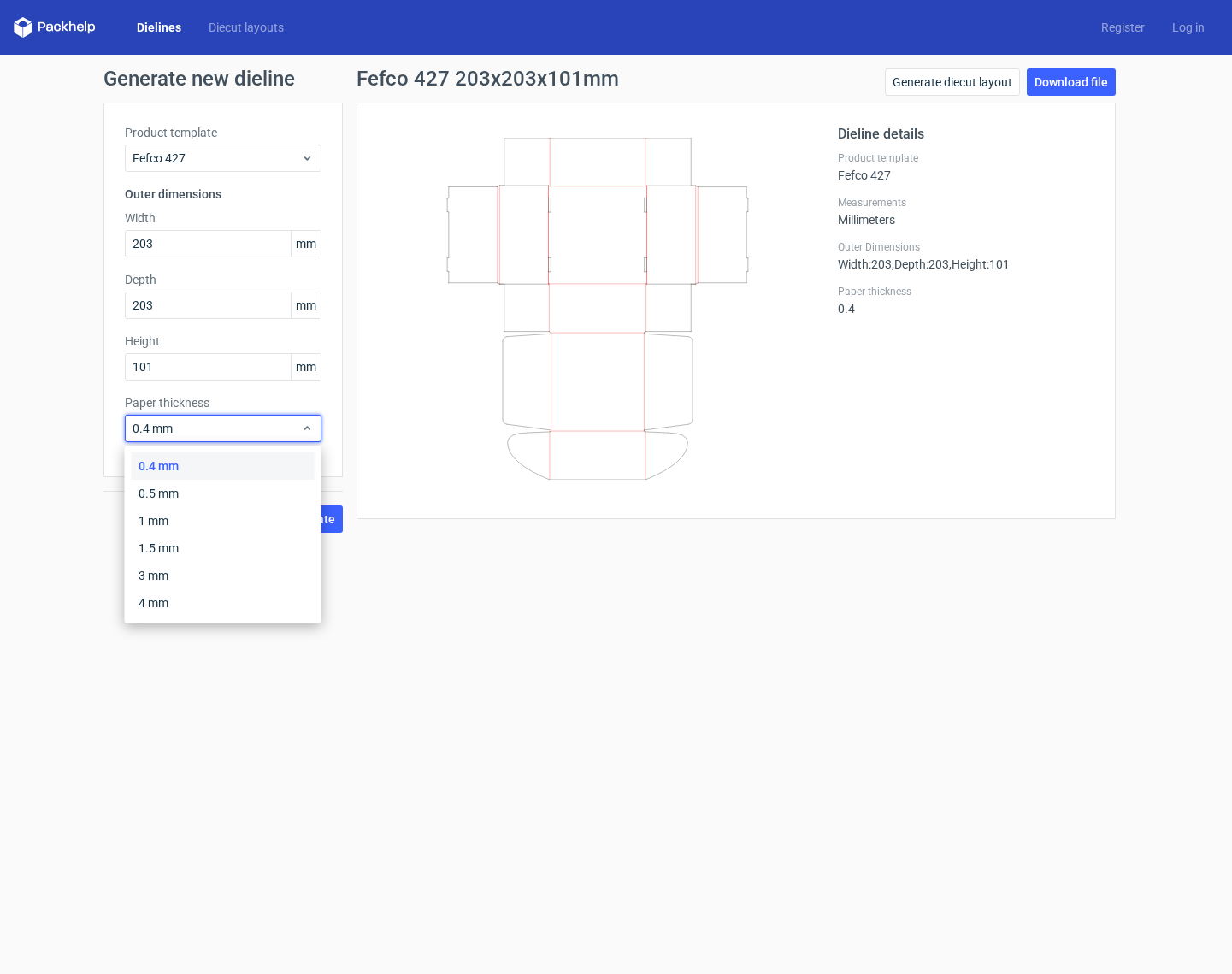
click at [167, 22] on link "Dielines" at bounding box center [159, 27] width 71 height 17
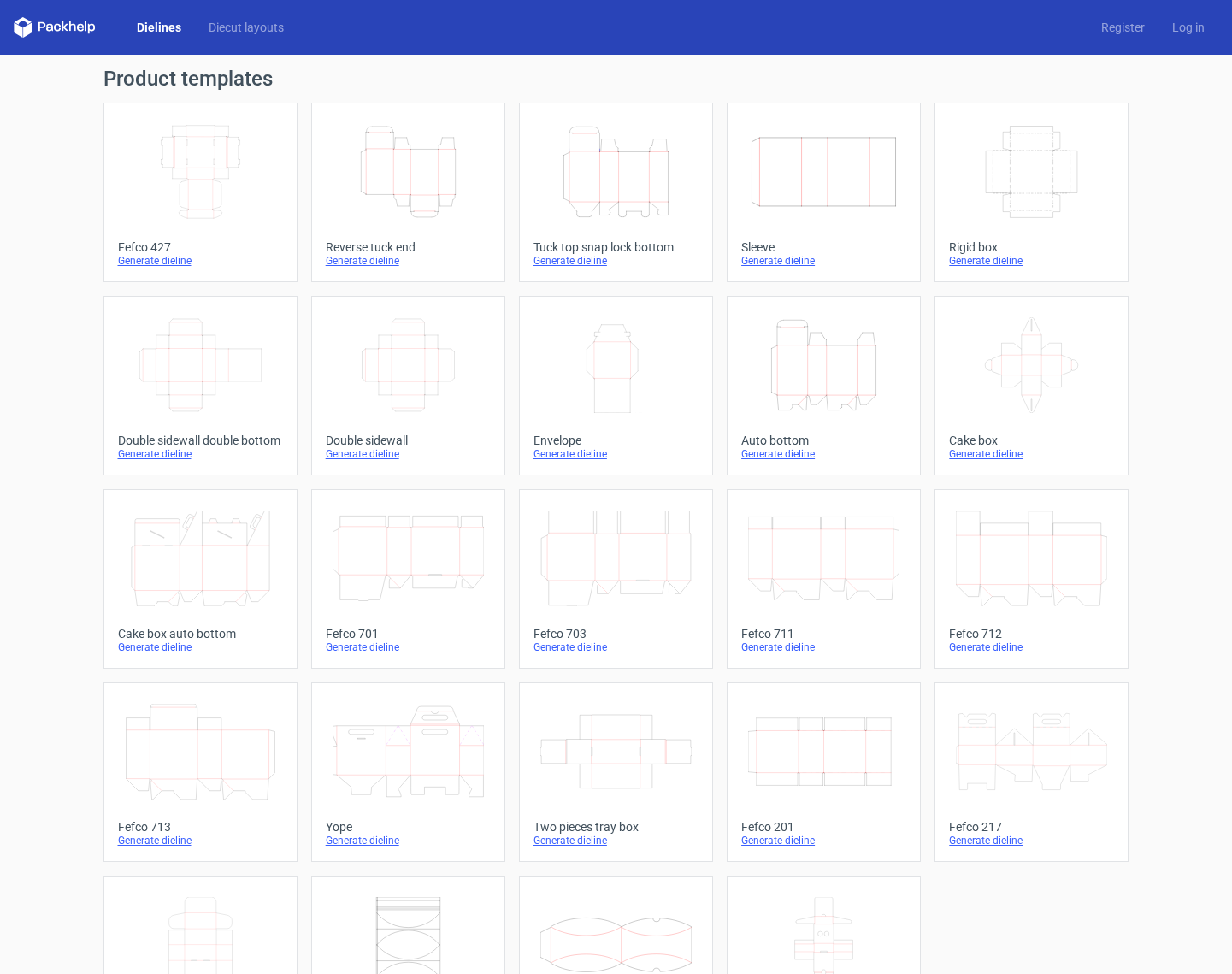
click at [837, 789] on icon "Width Depth Height" at bounding box center [823, 752] width 151 height 96
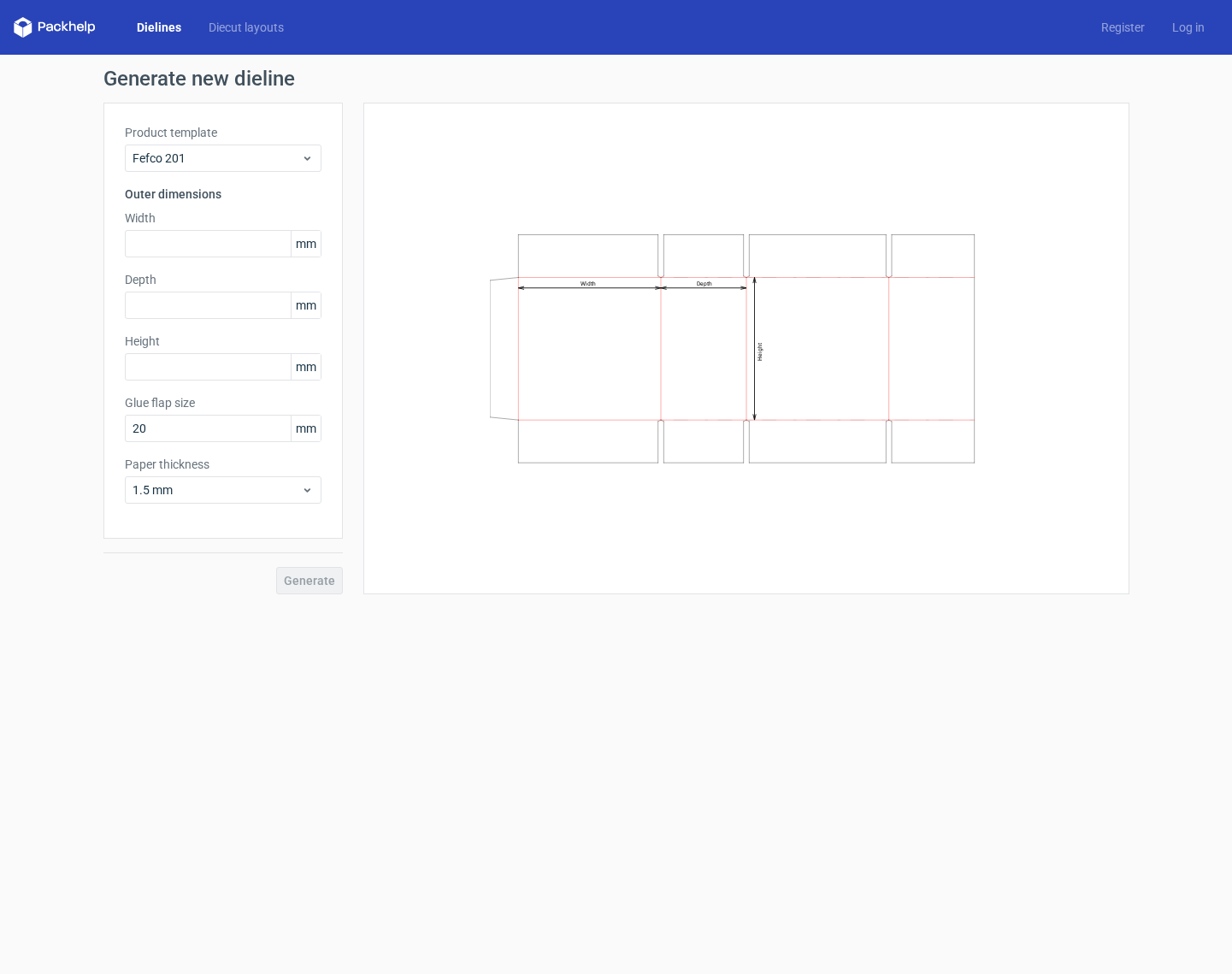
click at [237, 476] on div "Paper thickness 1.5 mm" at bounding box center [223, 479] width 196 height 48
click at [240, 491] on span "1.5 mm" at bounding box center [216, 490] width 168 height 17
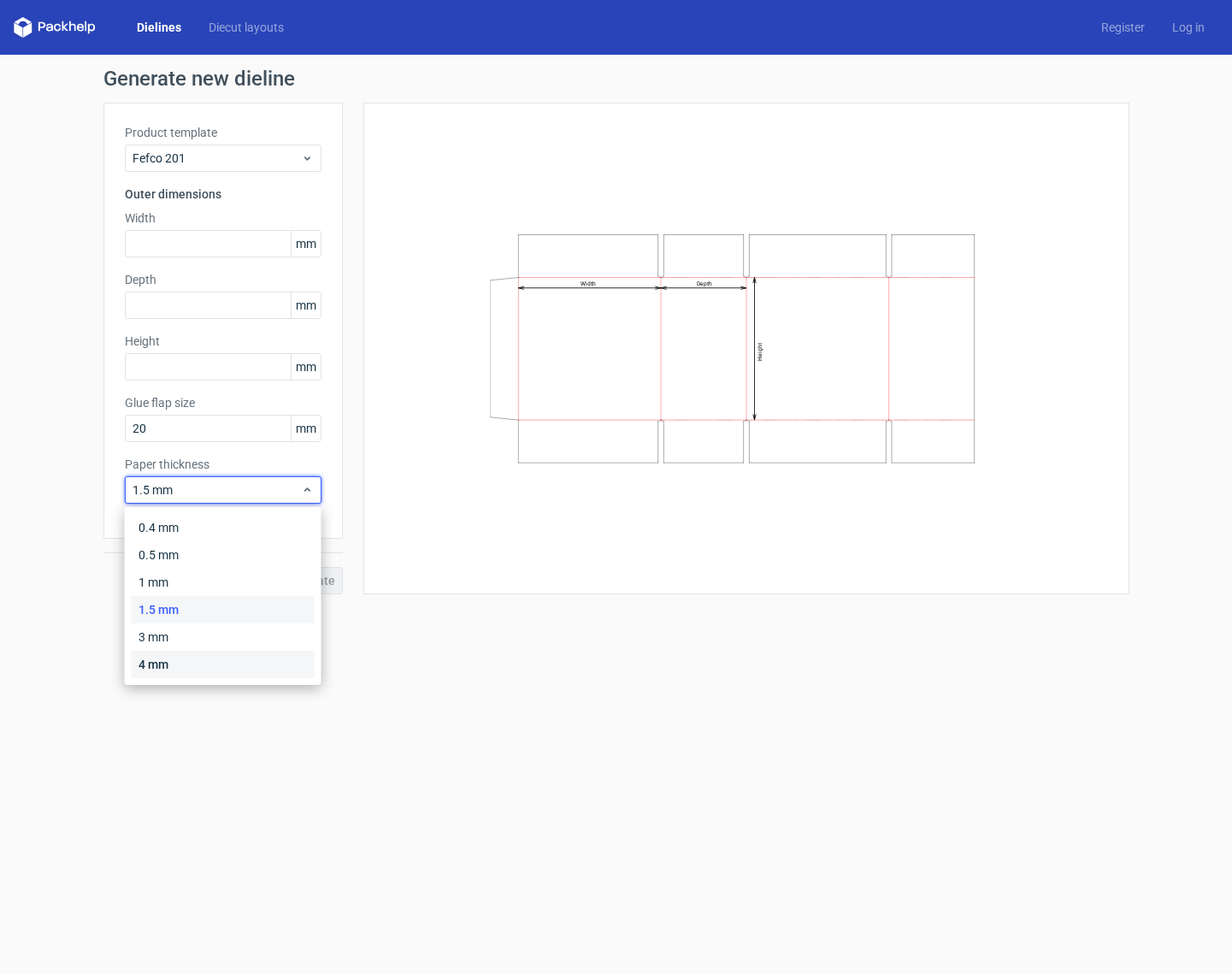
click at [226, 665] on div "4 mm" at bounding box center [223, 664] width 183 height 27
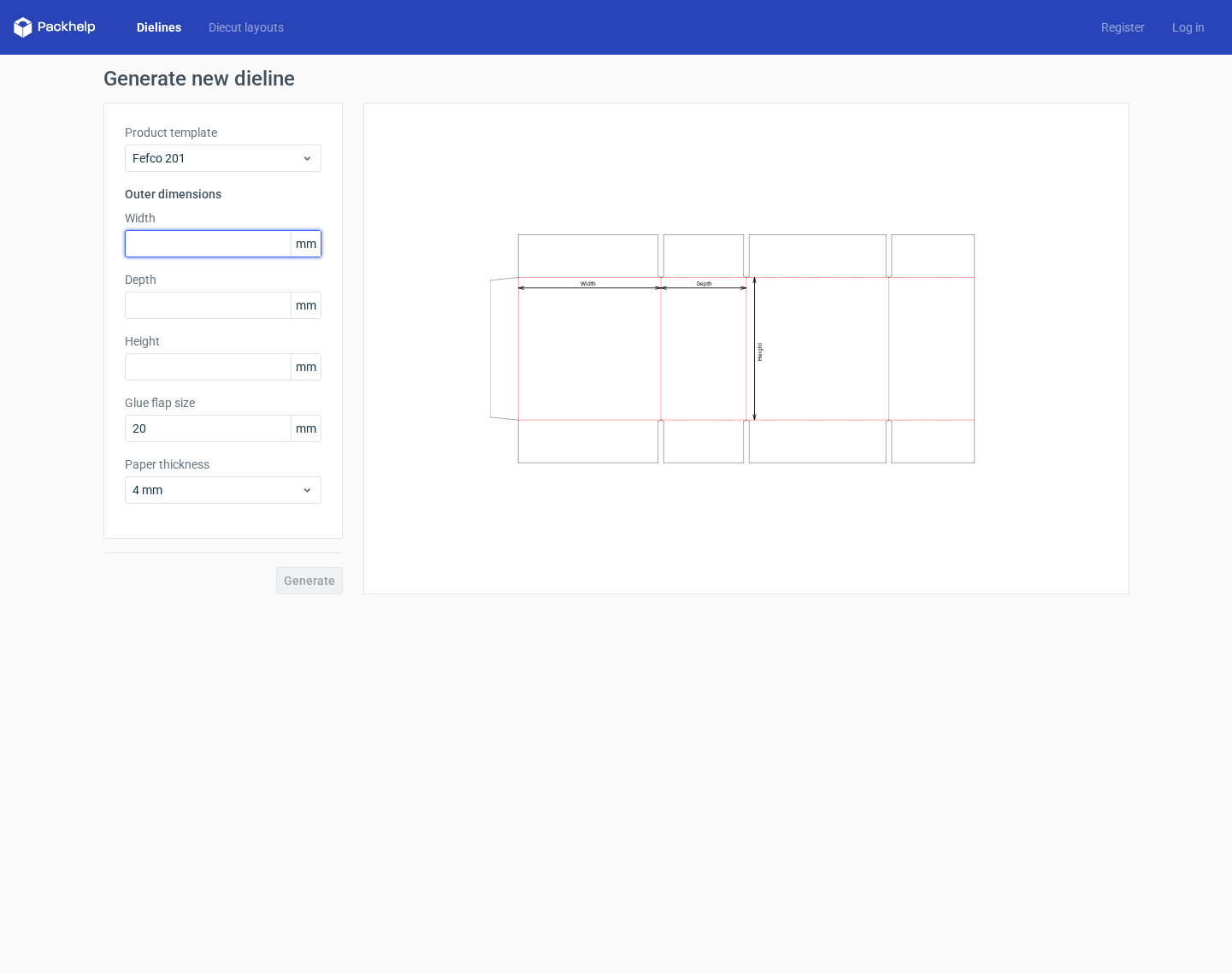
click at [214, 242] on input "text" at bounding box center [223, 244] width 196 height 27
type input "190"
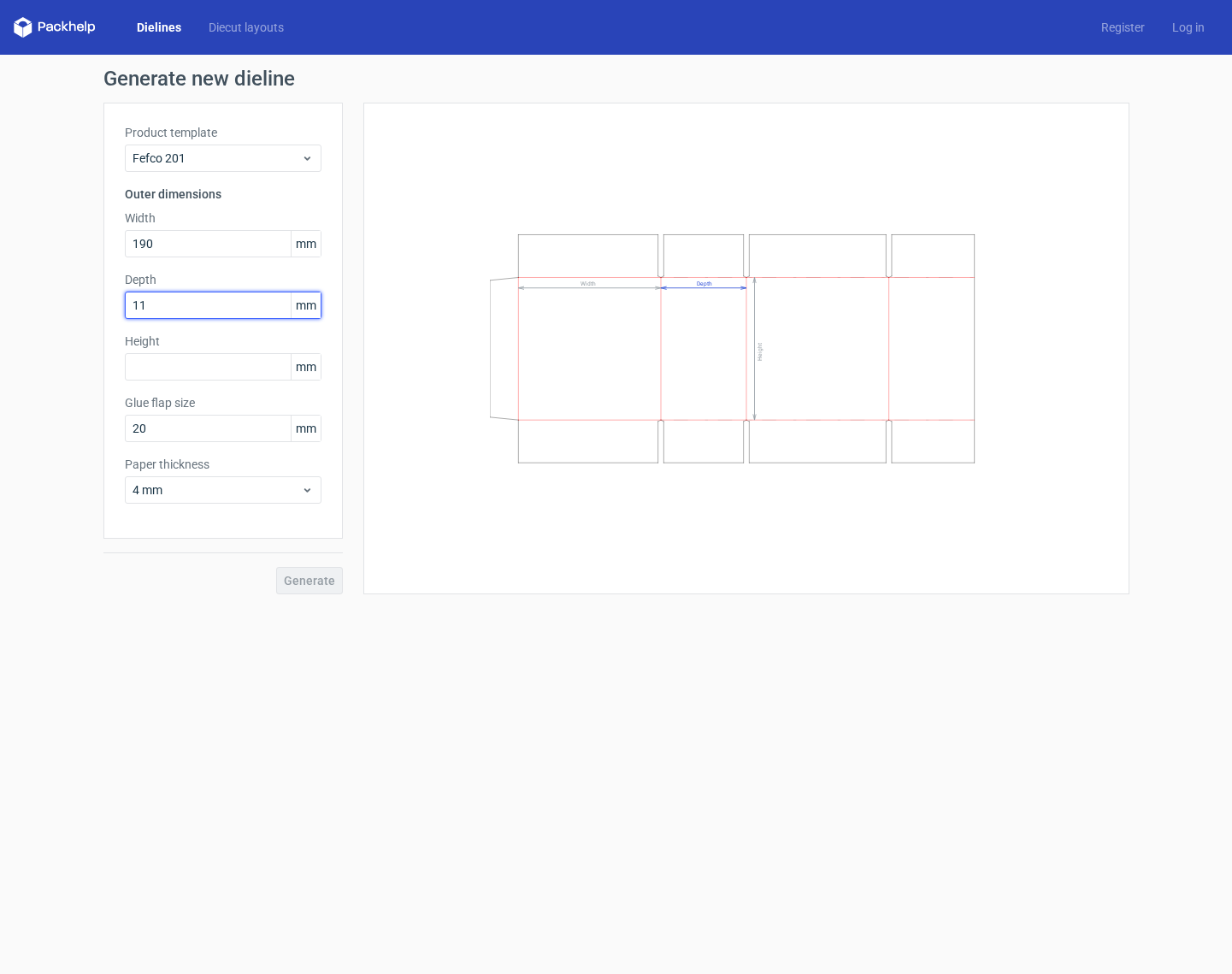
type input "114"
click at [176, 367] on input "text" at bounding box center [223, 367] width 196 height 27
type input "101"
click at [271, 678] on form "Generate new dieline Product template Fefco 201 Outer dimensions Width 190 mm D…" at bounding box center [616, 514] width 1232 height 919
click at [300, 577] on span "Generate" at bounding box center [309, 580] width 52 height 12
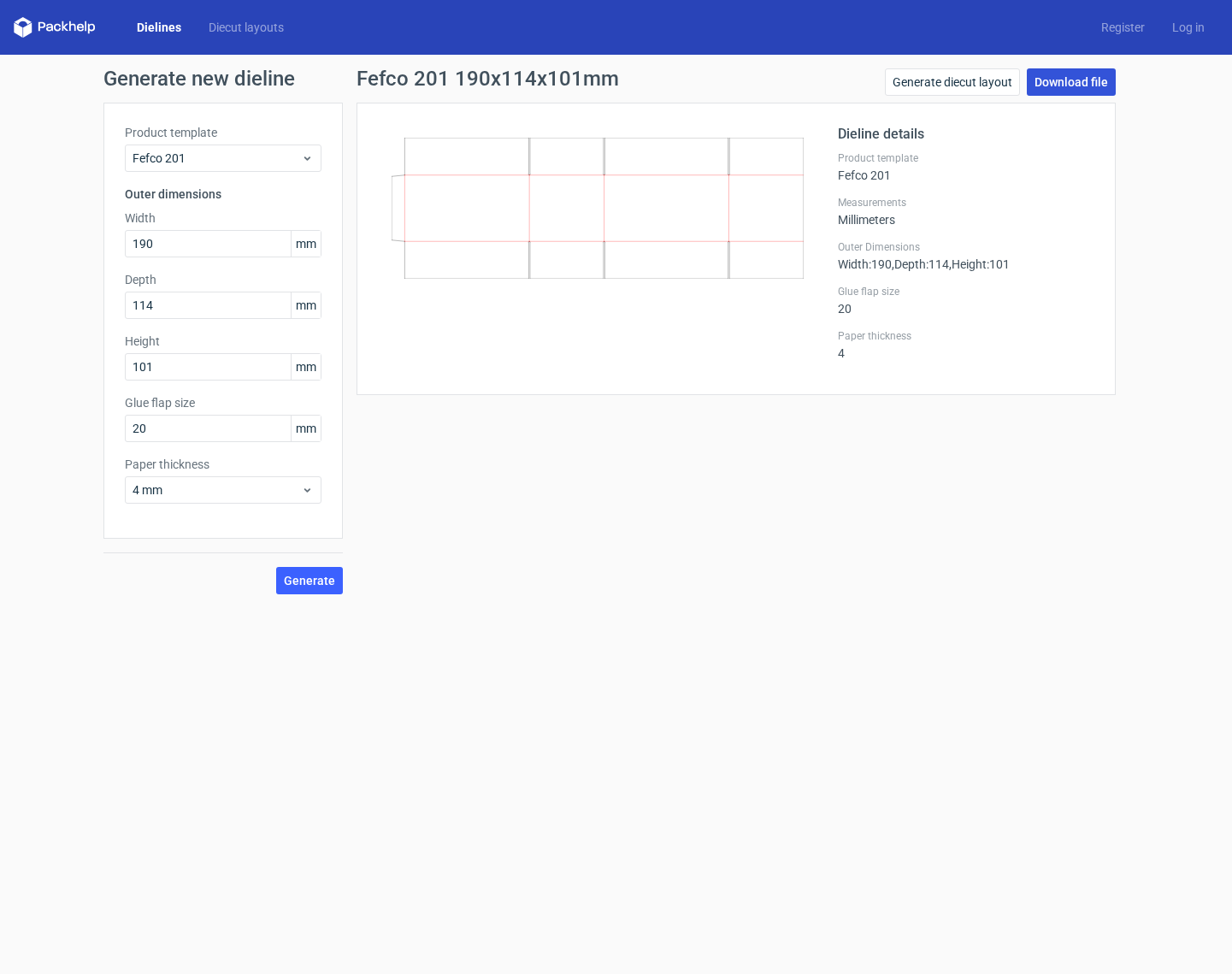
click at [1064, 76] on link "Download file" at bounding box center [1070, 82] width 89 height 27
click at [183, 247] on input "190" at bounding box center [223, 244] width 196 height 27
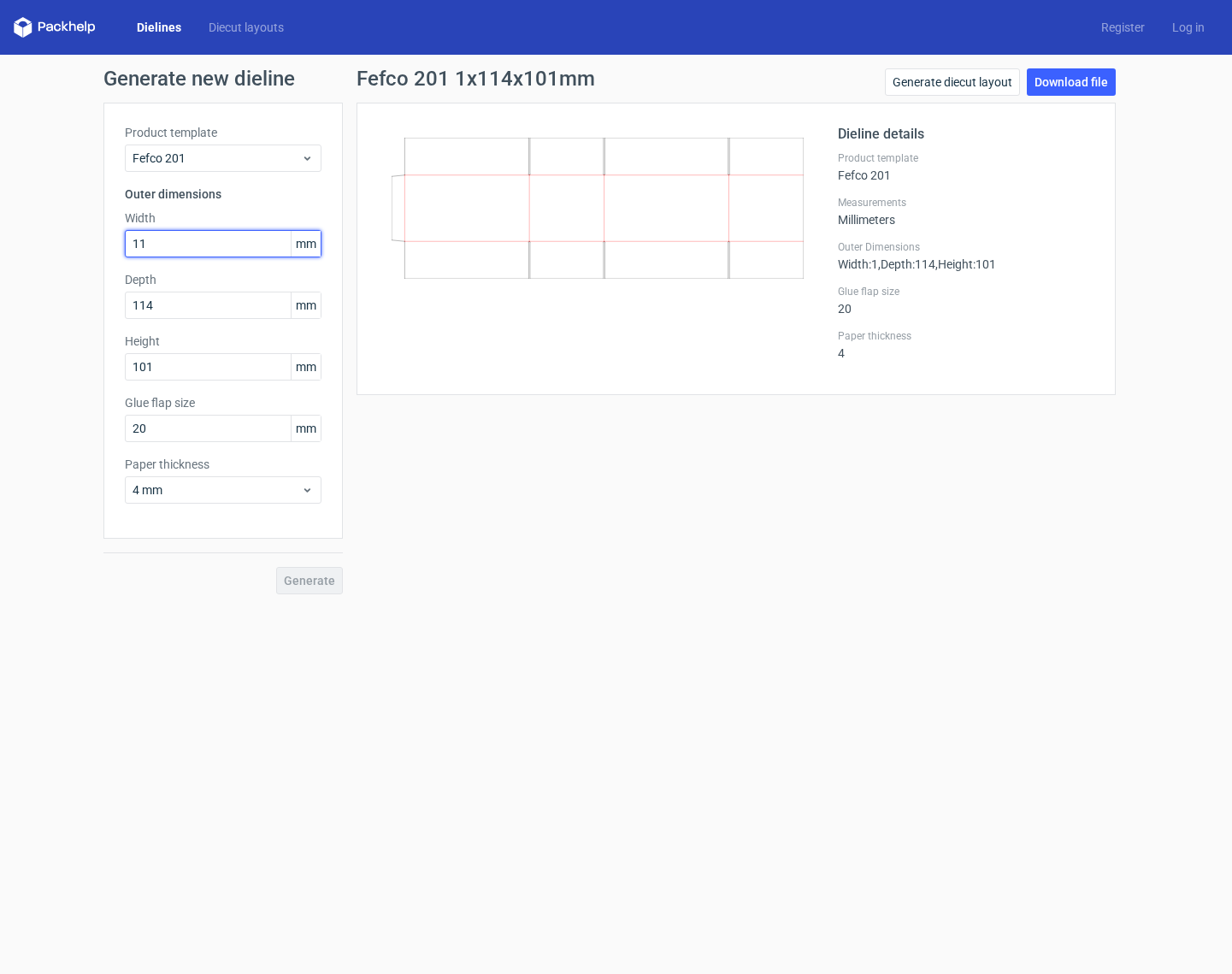
type input "114"
click at [449, 449] on div "Fefco 201 114x114x101mm Generate diecut layout Download file Dieline details Pr…" at bounding box center [736, 331] width 787 height 526
click at [307, 578] on span "Generate" at bounding box center [309, 580] width 52 height 12
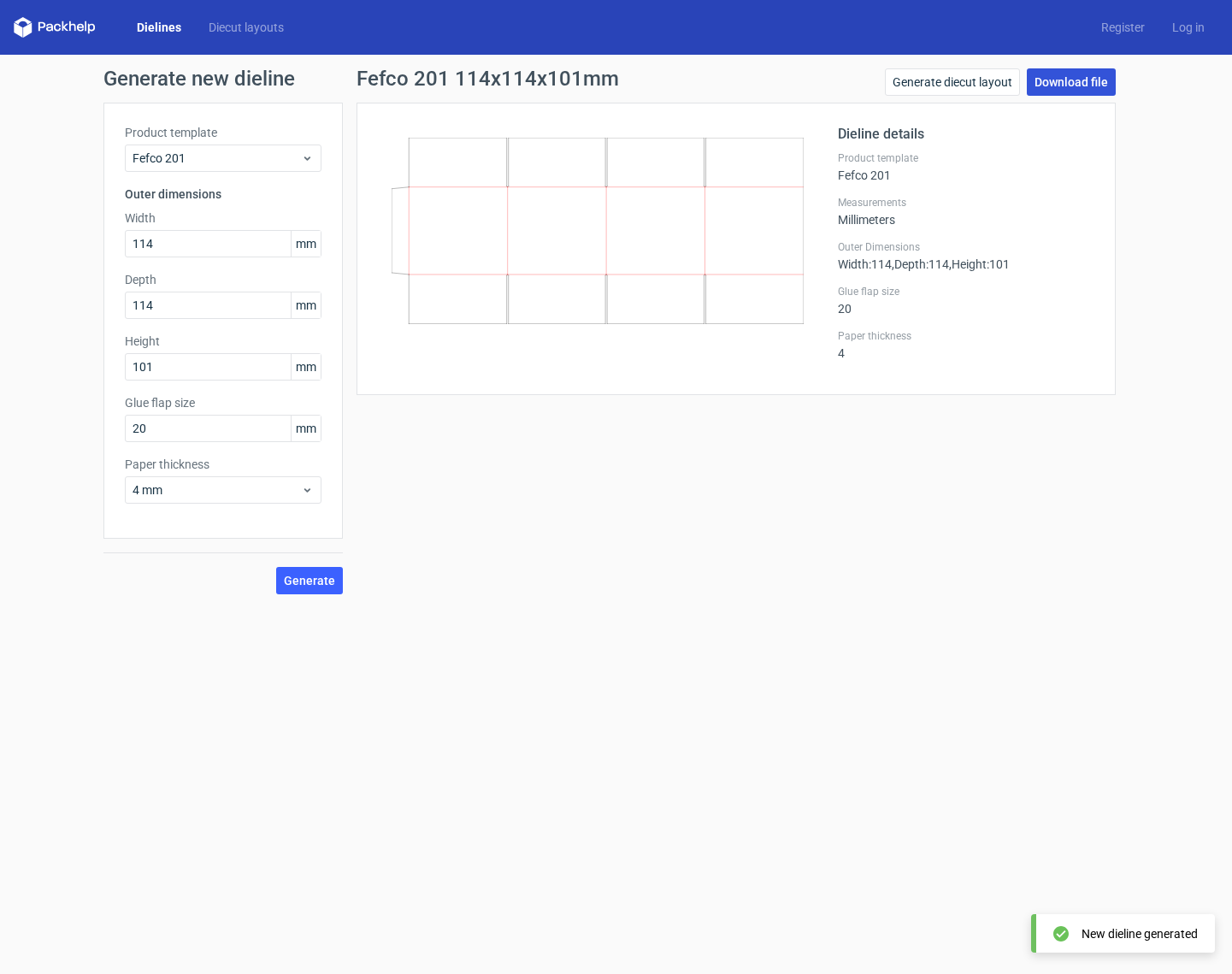
click at [1062, 88] on link "Download file" at bounding box center [1070, 82] width 89 height 27
